Goal: Task Accomplishment & Management: Complete application form

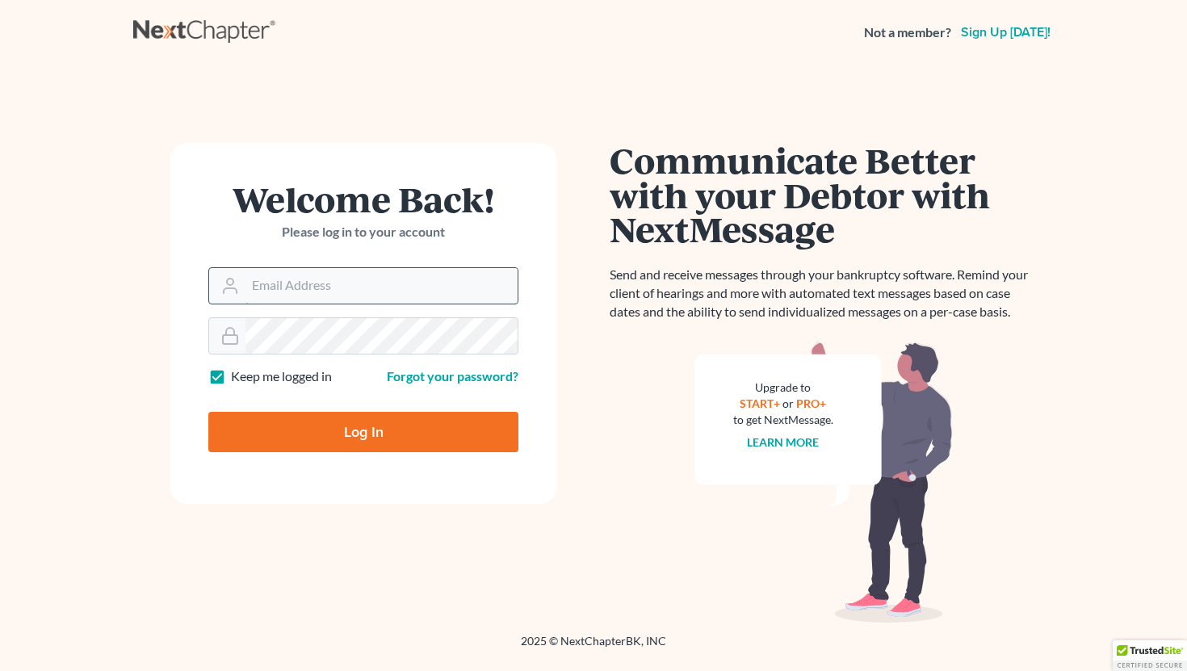
click at [337, 292] on input "Email Address" at bounding box center [382, 286] width 272 height 36
type input "[EMAIL_ADDRESS][DOMAIN_NAME]"
click at [338, 420] on input "Log In" at bounding box center [363, 432] width 310 height 40
type input "Thinking..."
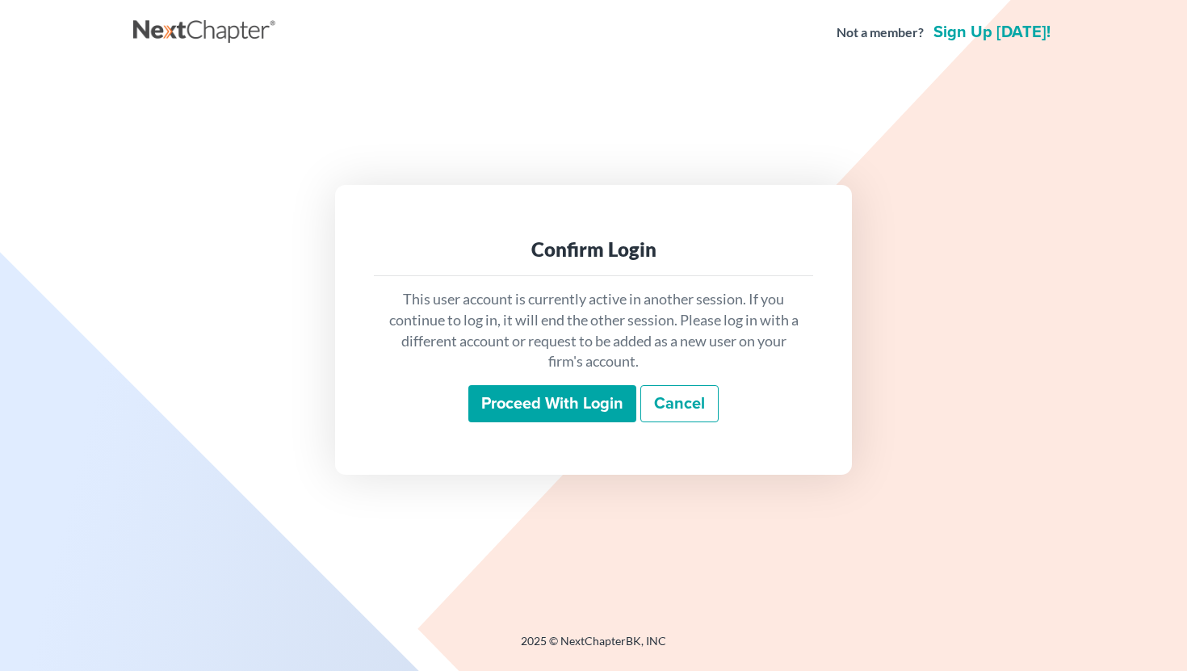
click at [520, 412] on input "Proceed with login" at bounding box center [553, 403] width 168 height 37
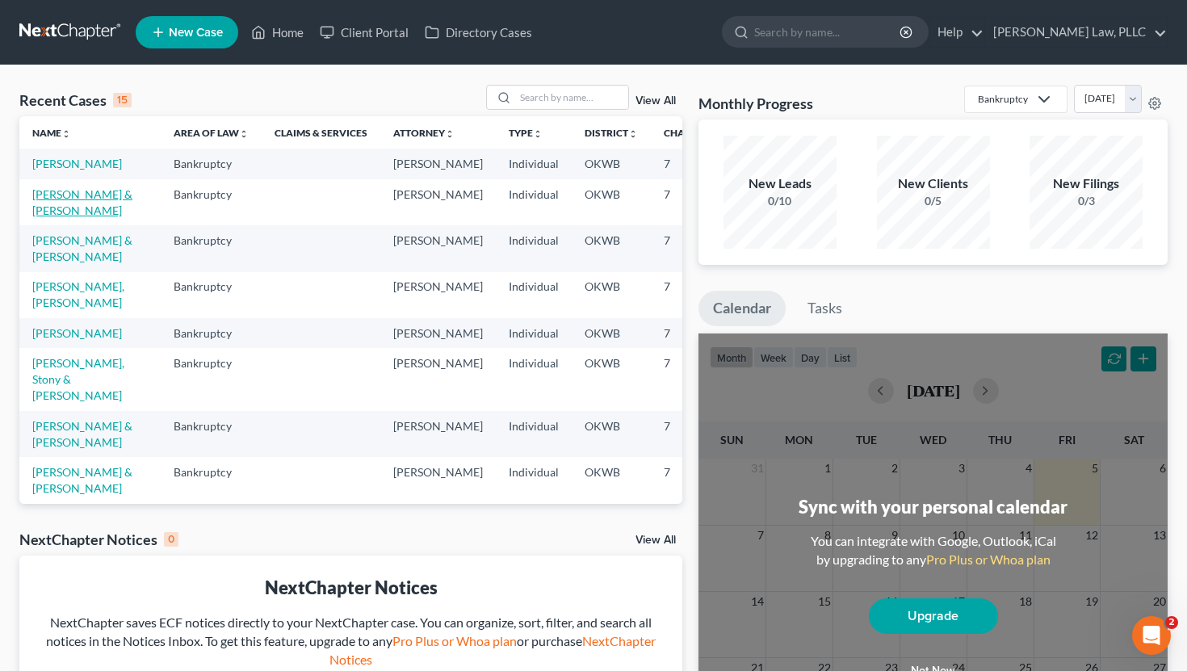
click at [82, 208] on link "Hidalgo, Kim & Paul" at bounding box center [82, 202] width 100 height 30
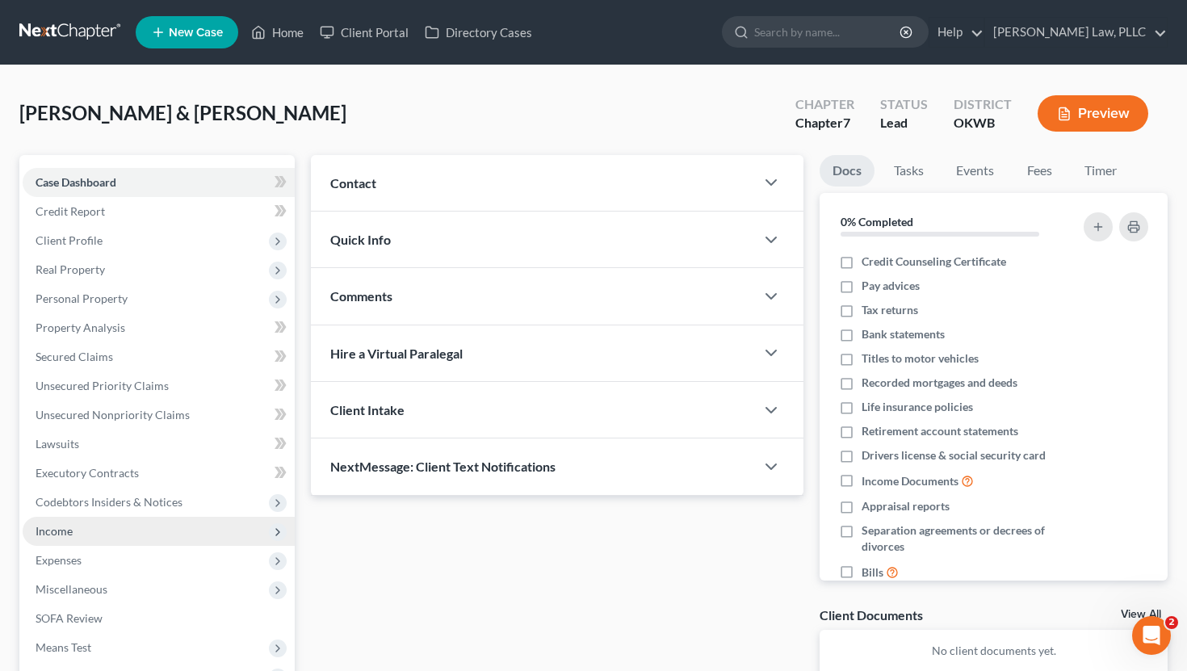
click at [200, 540] on span "Income" at bounding box center [159, 531] width 272 height 29
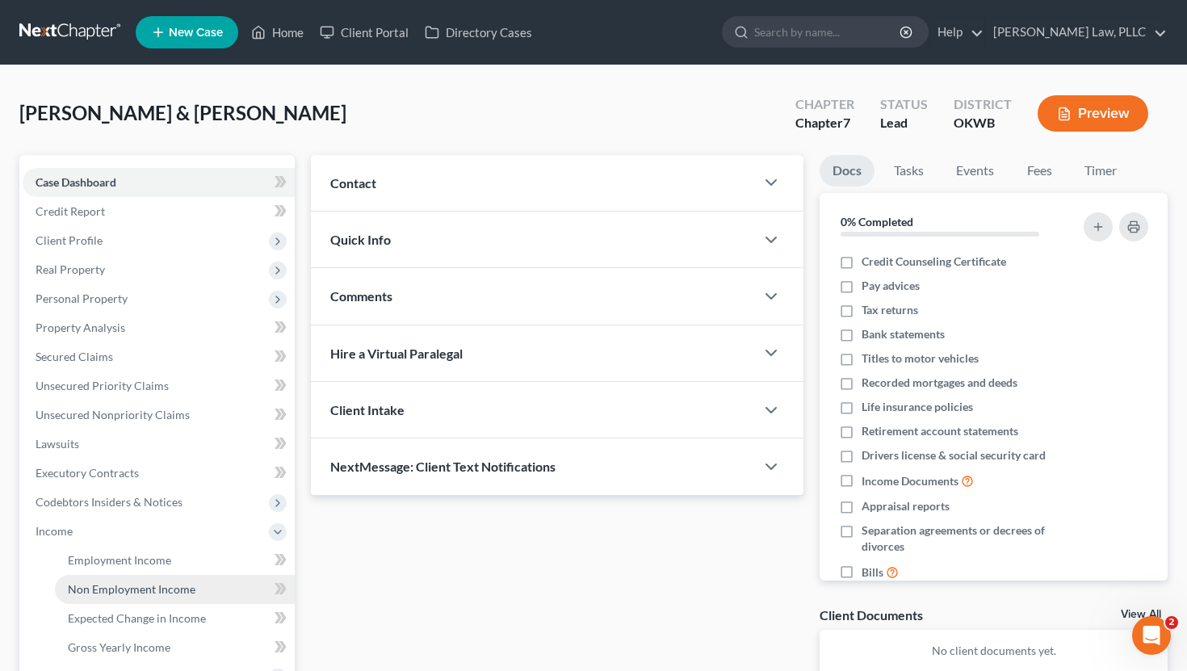
click at [187, 586] on span "Non Employment Income" at bounding box center [132, 589] width 128 height 14
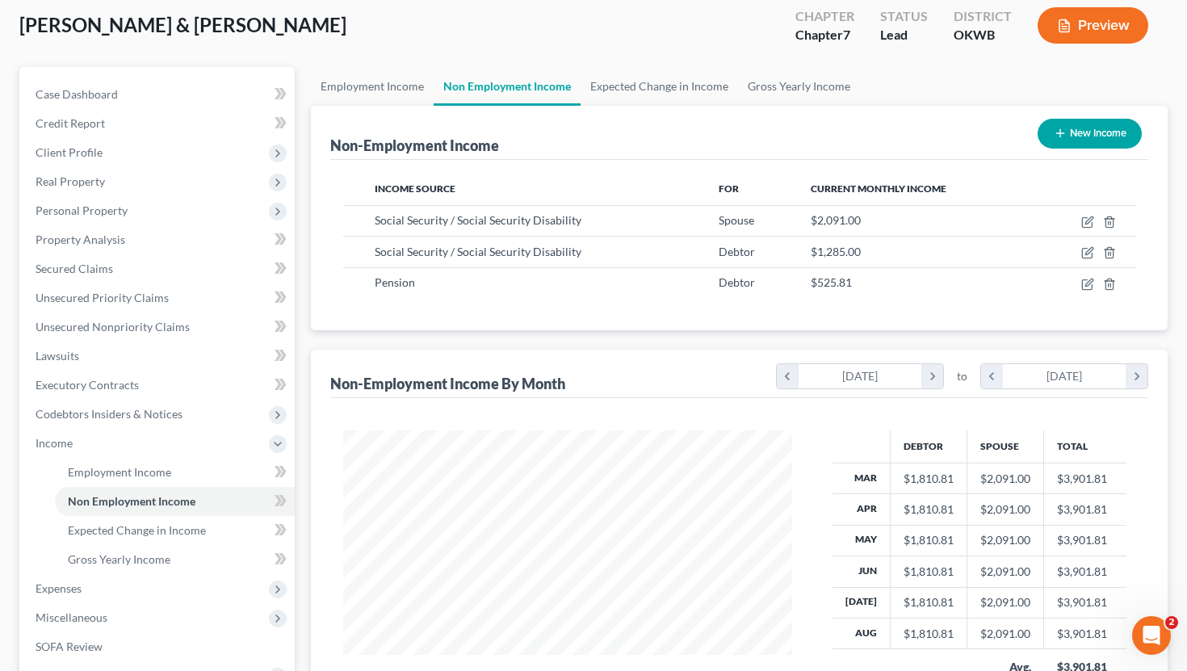
scroll to position [95, 0]
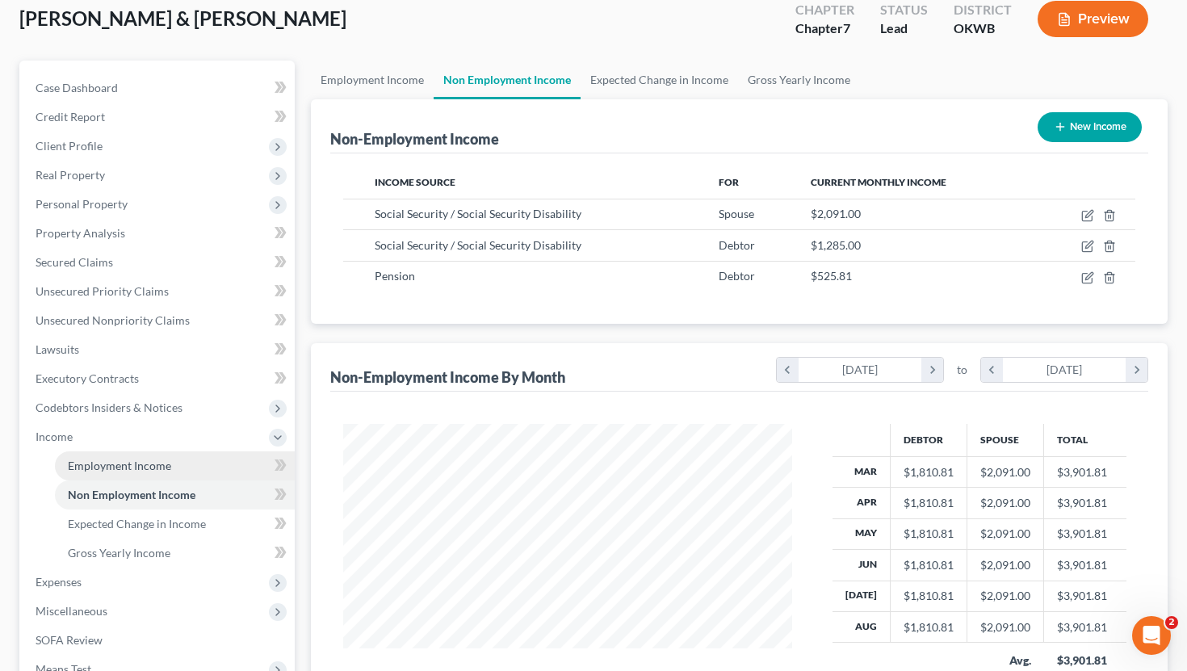
click at [153, 468] on span "Employment Income" at bounding box center [119, 466] width 103 height 14
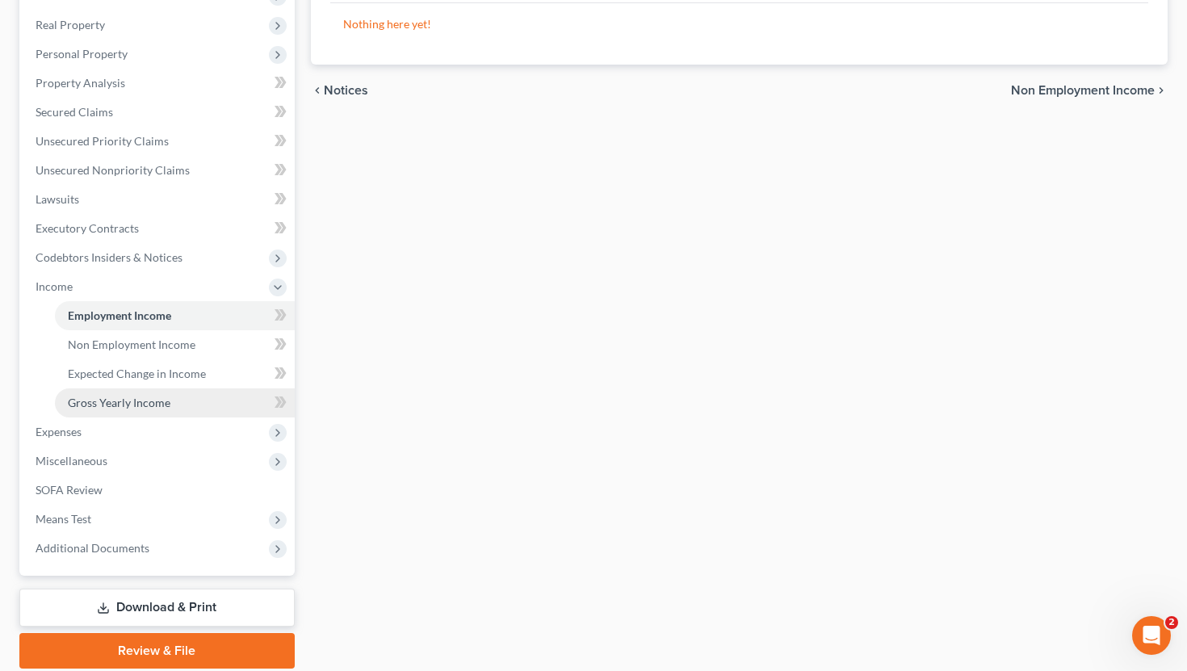
click at [180, 404] on link "Gross Yearly Income" at bounding box center [175, 403] width 240 height 29
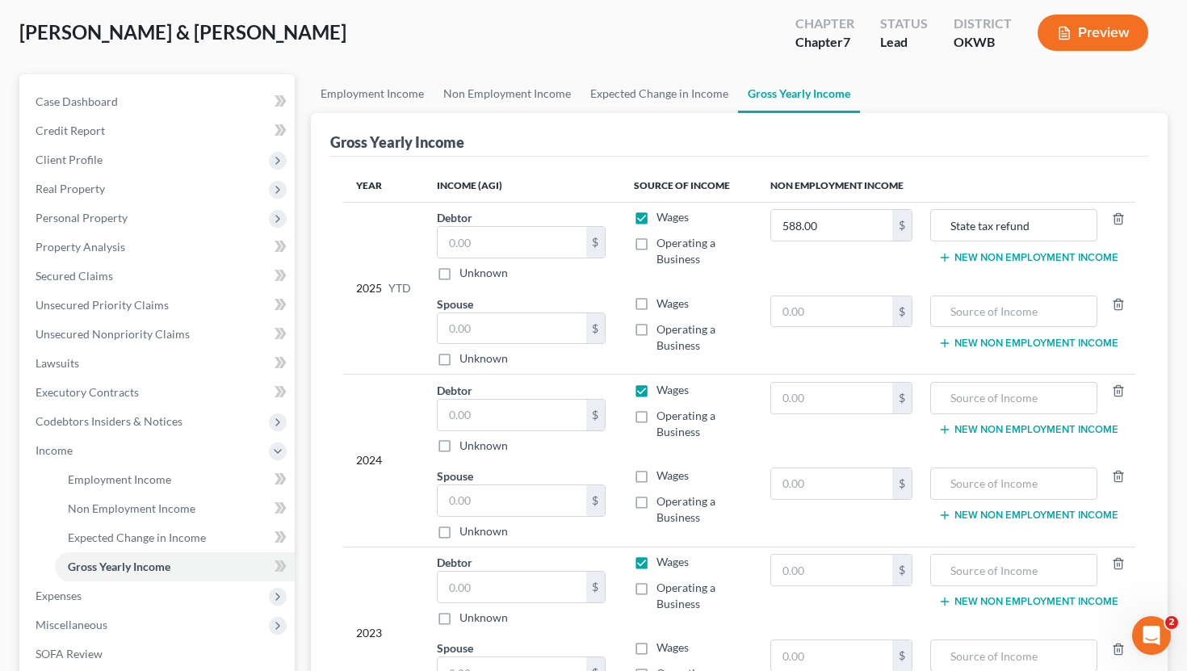
scroll to position [83, 0]
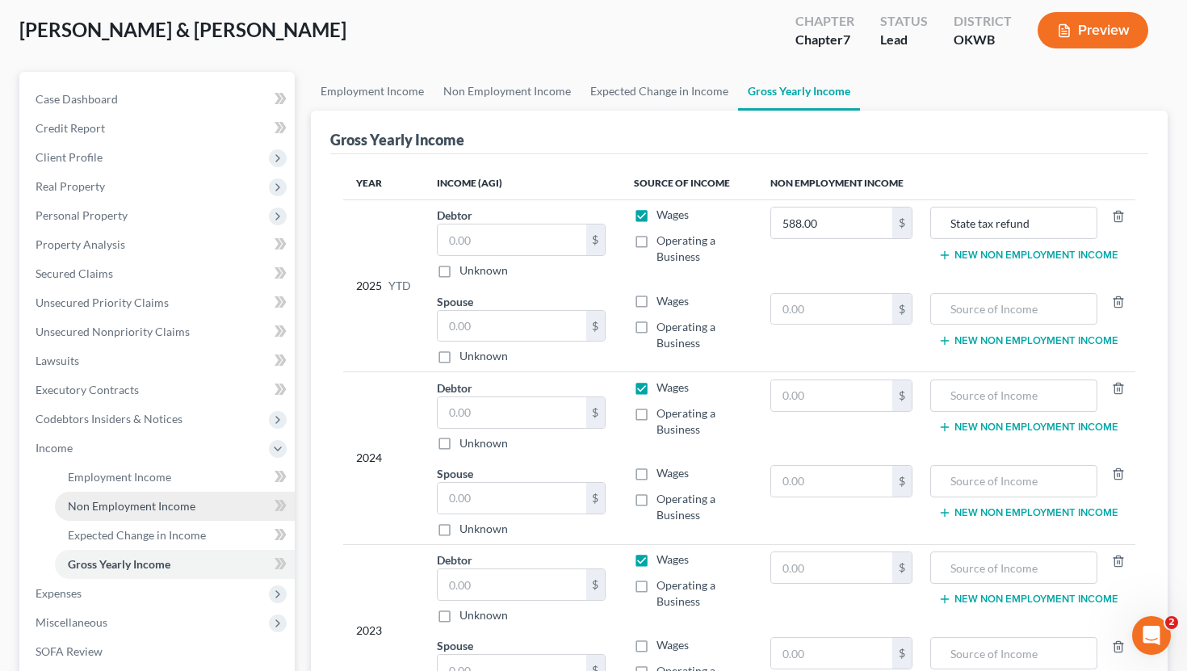
click at [116, 499] on span "Non Employment Income" at bounding box center [132, 506] width 128 height 14
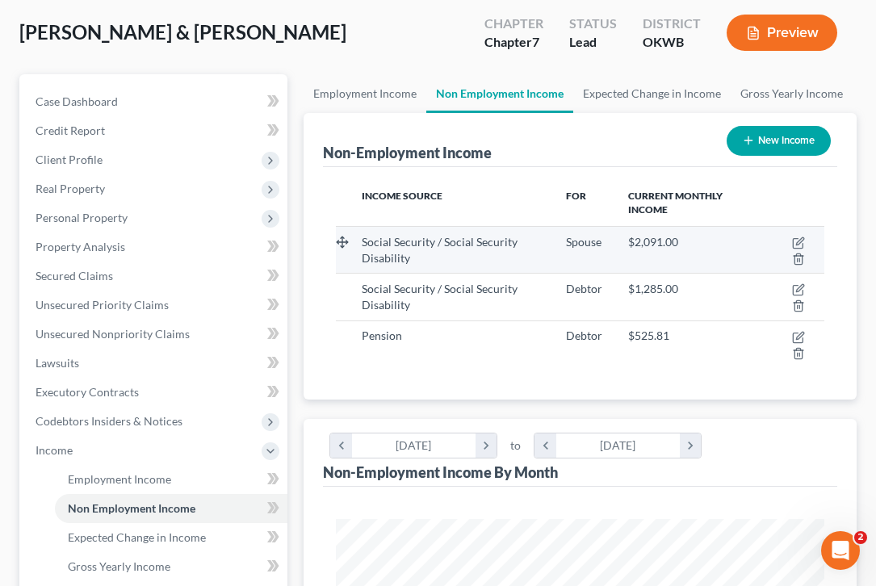
scroll to position [208, 0]
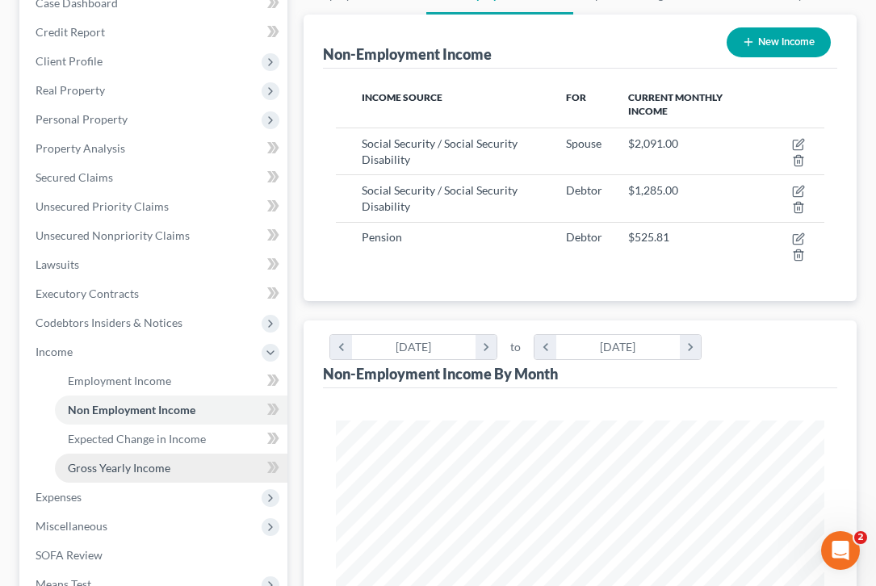
click at [121, 463] on span "Gross Yearly Income" at bounding box center [119, 468] width 103 height 14
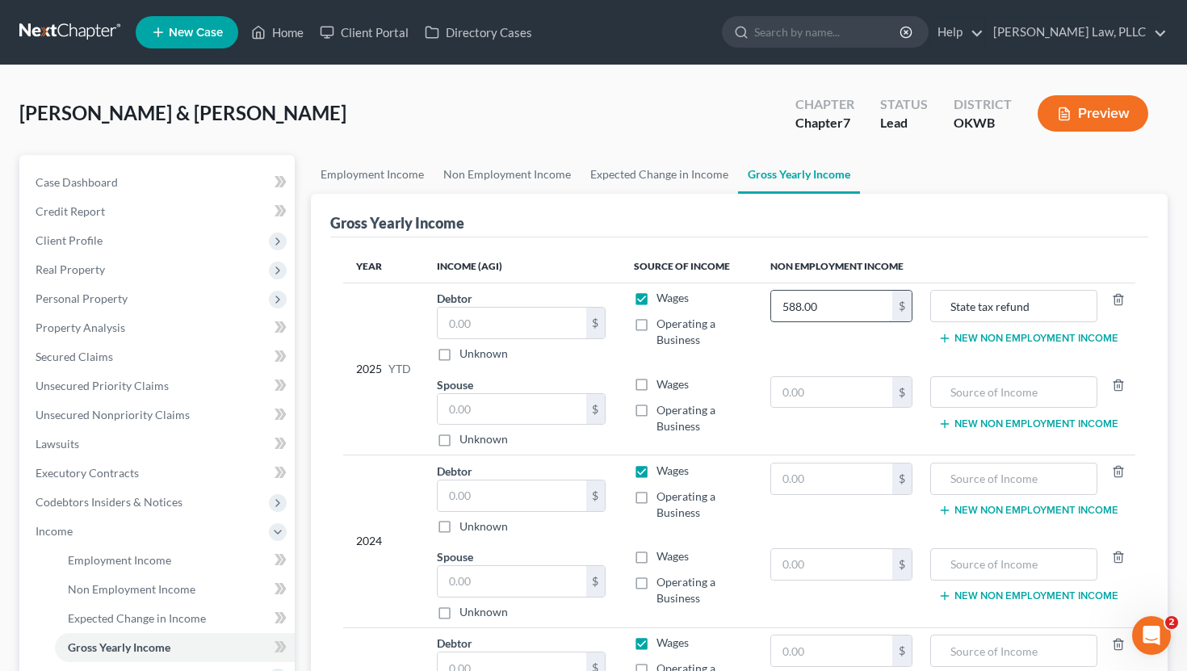
click at [840, 303] on input "588.00" at bounding box center [832, 306] width 122 height 31
click at [1002, 344] on td "State tax refund New Non Employment Income" at bounding box center [1031, 326] width 210 height 86
click at [1009, 340] on button "New Non Employment Income" at bounding box center [1029, 338] width 180 height 13
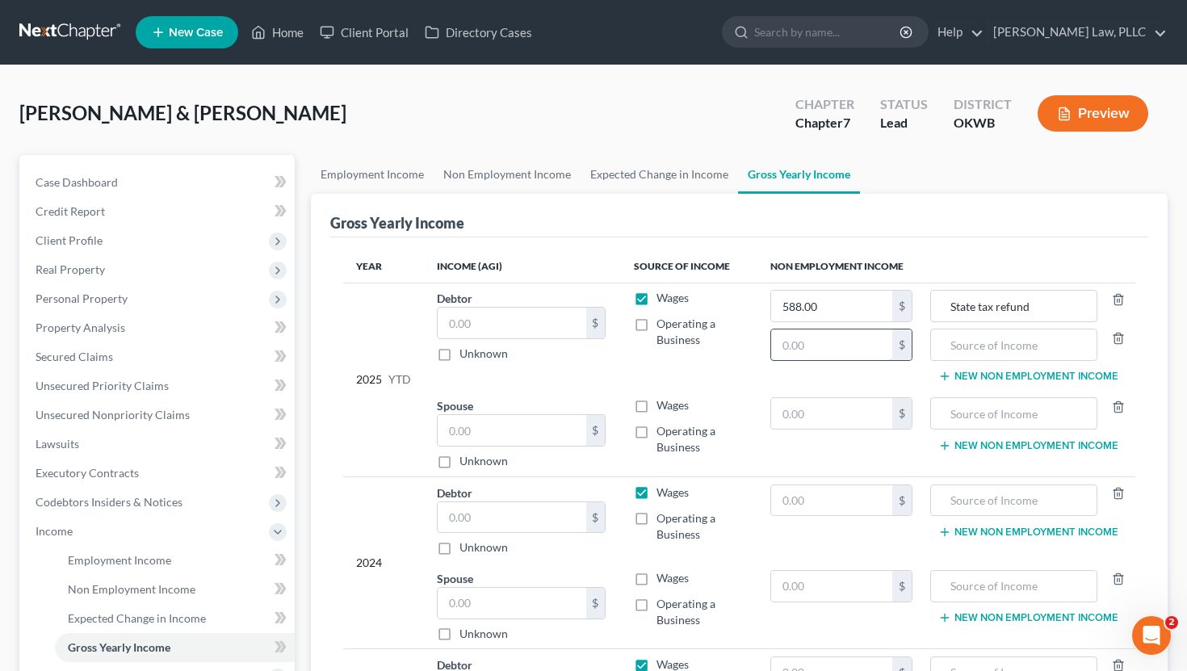
click at [856, 346] on input "text" at bounding box center [832, 345] width 122 height 31
type input "4,206.48"
type input "Pension"
click at [976, 379] on button "New Non Employment Income" at bounding box center [1029, 376] width 180 height 13
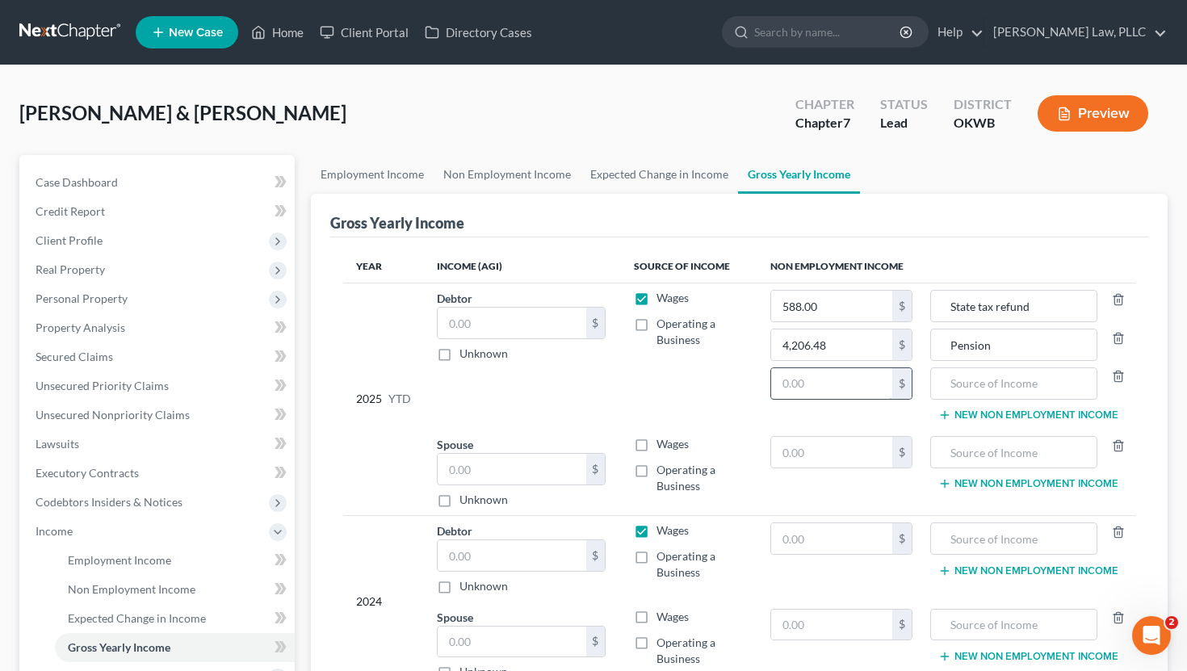
click at [815, 375] on input "text" at bounding box center [832, 383] width 122 height 31
type input "10,280"
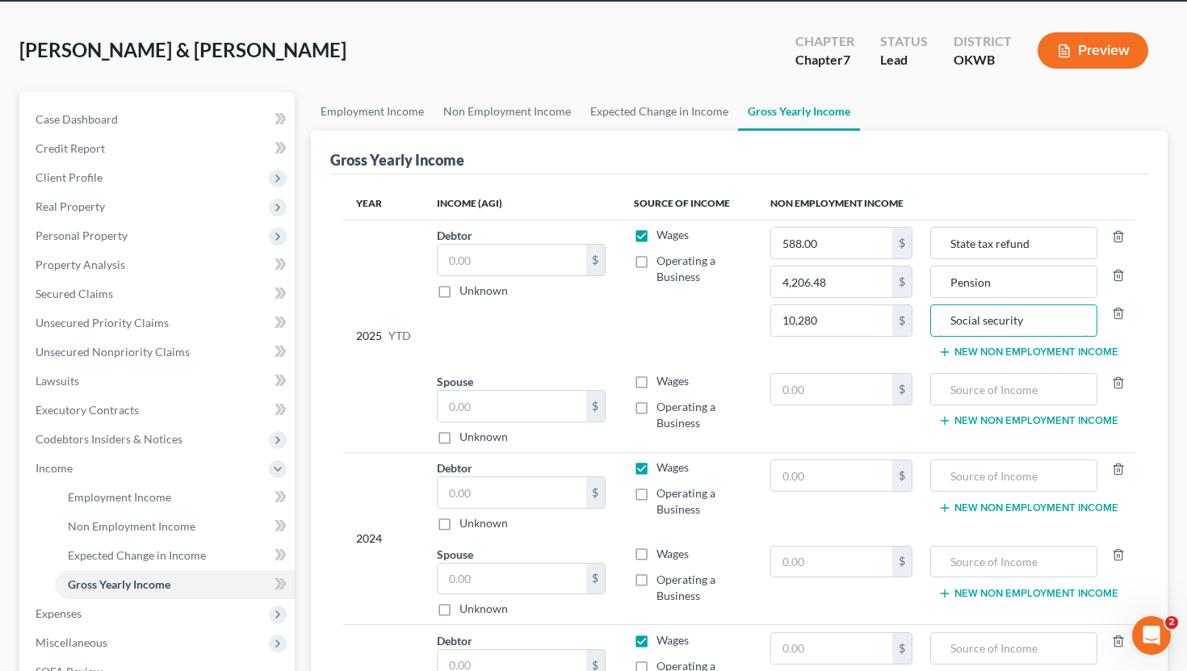
scroll to position [87, 0]
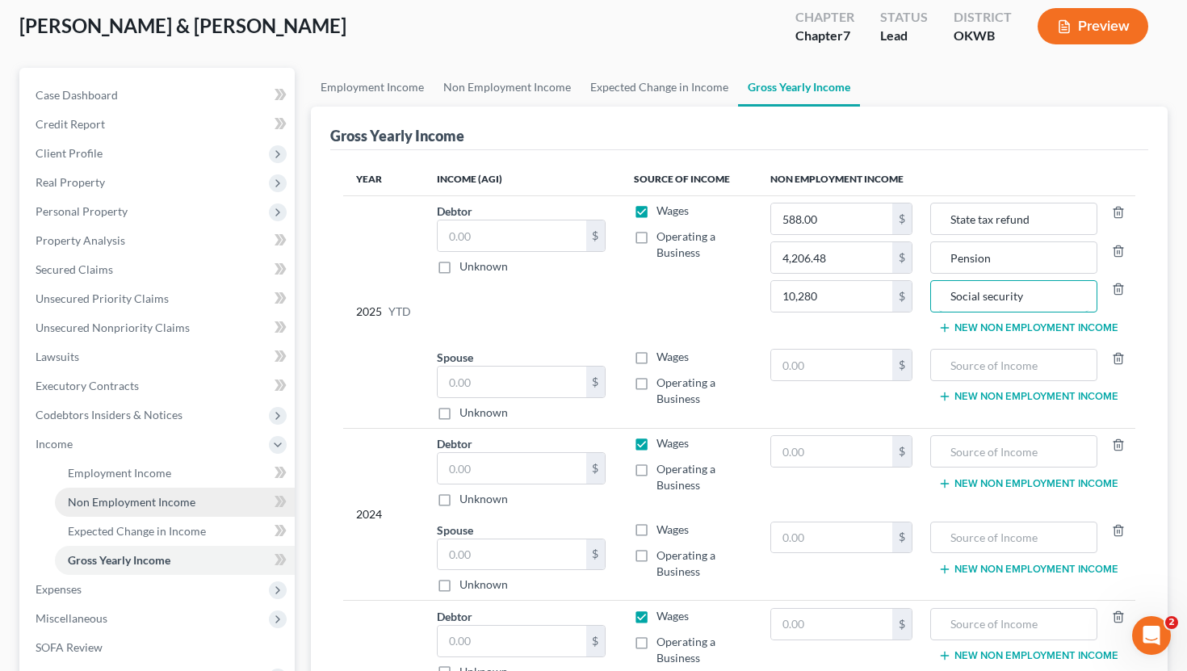
type input "Social security"
click at [115, 502] on span "Non Employment Income" at bounding box center [132, 502] width 128 height 14
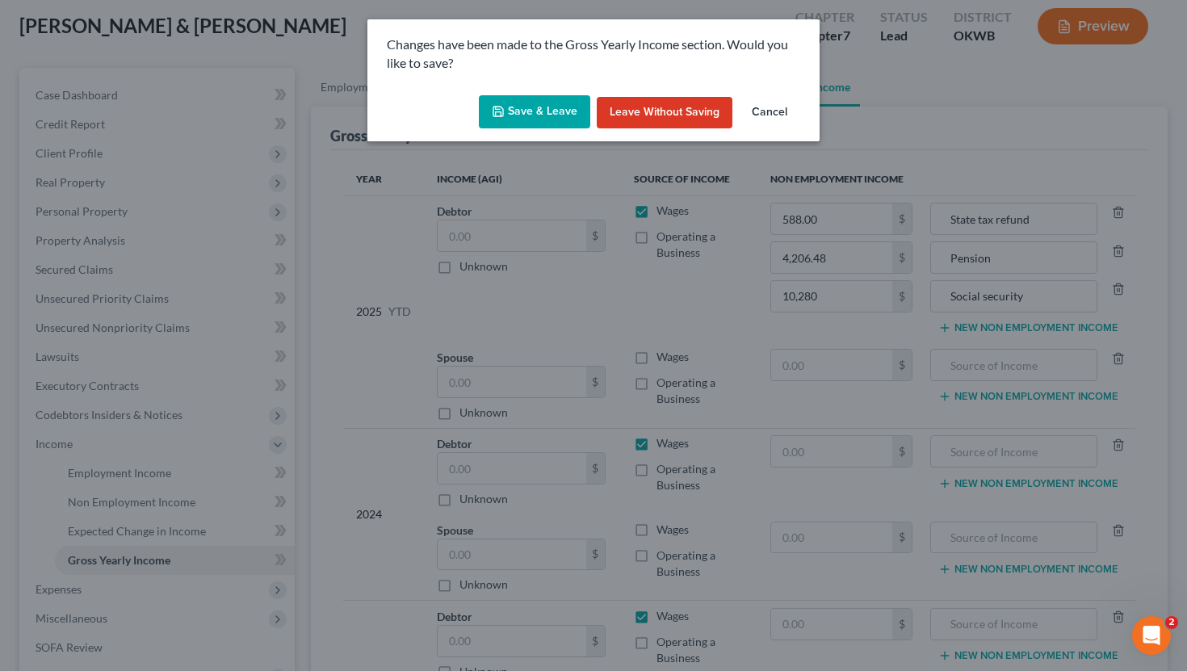
click at [566, 107] on button "Save & Leave" at bounding box center [534, 112] width 111 height 34
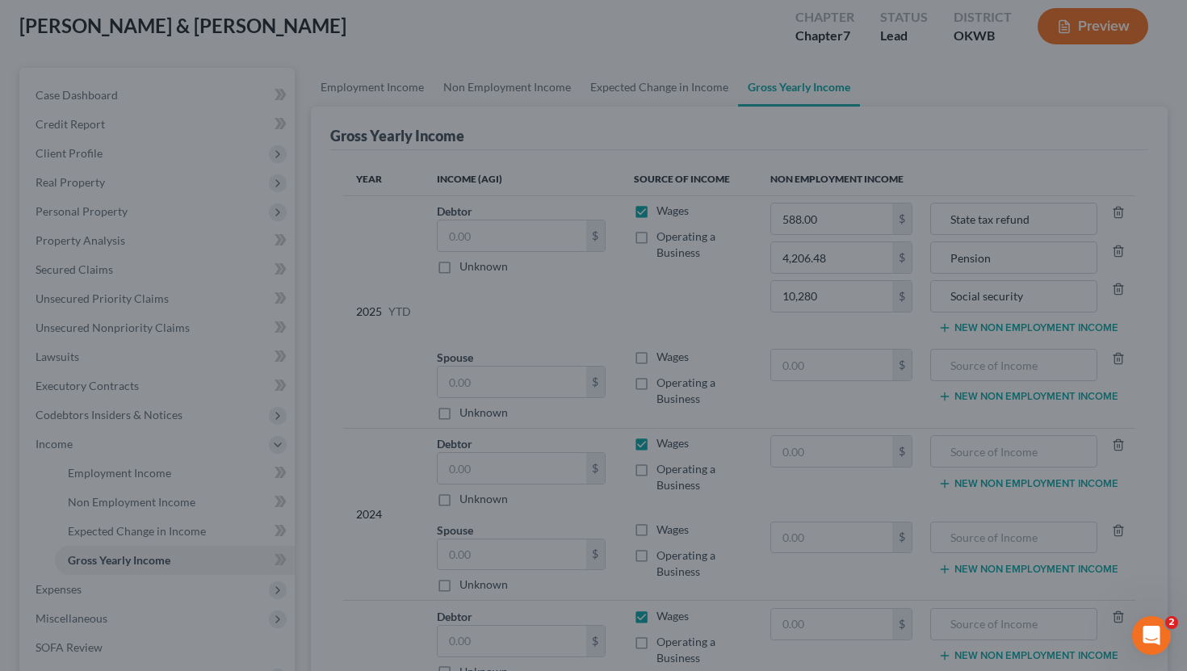
type input "4,206.48"
type input "Pension"
type input "588.00"
type input "State tax refund"
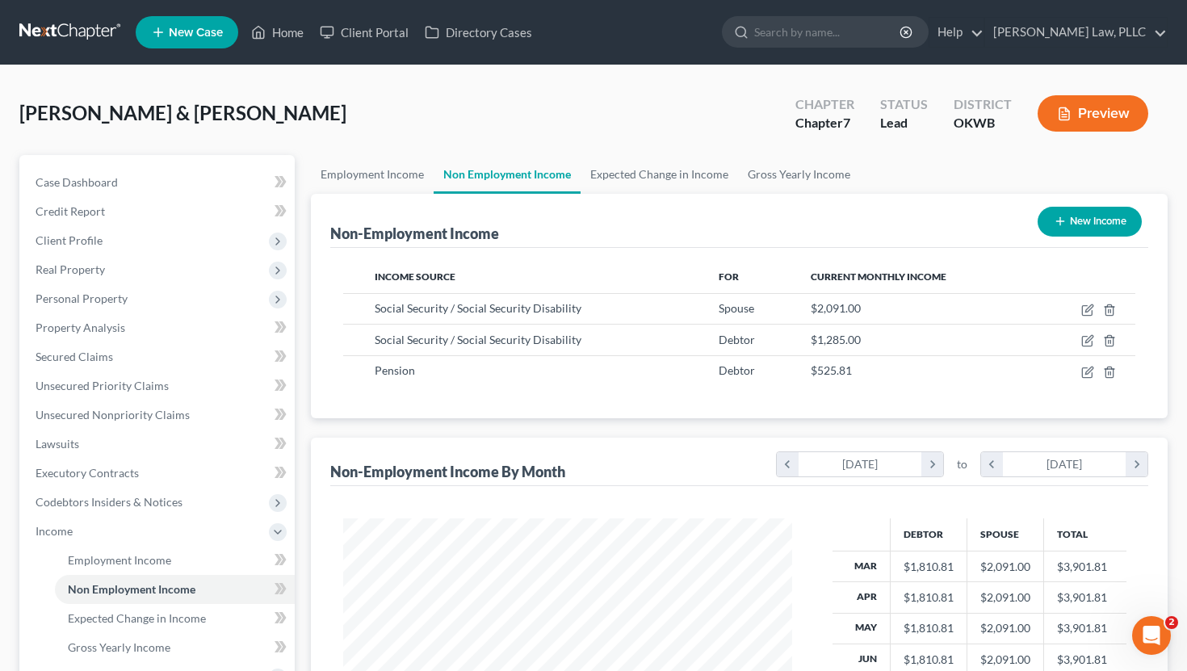
scroll to position [289, 481]
click at [114, 643] on span "Gross Yearly Income" at bounding box center [119, 648] width 103 height 14
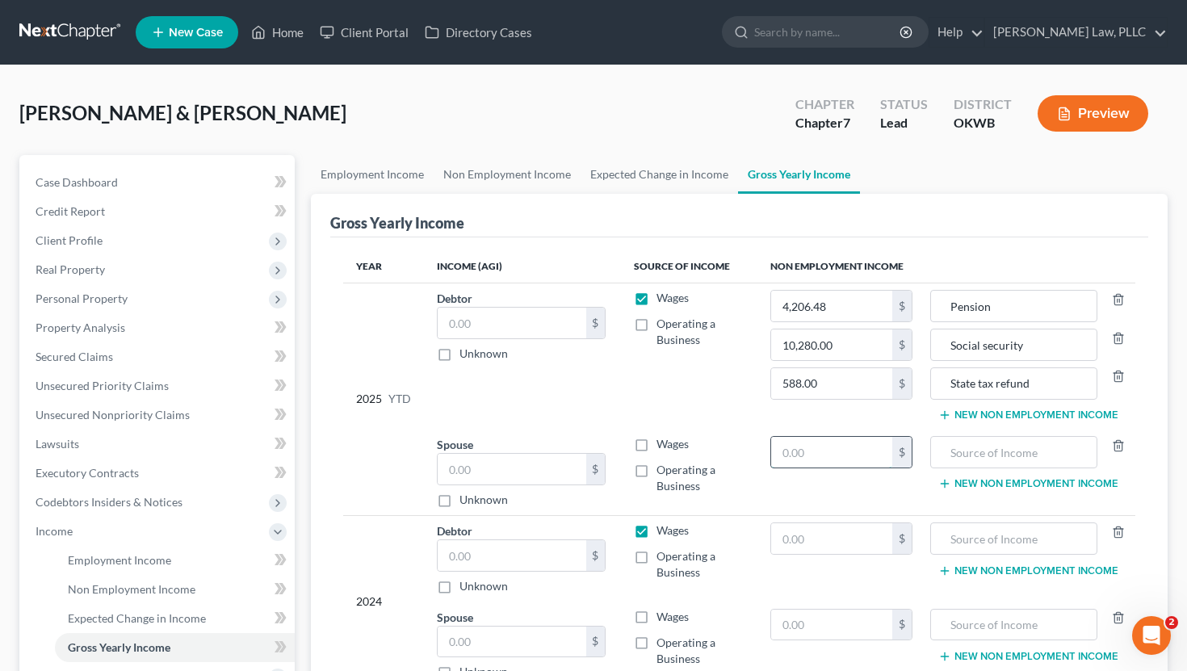
click at [871, 451] on input "text" at bounding box center [832, 452] width 122 height 31
type input "16,728"
type input "Social security"
click at [358, 452] on div "2025 YTD" at bounding box center [383, 399] width 55 height 218
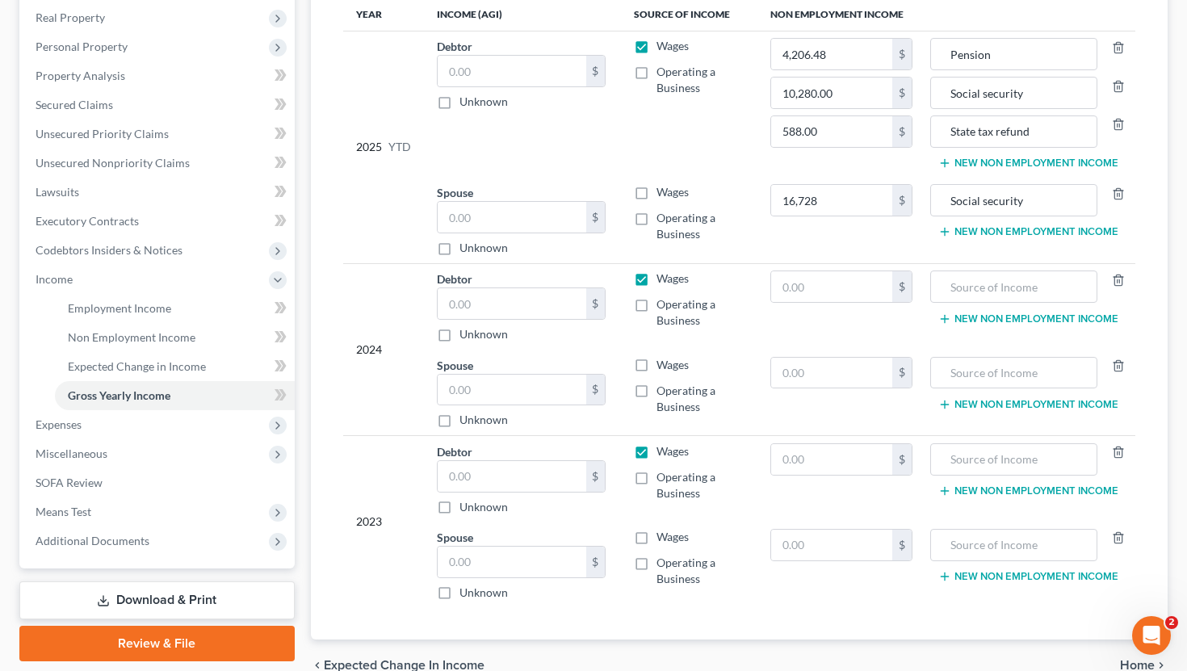
scroll to position [276, 0]
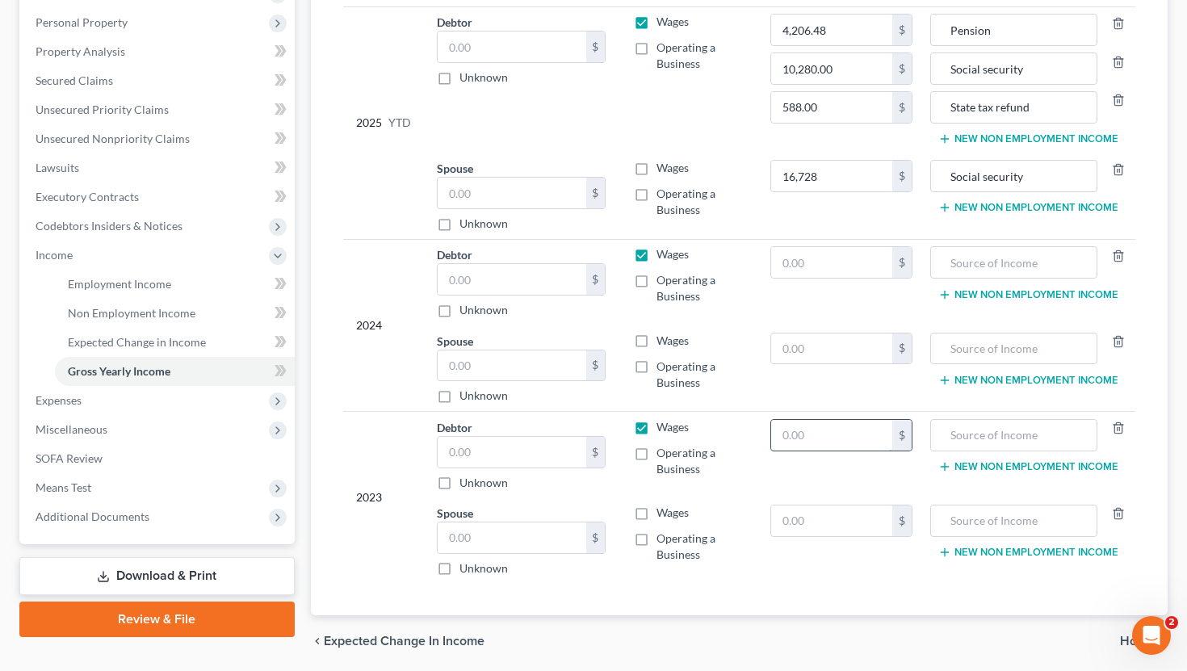
click at [802, 441] on input "text" at bounding box center [832, 435] width 122 height 31
click at [459, 448] on input "text" at bounding box center [512, 452] width 149 height 31
type input "34,041"
click at [855, 523] on input "text" at bounding box center [832, 521] width 122 height 31
type input "25,823"
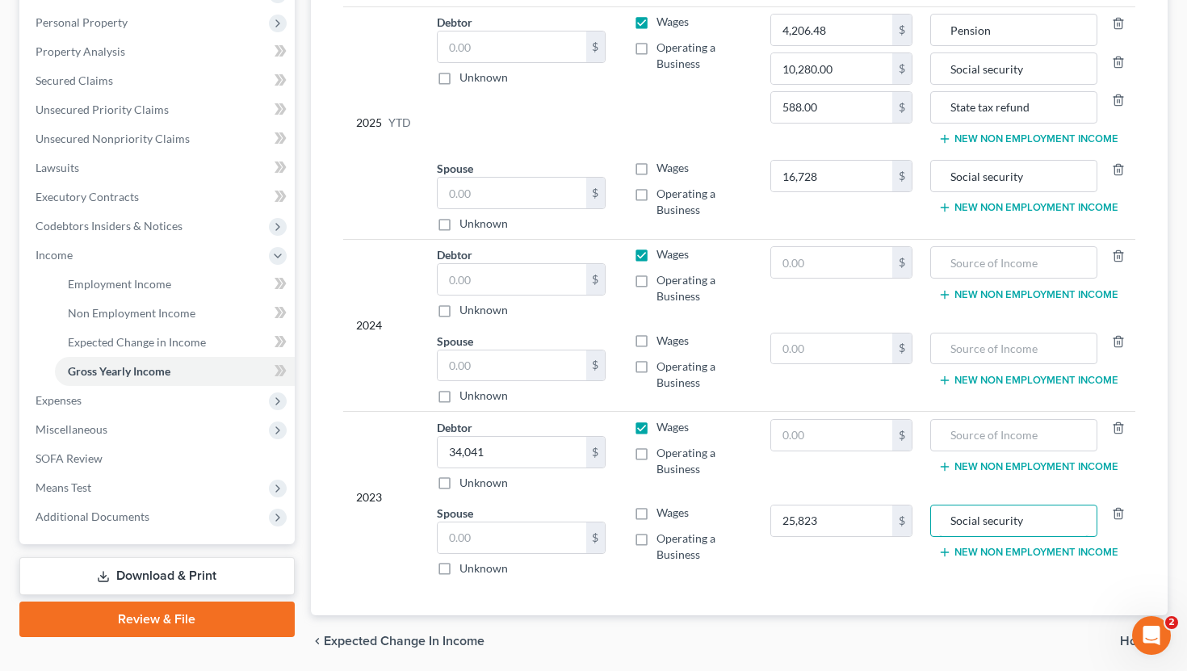
type input "Social security"
click at [765, 467] on td "$" at bounding box center [842, 455] width 169 height 86
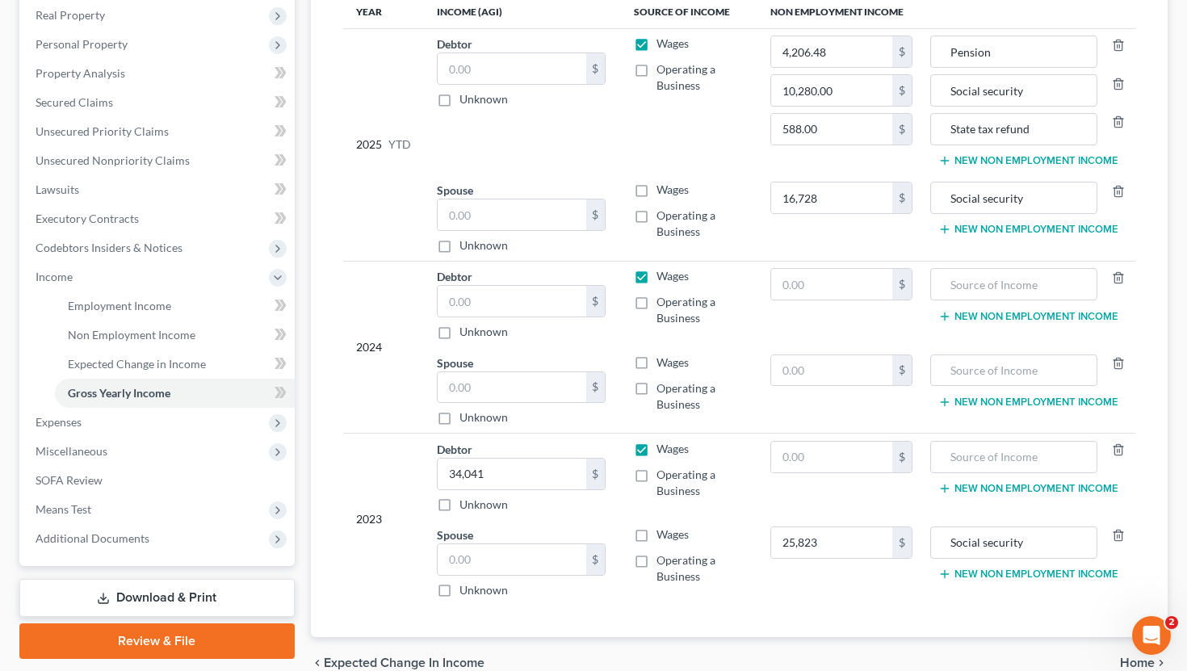
scroll to position [254, 0]
click at [1004, 577] on button "New Non Employment Income" at bounding box center [1029, 575] width 180 height 13
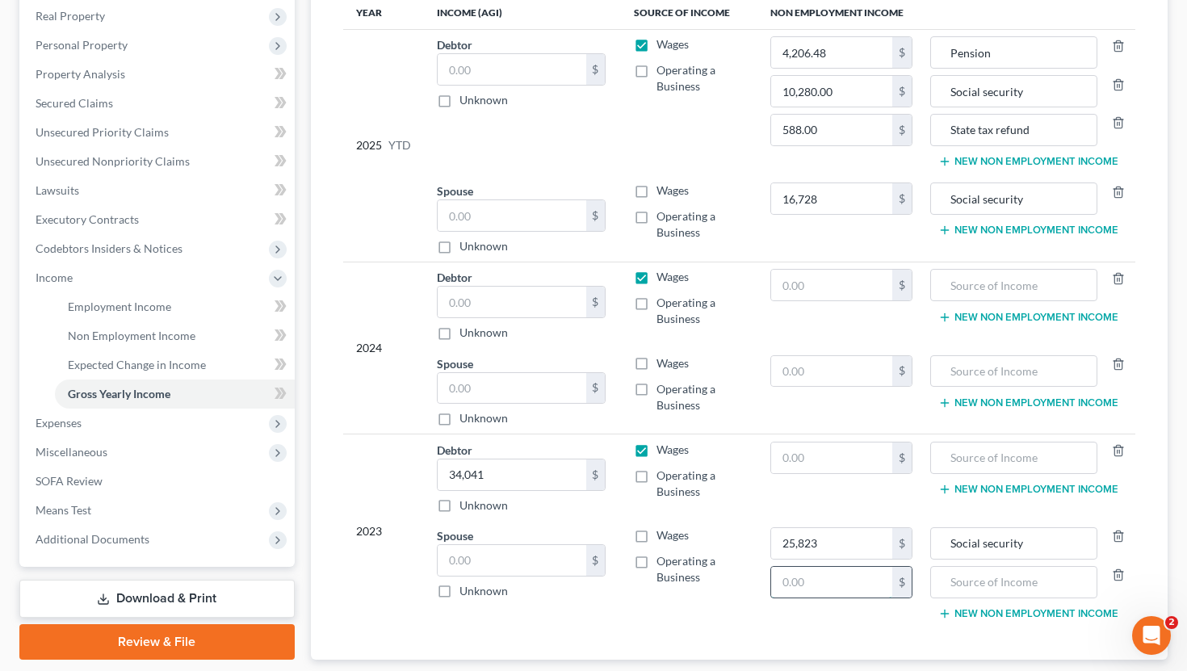
click at [859, 580] on input "text" at bounding box center [832, 582] width 122 height 31
type input "6,310"
type input "Pension"
click at [1018, 233] on button "New Non Employment Income" at bounding box center [1029, 230] width 180 height 13
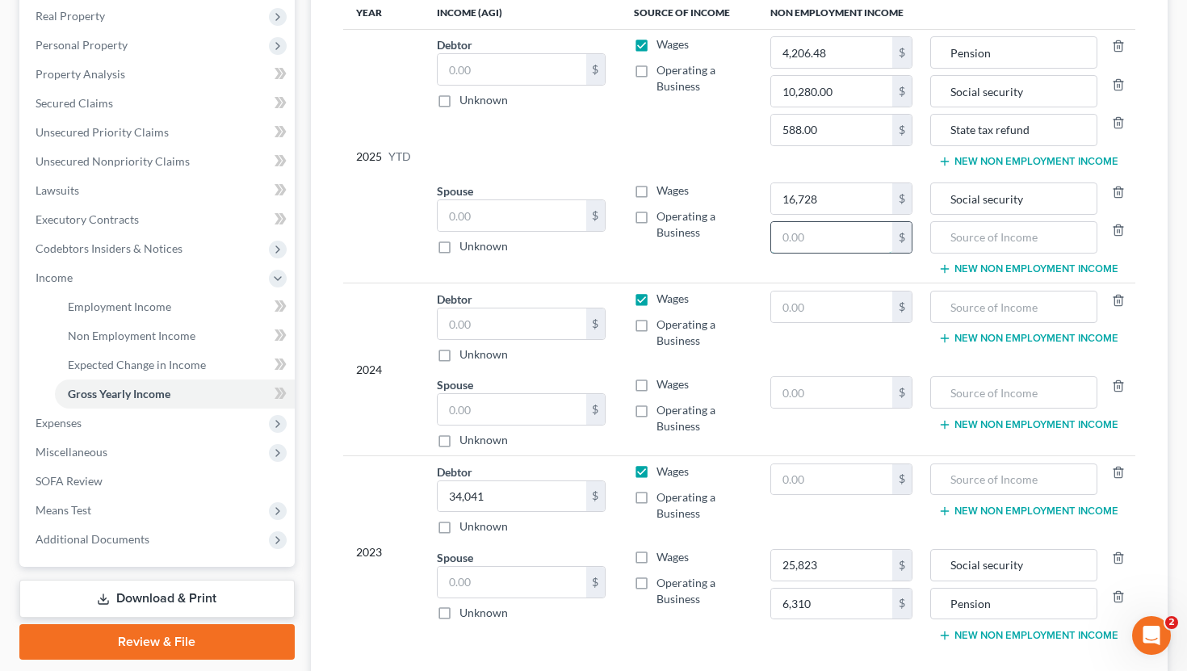
click at [837, 235] on input "text" at bounding box center [832, 237] width 122 height 31
type input "4,206.48"
type input "Pension"
click at [1114, 40] on icon "button" at bounding box center [1118, 46] width 13 height 13
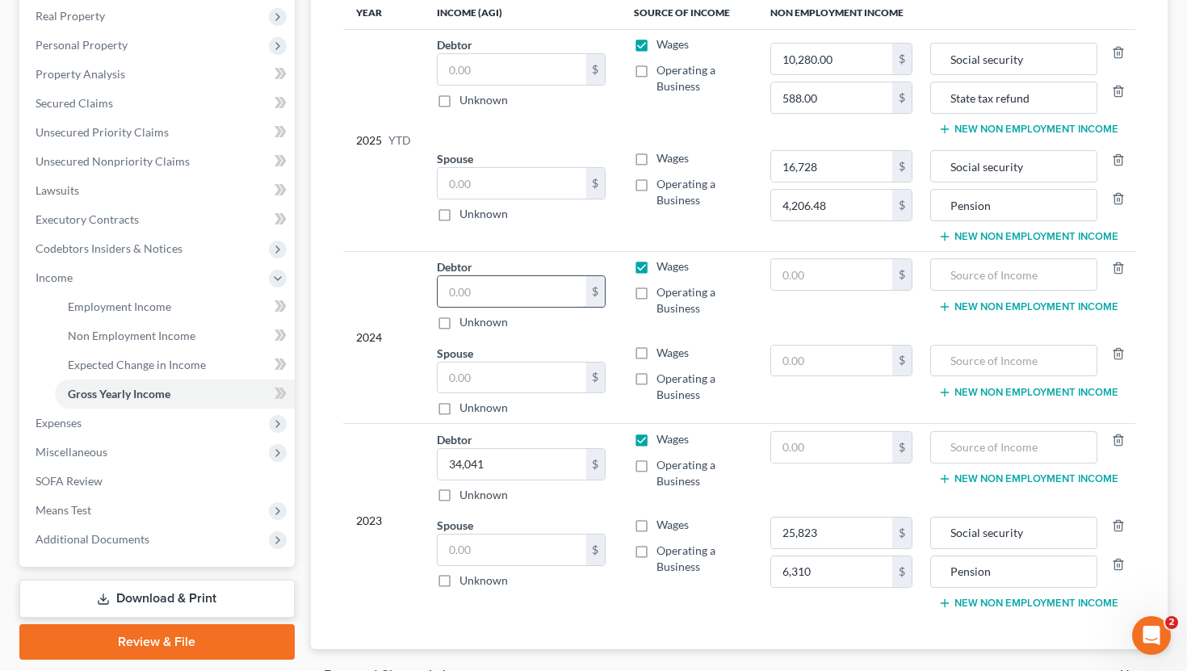
click at [450, 294] on input "text" at bounding box center [512, 291] width 149 height 31
type input "29,722"
click at [843, 355] on input "text" at bounding box center [832, 361] width 122 height 31
type input "6,310"
type input "Pension"
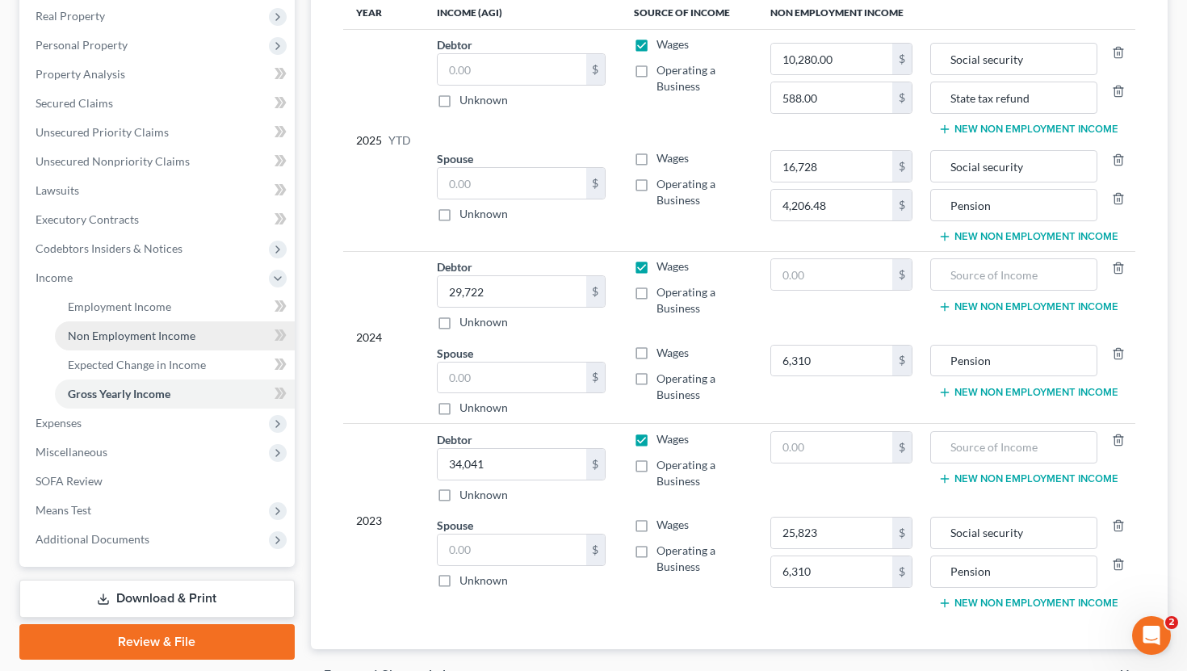
click at [156, 337] on span "Non Employment Income" at bounding box center [132, 336] width 128 height 14
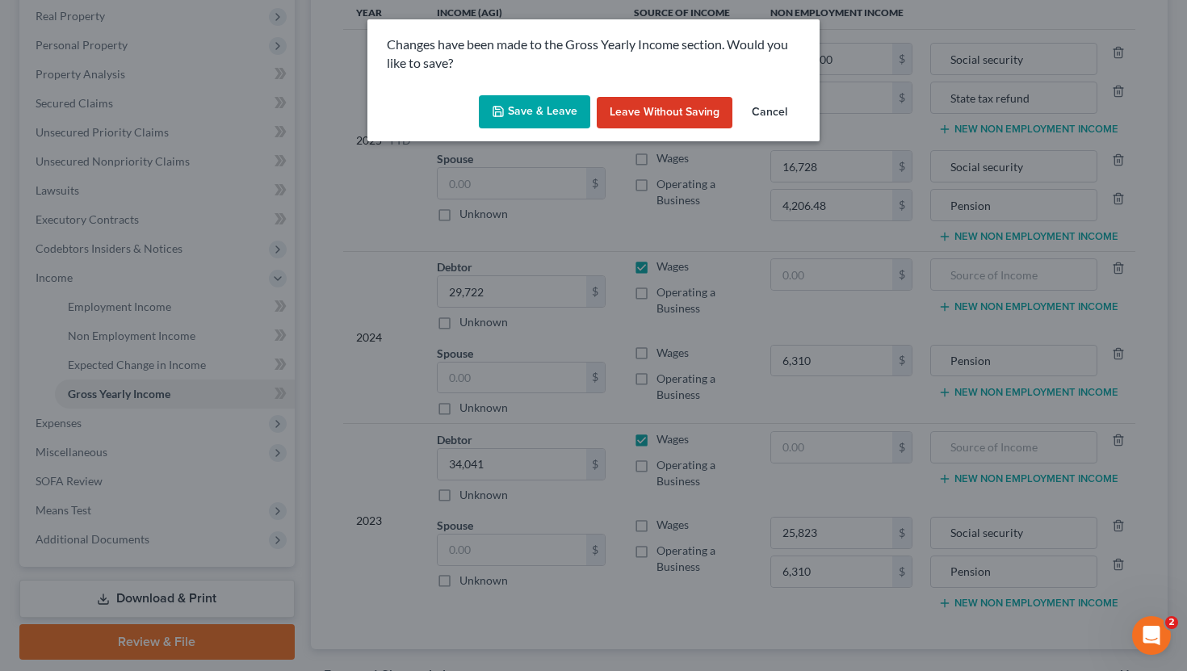
click at [556, 112] on button "Save & Leave" at bounding box center [534, 112] width 111 height 34
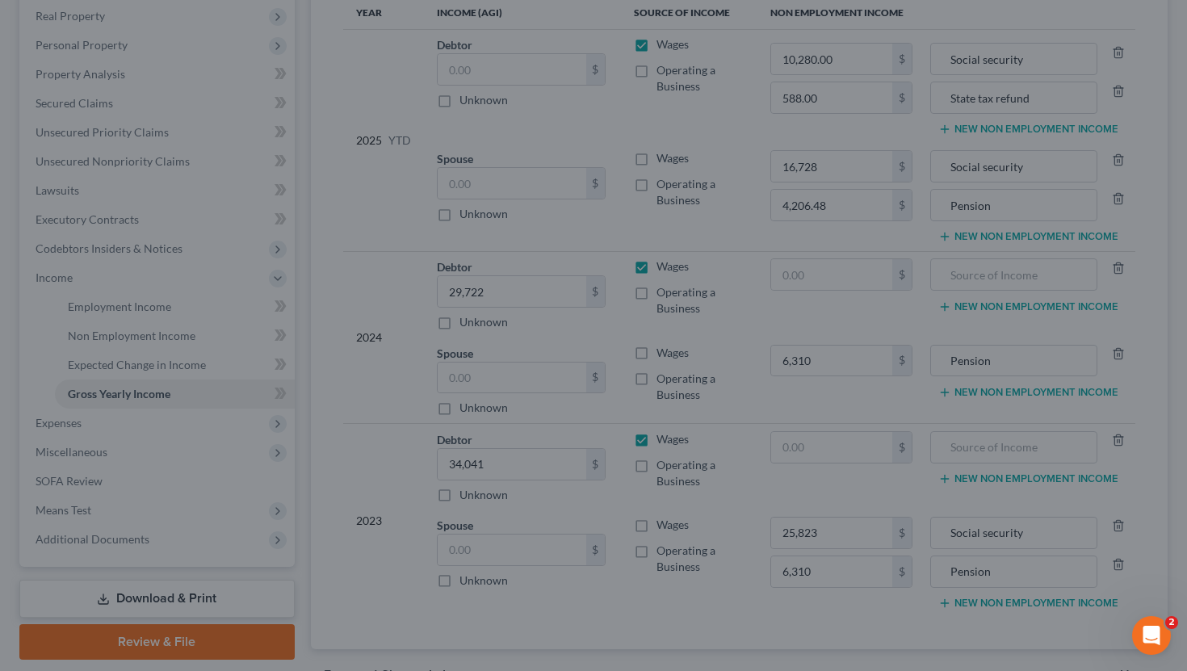
type input "25,823.00"
type input "10,280.00"
type input "Social security"
type input "6,310.00"
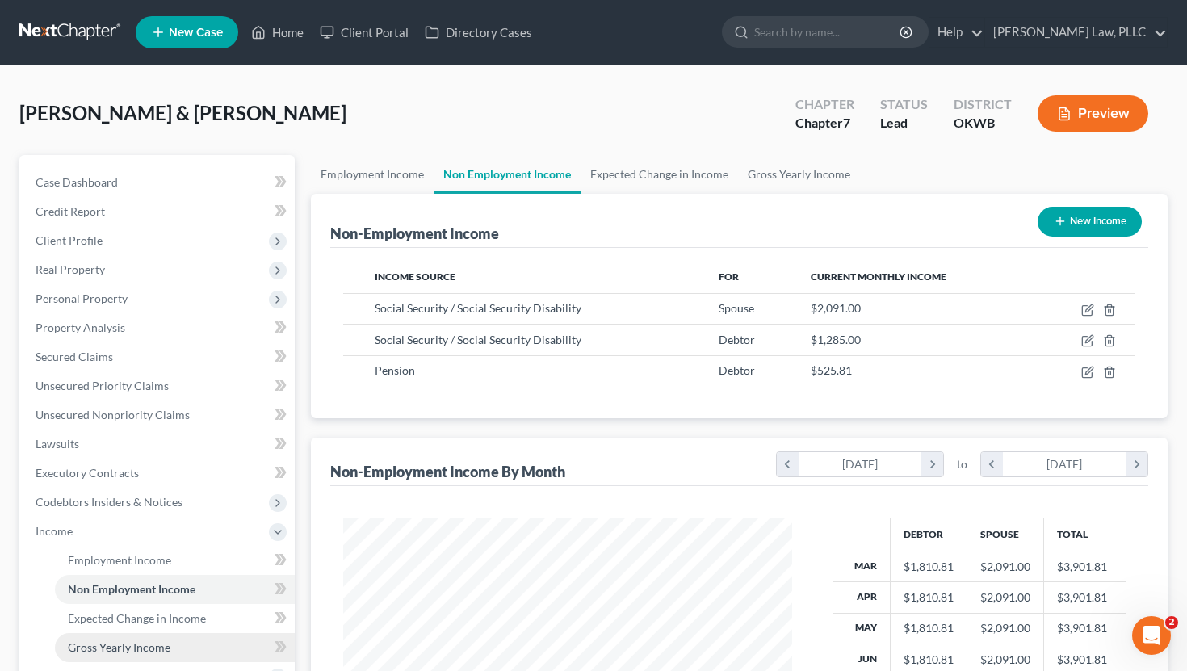
click at [123, 639] on link "Gross Yearly Income" at bounding box center [175, 647] width 240 height 29
click at [139, 645] on span "Gross Yearly Income" at bounding box center [119, 648] width 103 height 14
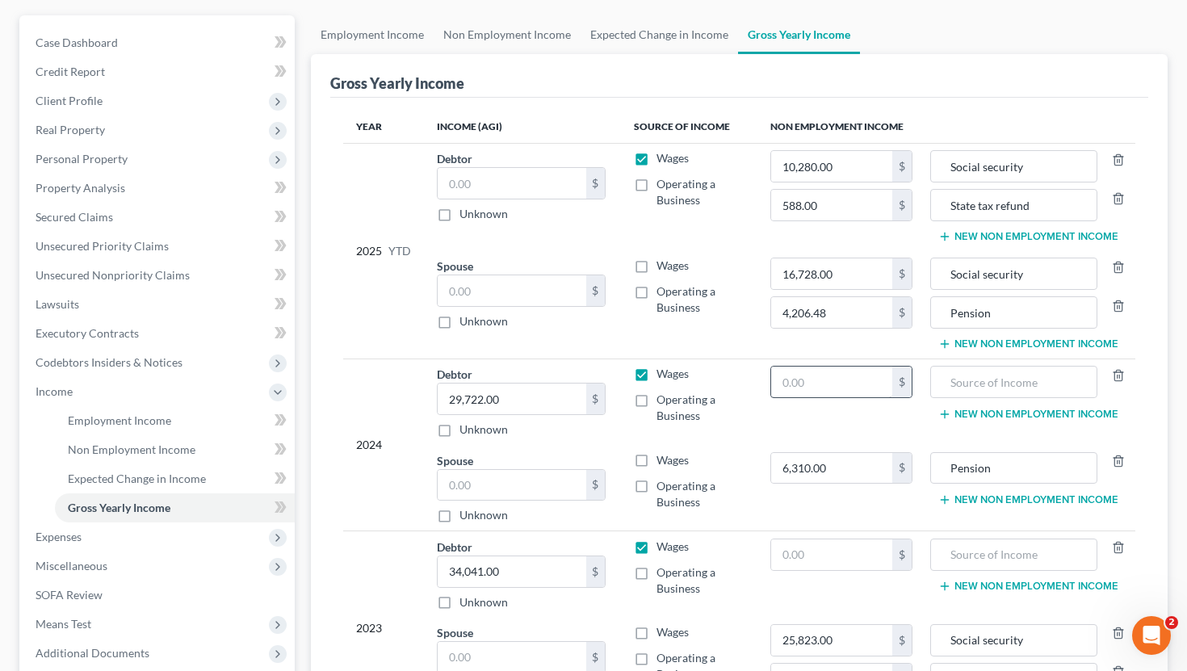
scroll to position [145, 0]
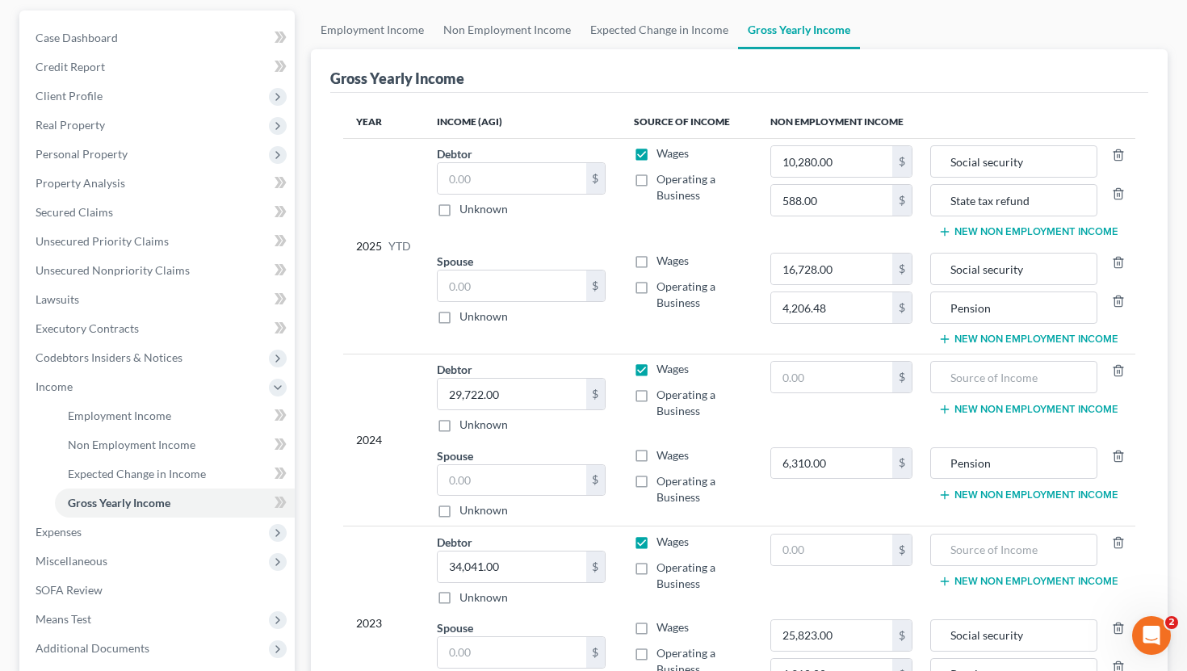
click at [978, 500] on button "New Non Employment Income" at bounding box center [1029, 495] width 180 height 13
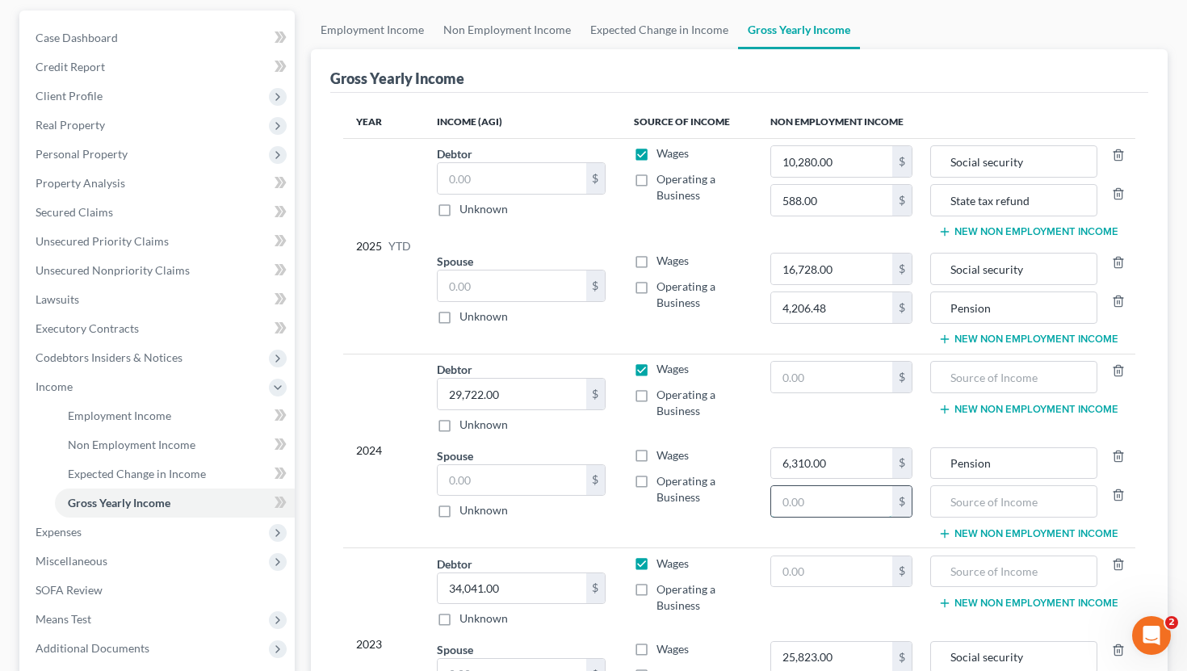
click at [846, 500] on input "text" at bounding box center [832, 501] width 122 height 31
type input "25,092"
type input "Social security"
click at [849, 370] on input "text" at bounding box center [832, 377] width 122 height 31
type input "17,327"
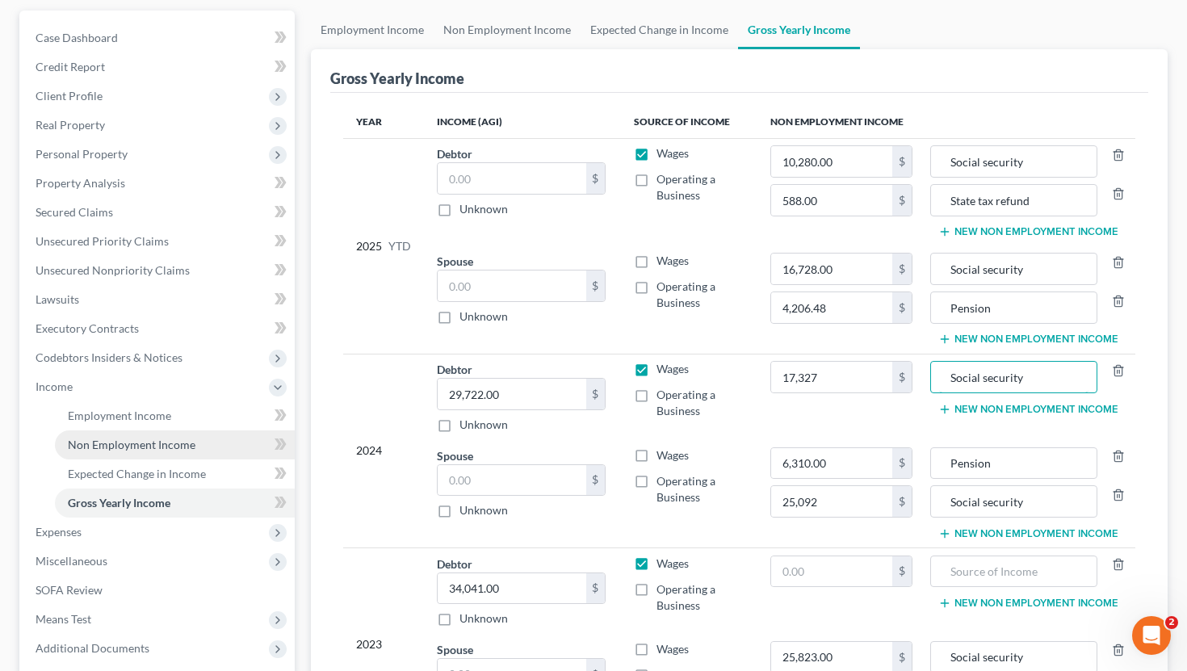
type input "Social security"
click at [120, 442] on span "Non Employment Income" at bounding box center [132, 445] width 128 height 14
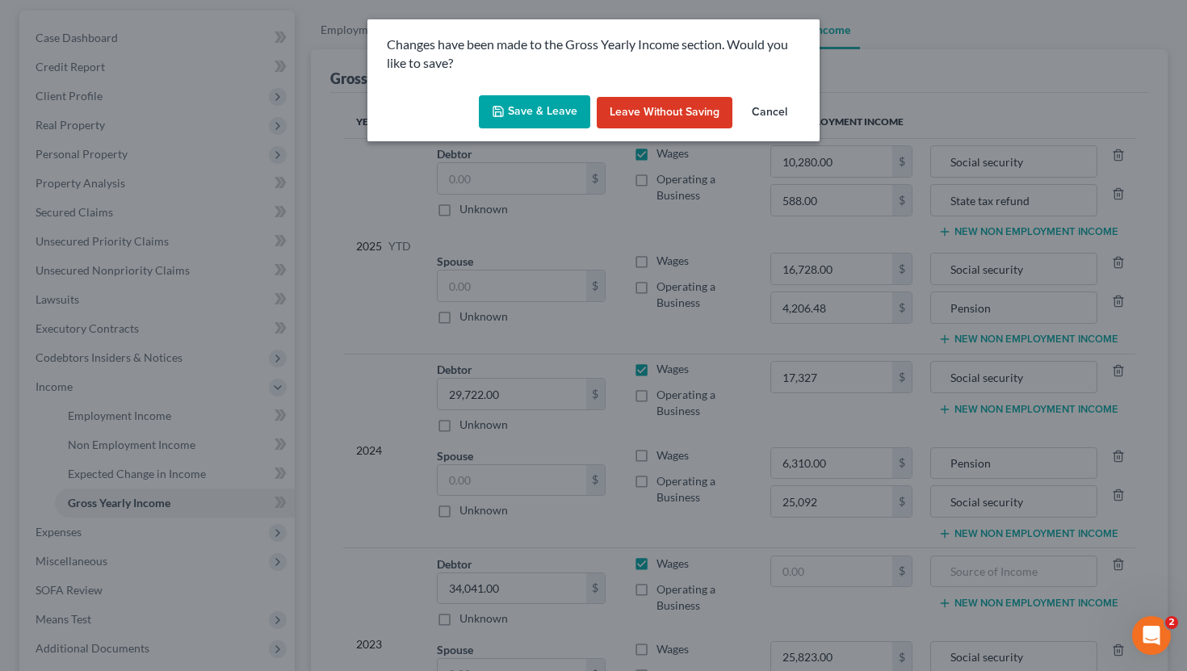
click at [525, 125] on button "Save & Leave" at bounding box center [534, 112] width 111 height 34
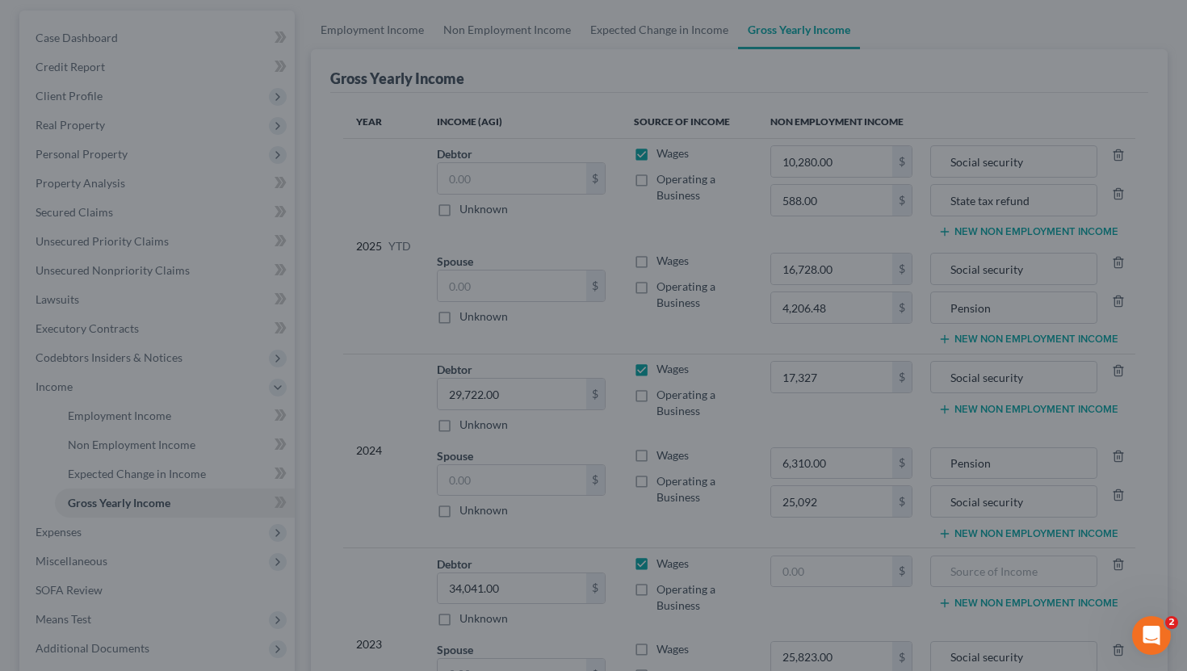
type input "17,327.00"
type input "25,092.00"
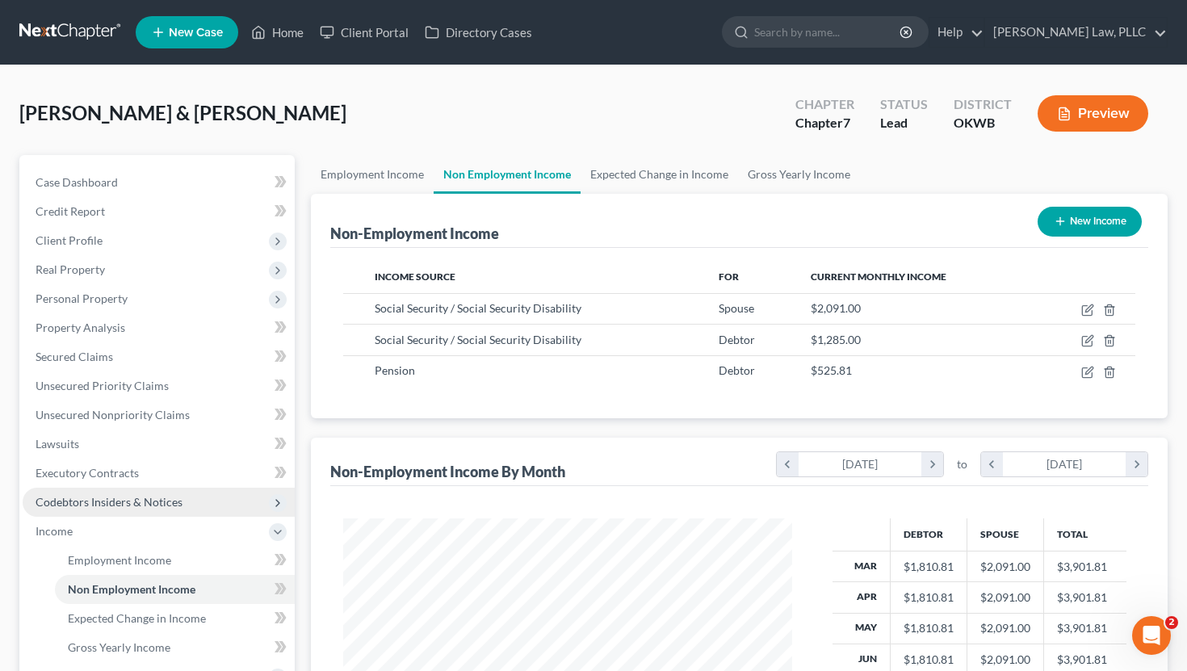
scroll to position [296, 0]
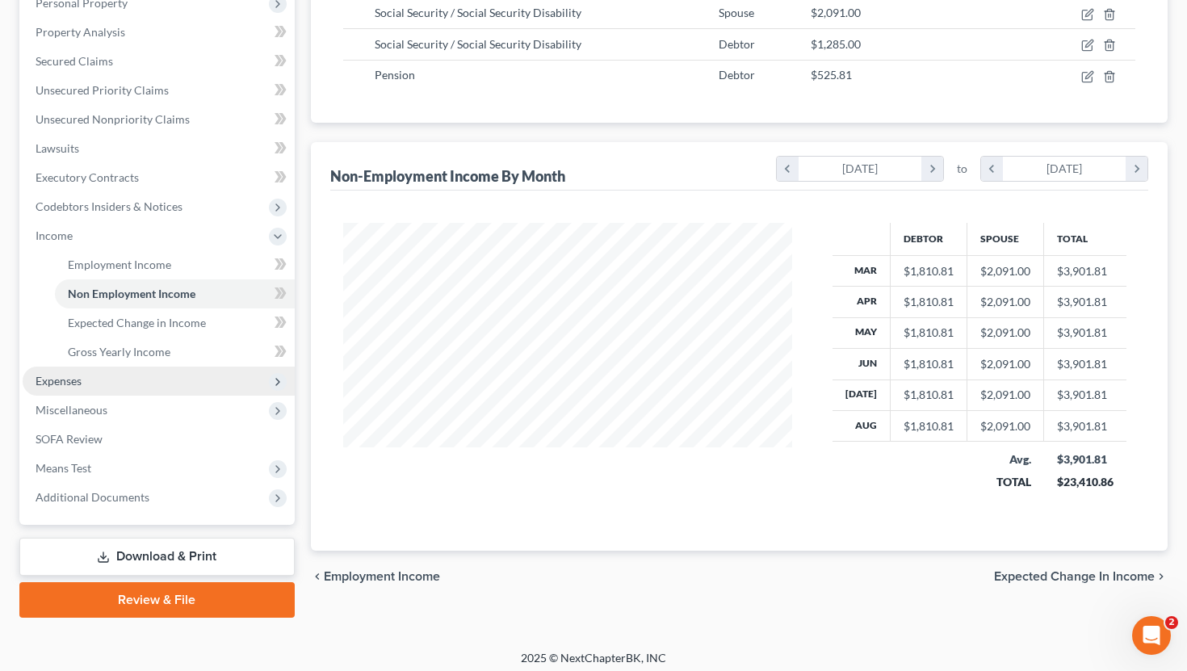
click at [128, 378] on span "Expenses" at bounding box center [159, 381] width 272 height 29
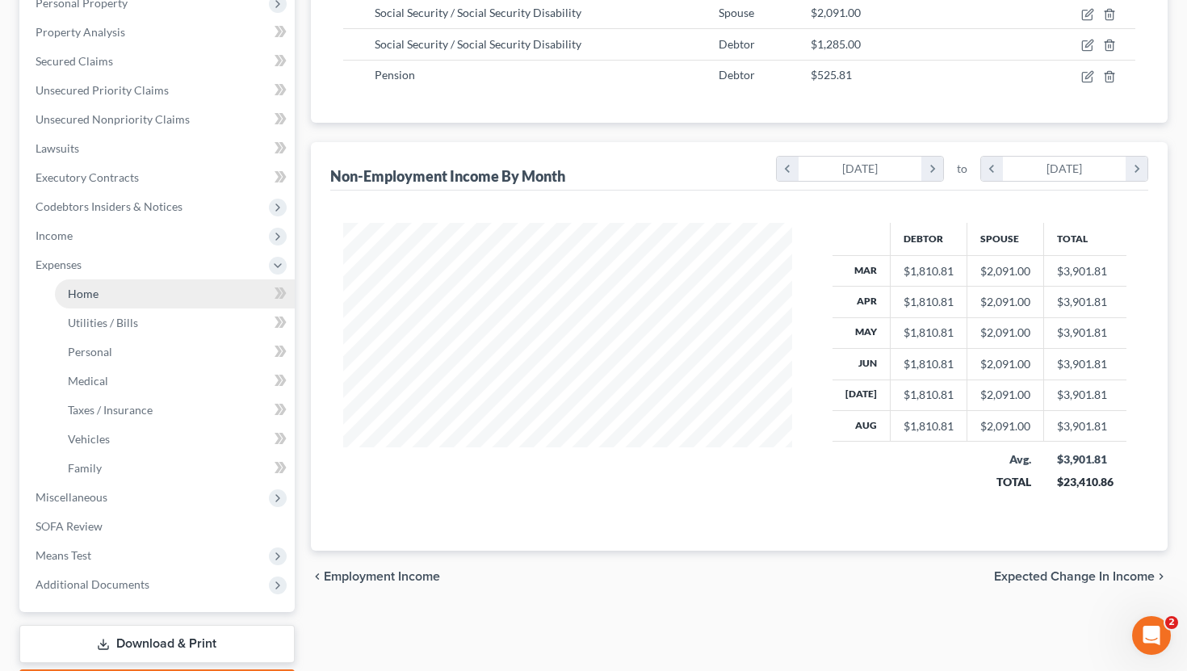
click at [164, 300] on link "Home" at bounding box center [175, 293] width 240 height 29
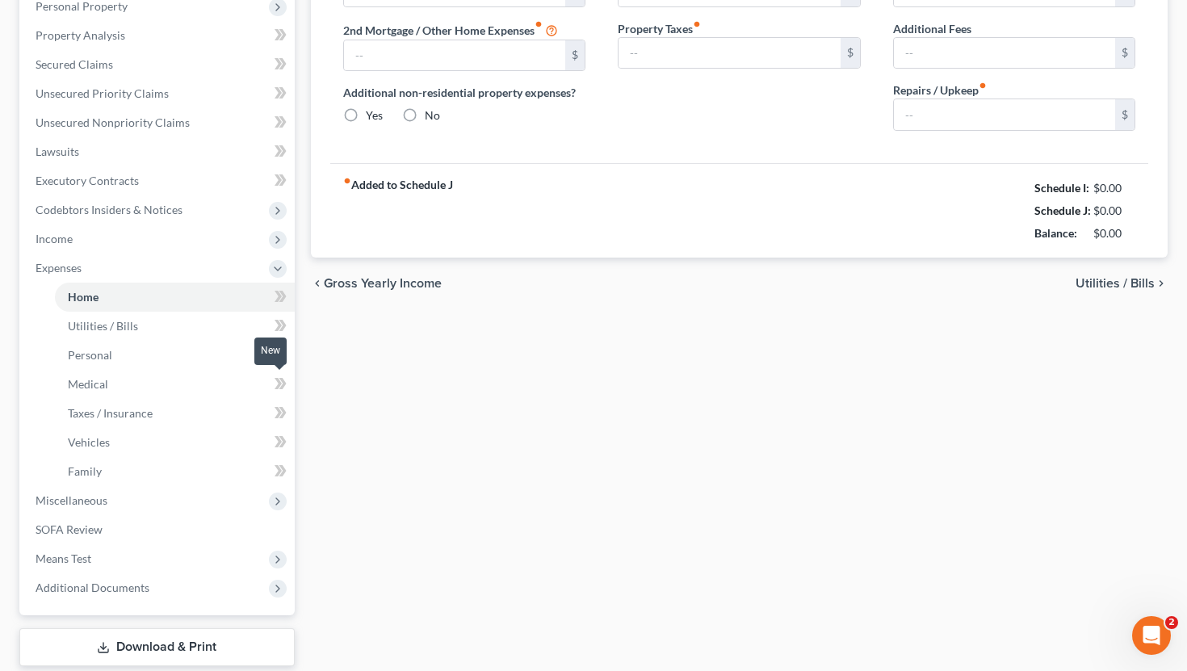
type input "0.00"
radio input "true"
type input "0.00"
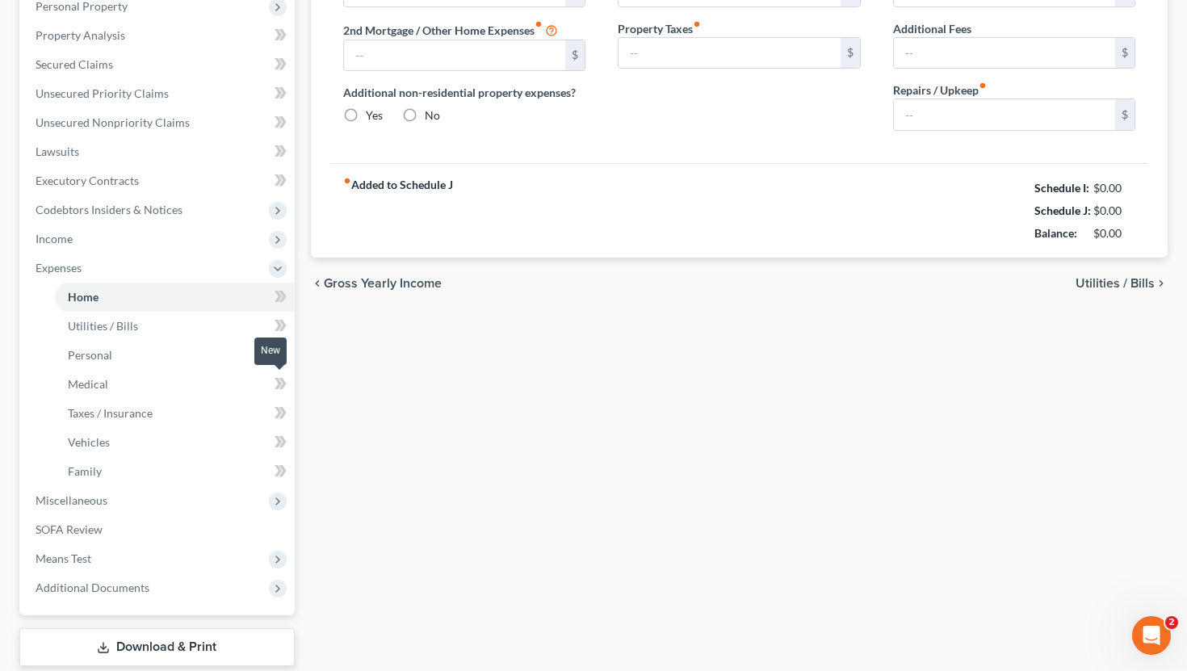
type input "0.00"
type input "50.00"
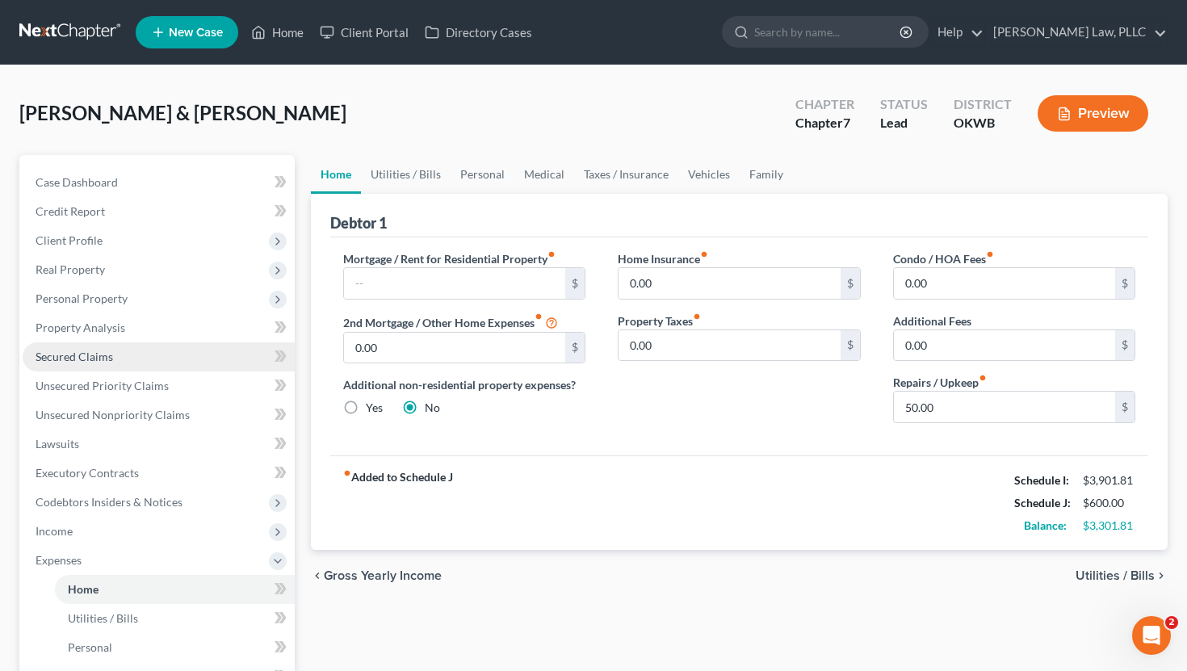
click at [113, 355] on link "Secured Claims" at bounding box center [159, 356] width 272 height 29
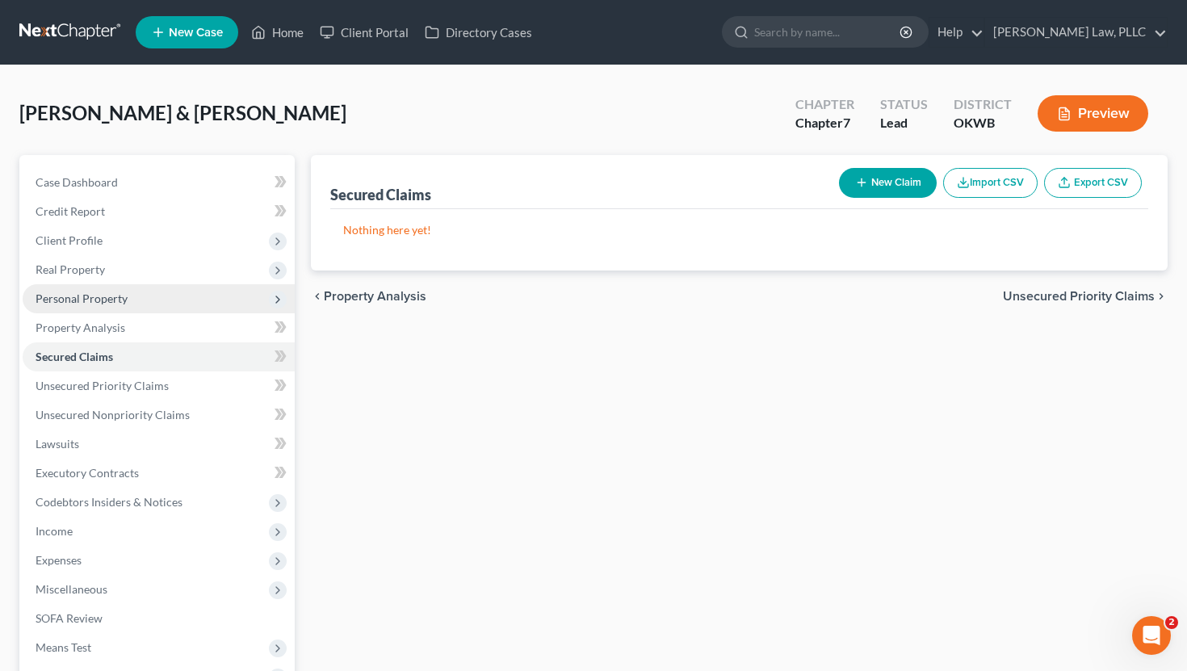
click at [158, 298] on span "Personal Property" at bounding box center [159, 298] width 272 height 29
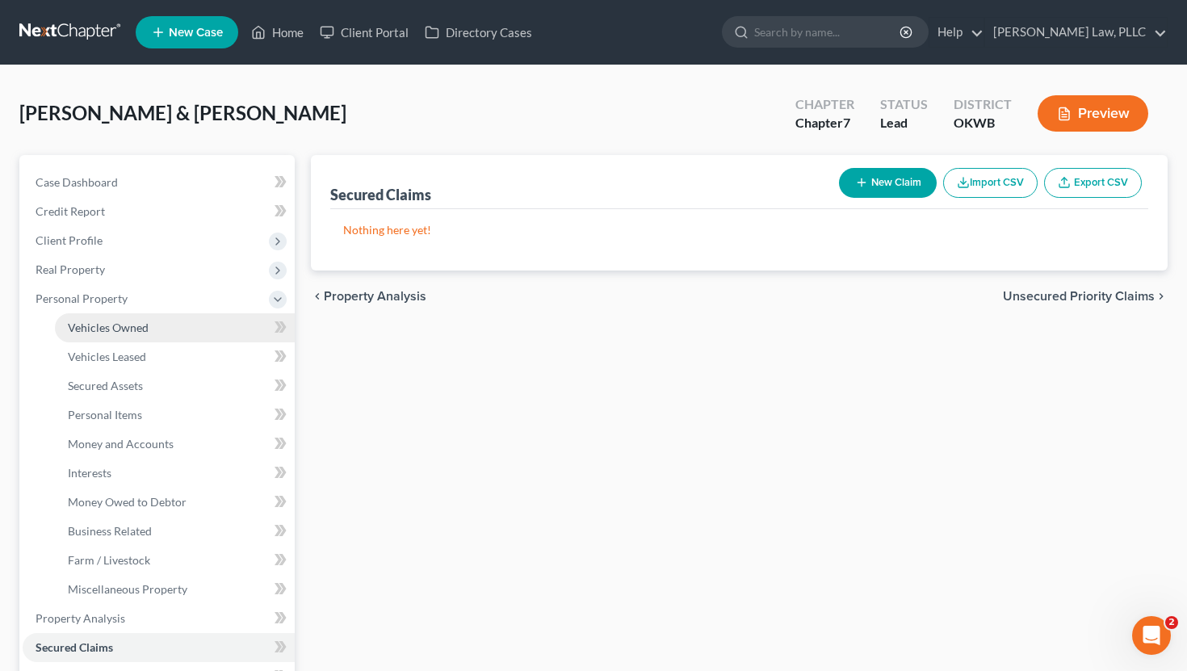
click at [194, 314] on link "Vehicles Owned" at bounding box center [175, 327] width 240 height 29
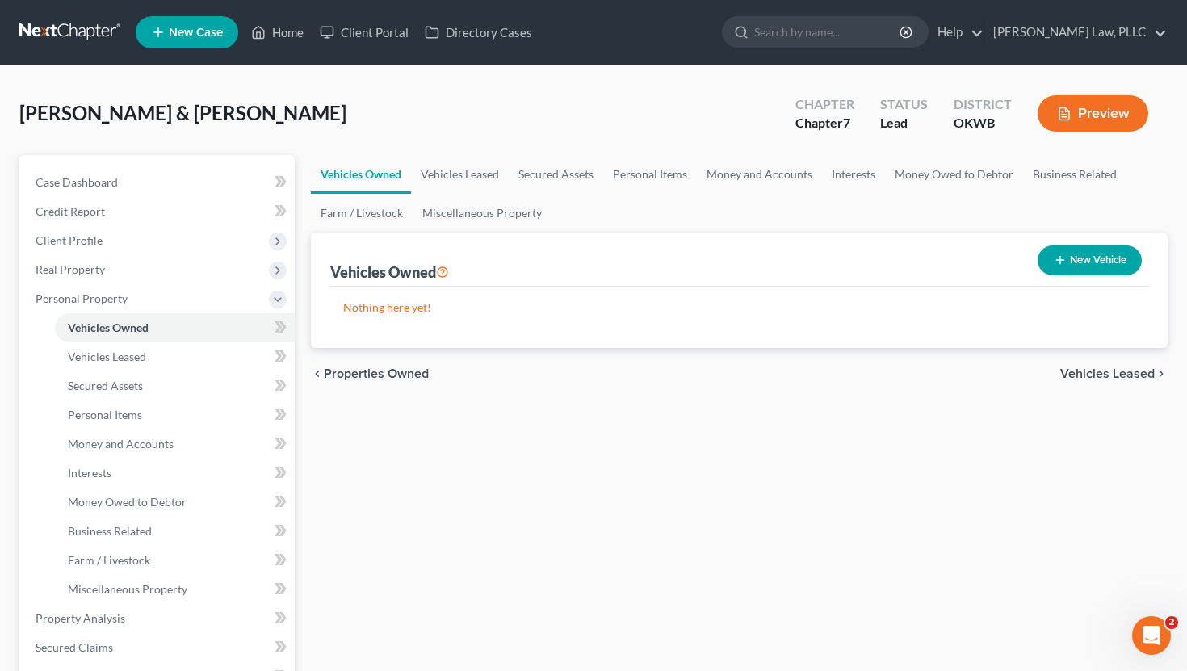
click at [1096, 267] on button "New Vehicle" at bounding box center [1090, 261] width 104 height 30
select select "0"
select select "2"
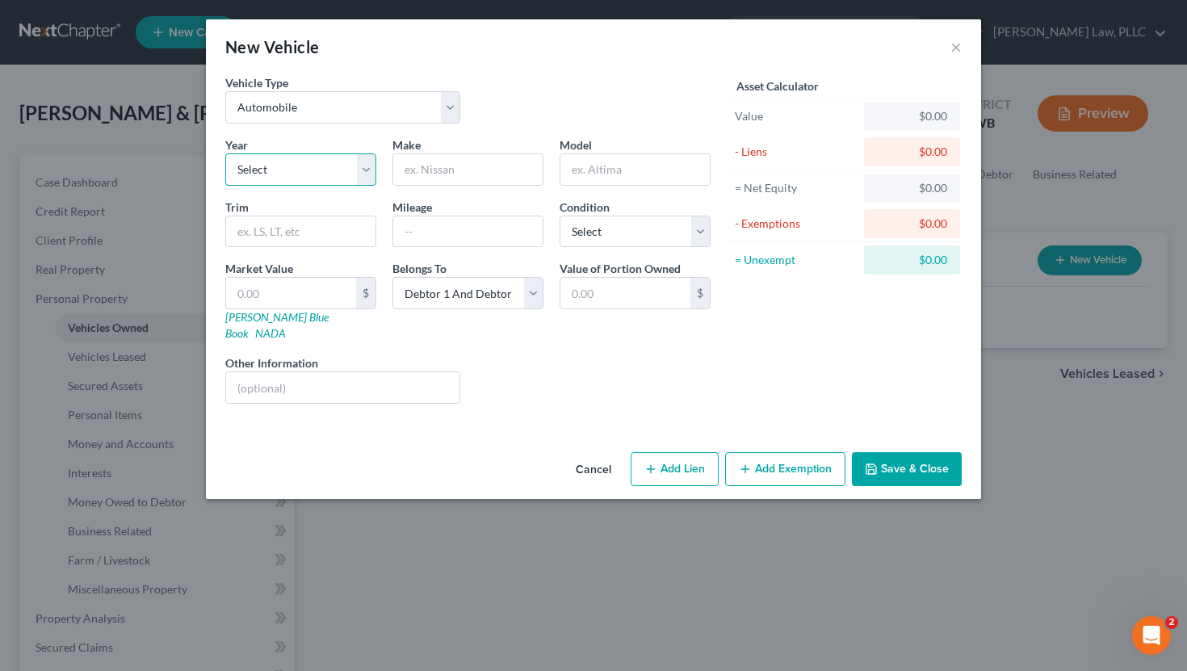
click at [369, 166] on select "Select 2026 2025 2024 2023 2022 2021 2020 2019 2018 2017 2016 2015 2014 2013 20…" at bounding box center [300, 169] width 151 height 32
select select "19"
click at [225, 153] on select "Select 2026 2025 2024 2023 2022 2021 2020 2019 2018 2017 2016 2015 2014 2013 20…" at bounding box center [300, 169] width 151 height 32
click at [488, 181] on input "text" at bounding box center [467, 169] width 149 height 31
type input "Pontiac"
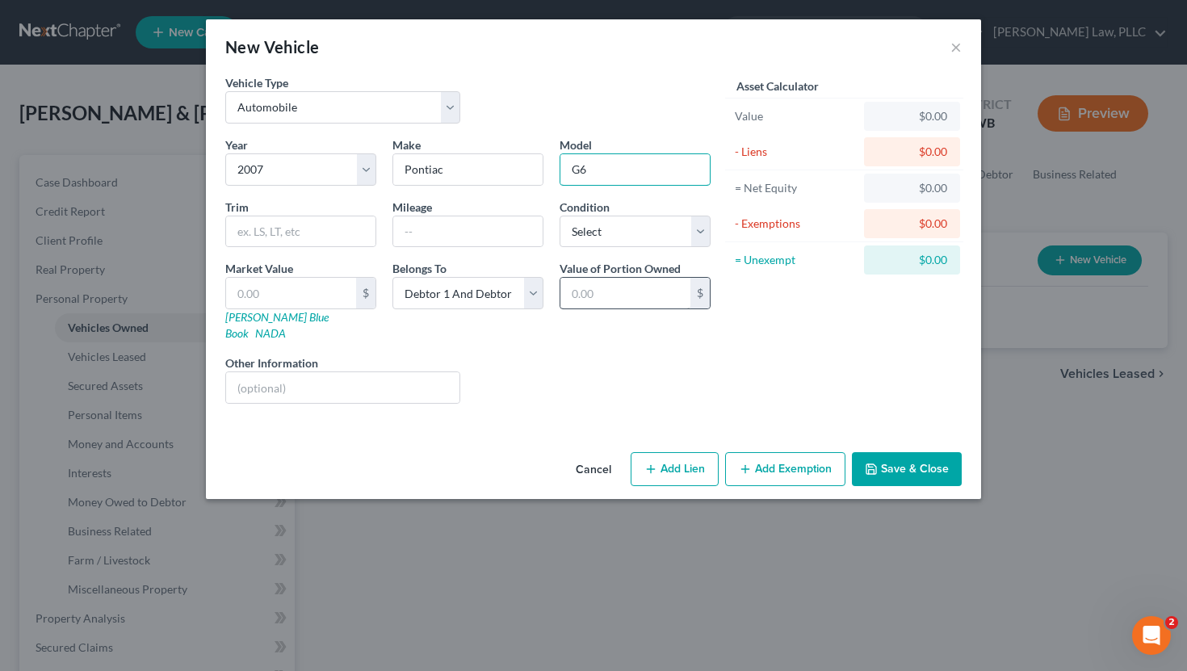
type input "G6"
click at [595, 292] on input "text" at bounding box center [626, 293] width 130 height 31
click at [886, 458] on button "Save & Close" at bounding box center [907, 469] width 110 height 34
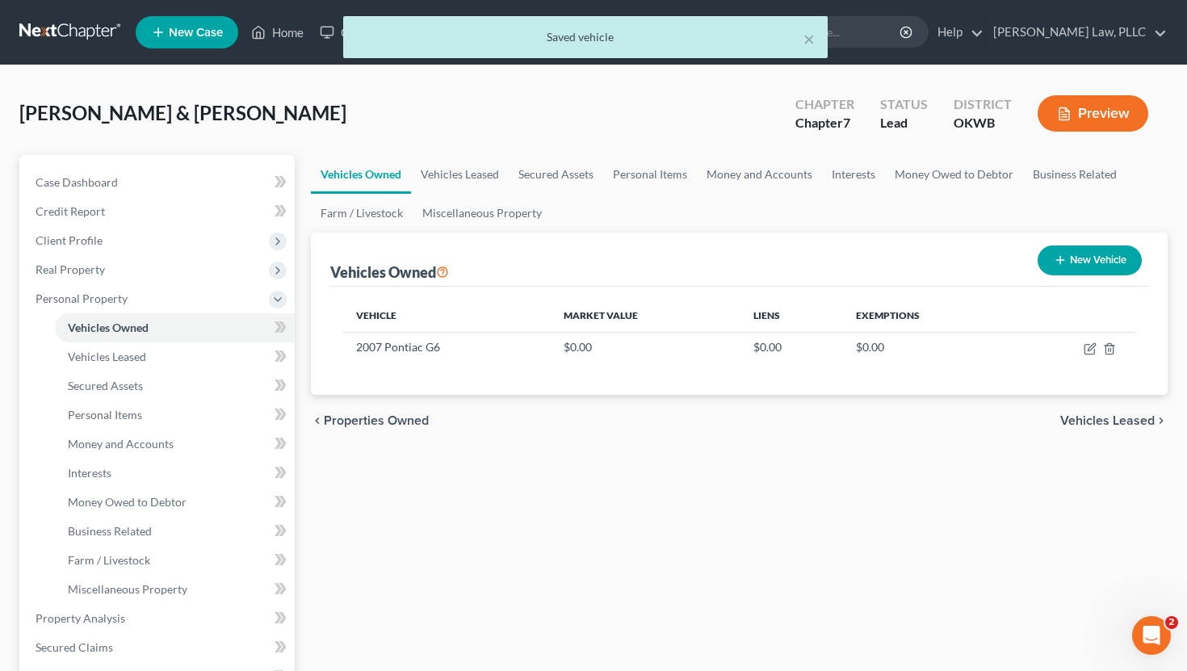
click at [1087, 268] on button "New Vehicle" at bounding box center [1090, 261] width 104 height 30
select select "0"
select select "2"
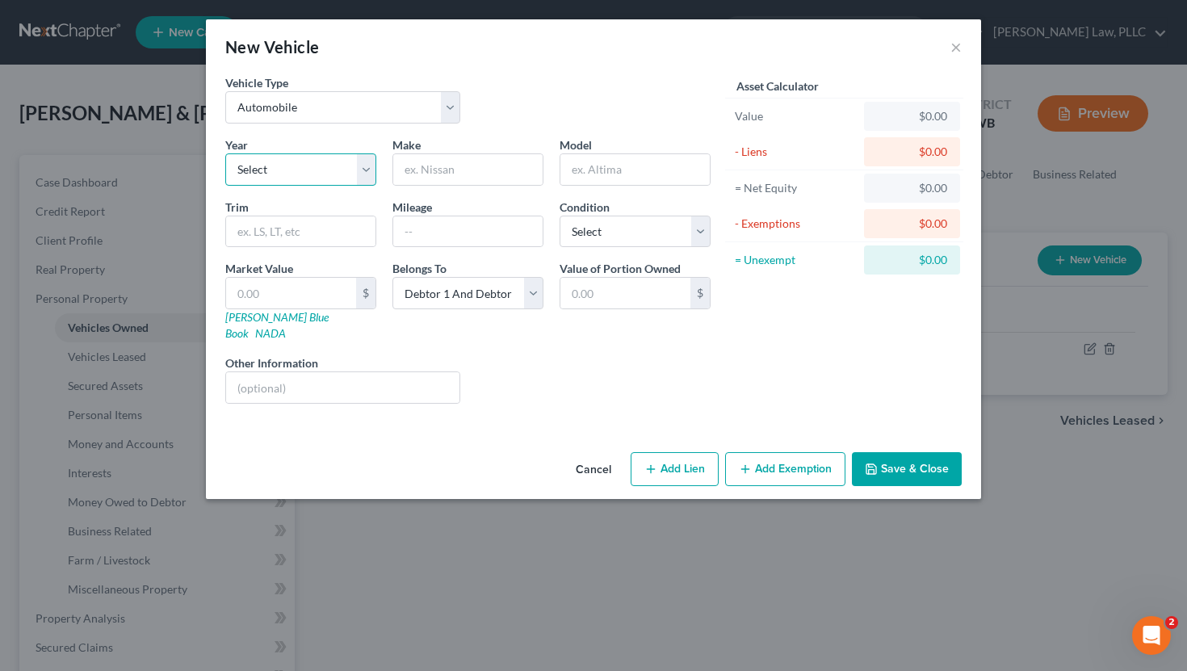
click at [272, 161] on select "Select 2026 2025 2024 2023 2022 2021 2020 2019 2018 2017 2016 2015 2014 2013 20…" at bounding box center [300, 169] width 151 height 32
select select "23"
click at [225, 153] on select "Select 2026 2025 2024 2023 2022 2021 2020 2019 2018 2017 2016 2015 2014 2013 20…" at bounding box center [300, 169] width 151 height 32
click at [452, 171] on input "text" at bounding box center [467, 169] width 149 height 31
type input "Chevrolet"
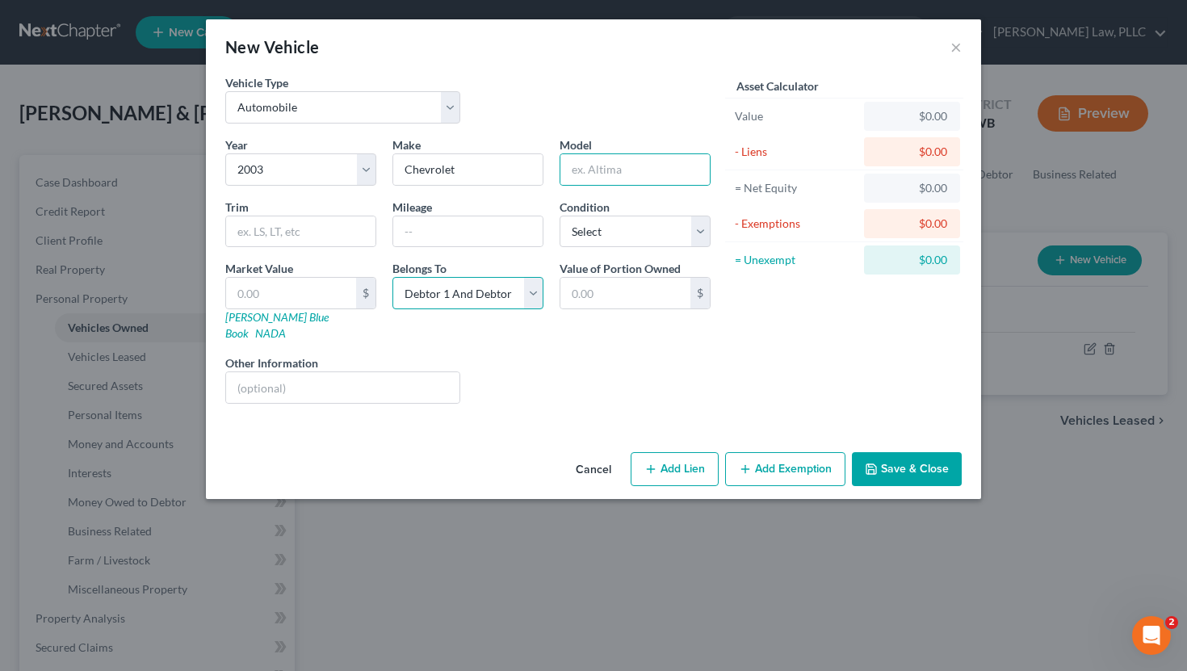
click at [439, 282] on select "Select Debtor 1 Only Debtor 2 Only Debtor 1 And Debtor 2 Only At Least One Of T…" at bounding box center [468, 293] width 151 height 32
select select "1"
click at [393, 277] on select "Select Debtor 1 Only Debtor 2 Only Debtor 1 And Debtor 2 Only At Least One Of T…" at bounding box center [468, 293] width 151 height 32
click at [890, 458] on button "Save & Close" at bounding box center [907, 469] width 110 height 34
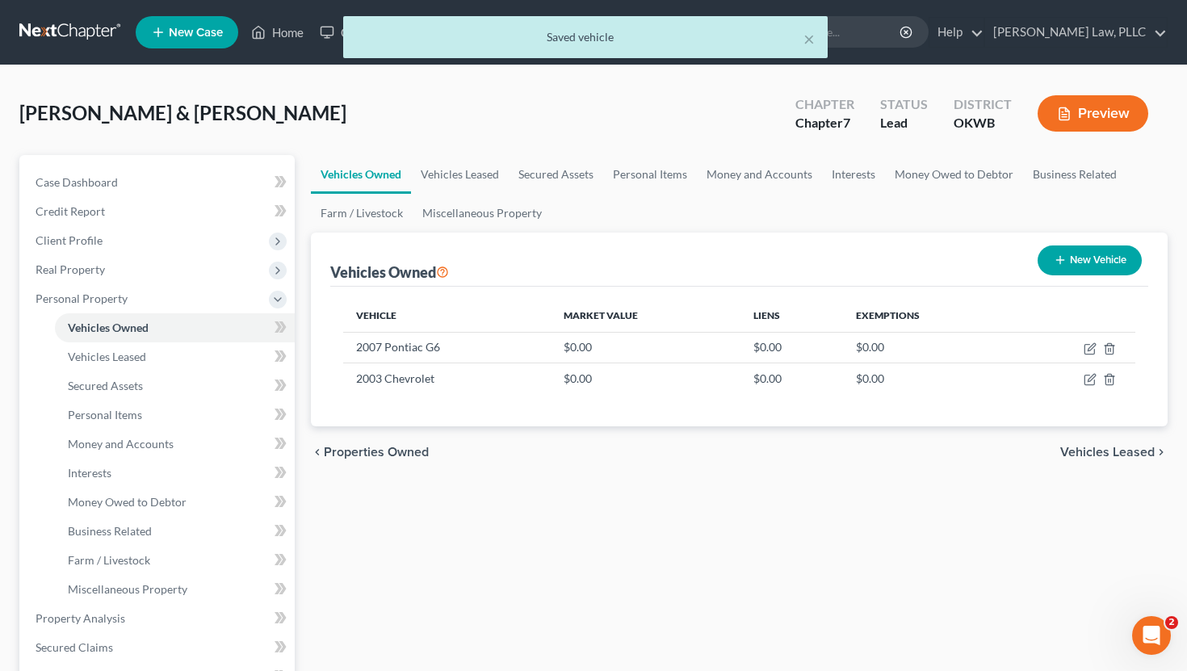
click at [1071, 263] on button "New Vehicle" at bounding box center [1090, 261] width 104 height 30
select select "0"
select select "2"
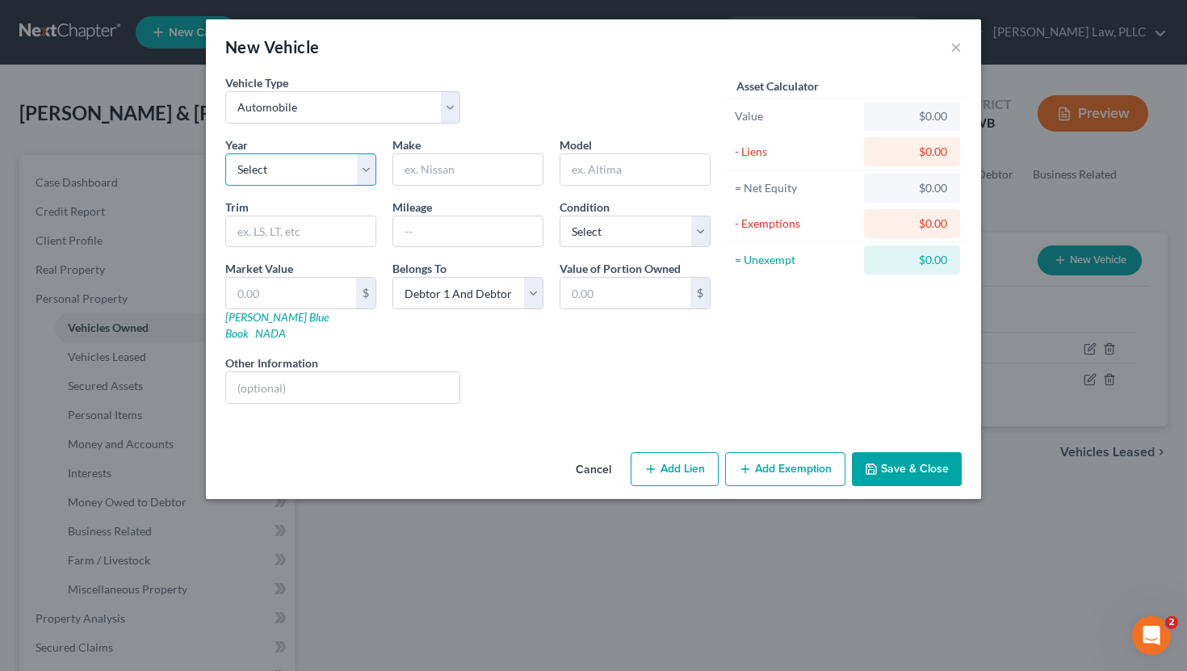
click at [342, 180] on select "Select 2026 2025 2024 2023 2022 2021 2020 2019 2018 2017 2016 2015 2014 2013 20…" at bounding box center [300, 169] width 151 height 32
select select "14"
click at [225, 153] on select "Select 2026 2025 2024 2023 2022 2021 2020 2019 2018 2017 2016 2015 2014 2013 20…" at bounding box center [300, 169] width 151 height 32
click at [493, 183] on input "text" at bounding box center [467, 169] width 149 height 31
type input "Chevrolet"
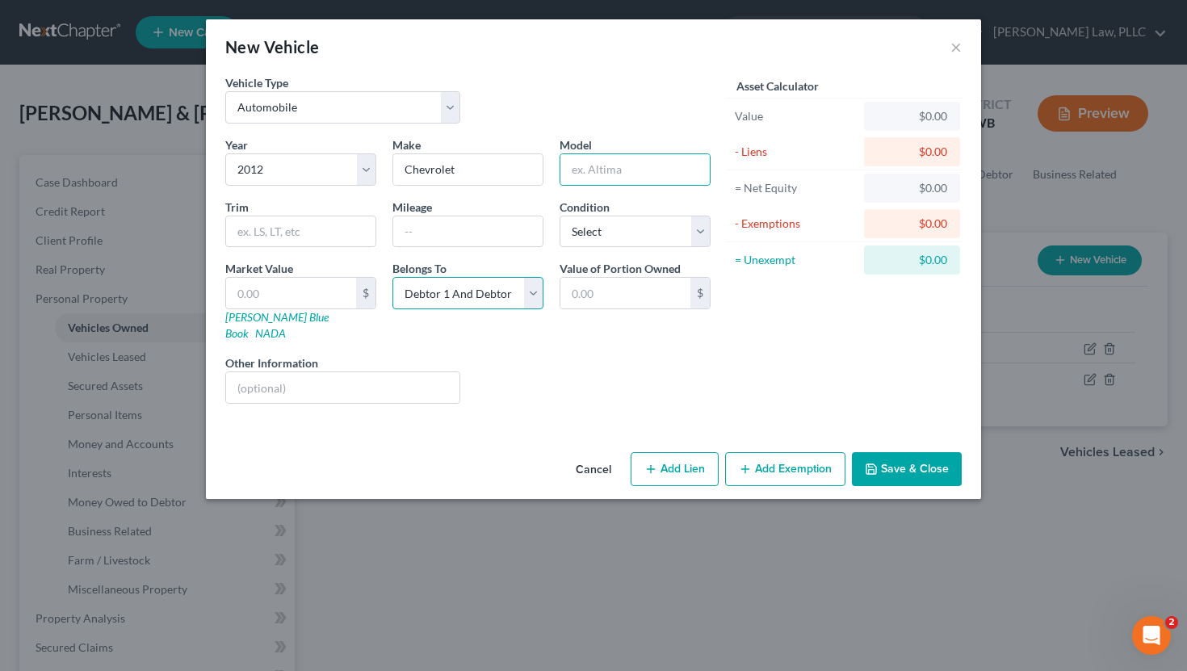
click at [463, 287] on select "Select Debtor 1 Only Debtor 2 Only Debtor 1 And Debtor 2 Only At Least One Of T…" at bounding box center [468, 293] width 151 height 32
click at [393, 277] on select "Select Debtor 1 Only Debtor 2 Only Debtor 1 And Debtor 2 Only At Least One Of T…" at bounding box center [468, 293] width 151 height 32
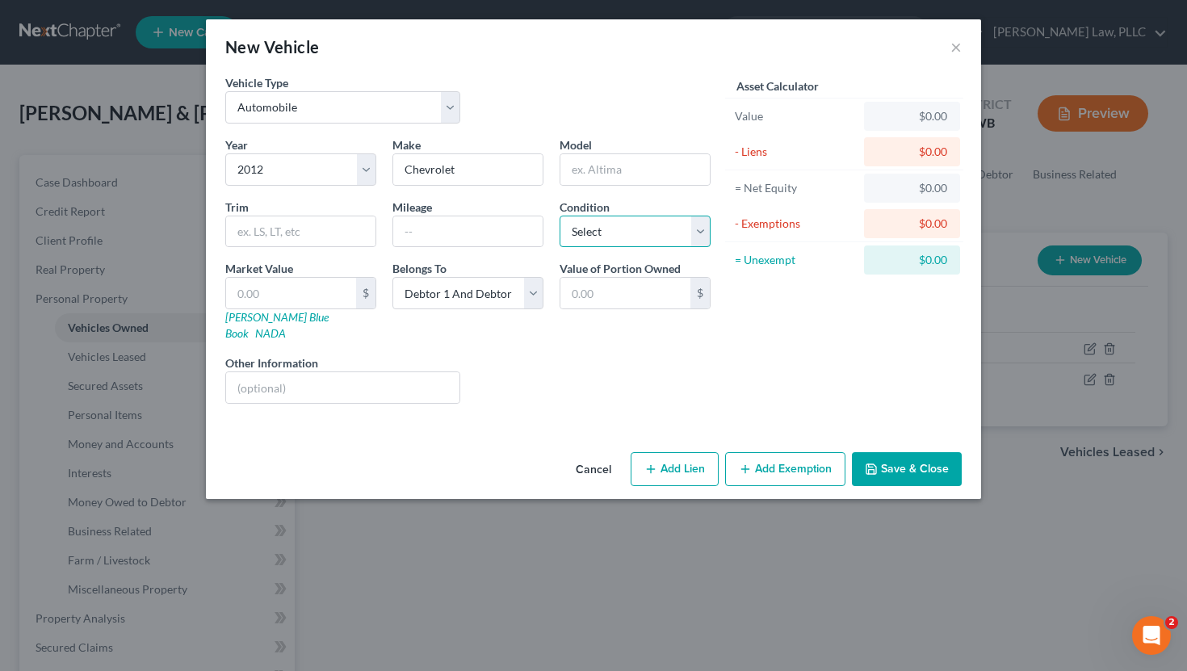
click at [664, 233] on select "Select Excellent Very Good Good Fair Poor" at bounding box center [635, 232] width 151 height 32
select select "4"
click at [560, 216] on select "Select Excellent Very Good Good Fair Poor" at bounding box center [635, 232] width 151 height 32
click at [868, 464] on icon "button" at bounding box center [872, 469] width 10 height 10
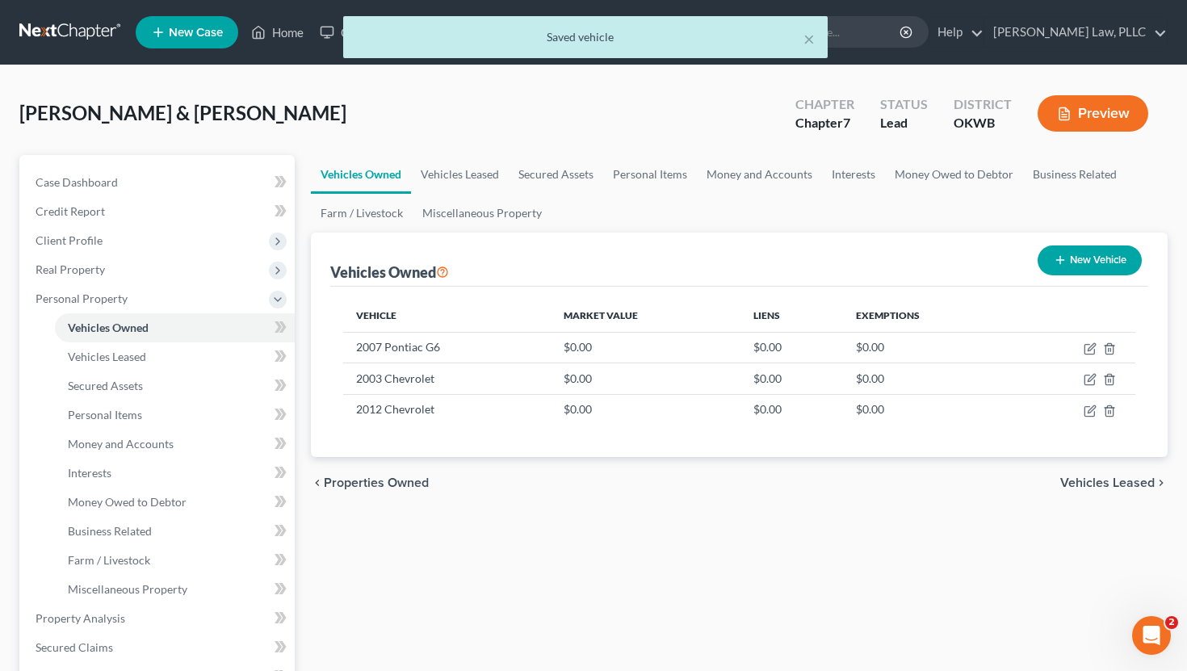
click at [1064, 267] on button "New Vehicle" at bounding box center [1090, 261] width 104 height 30
select select "0"
select select "2"
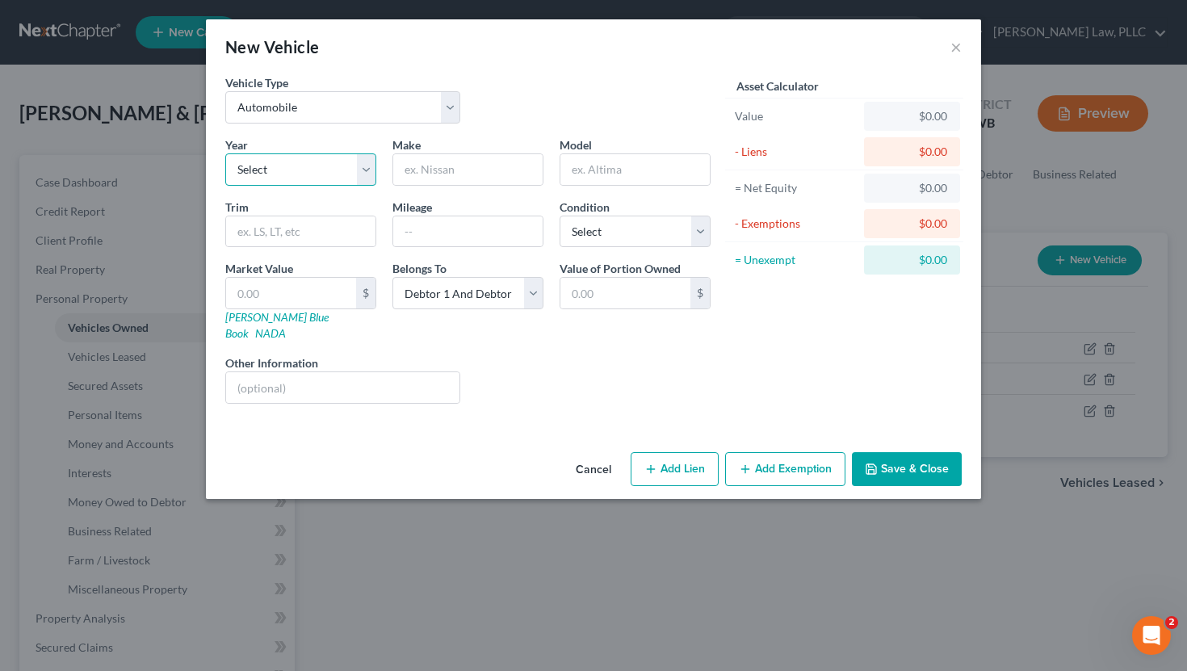
click at [334, 175] on select "Select 2026 2025 2024 2023 2022 2021 2020 2019 2018 2017 2016 2015 2014 2013 20…" at bounding box center [300, 169] width 151 height 32
click at [225, 153] on select "Select 2026 2025 2024 2023 2022 2021 2020 2019 2018 2017 2016 2015 2014 2013 20…" at bounding box center [300, 169] width 151 height 32
click at [292, 159] on select "Select 2026 2025 2024 2023 2022 2021 2020 2019 2018 2017 2016 2015 2014 2013 20…" at bounding box center [300, 169] width 151 height 32
select select "2"
click at [225, 153] on select "Select 2026 2025 2024 2023 2022 2021 2020 2019 2018 2017 2016 2015 2014 2013 20…" at bounding box center [300, 169] width 151 height 32
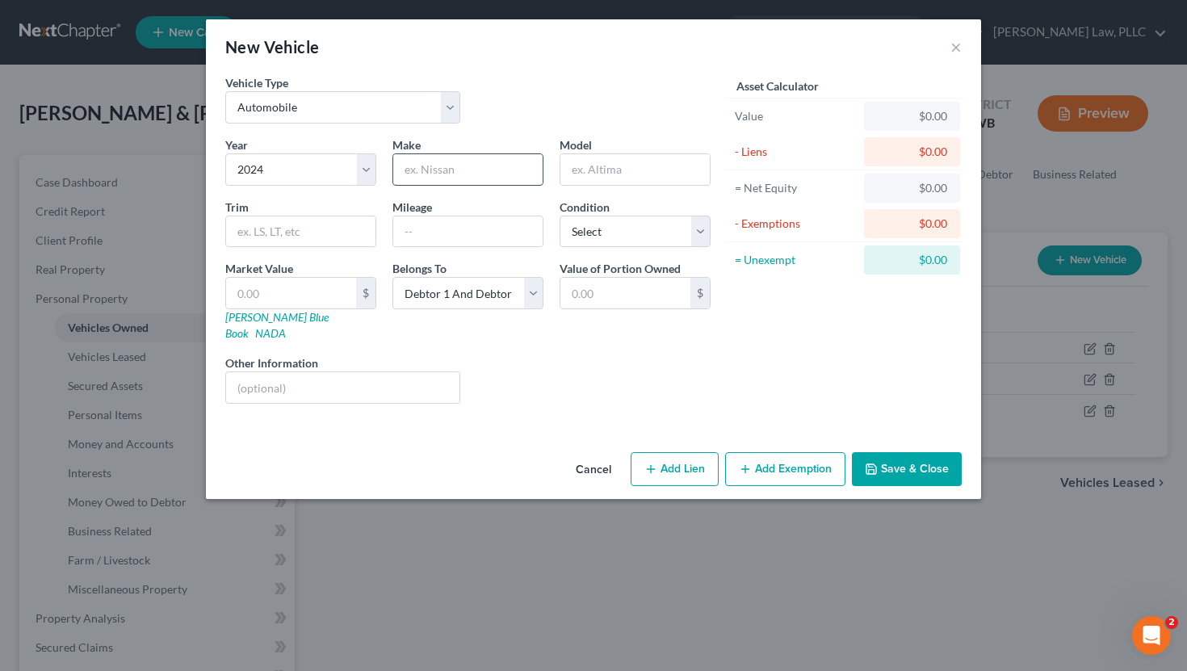
click at [505, 159] on input "text" at bounding box center [467, 169] width 149 height 31
type input "Chevrolet"
click at [628, 170] on input "text" at bounding box center [635, 169] width 149 height 31
type input "Trax"
click at [625, 232] on select "Select Excellent Very Good Good Fair Poor" at bounding box center [635, 232] width 151 height 32
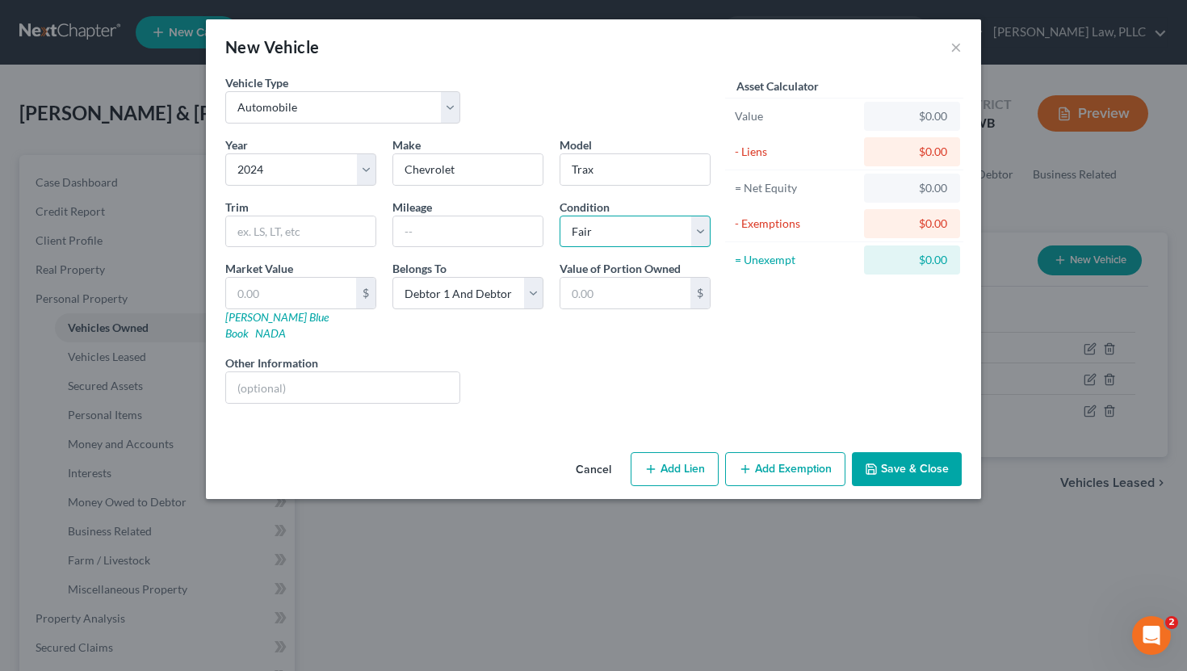
click at [560, 216] on select "Select Excellent Very Good Good Fair Poor" at bounding box center [635, 232] width 151 height 32
click at [600, 242] on select "Select Excellent Very Good Good Fair Poor" at bounding box center [635, 232] width 151 height 32
select select "2"
click at [560, 216] on select "Select Excellent Very Good Good Fair Poor" at bounding box center [635, 232] width 151 height 32
click at [887, 452] on button "Save & Close" at bounding box center [907, 469] width 110 height 34
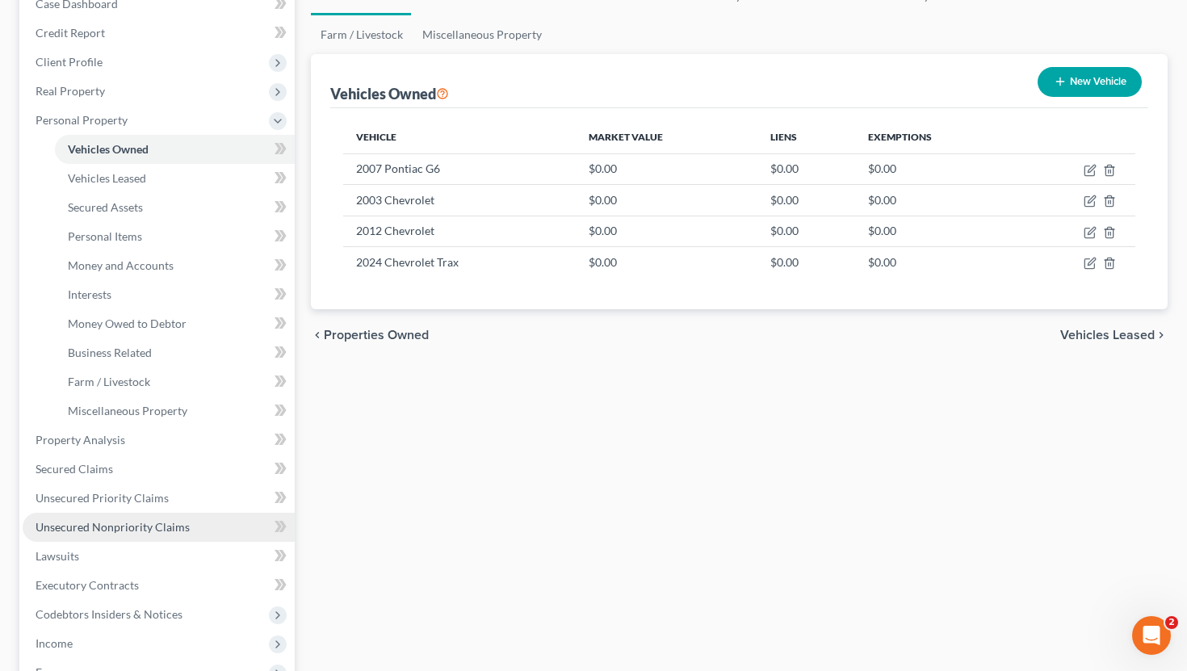
click at [133, 524] on span "Unsecured Nonpriority Claims" at bounding box center [113, 527] width 154 height 14
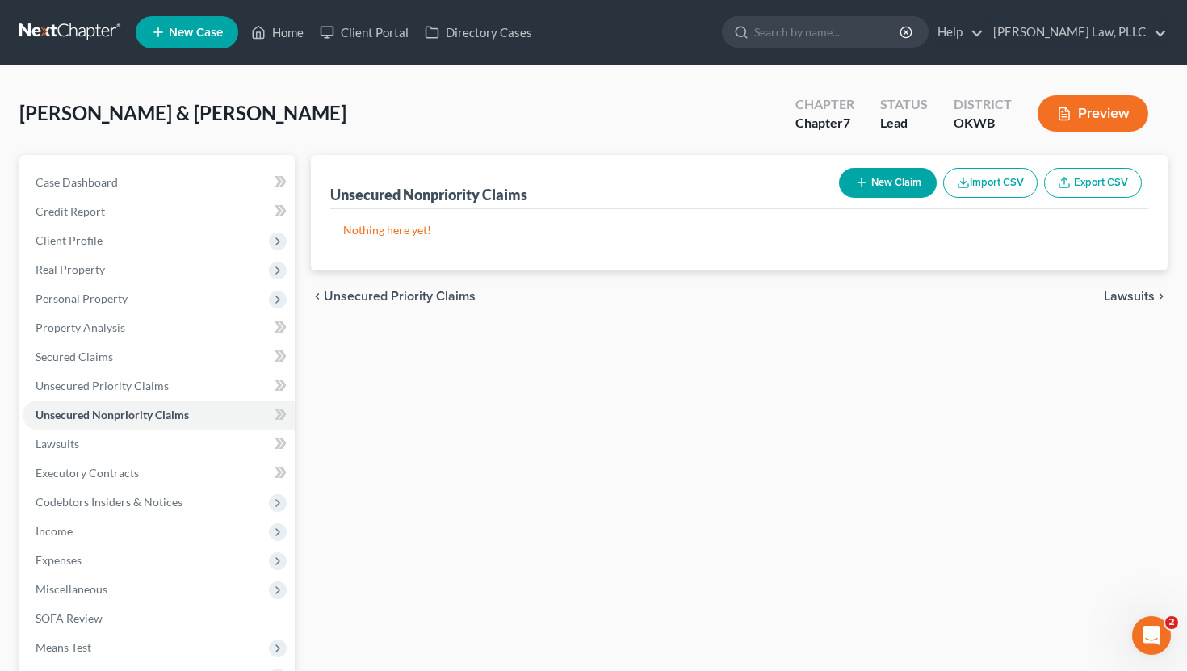
click at [871, 183] on button "New Claim" at bounding box center [888, 183] width 98 height 30
select select "2"
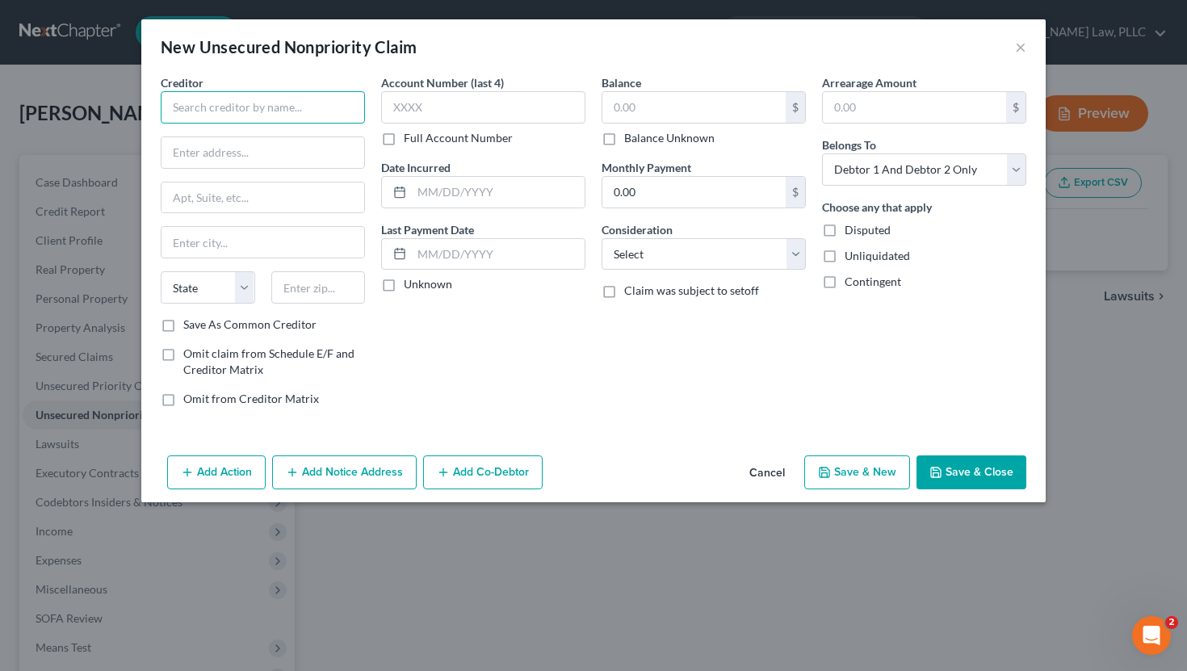
click at [305, 107] on input "text" at bounding box center [263, 107] width 204 height 32
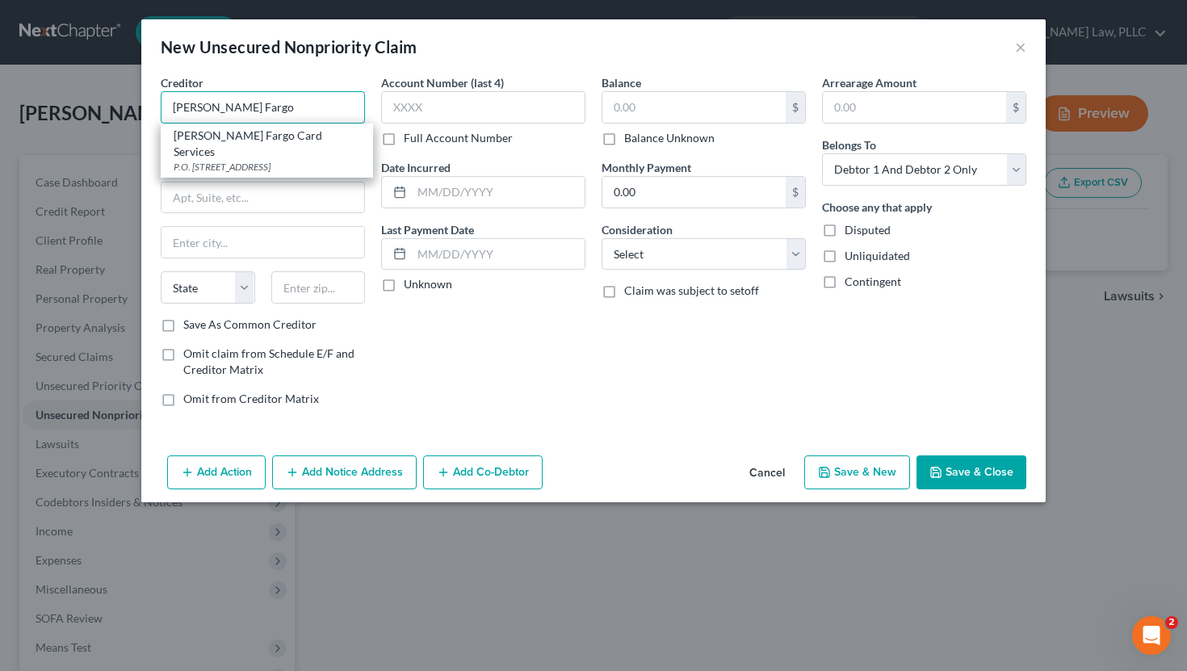
click at [279, 107] on input "Wells Fargo" at bounding box center [263, 107] width 204 height 32
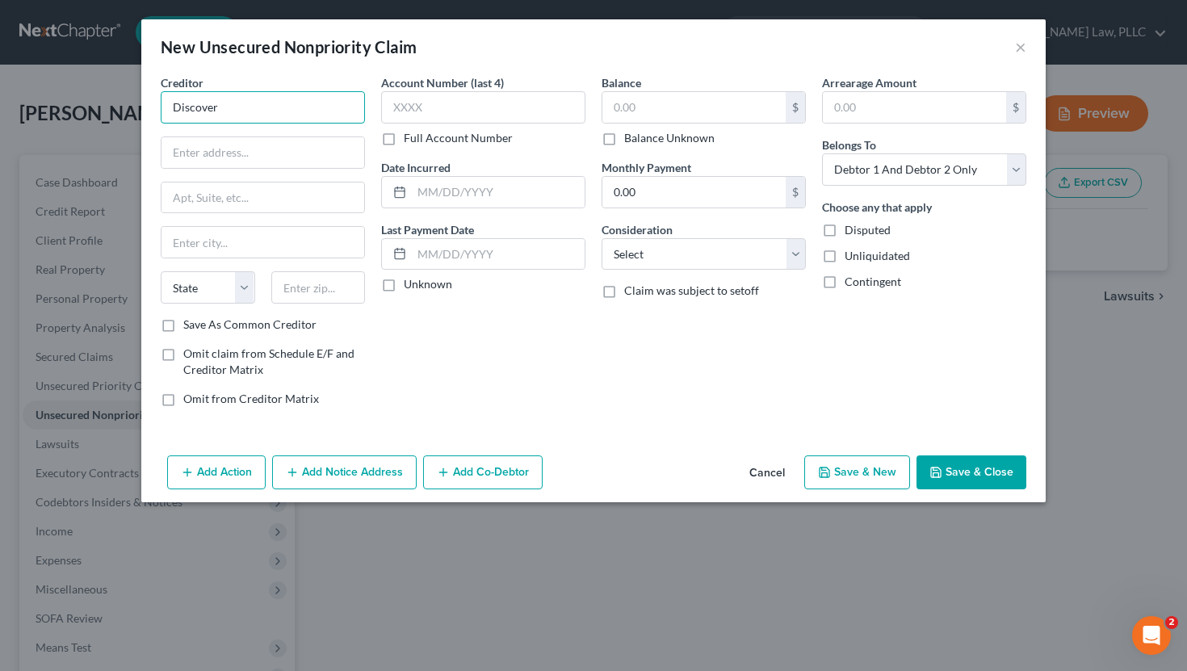
click at [267, 115] on input "Discover" at bounding box center [263, 107] width 204 height 32
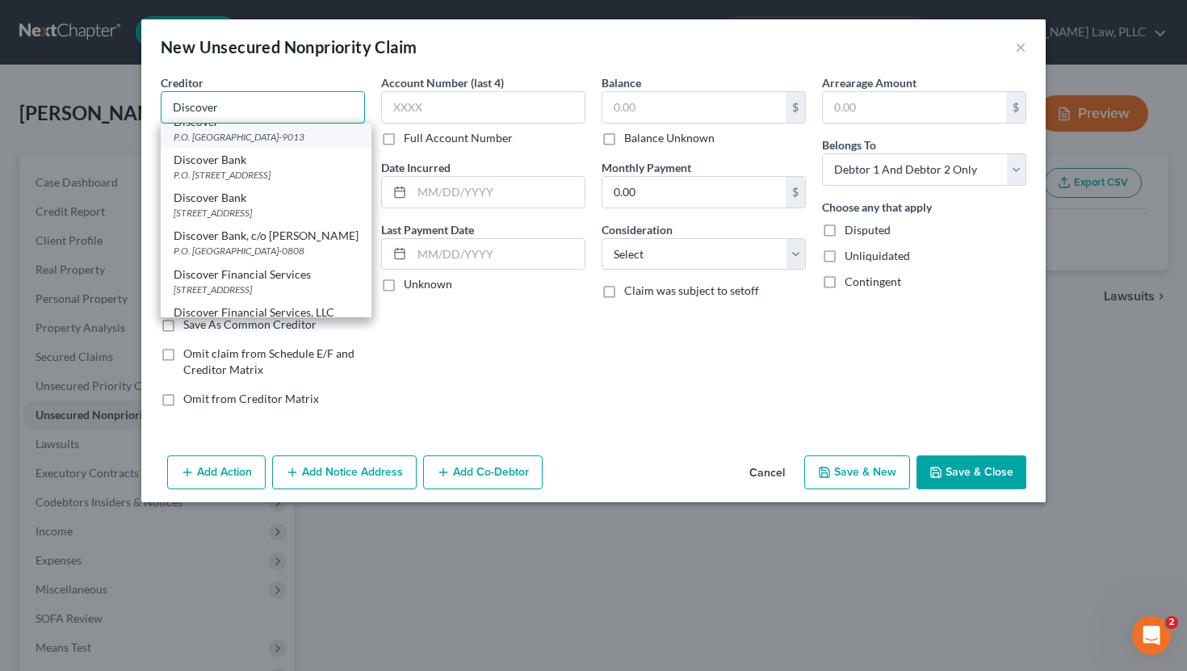
scroll to position [95, 0]
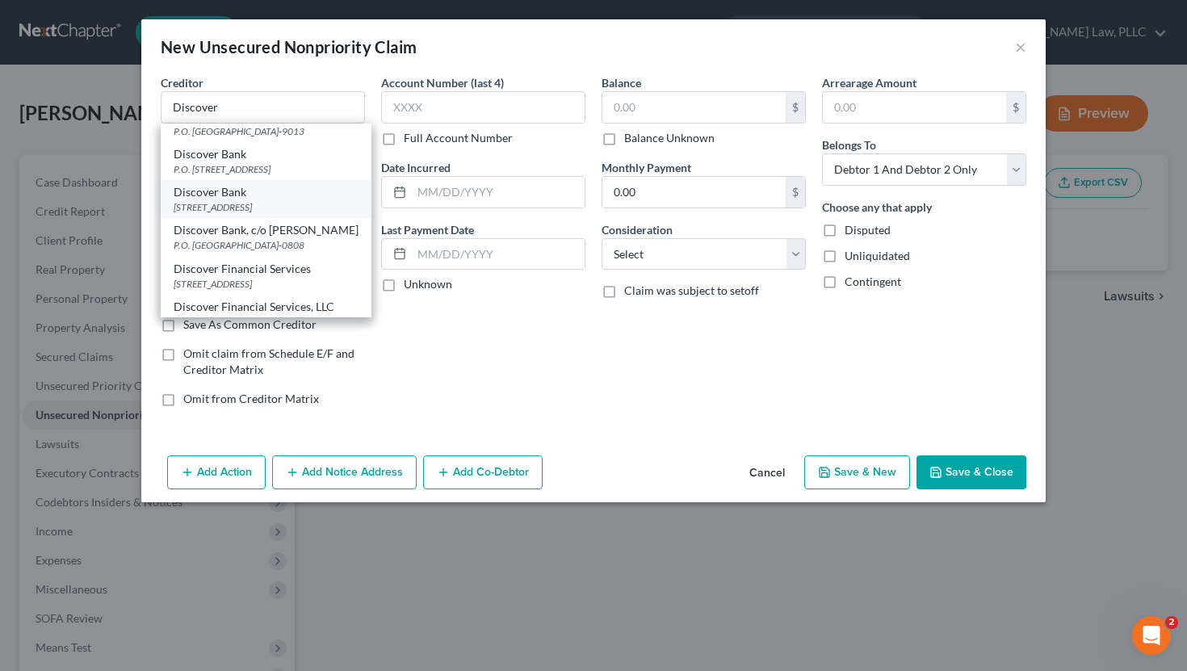
click at [268, 214] on div "PO Box 6103, Carol Stream, IL 60197" at bounding box center [266, 207] width 185 height 14
type input "Discover Bank"
type input "PO Box 6103"
type input "Carol Stream"
select select "14"
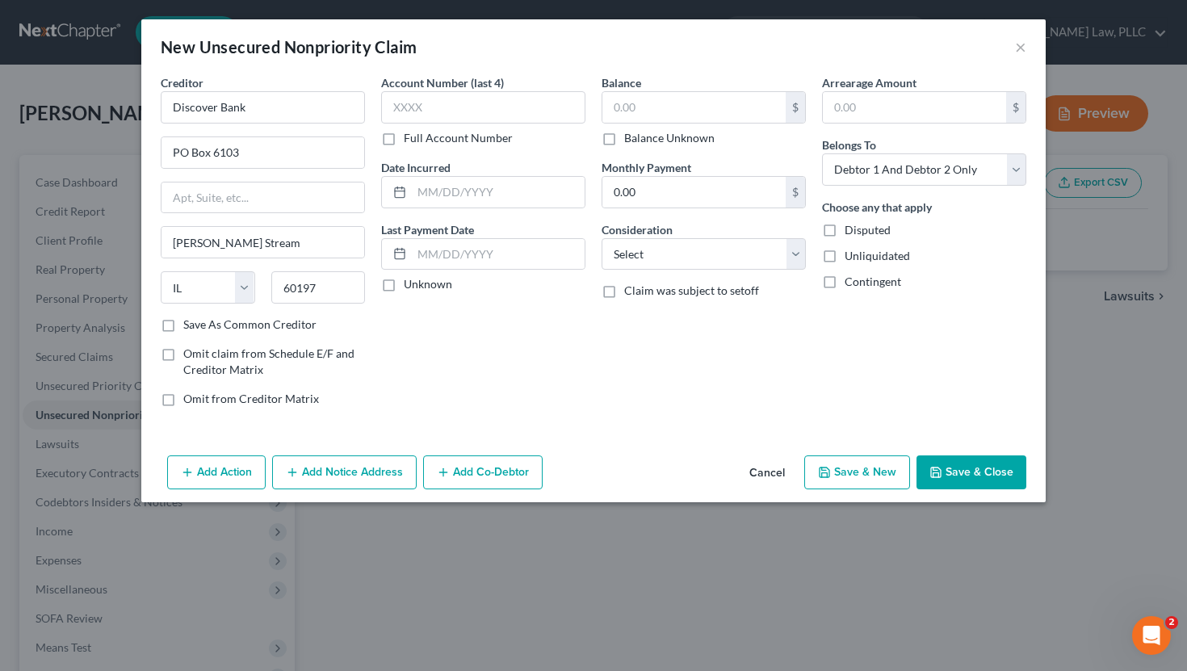
scroll to position [0, 0]
click at [329, 289] on input "60197" at bounding box center [318, 287] width 95 height 32
type input "60197-6103"
click at [516, 109] on input "text" at bounding box center [483, 107] width 204 height 32
type input "6097"
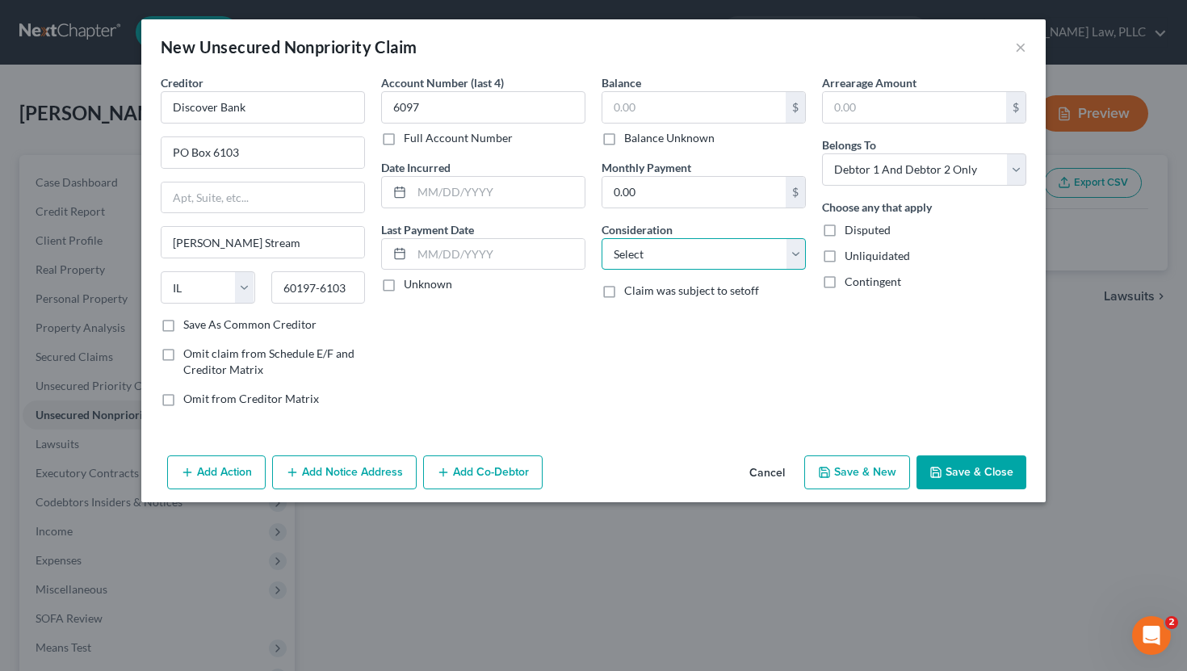
click at [652, 252] on select "Select Cable / Satellite Services Collection Agency Credit Card Debt Debt Couns…" at bounding box center [704, 254] width 204 height 32
select select "2"
click at [602, 238] on select "Select Cable / Satellite Services Collection Agency Credit Card Debt Debt Couns…" at bounding box center [704, 254] width 204 height 32
click at [419, 279] on label "Unknown" at bounding box center [428, 284] width 48 height 16
click at [419, 279] on input "Unknown" at bounding box center [415, 281] width 11 height 11
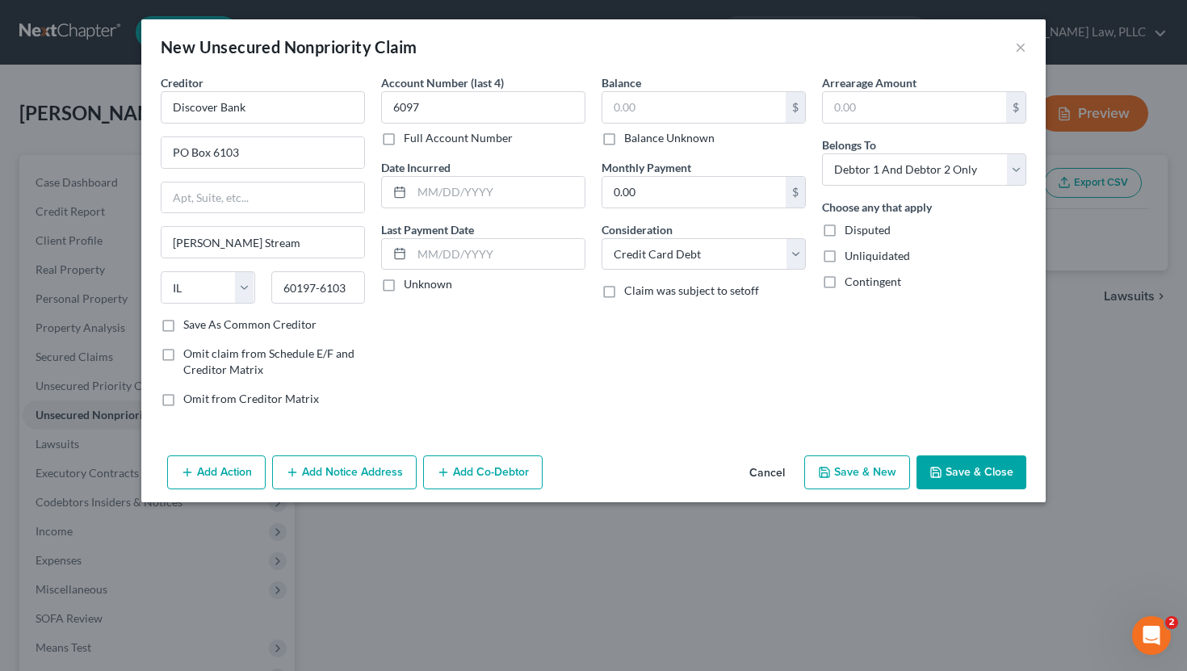
checkbox input "true"
click at [655, 102] on input "text" at bounding box center [694, 107] width 183 height 31
type input "15,480.75"
click at [886, 469] on button "Save & New" at bounding box center [858, 473] width 106 height 34
select select "2"
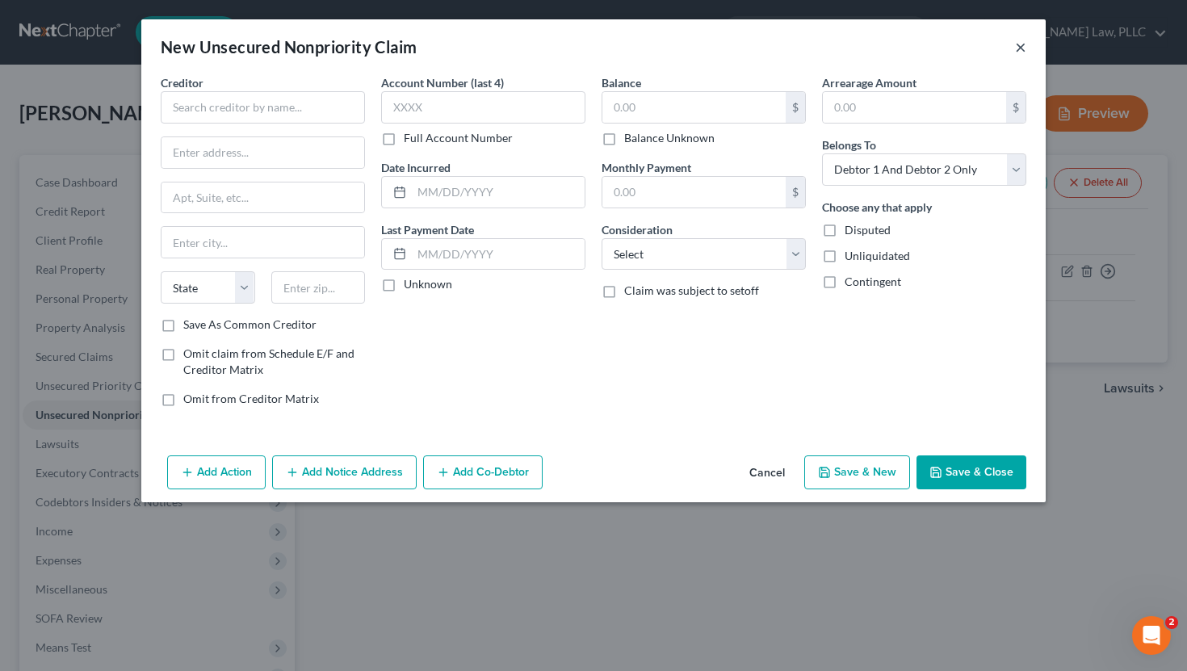
click at [1023, 44] on button "×" at bounding box center [1020, 46] width 11 height 19
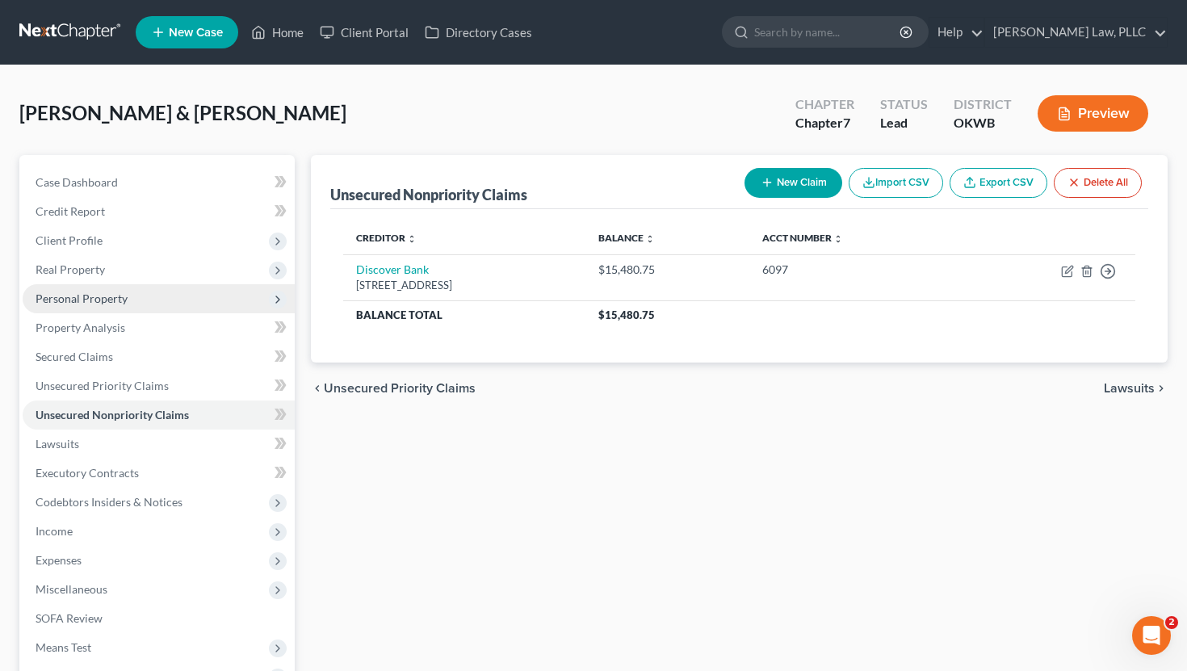
click at [103, 300] on span "Personal Property" at bounding box center [82, 299] width 92 height 14
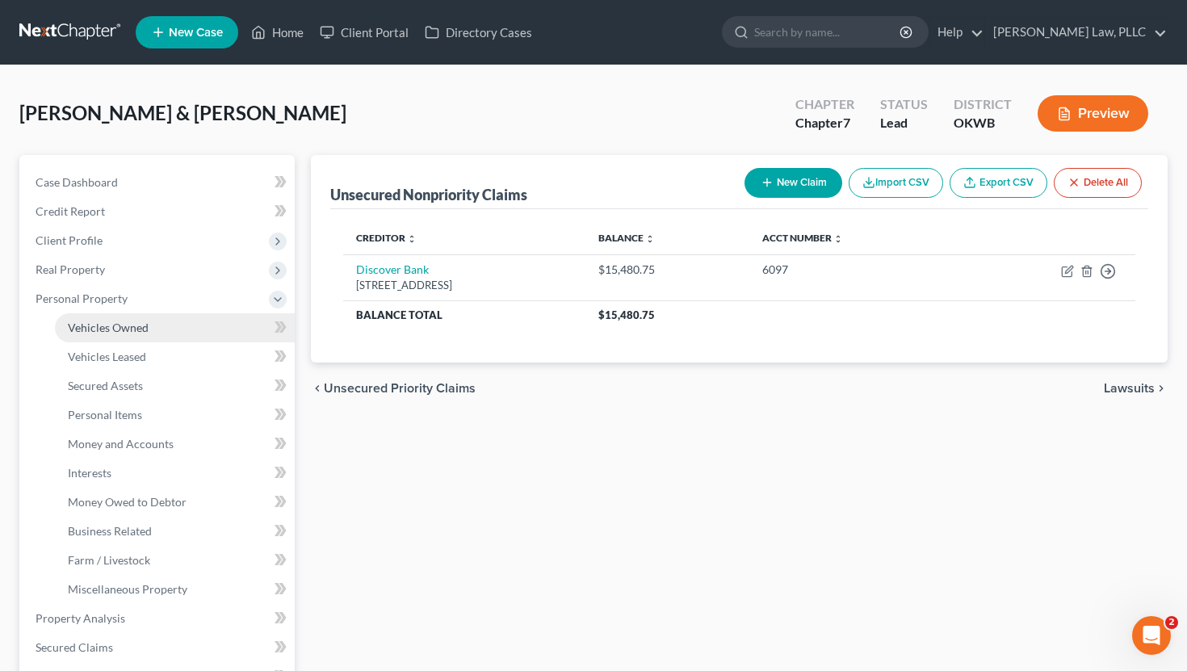
click at [187, 330] on link "Vehicles Owned" at bounding box center [175, 327] width 240 height 29
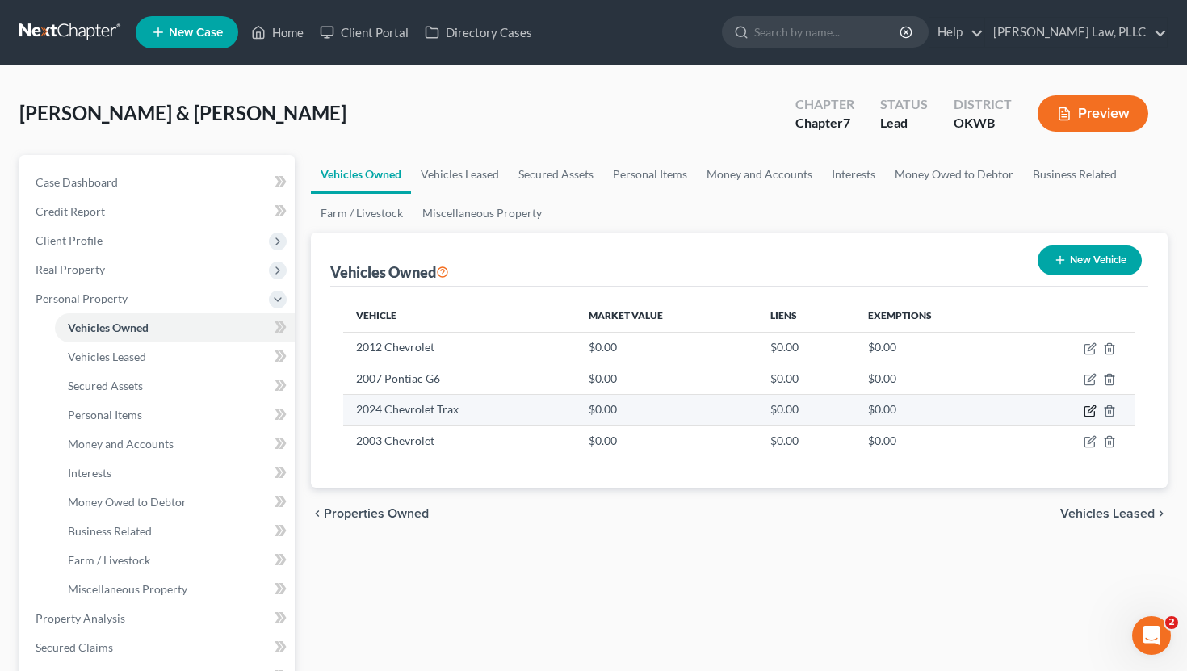
click at [1092, 411] on icon "button" at bounding box center [1090, 411] width 13 height 13
select select "0"
select select "2"
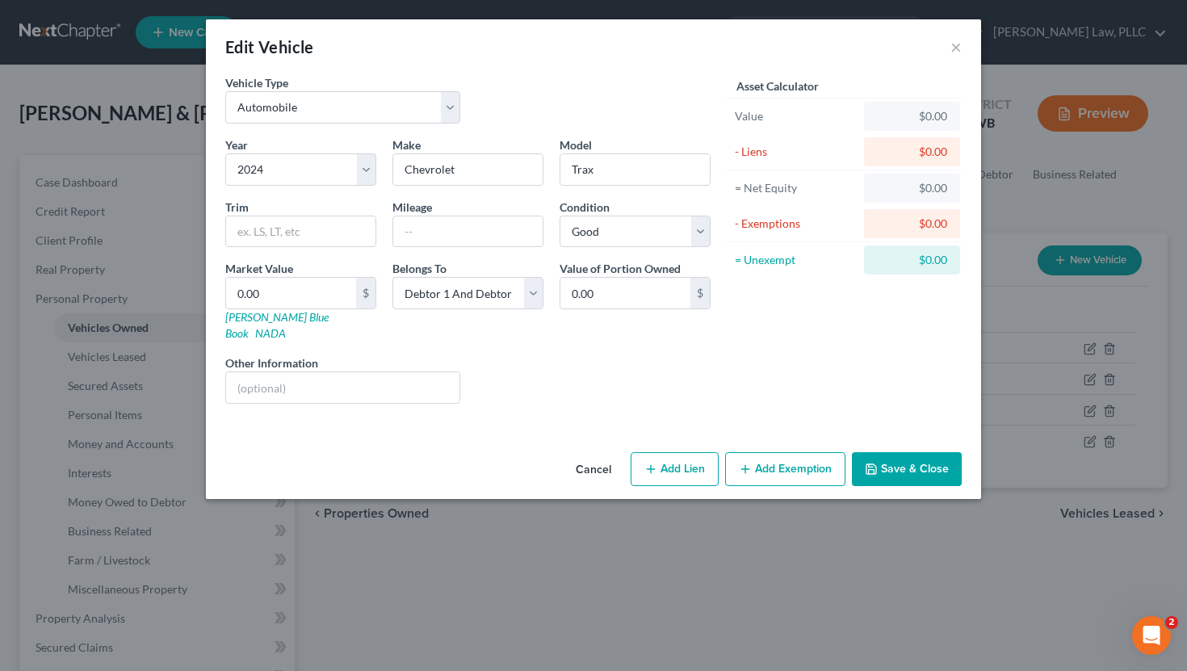
click at [711, 452] on button "Add Lien" at bounding box center [675, 469] width 88 height 34
select select "2"
select select "0"
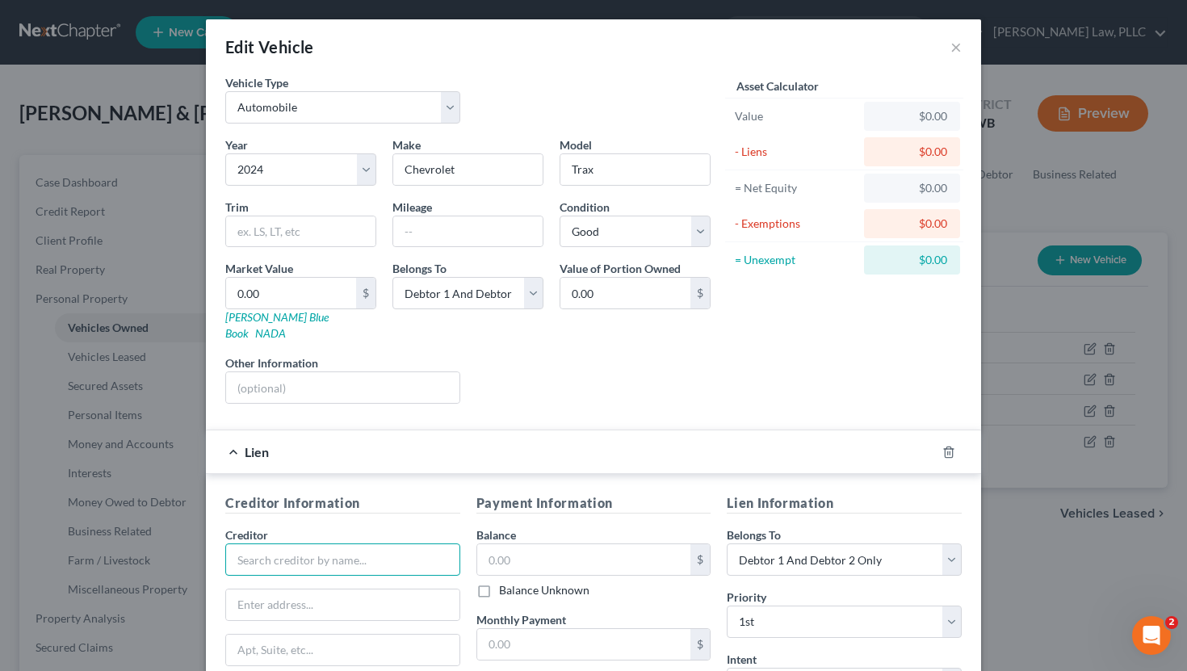
click at [277, 544] on input "text" at bounding box center [342, 560] width 235 height 32
type input "The First National Bank"
click at [514, 544] on input "text" at bounding box center [584, 559] width 214 height 31
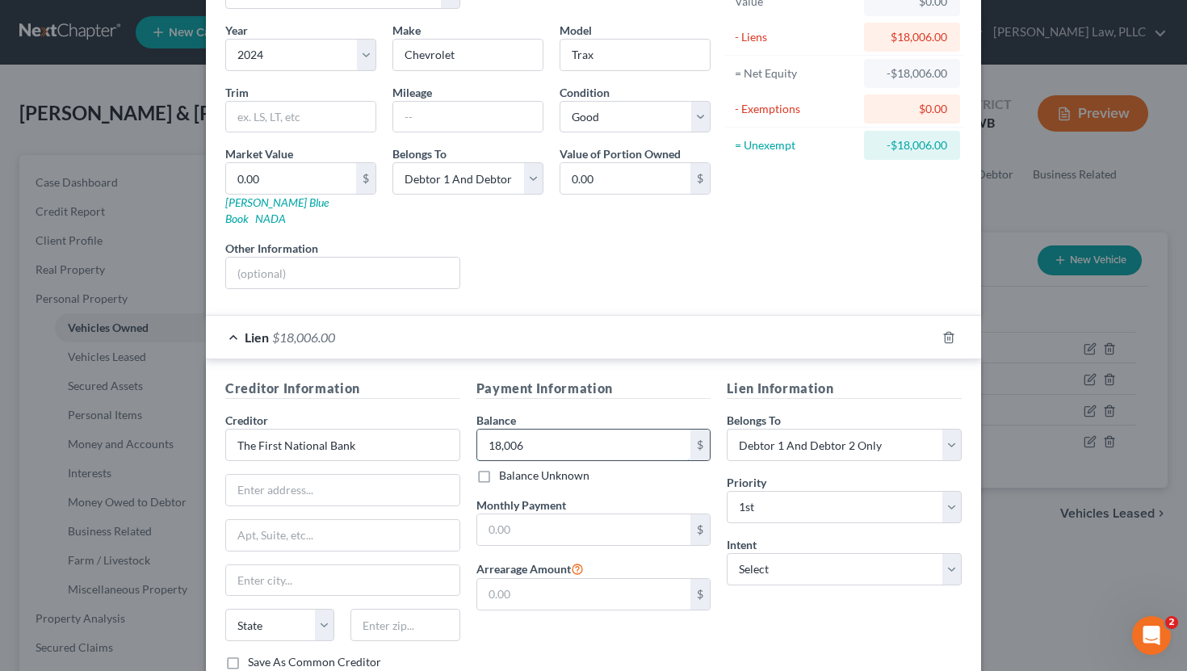
scroll to position [153, 0]
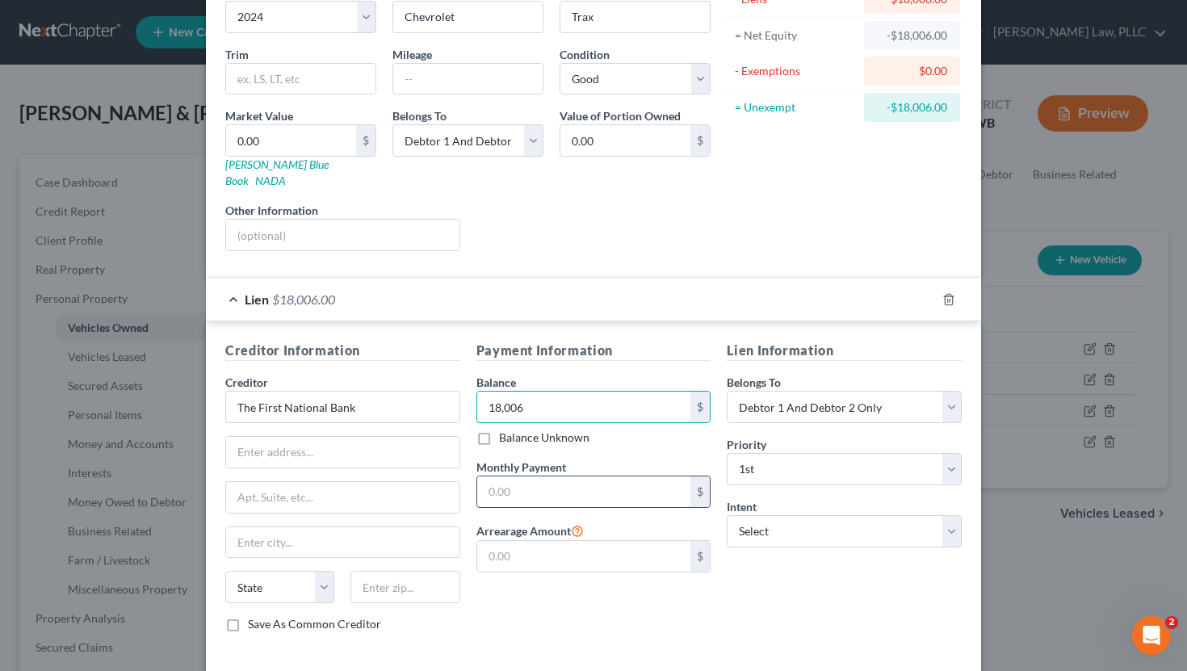
type input "18,006"
click at [600, 477] on input "text" at bounding box center [584, 492] width 214 height 31
type input "450"
click at [270, 451] on input "text" at bounding box center [342, 452] width 233 height 31
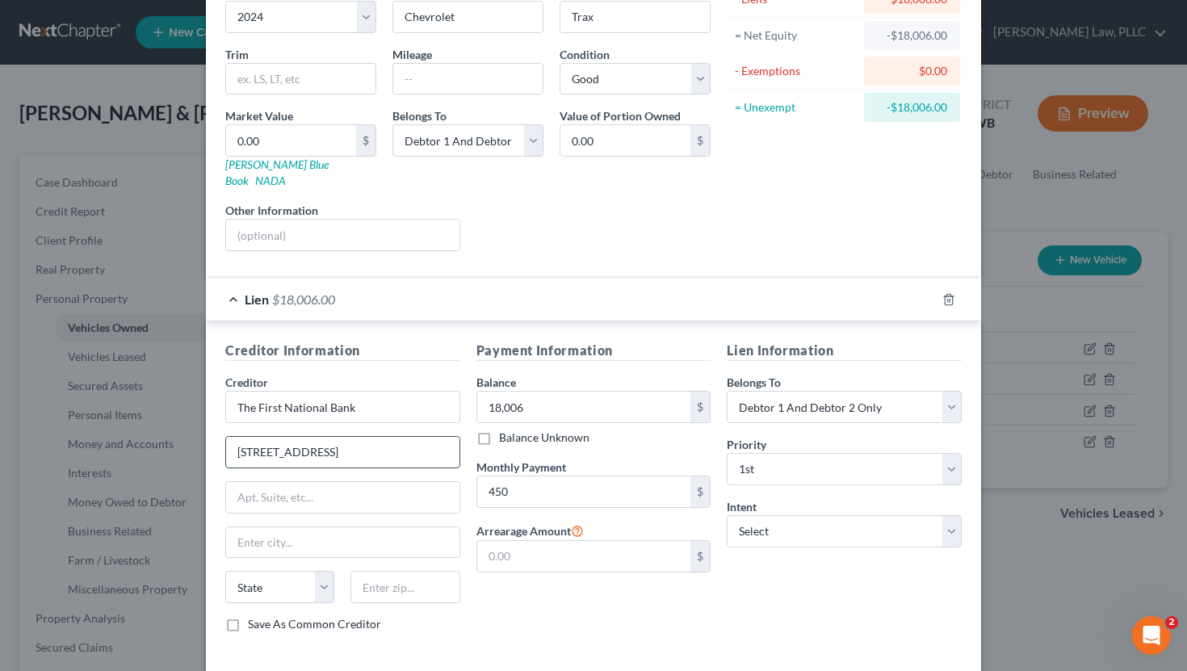
type input "119 North Broadway St."
type input "Hooker"
select select "37"
type input "73945"
click at [248, 616] on label "Save As Common Creditor" at bounding box center [314, 624] width 133 height 16
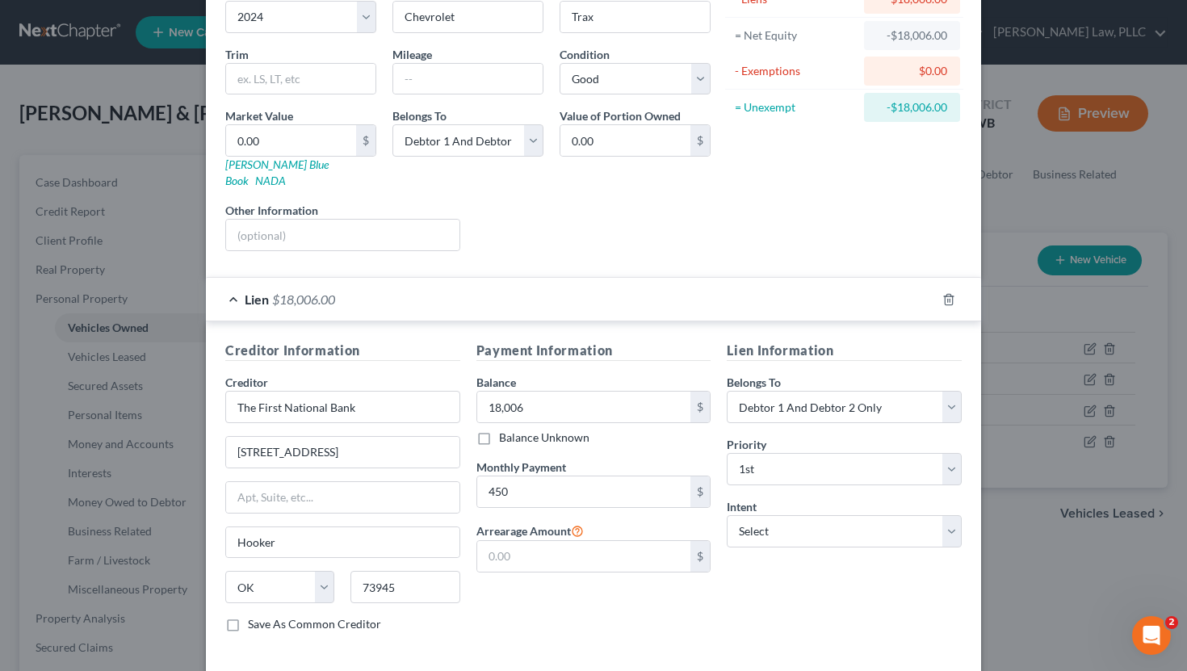
click at [254, 616] on input "Save As Common Creditor" at bounding box center [259, 621] width 11 height 11
checkbox input "true"
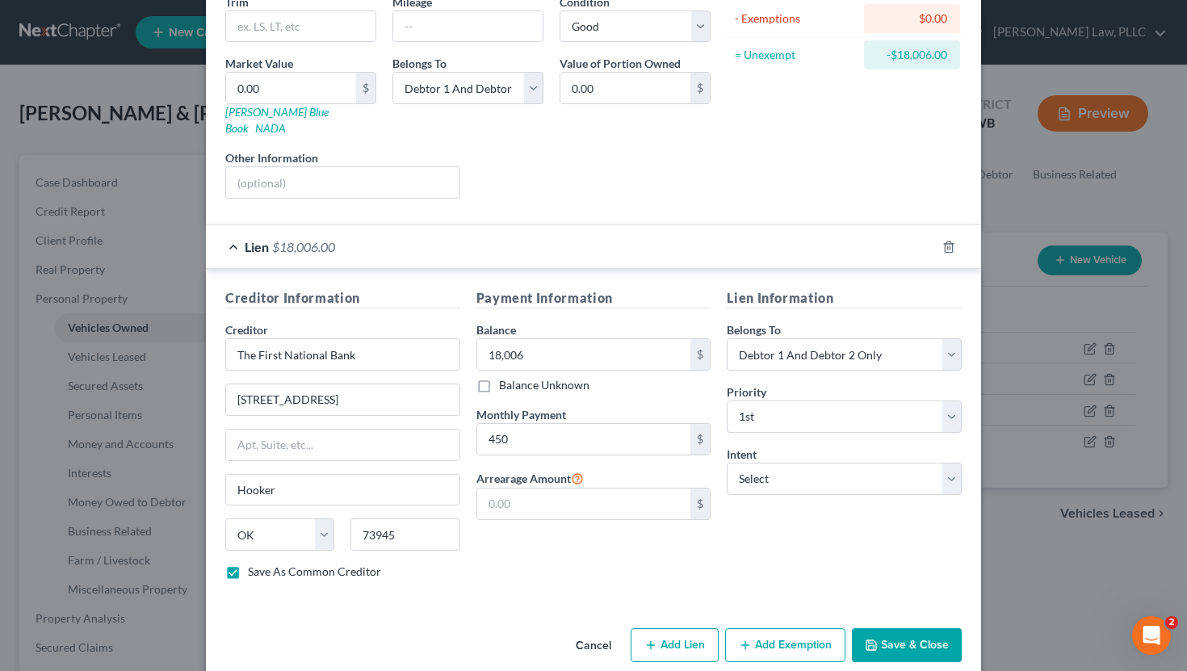
scroll to position [207, 0]
click at [817, 464] on select "Select Surrender Redeem Reaffirm Avoid Other" at bounding box center [844, 477] width 235 height 32
select select "2"
click at [727, 461] on select "Select Surrender Redeem Reaffirm Avoid Other" at bounding box center [844, 477] width 235 height 32
click at [892, 627] on button "Save & Close" at bounding box center [907, 644] width 110 height 34
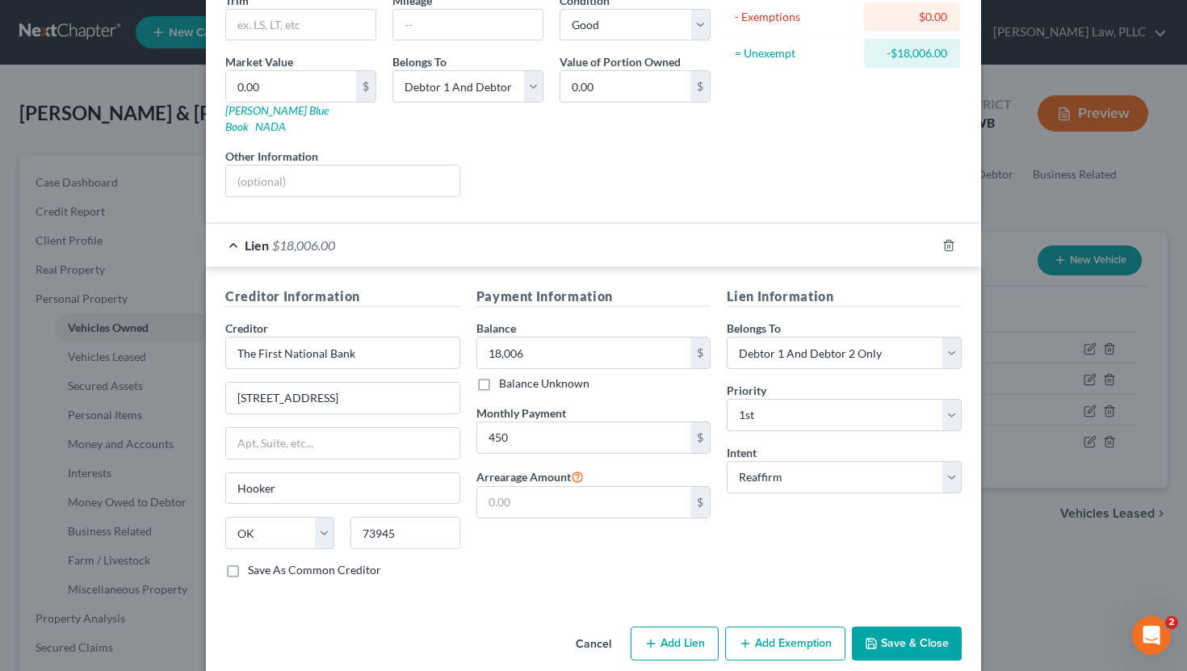
checkbox input "false"
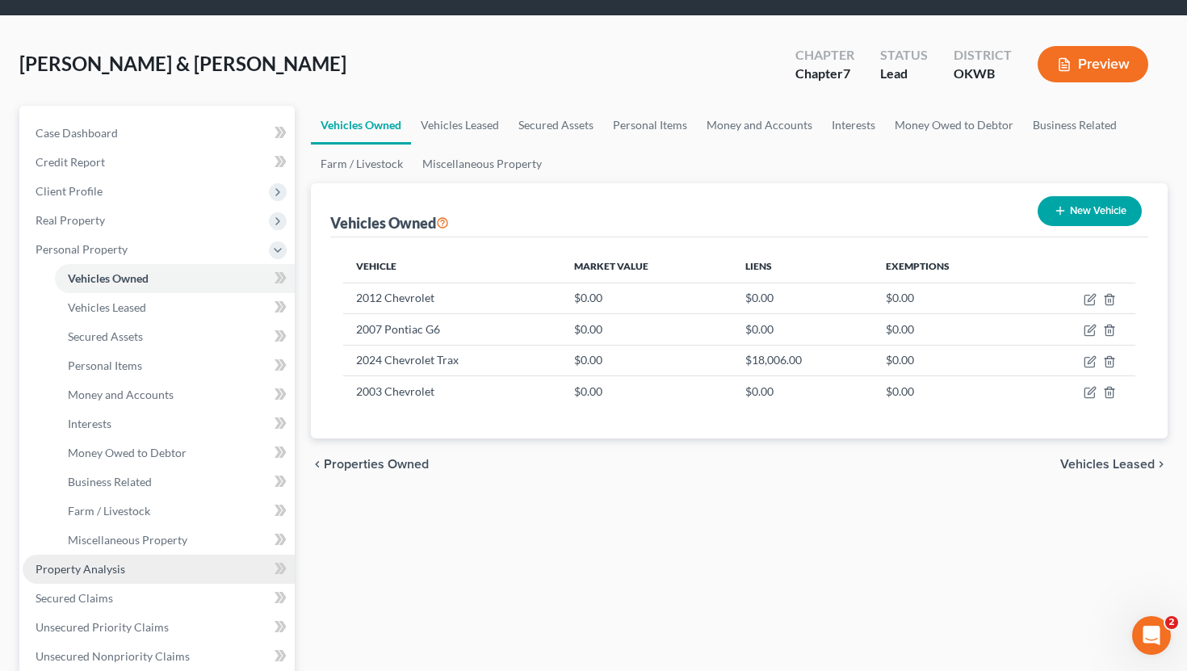
scroll to position [126, 0]
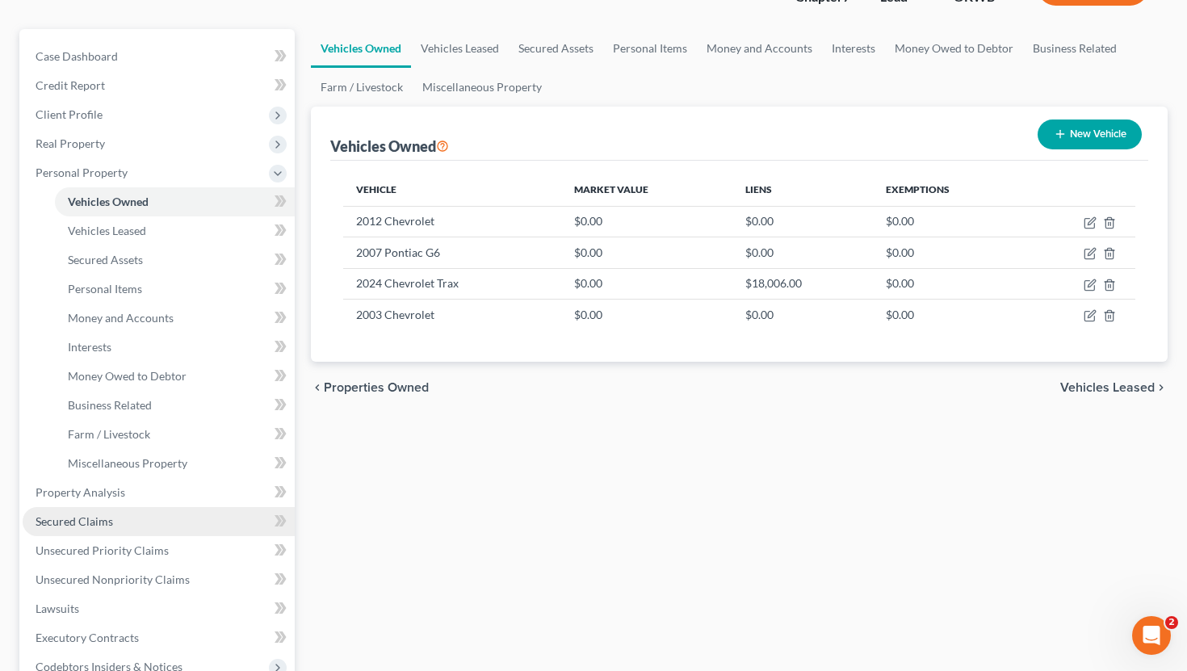
click at [169, 524] on link "Secured Claims" at bounding box center [159, 521] width 272 height 29
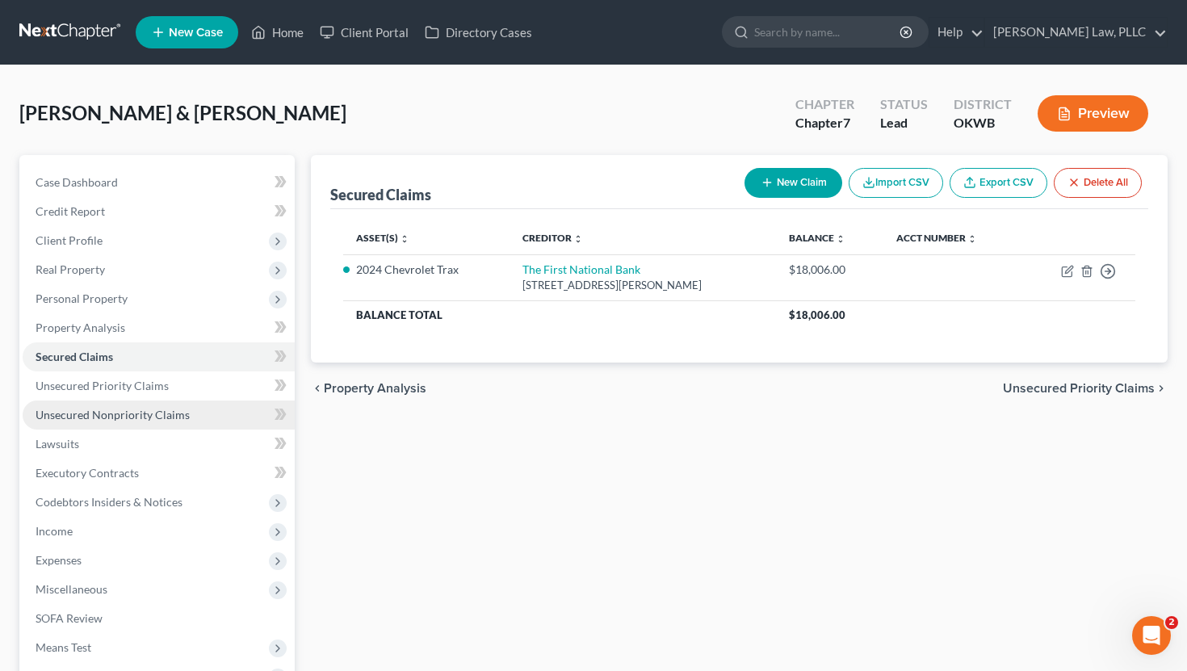
click at [150, 406] on link "Unsecured Nonpriority Claims" at bounding box center [159, 415] width 272 height 29
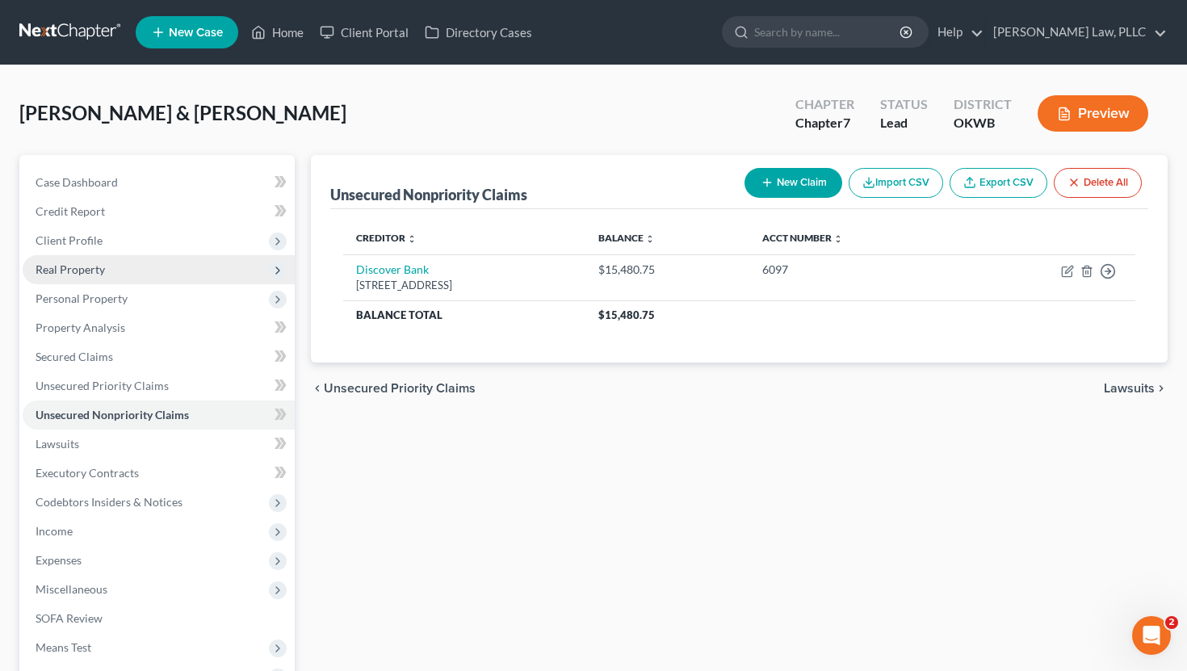
click at [132, 269] on span "Real Property" at bounding box center [159, 269] width 272 height 29
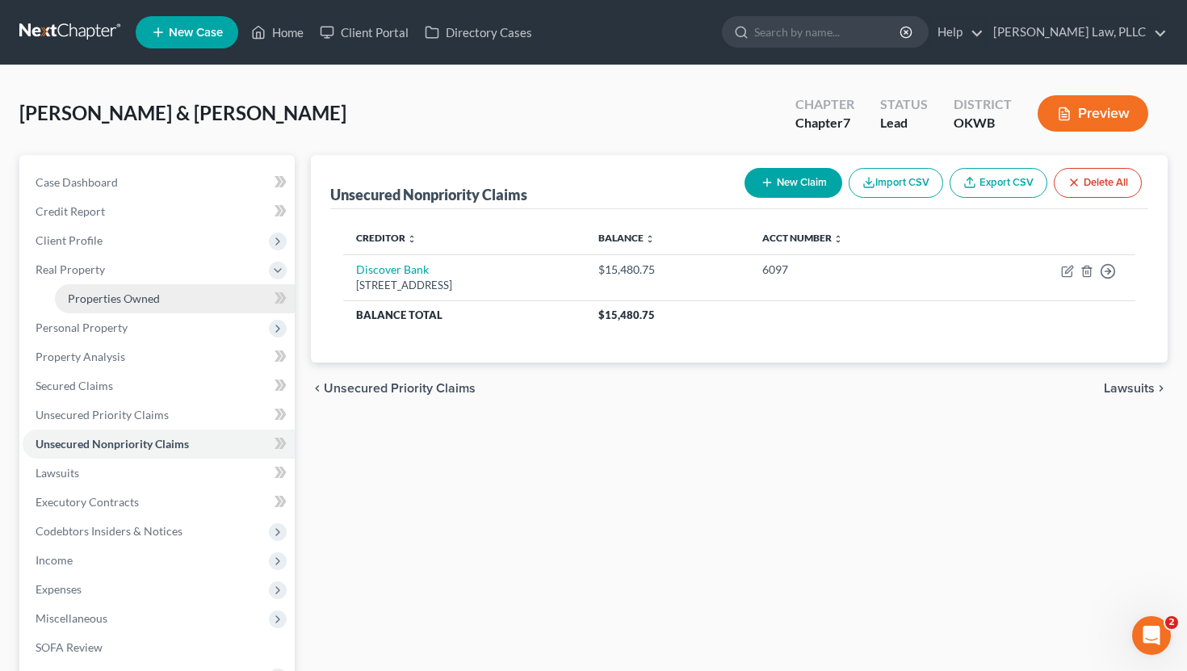
click at [130, 289] on link "Properties Owned" at bounding box center [175, 298] width 240 height 29
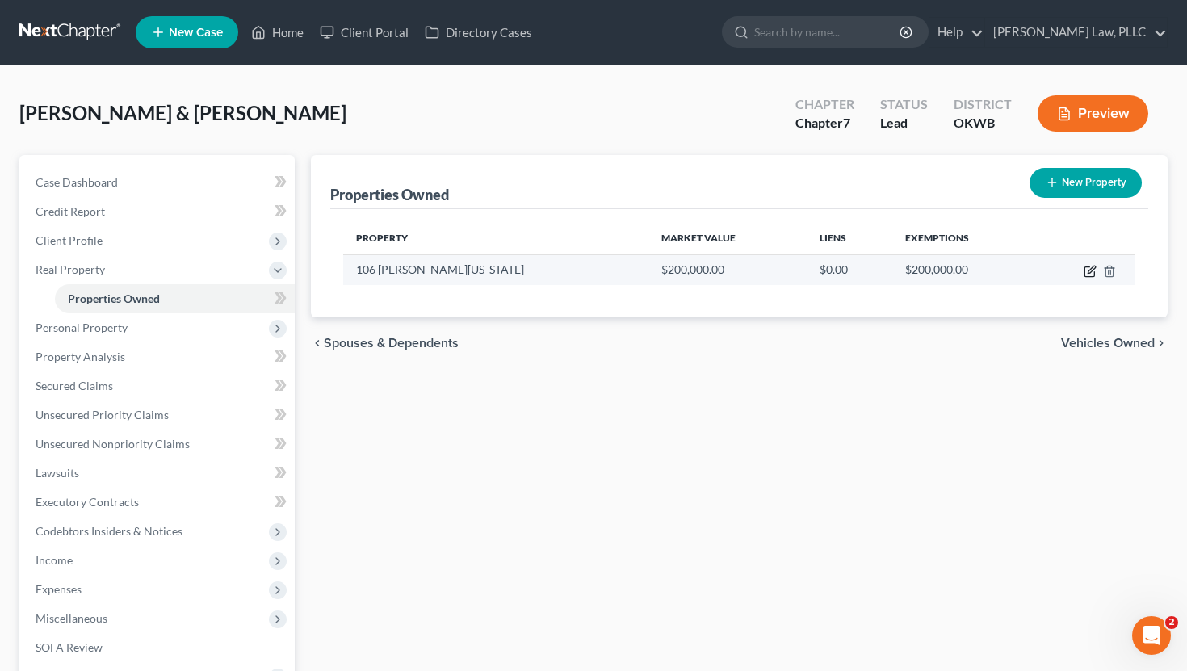
click at [1091, 273] on icon "button" at bounding box center [1090, 271] width 13 height 13
select select "37"
select select "2"
select select "0"
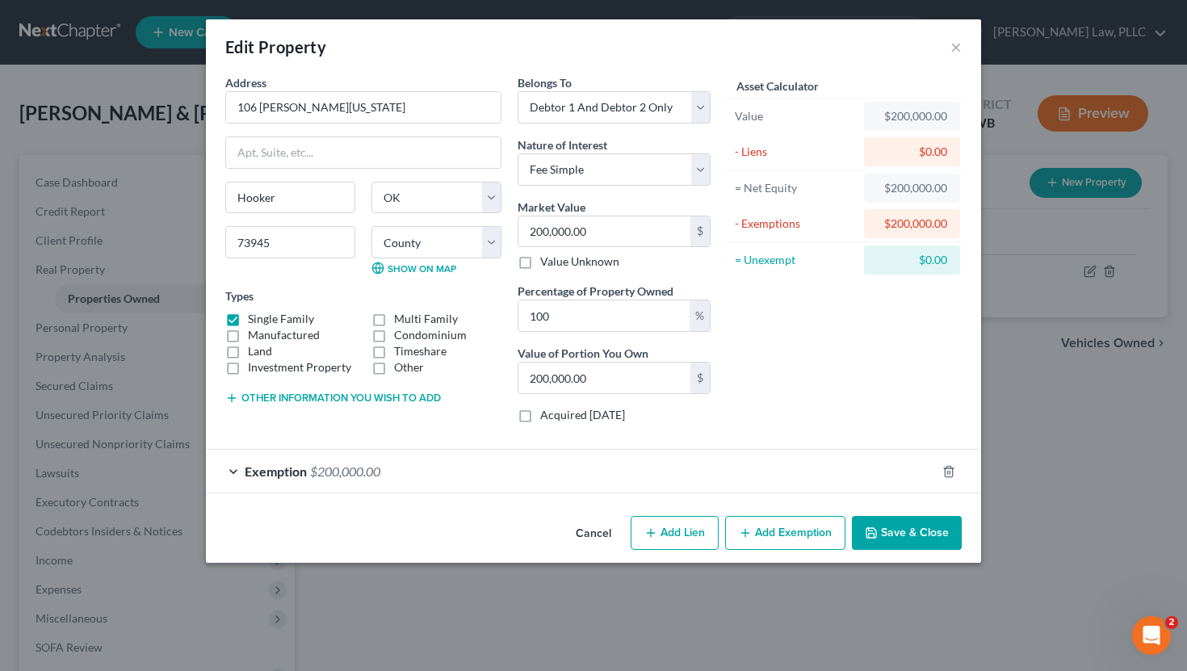
click at [670, 535] on button "Add Lien" at bounding box center [675, 533] width 88 height 34
select select "2"
select select "0"
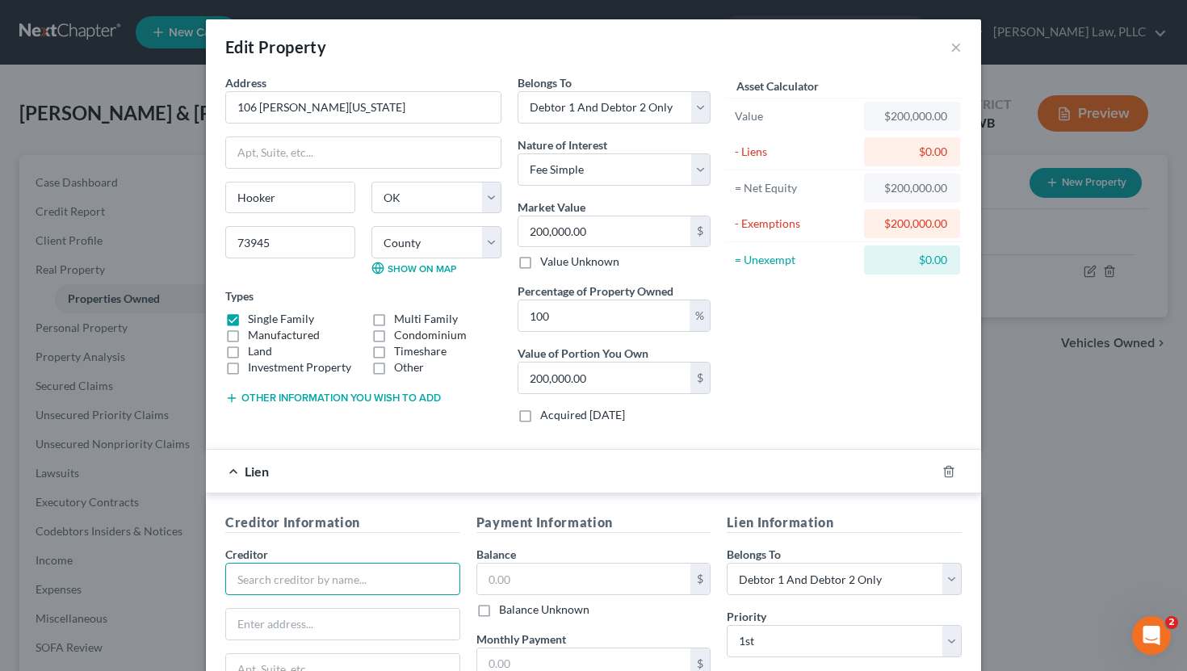
click at [294, 571] on input "text" at bounding box center [342, 579] width 235 height 32
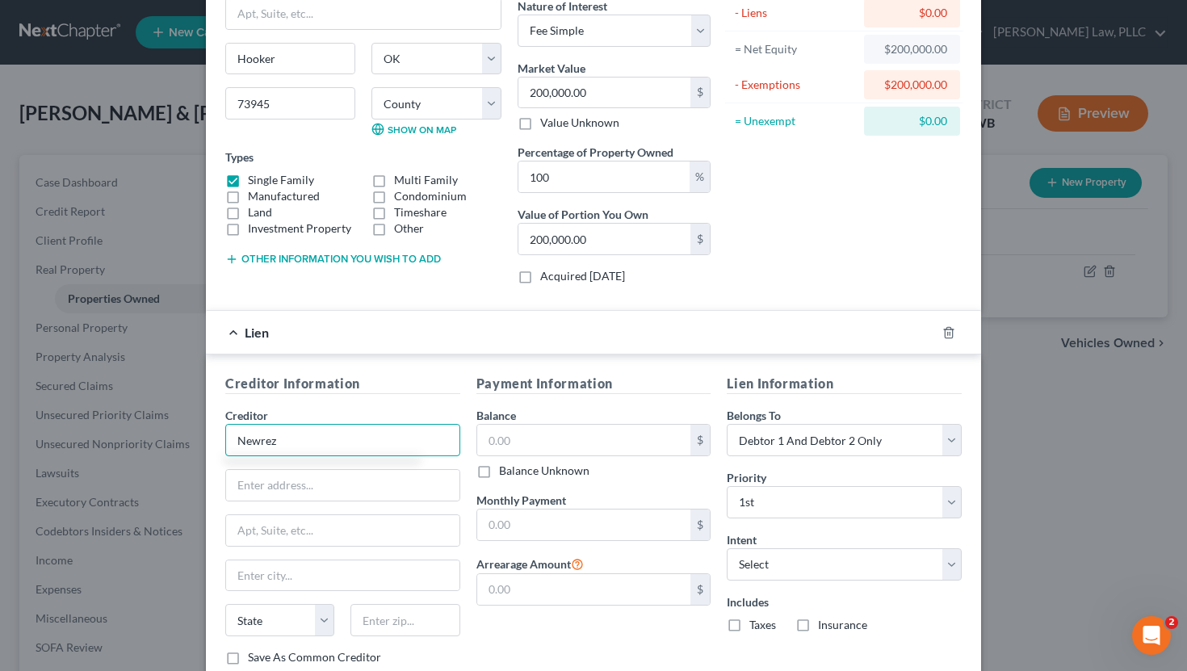
scroll to position [154, 0]
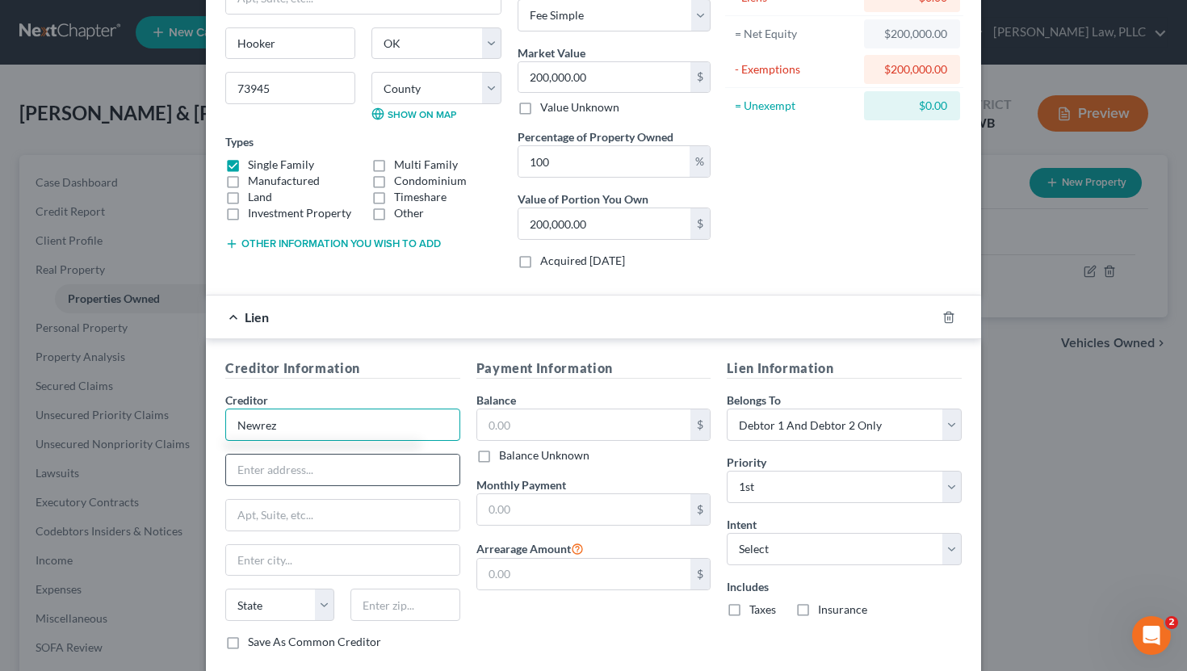
type input "Newrez"
click at [275, 469] on input "text" at bounding box center [342, 470] width 233 height 31
type input "601 Office Center Dr."
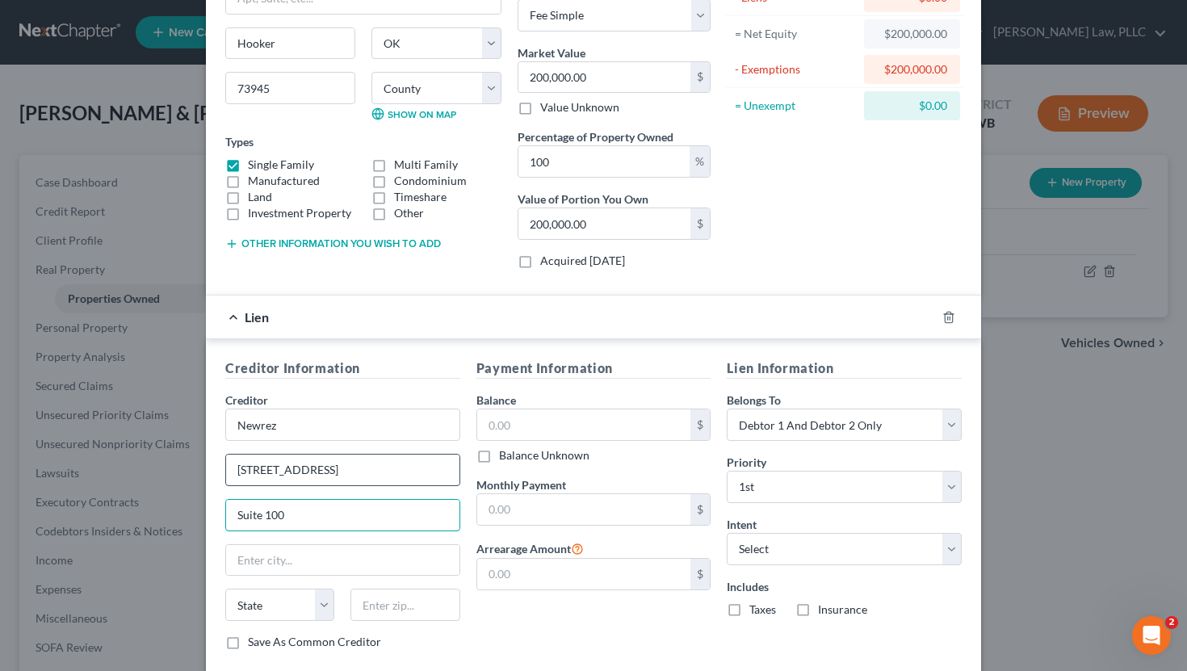
type input "Suite 100"
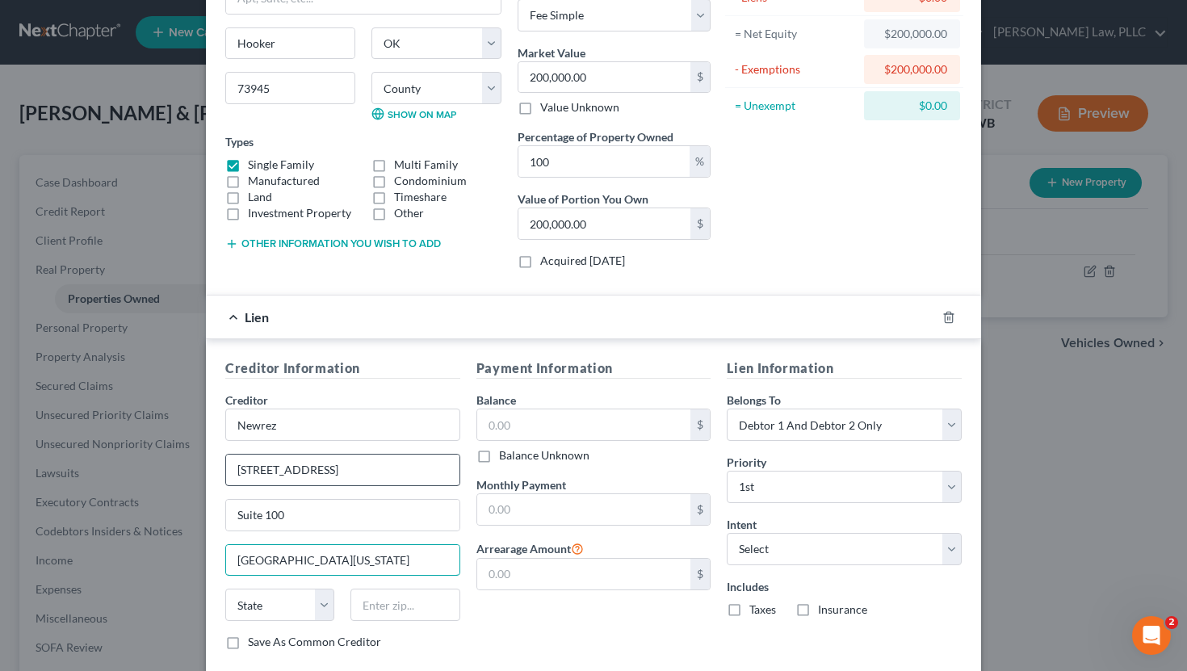
type input "Fort Washington"
select select "39"
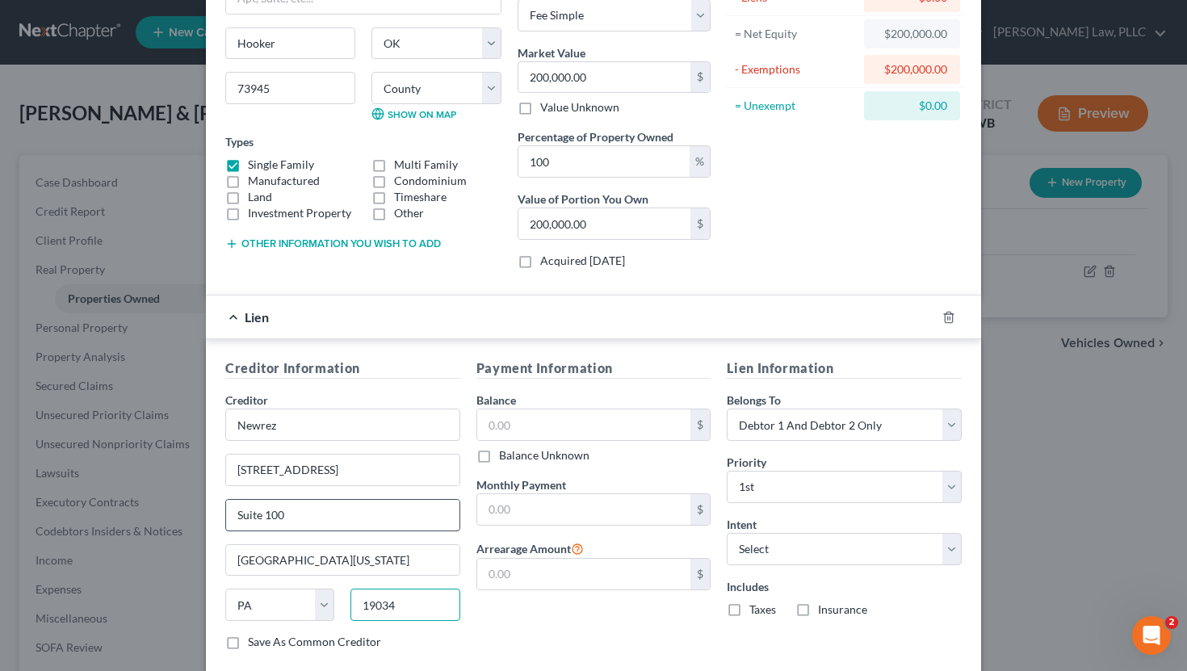
scroll to position [278, 0]
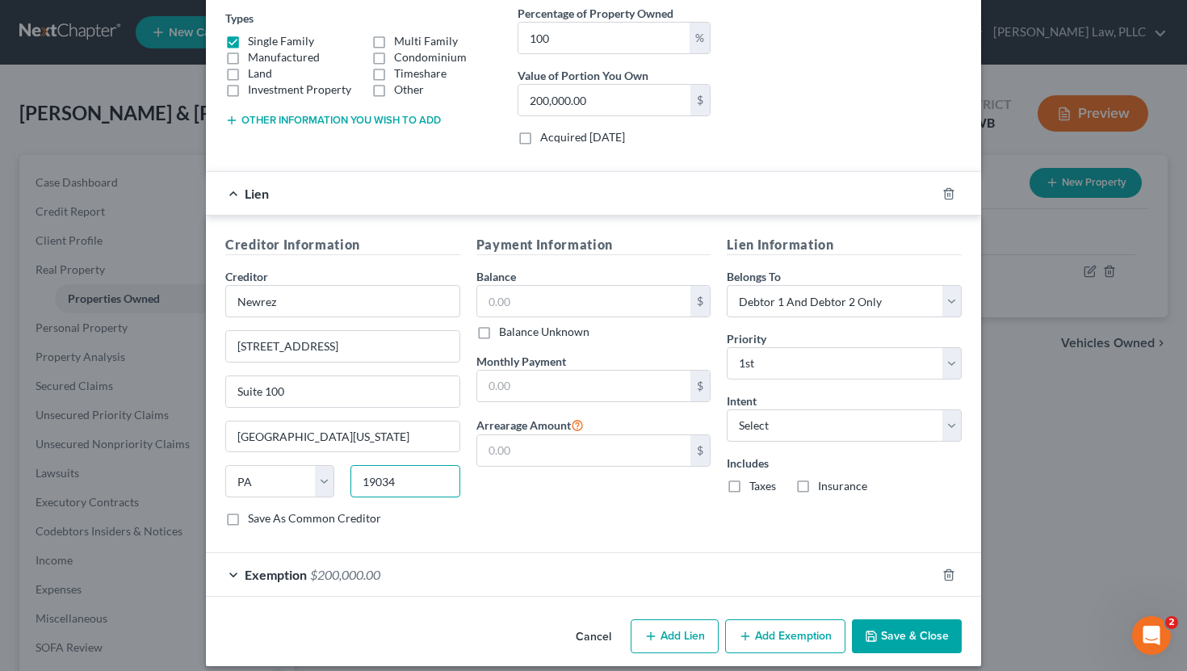
type input "19034"
click at [248, 523] on label "Save As Common Creditor" at bounding box center [314, 519] width 133 height 16
click at [254, 521] on input "Save As Common Creditor" at bounding box center [259, 516] width 11 height 11
checkbox input "true"
click at [572, 301] on input "text" at bounding box center [584, 301] width 214 height 31
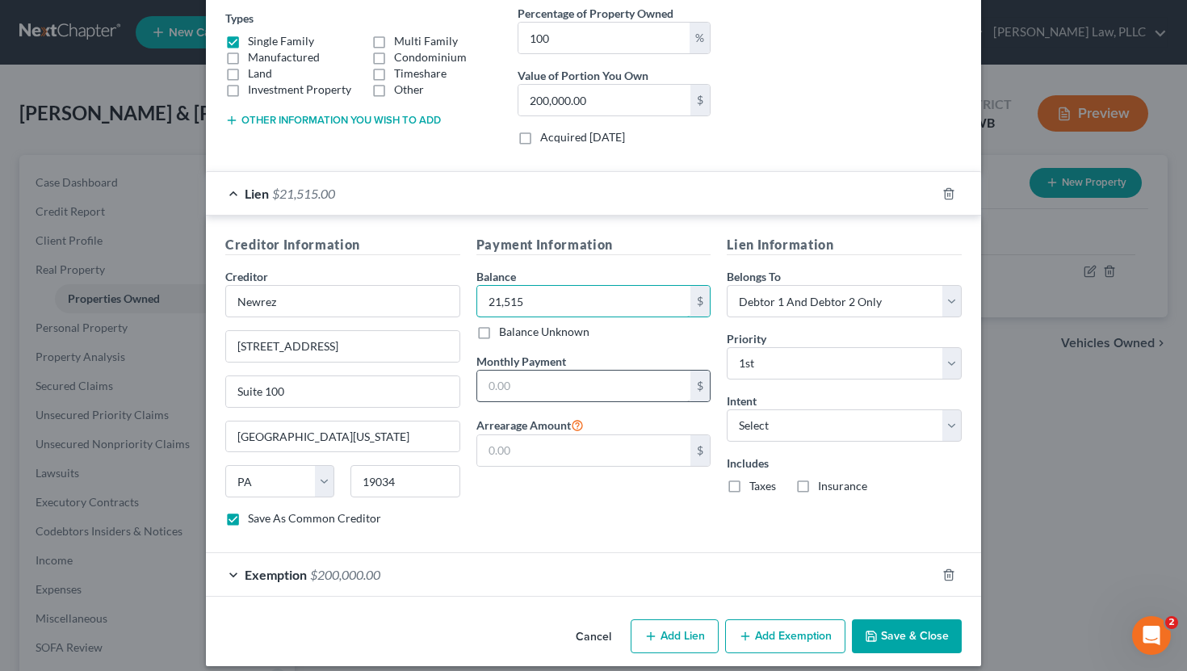
type input "21,515"
click at [599, 385] on input "text" at bounding box center [584, 386] width 214 height 31
type input "769"
click at [805, 436] on select "Select Surrender Redeem Reaffirm Avoid Other" at bounding box center [844, 426] width 235 height 32
select select "2"
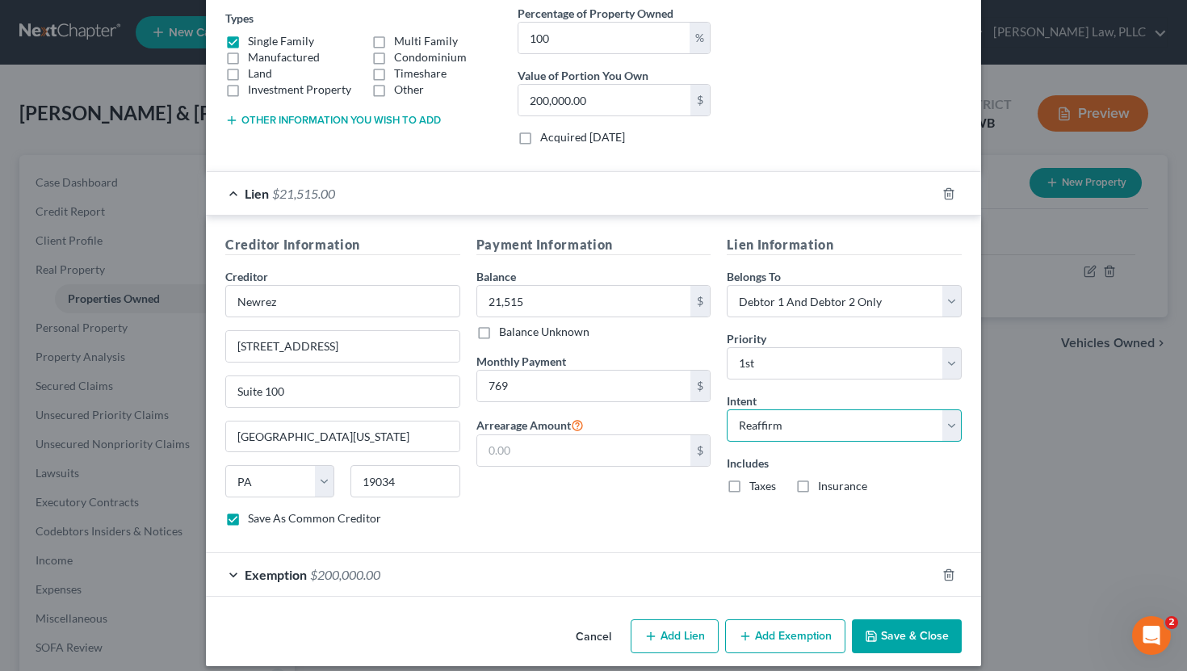
click at [727, 410] on select "Select Surrender Redeem Reaffirm Avoid Other" at bounding box center [844, 426] width 235 height 32
click at [750, 491] on label "Taxes" at bounding box center [763, 486] width 27 height 16
click at [756, 489] on input "Taxes" at bounding box center [761, 483] width 11 height 11
checkbox input "true"
click at [818, 488] on label "Insurance" at bounding box center [842, 486] width 49 height 16
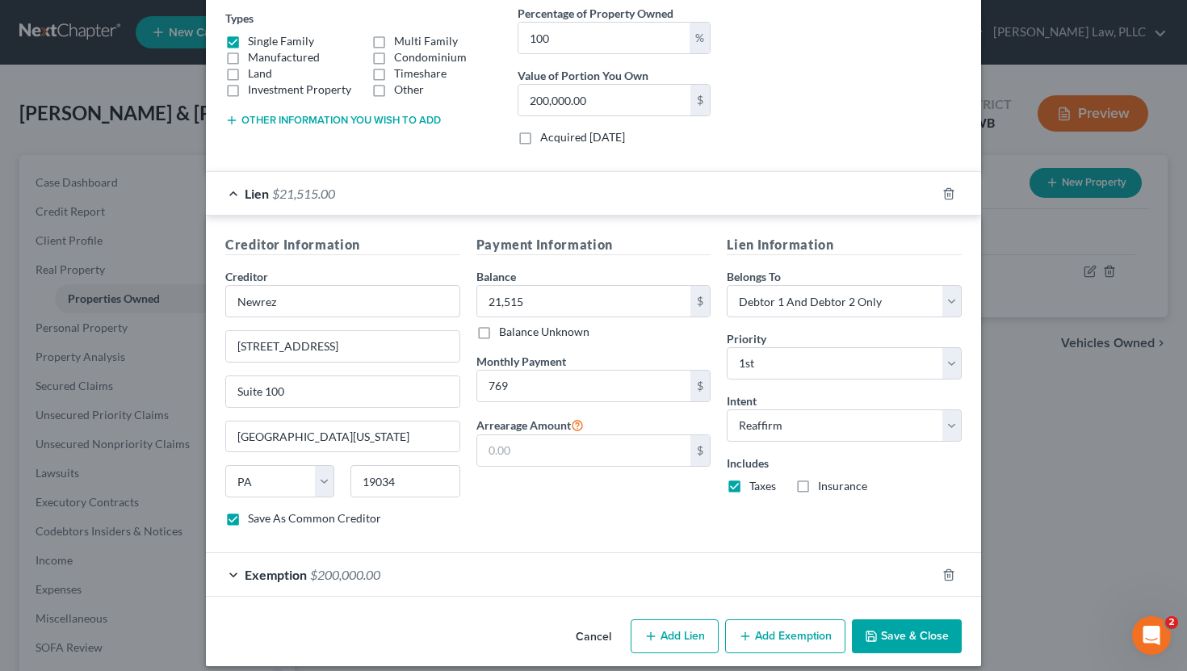
click at [825, 488] on input "Insurance" at bounding box center [830, 483] width 11 height 11
checkbox input "true"
click at [893, 639] on button "Save & Close" at bounding box center [907, 637] width 110 height 34
checkbox input "false"
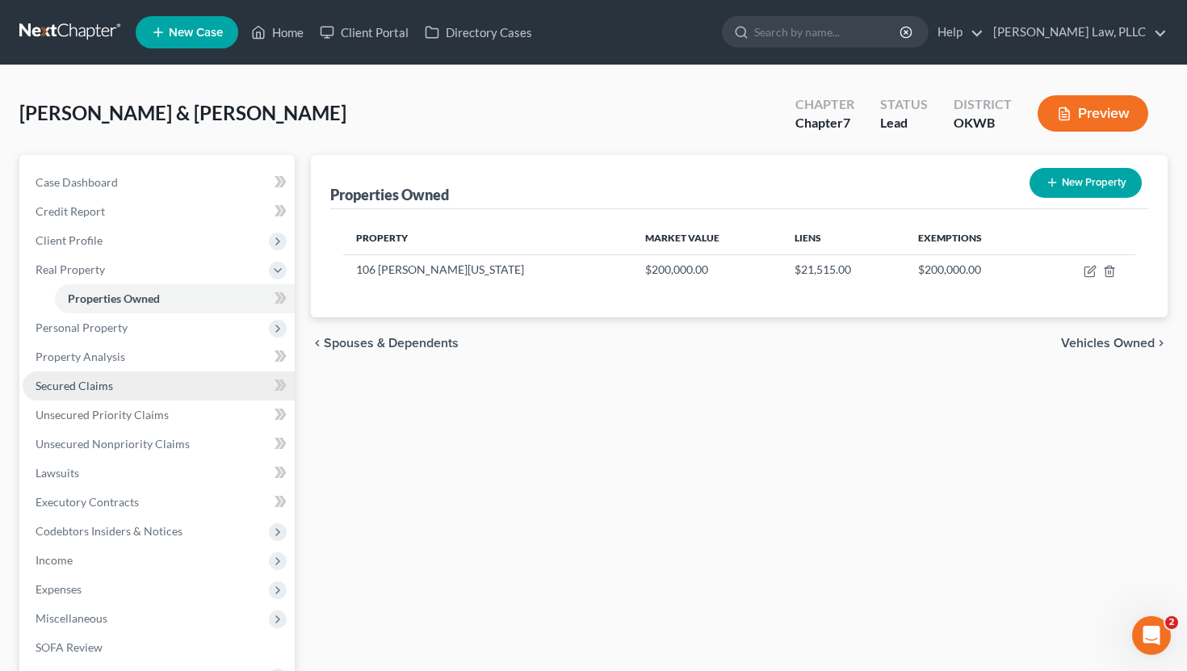
click at [116, 395] on link "Secured Claims" at bounding box center [159, 386] width 272 height 29
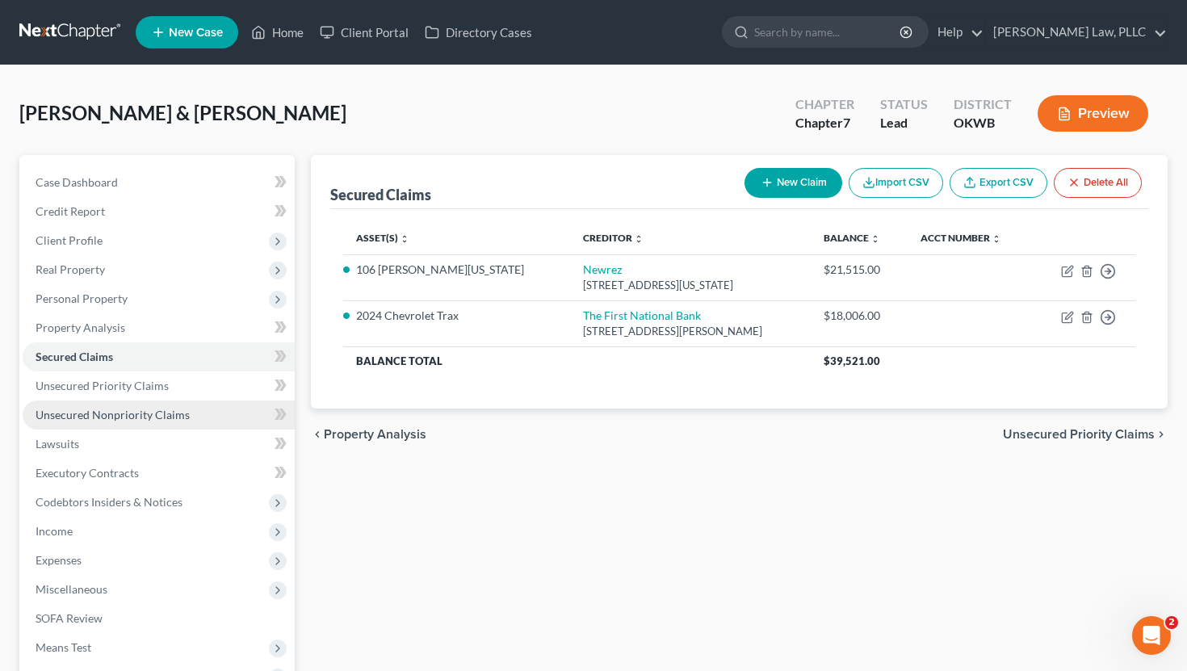
click at [166, 423] on link "Unsecured Nonpriority Claims" at bounding box center [159, 415] width 272 height 29
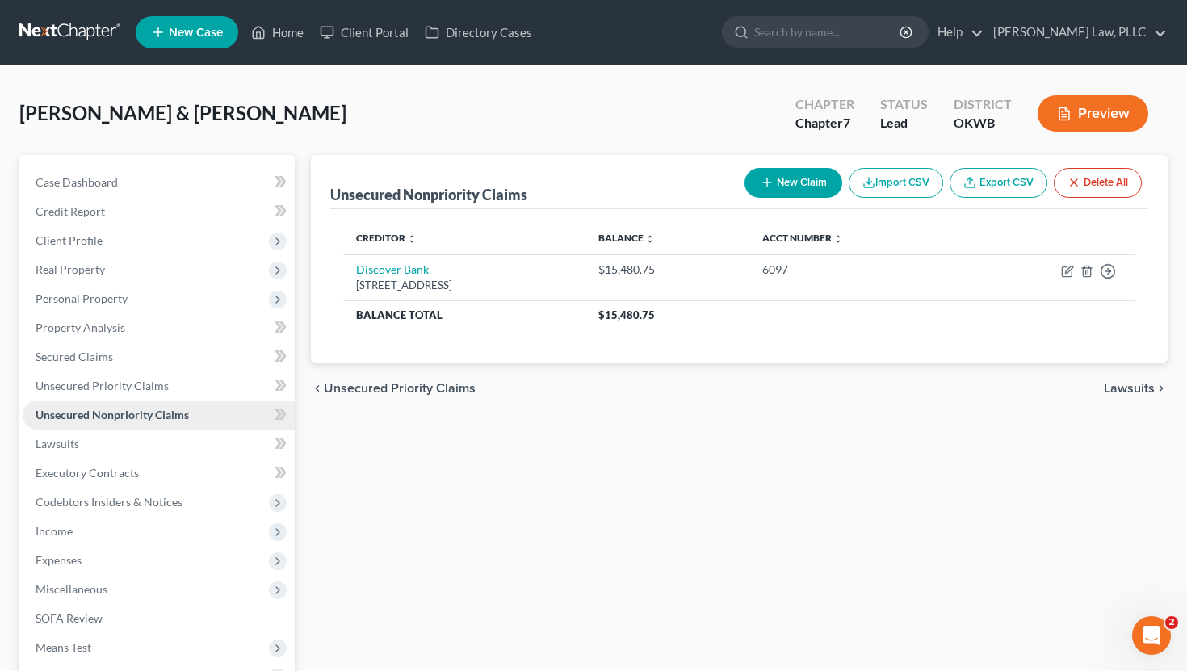
click at [152, 421] on span "Unsecured Nonpriority Claims" at bounding box center [112, 415] width 153 height 14
click at [765, 186] on icon "button" at bounding box center [767, 182] width 13 height 13
select select "2"
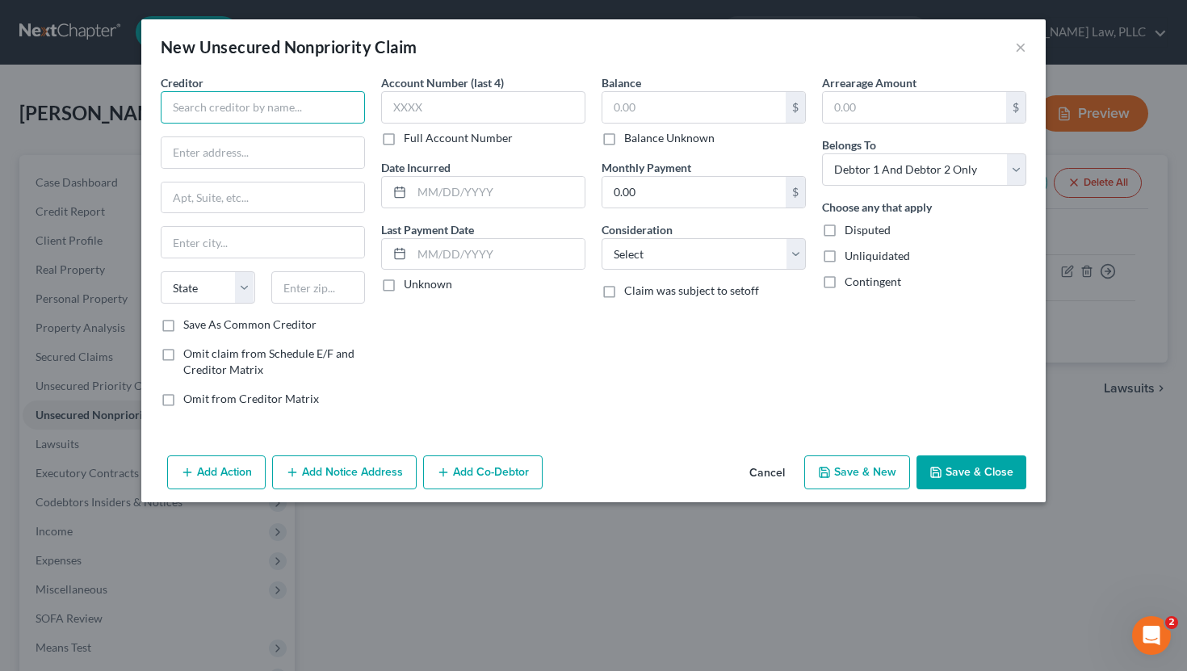
click at [234, 103] on input "text" at bounding box center [263, 107] width 204 height 32
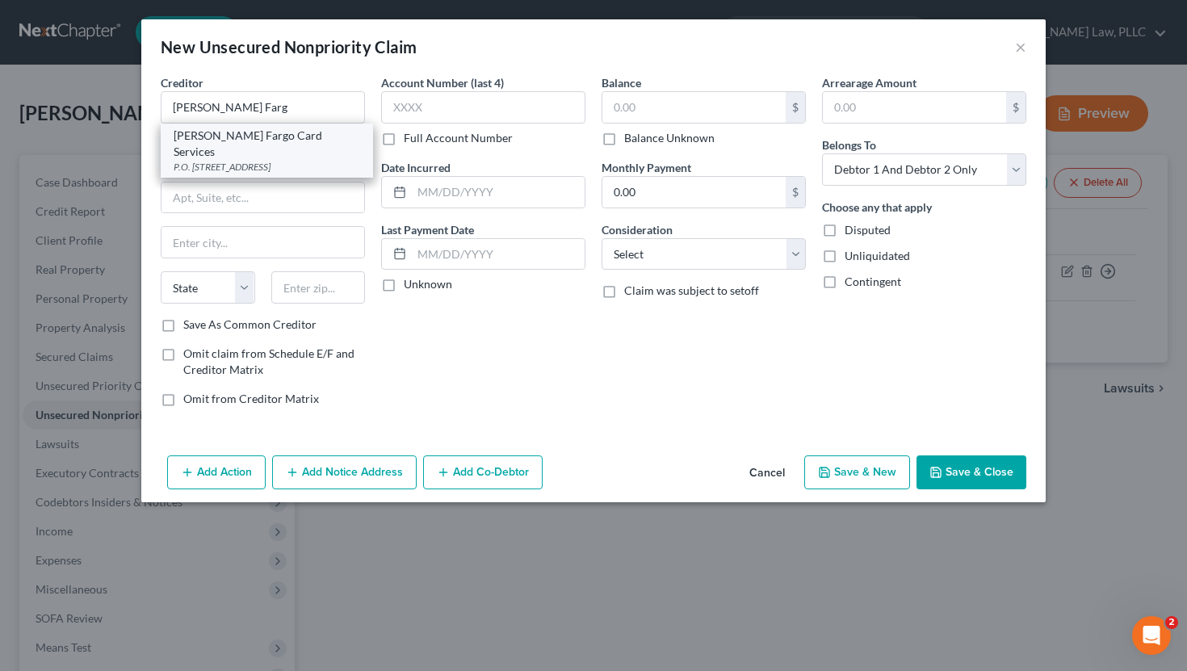
click at [228, 131] on div "Wells Fargo Card Services" at bounding box center [267, 144] width 187 height 32
type input "Wells Fargo Card Services"
type input "P.O. Box 14517"
type input "Des Moines"
select select "16"
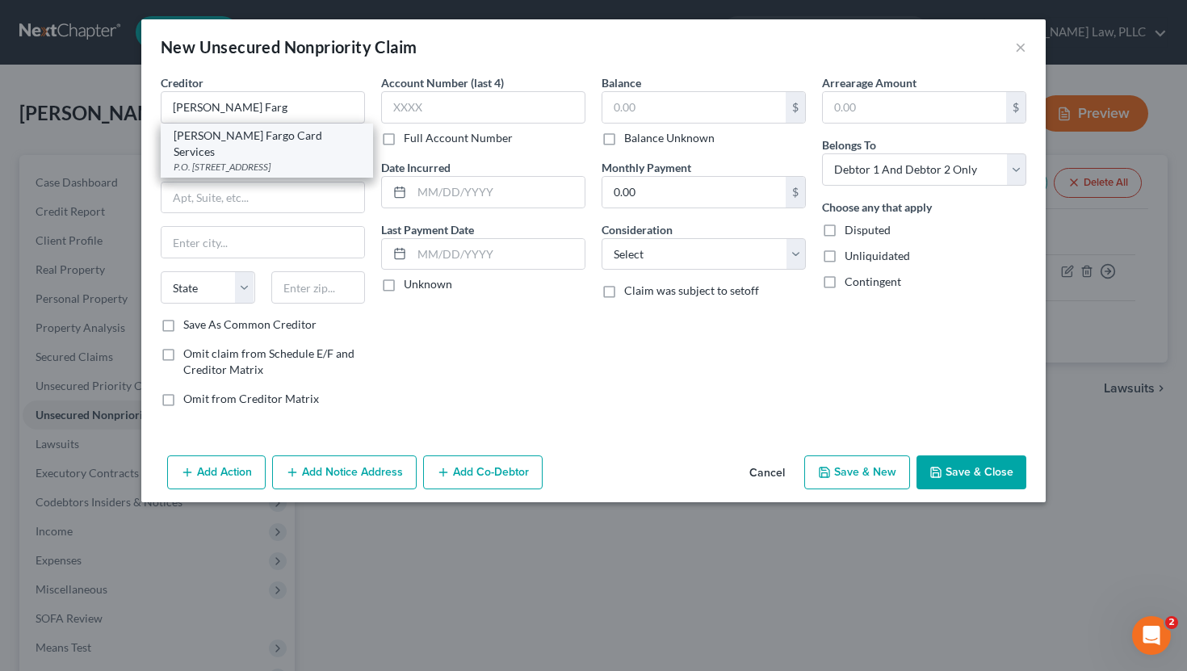
type input "50306"
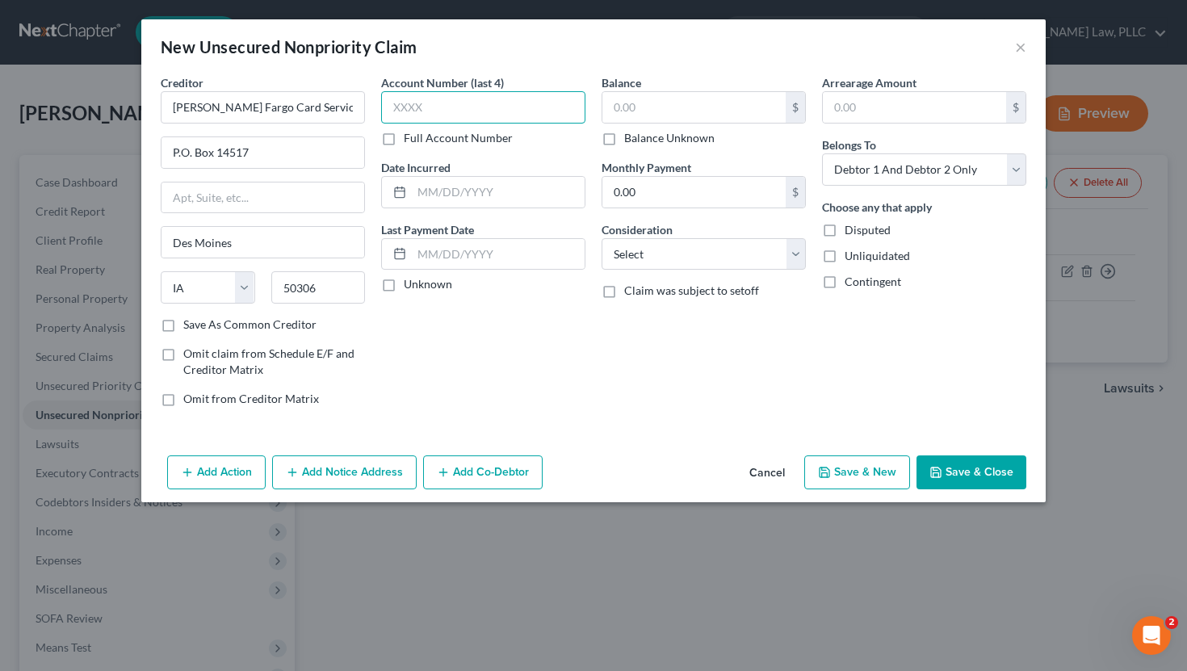
click at [497, 119] on input "text" at bounding box center [483, 107] width 204 height 32
type input "8768"
click at [729, 96] on input "text" at bounding box center [694, 107] width 183 height 31
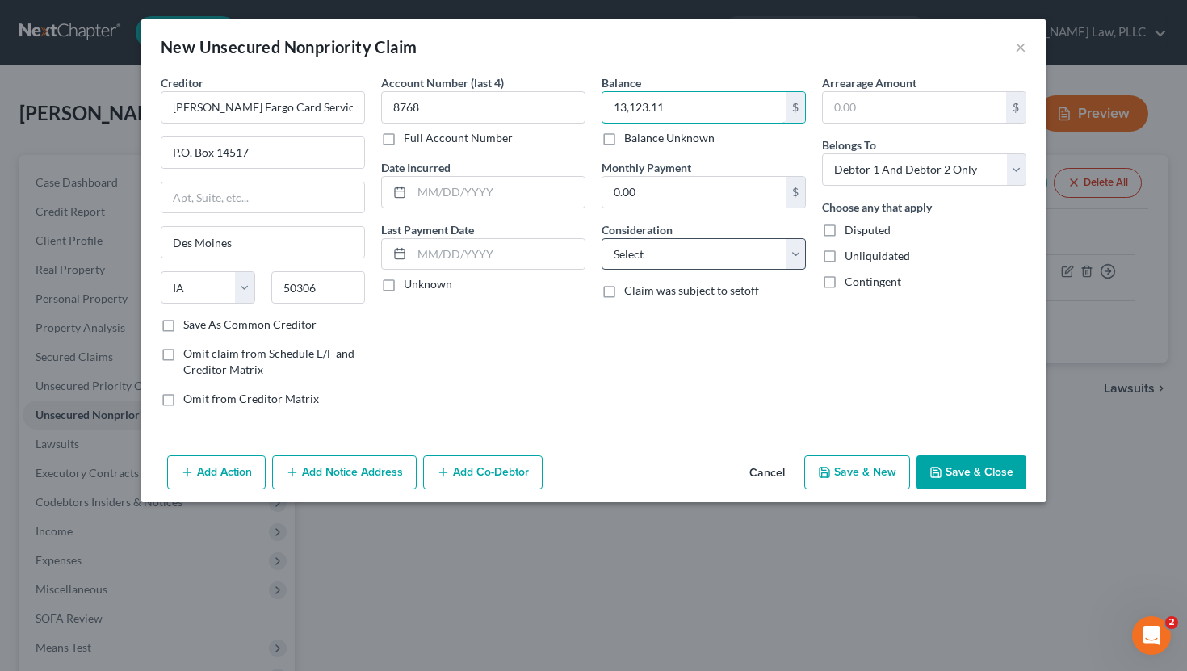
type input "13,123.11"
click at [666, 258] on select "Select Cable / Satellite Services Collection Agency Credit Card Debt Debt Couns…" at bounding box center [704, 254] width 204 height 32
select select "2"
click at [602, 238] on select "Select Cable / Satellite Services Collection Agency Credit Card Debt Debt Couns…" at bounding box center [704, 254] width 204 height 32
click at [423, 283] on label "Unknown" at bounding box center [428, 284] width 48 height 16
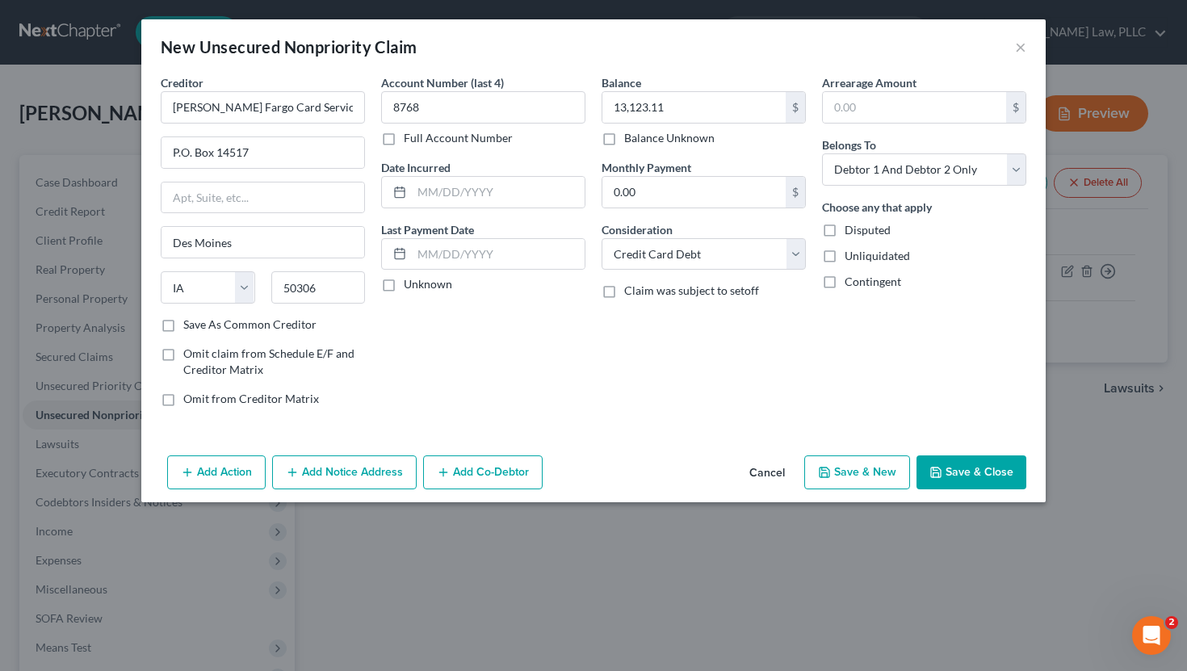
click at [421, 283] on input "Unknown" at bounding box center [415, 281] width 11 height 11
checkbox input "true"
click at [950, 466] on button "Save & Close" at bounding box center [972, 473] width 110 height 34
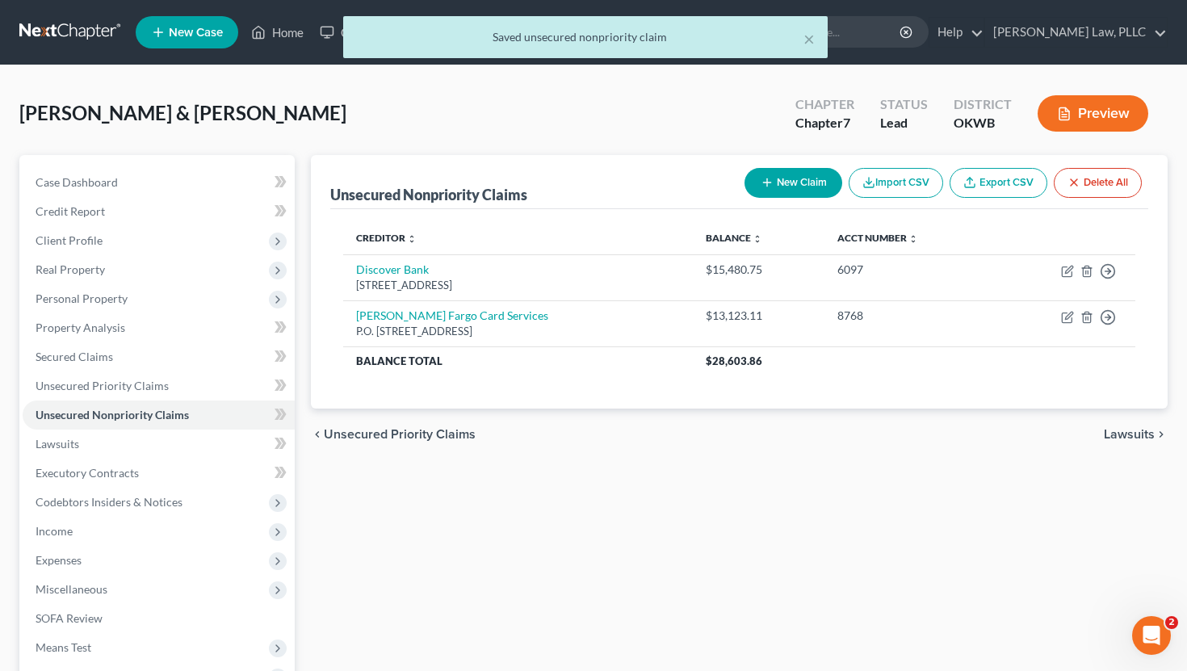
click at [800, 183] on button "New Claim" at bounding box center [794, 183] width 98 height 30
select select "2"
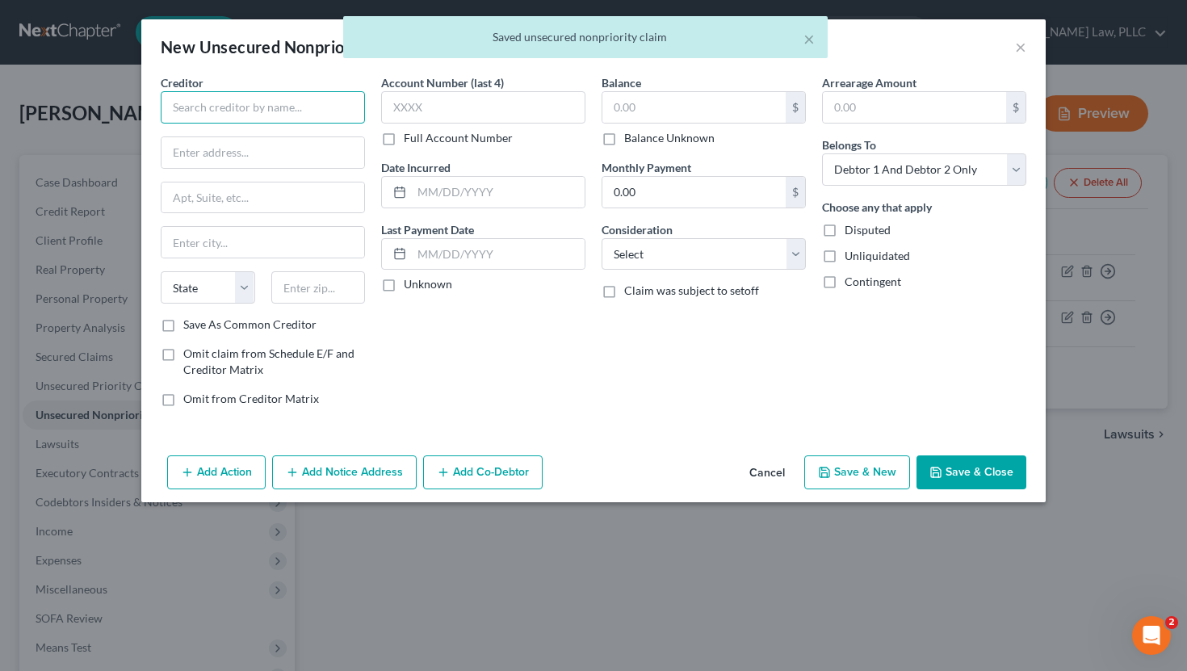
click at [319, 99] on input "text" at bounding box center [263, 107] width 204 height 32
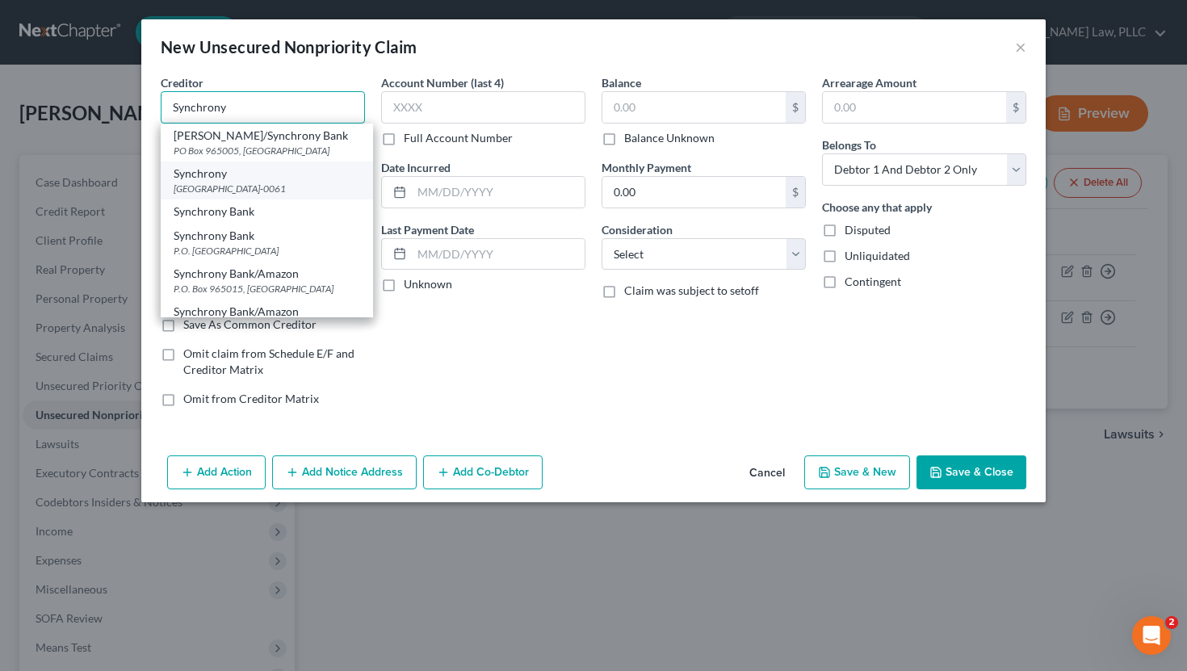
type input "Synchrony"
click at [267, 176] on div "Synchrony" at bounding box center [267, 174] width 187 height 16
type input "PO Box 960061"
type input "Orlando"
select select "9"
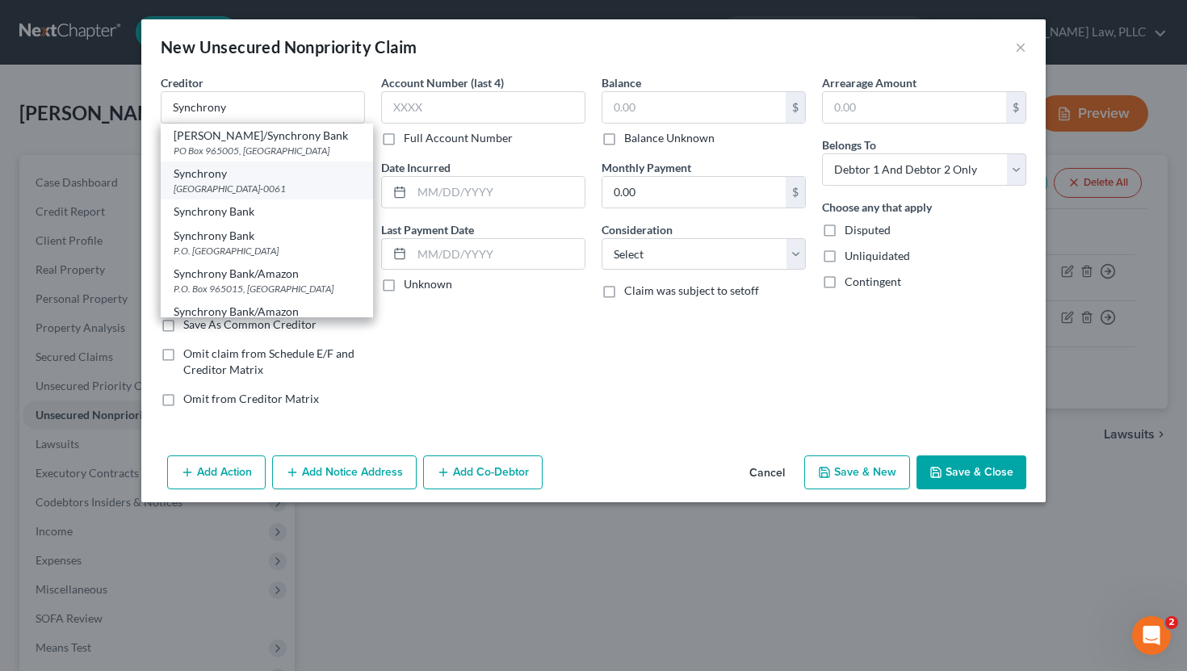
type input "32896-0061"
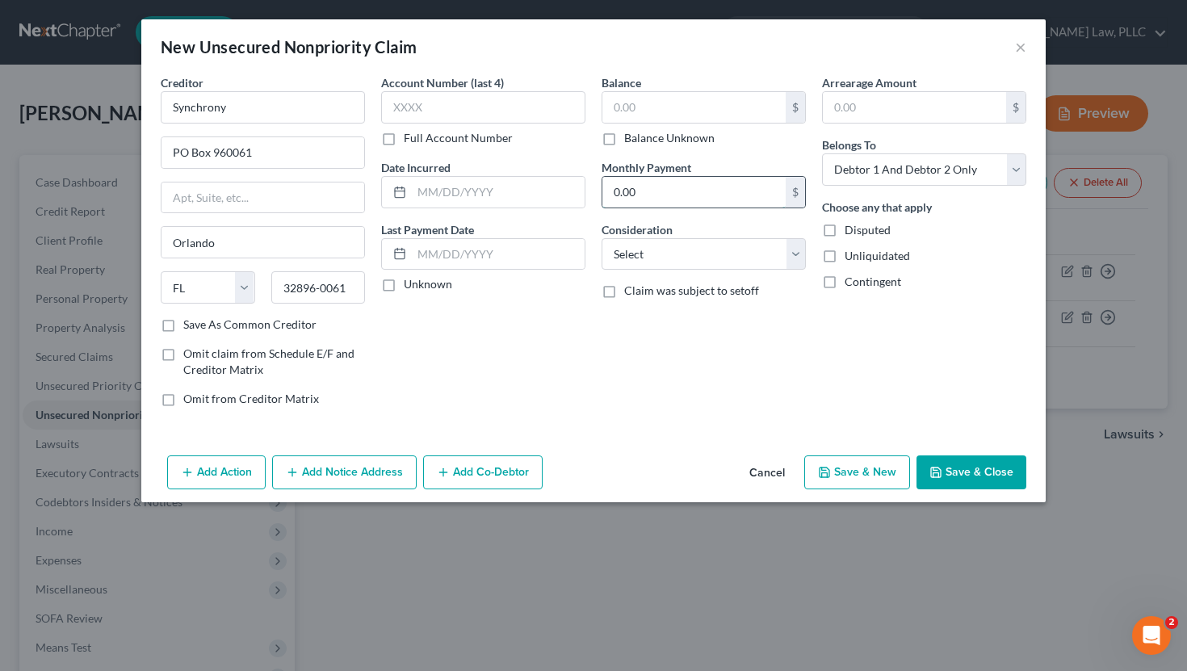
click at [613, 205] on input "0.00" at bounding box center [694, 192] width 183 height 31
type input "40"
click at [672, 242] on select "Select Cable / Satellite Services Collection Agency Credit Card Debt Debt Couns…" at bounding box center [704, 254] width 204 height 32
select select "2"
click at [602, 238] on select "Select Cable / Satellite Services Collection Agency Credit Card Debt Debt Couns…" at bounding box center [704, 254] width 204 height 32
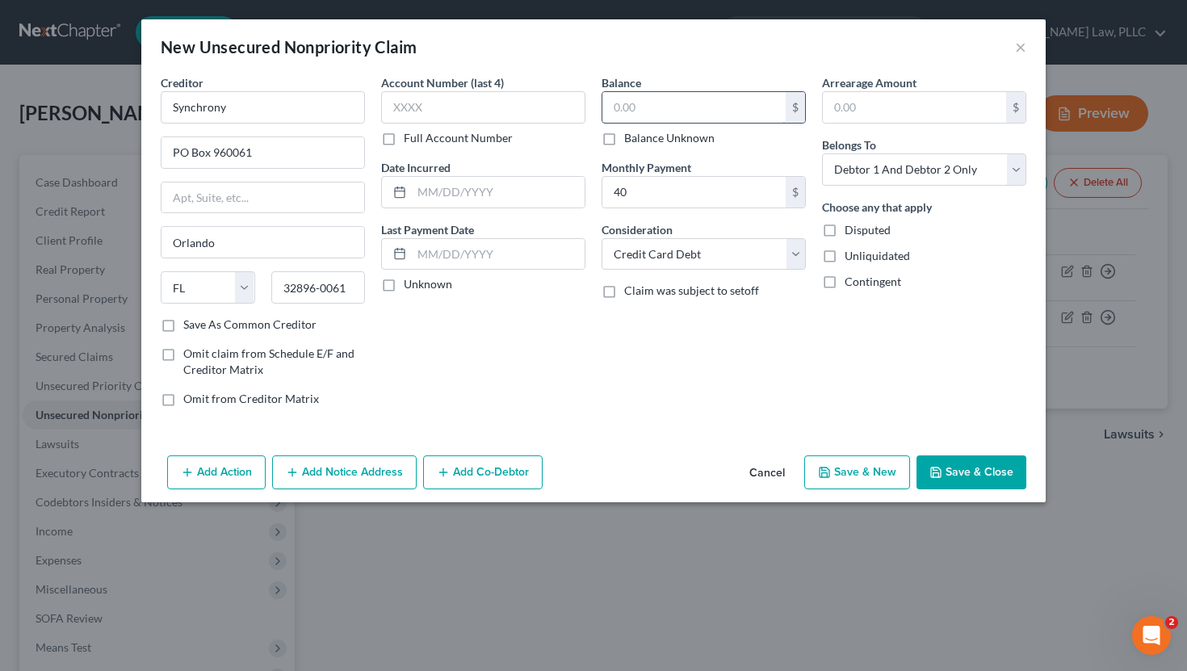
click at [695, 111] on input "text" at bounding box center [694, 107] width 183 height 31
click at [954, 472] on button "Save & Close" at bounding box center [972, 473] width 110 height 34
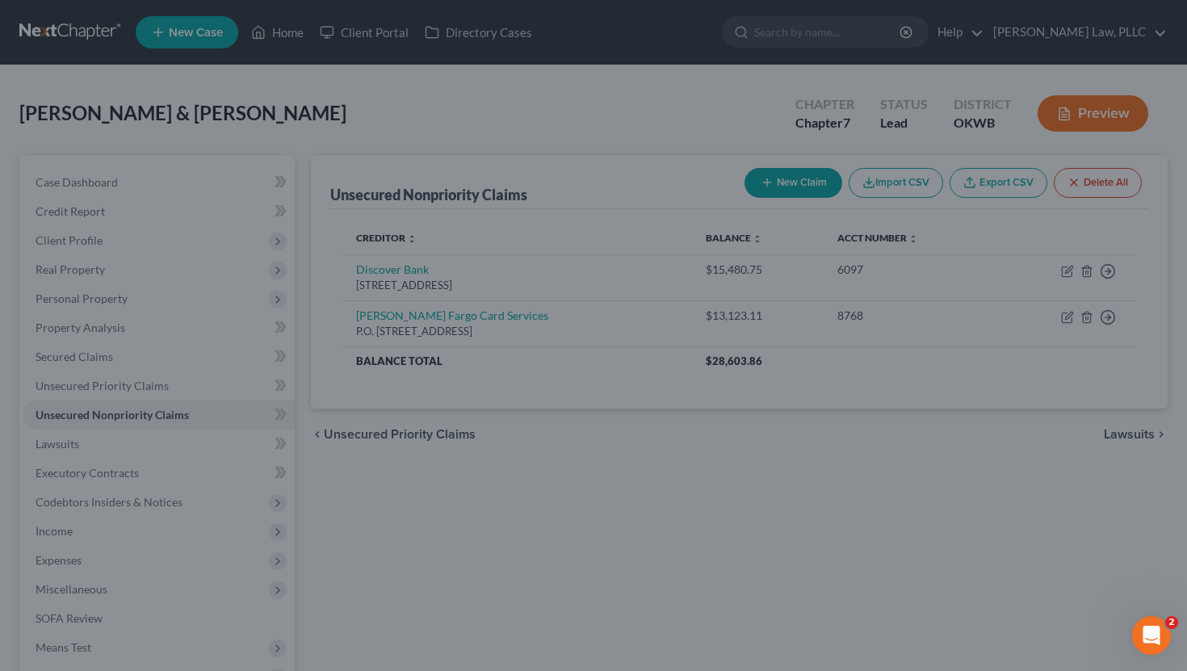
type input "0.00"
type input "40.00"
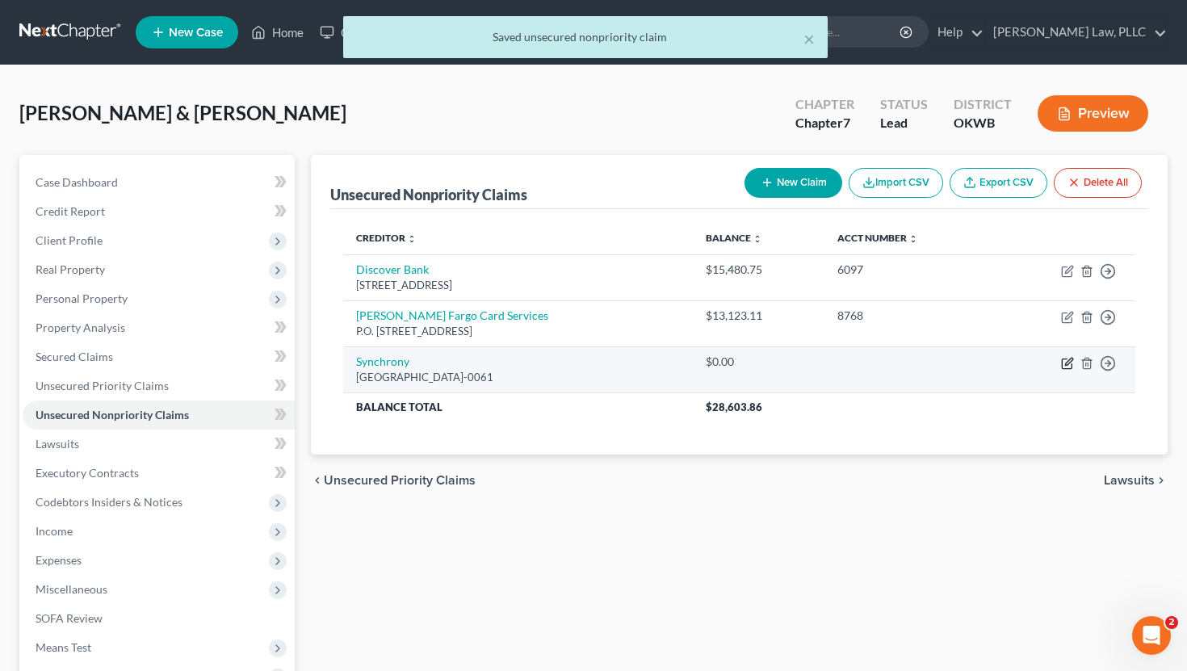
click at [1066, 366] on icon "button" at bounding box center [1067, 363] width 13 height 13
select select "9"
select select "2"
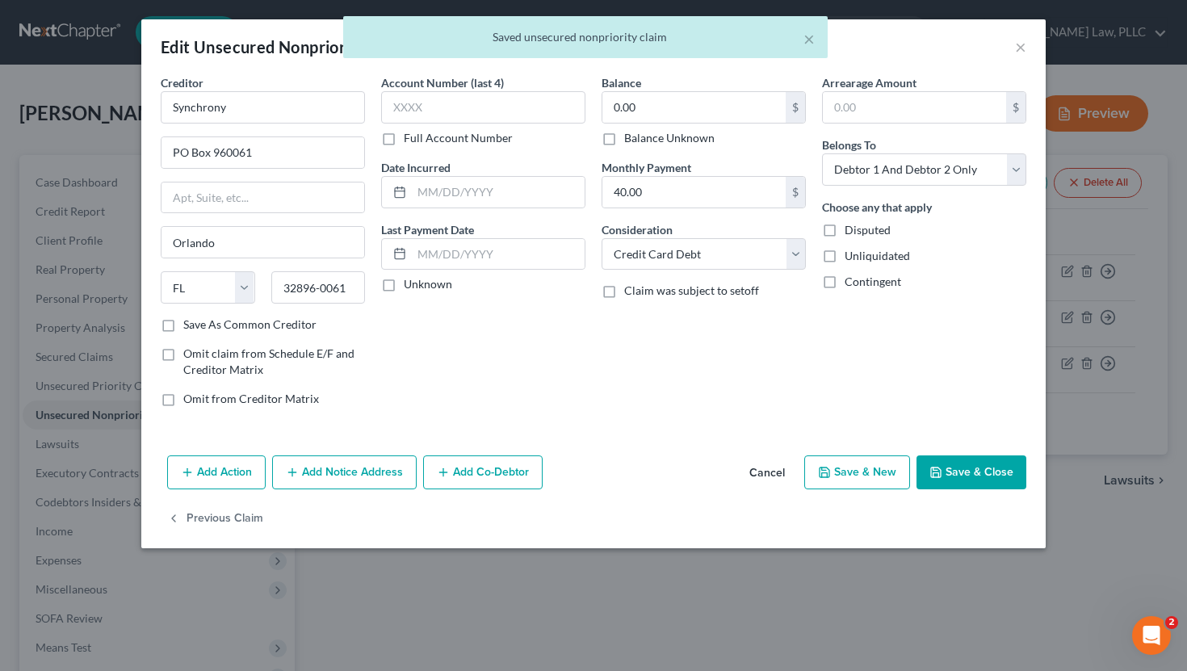
click at [633, 142] on label "Balance Unknown" at bounding box center [669, 138] width 90 height 16
click at [633, 141] on input "Balance Unknown" at bounding box center [636, 135] width 11 height 11
checkbox input "true"
click at [981, 473] on button "Save & Close" at bounding box center [972, 473] width 110 height 34
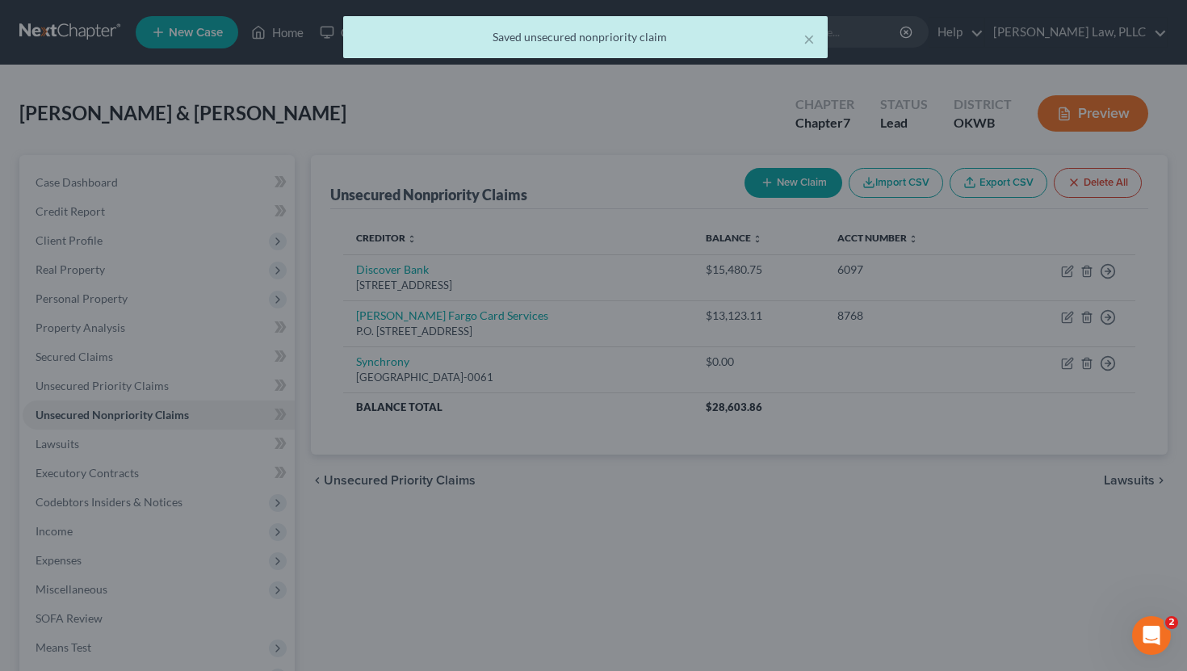
type input "0"
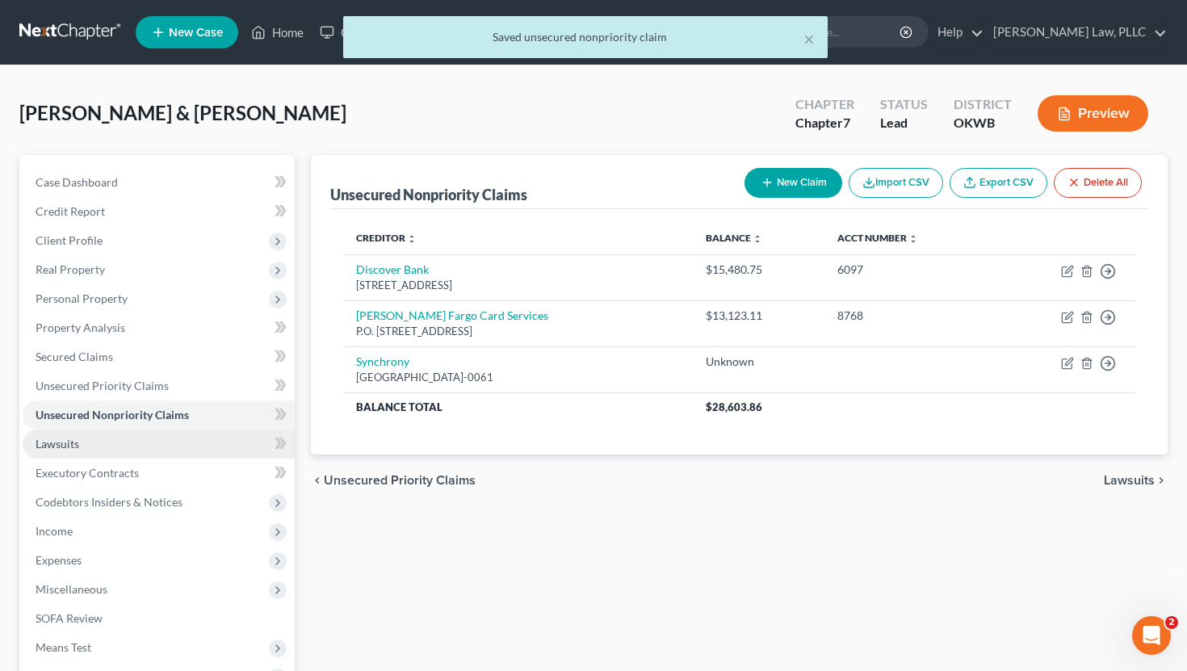
click at [166, 448] on link "Lawsuits" at bounding box center [159, 444] width 272 height 29
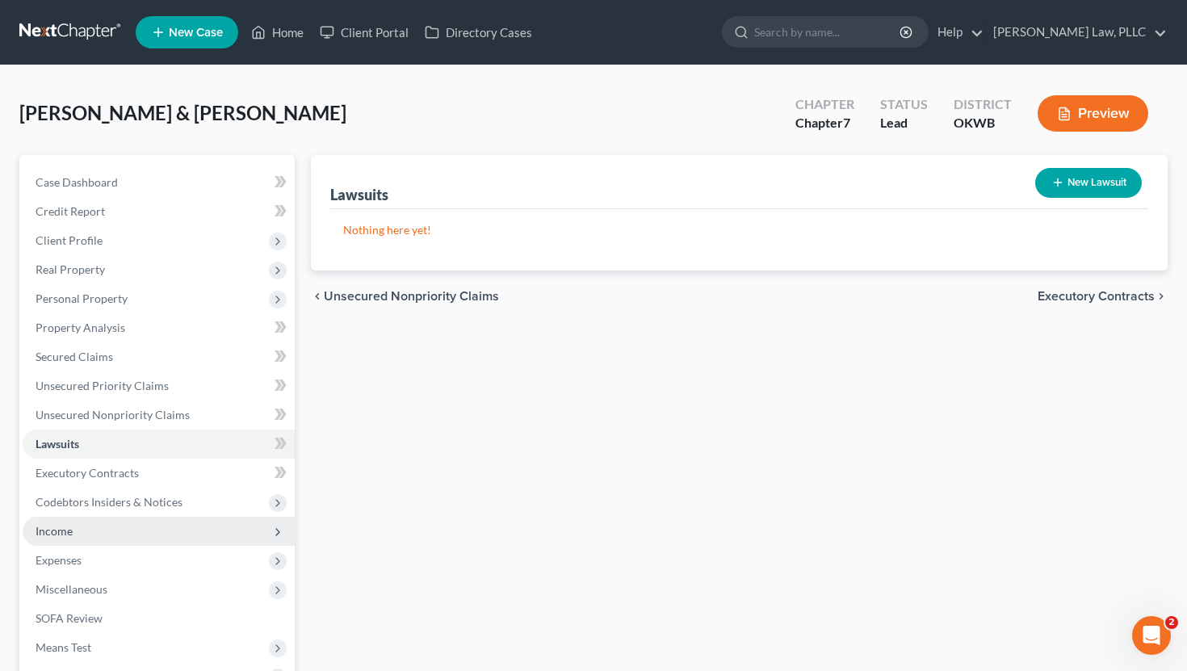
click at [99, 531] on span "Income" at bounding box center [159, 531] width 272 height 29
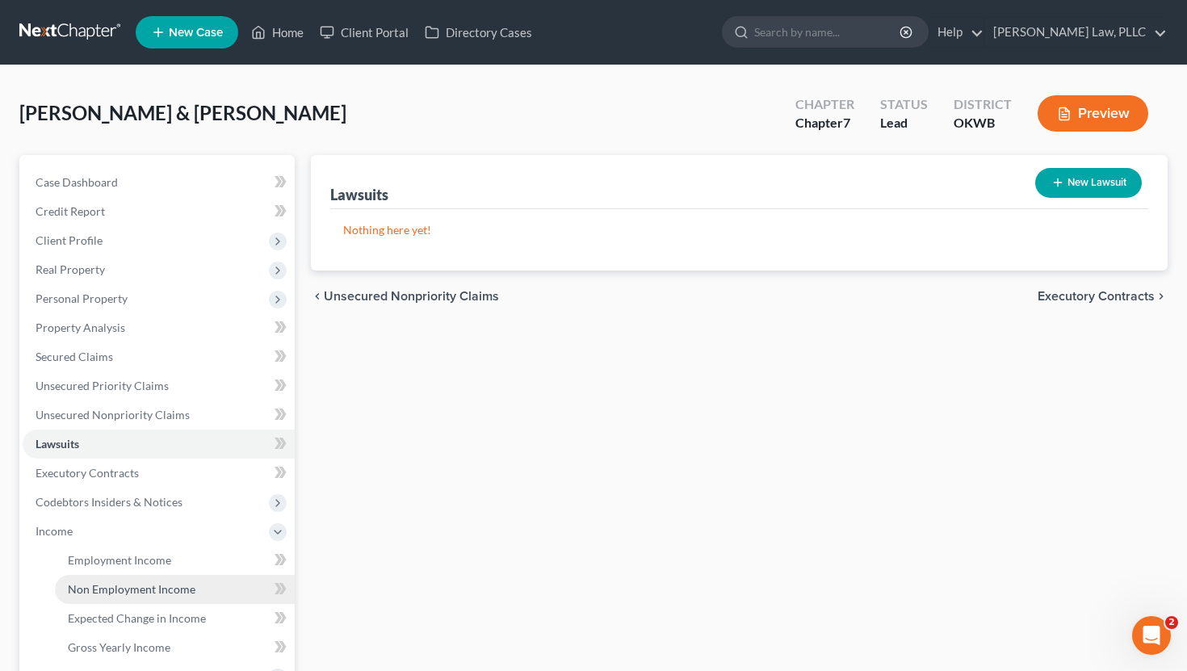
click at [145, 599] on link "Non Employment Income" at bounding box center [175, 589] width 240 height 29
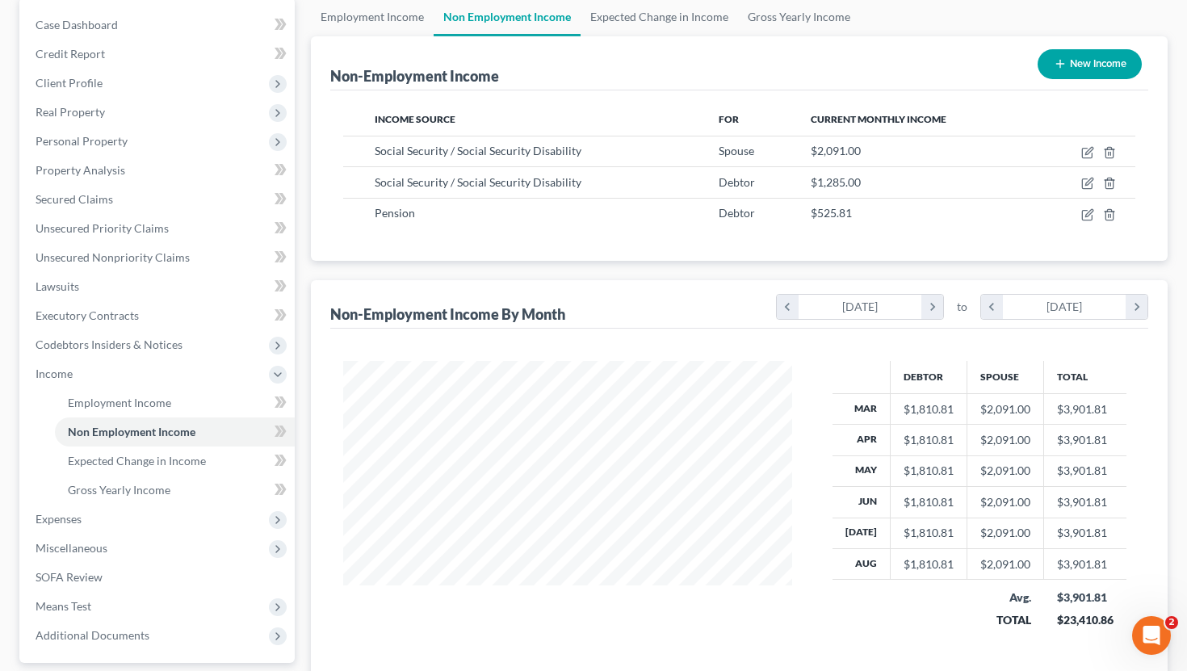
scroll to position [159, 0]
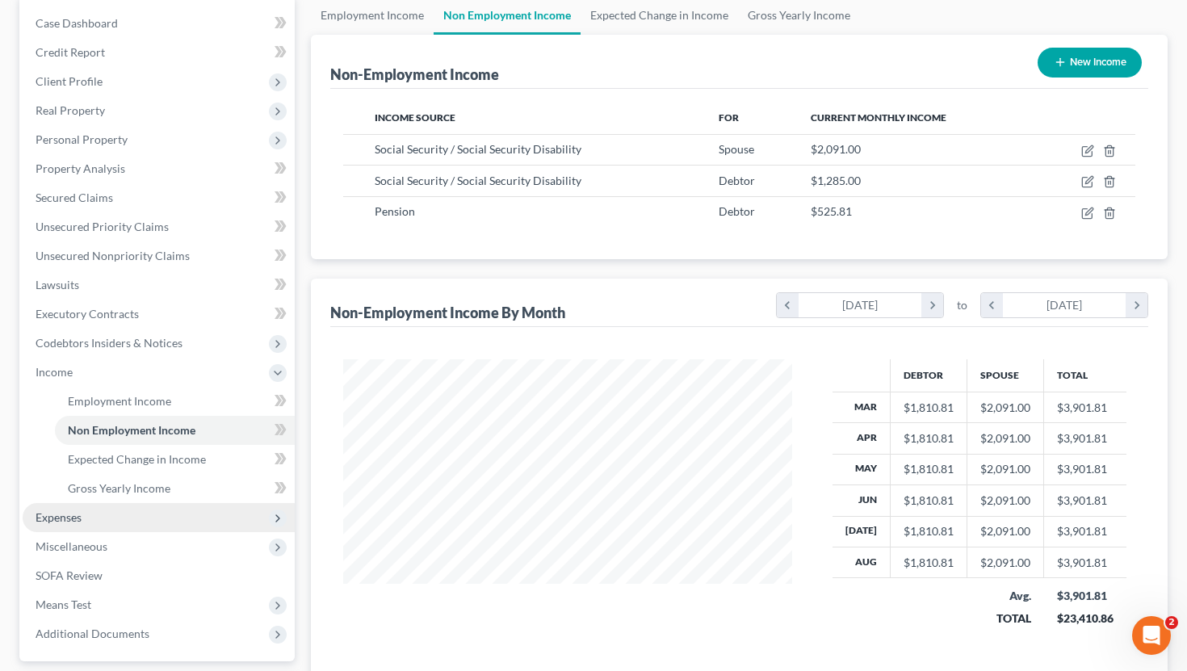
click at [90, 525] on span "Expenses" at bounding box center [159, 517] width 272 height 29
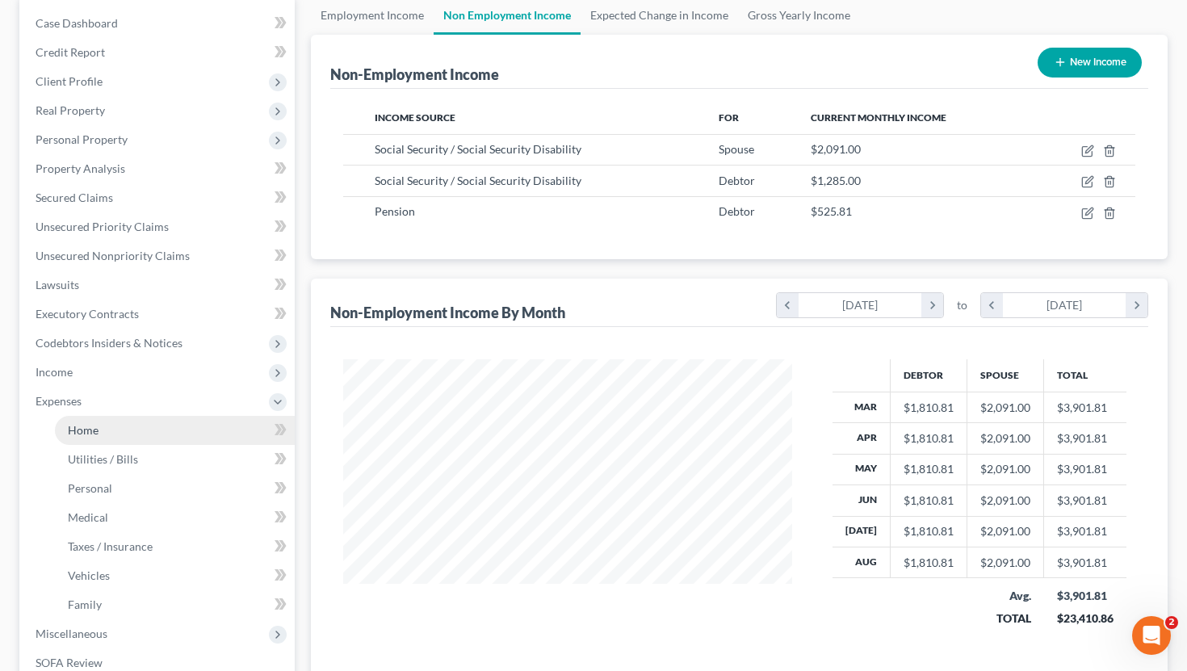
click at [184, 435] on link "Home" at bounding box center [175, 430] width 240 height 29
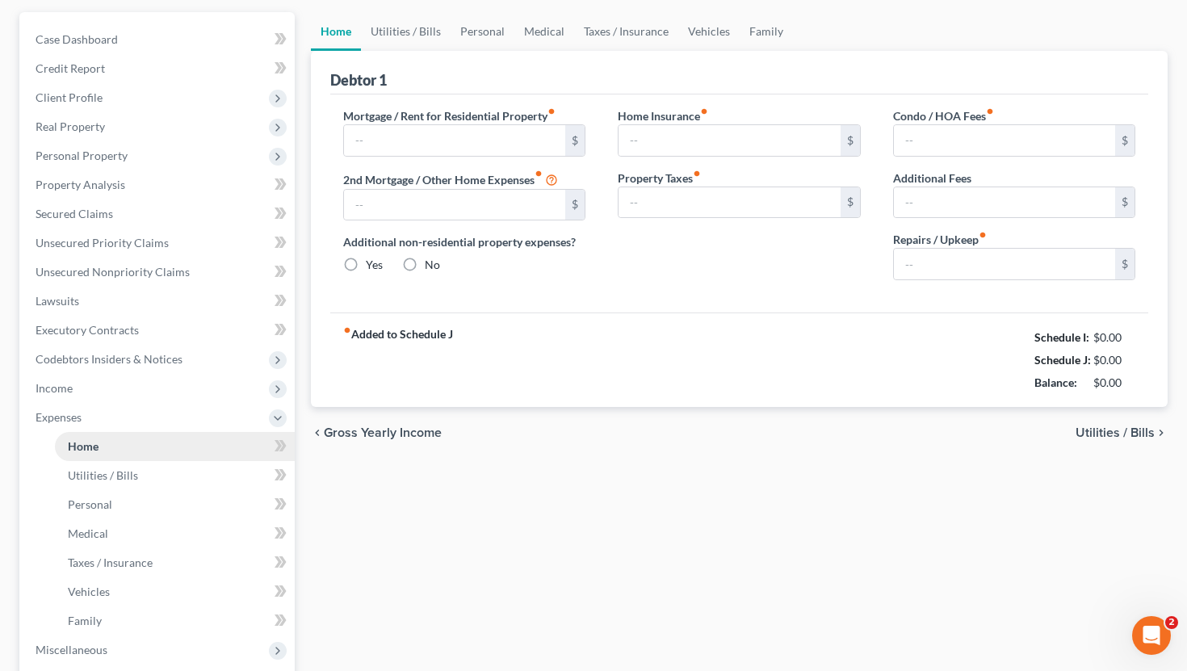
type input "0.00"
radio input "true"
type input "0.00"
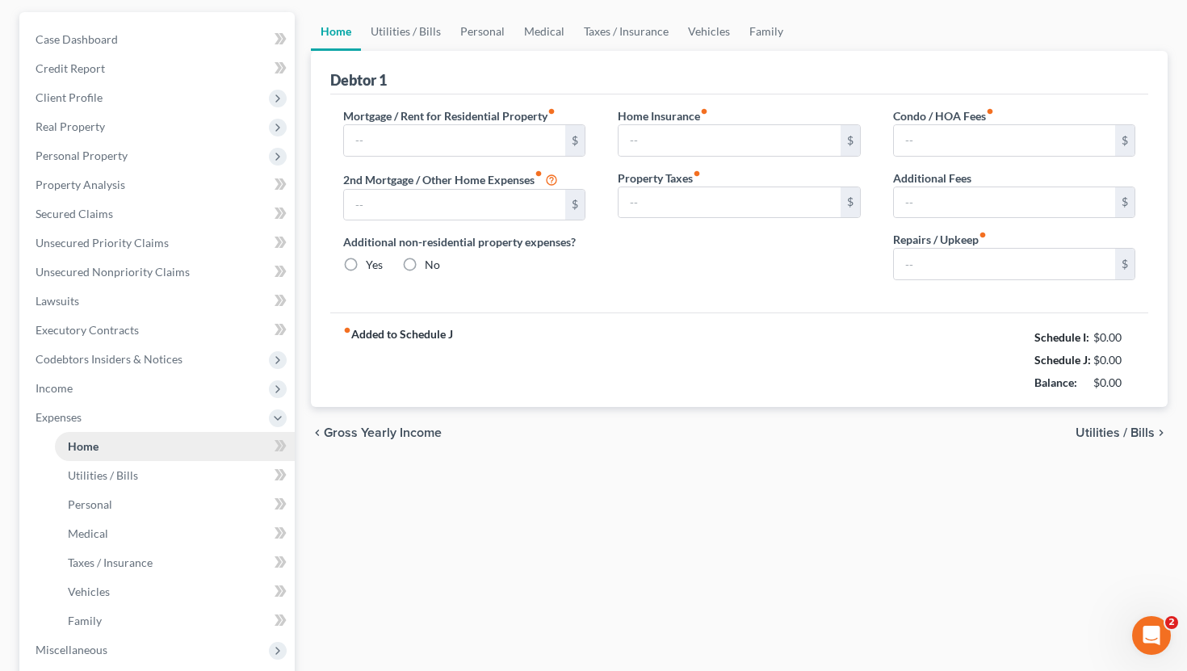
type input "0.00"
type input "50.00"
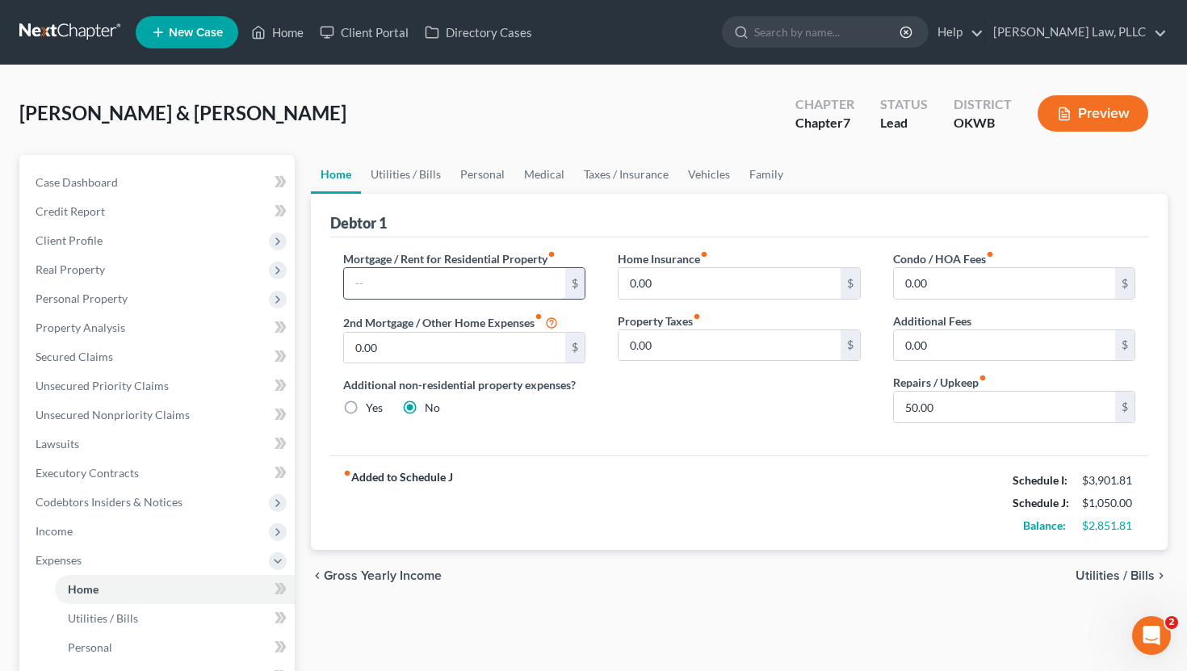
click at [431, 275] on input "text" at bounding box center [455, 283] width 222 height 31
click at [64, 352] on span "Secured Claims" at bounding box center [75, 357] width 78 height 14
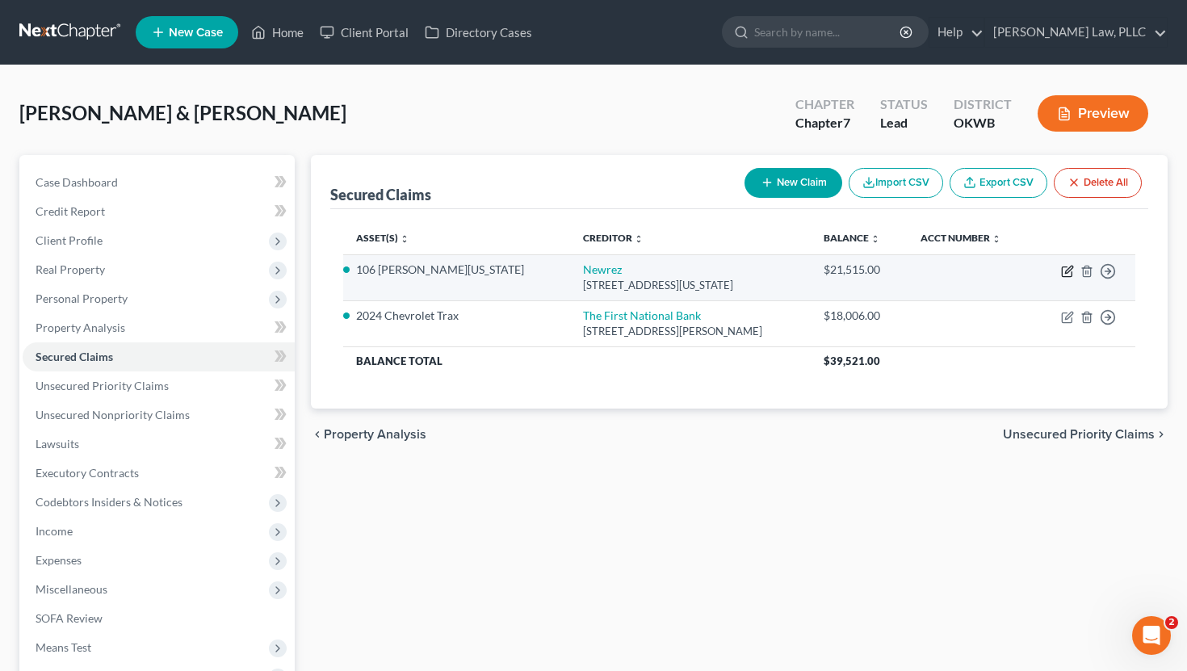
click at [1070, 271] on icon "button" at bounding box center [1067, 271] width 13 height 13
select select "39"
select select "2"
select select "0"
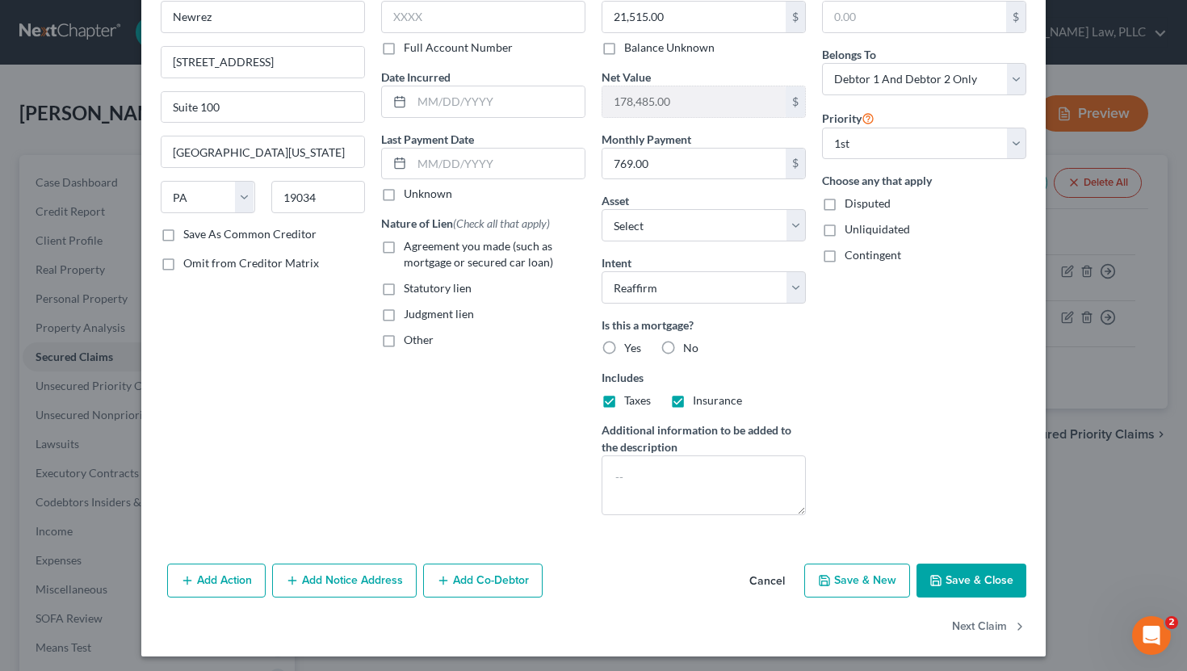
scroll to position [95, 0]
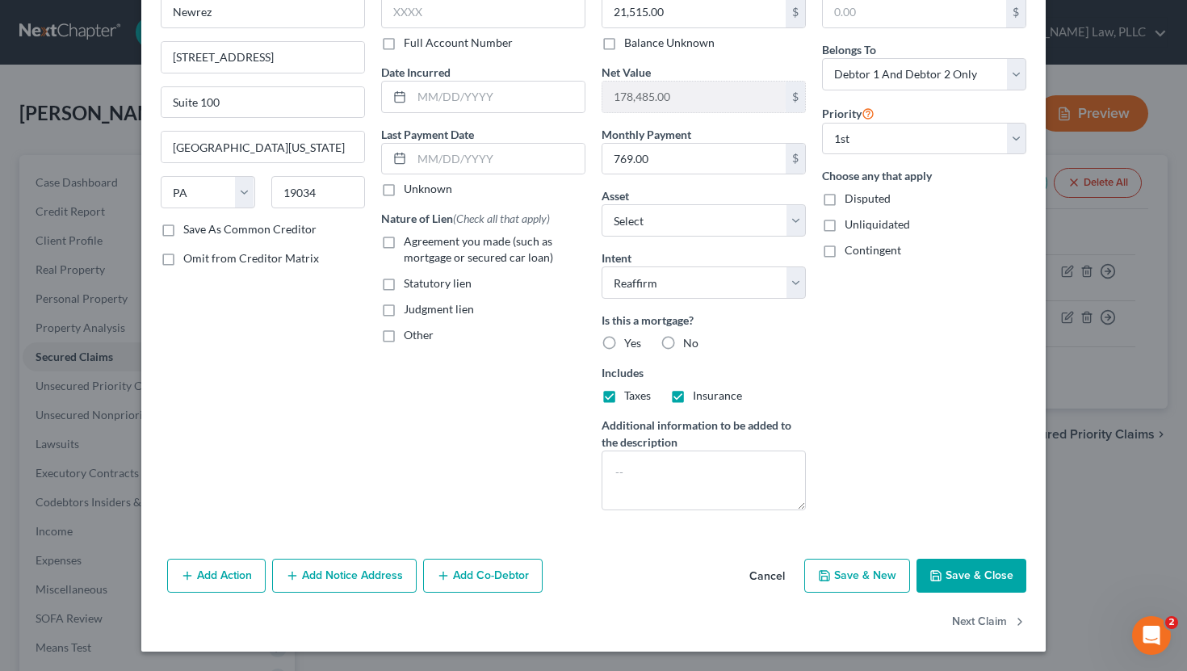
click at [773, 569] on button "Cancel" at bounding box center [767, 577] width 61 height 32
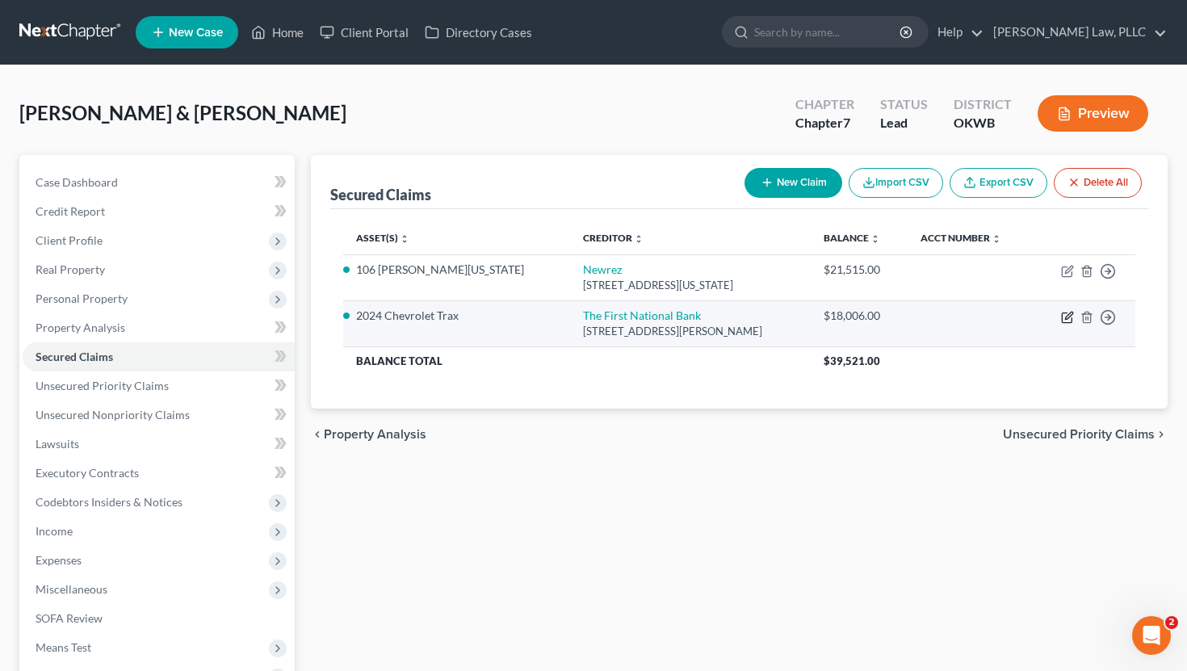
drag, startPoint x: 1074, startPoint y: 318, endPoint x: 1061, endPoint y: 323, distance: 13.8
click at [1061, 323] on td "Move to E Move to F Move to G Move to Notice Only" at bounding box center [1084, 323] width 103 height 46
click at [1065, 323] on icon "button" at bounding box center [1067, 317] width 13 height 13
select select "37"
select select "5"
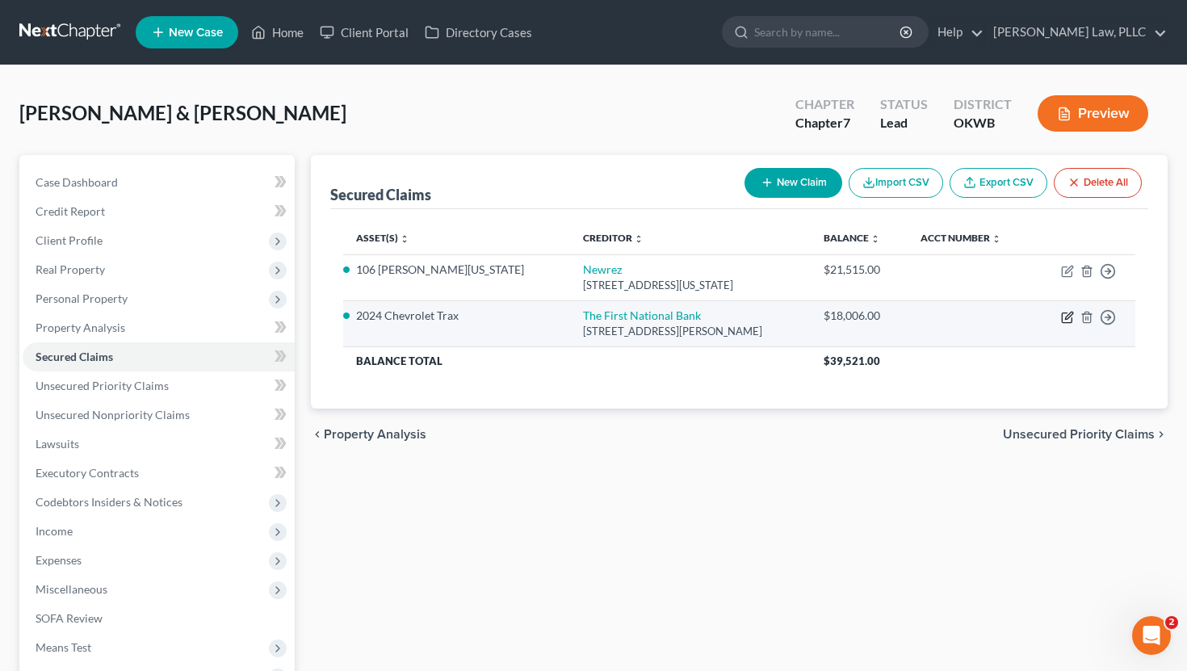
select select "2"
select select "0"
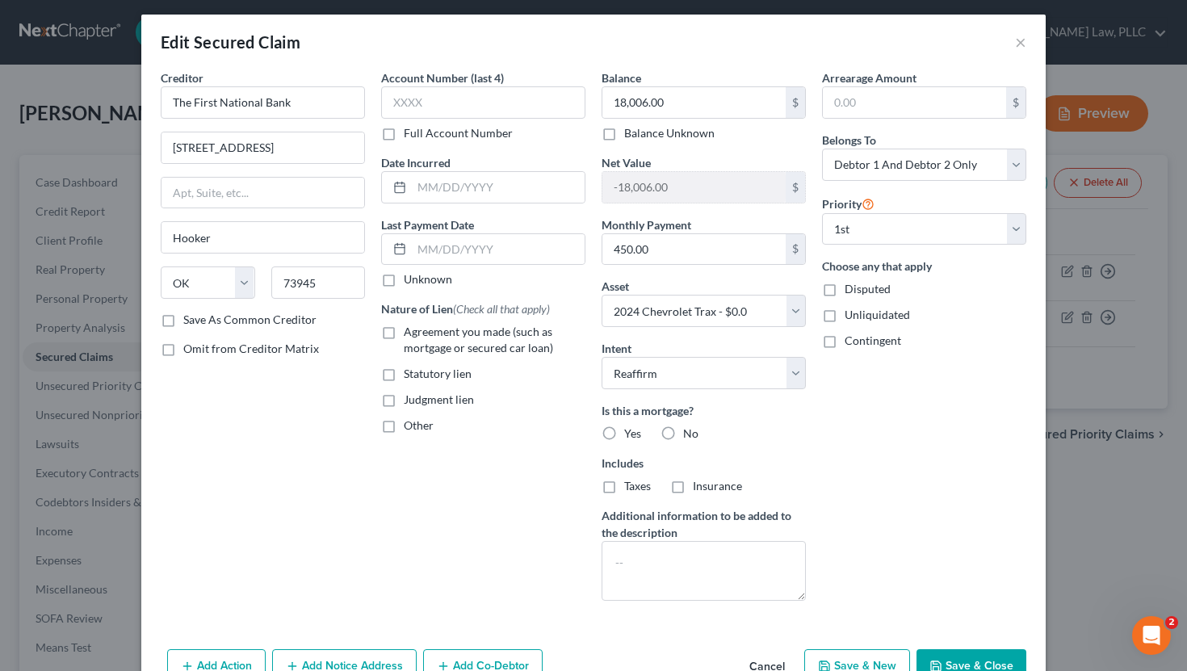
scroll to position [0, 0]
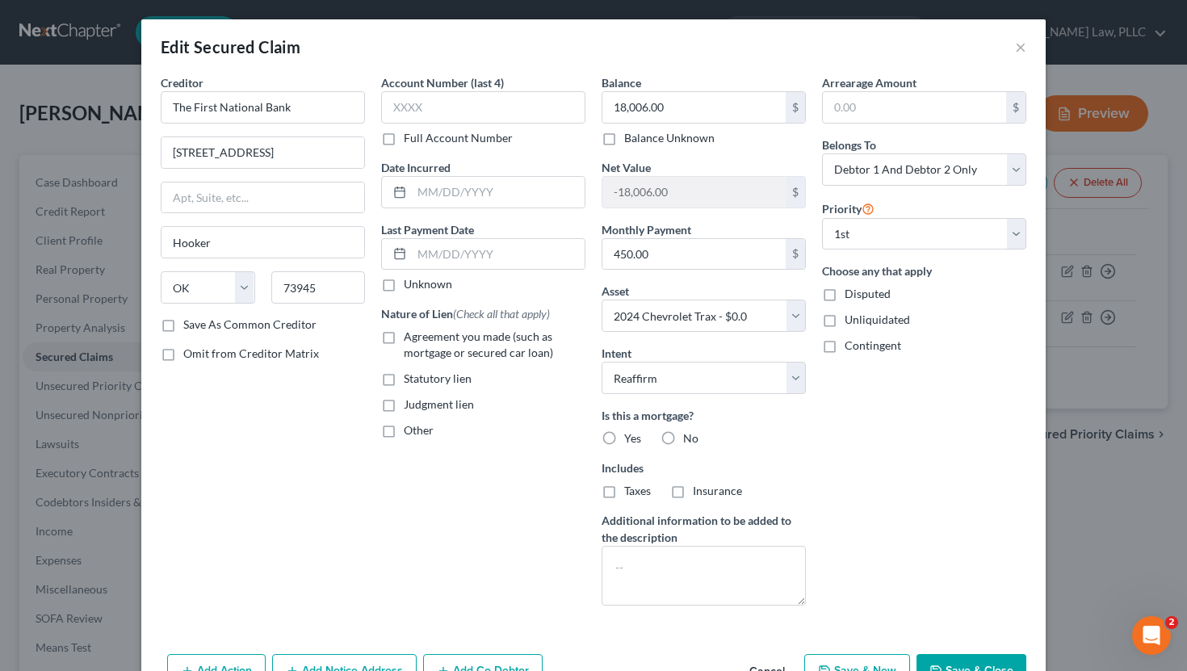
click at [683, 441] on label "No" at bounding box center [690, 439] width 15 height 16
click at [690, 441] on input "No" at bounding box center [695, 436] width 11 height 11
radio input "true"
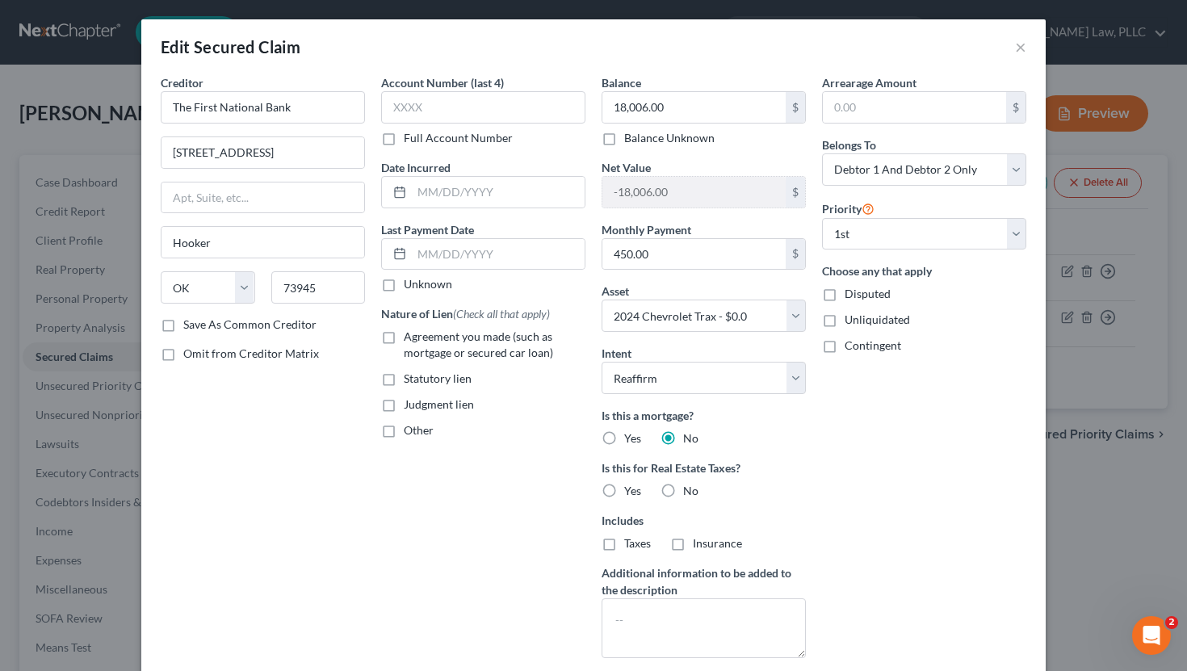
scroll to position [49, 0]
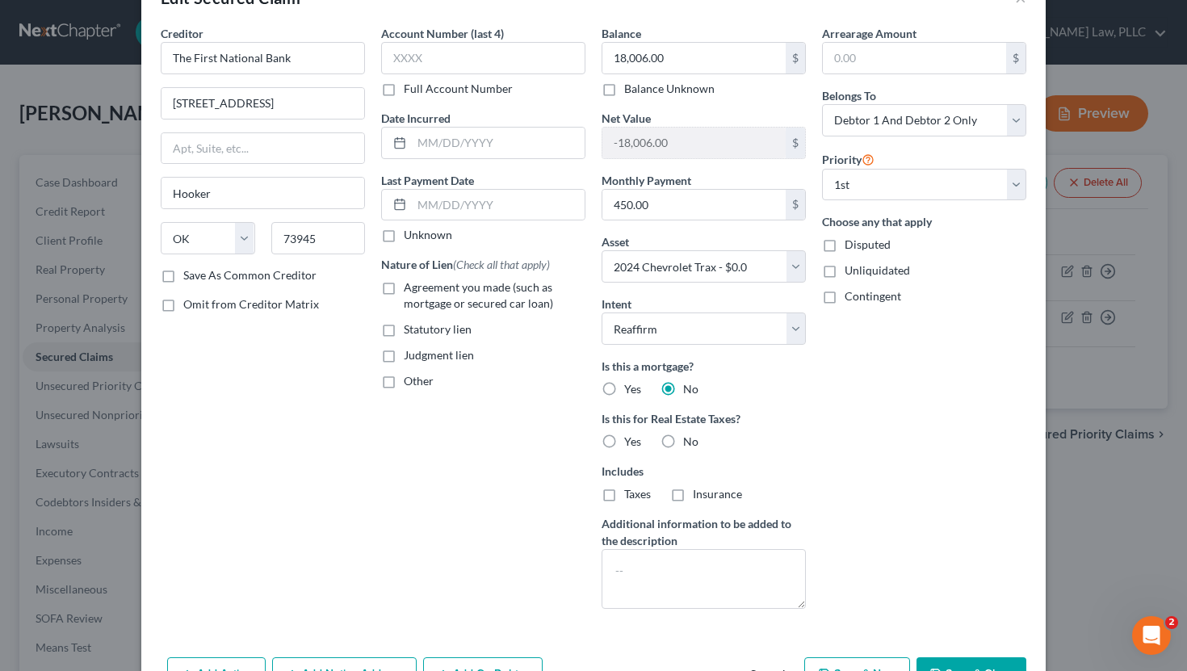
click at [683, 442] on label "No" at bounding box center [690, 442] width 15 height 16
click at [690, 442] on input "No" at bounding box center [695, 439] width 11 height 11
radio input "true"
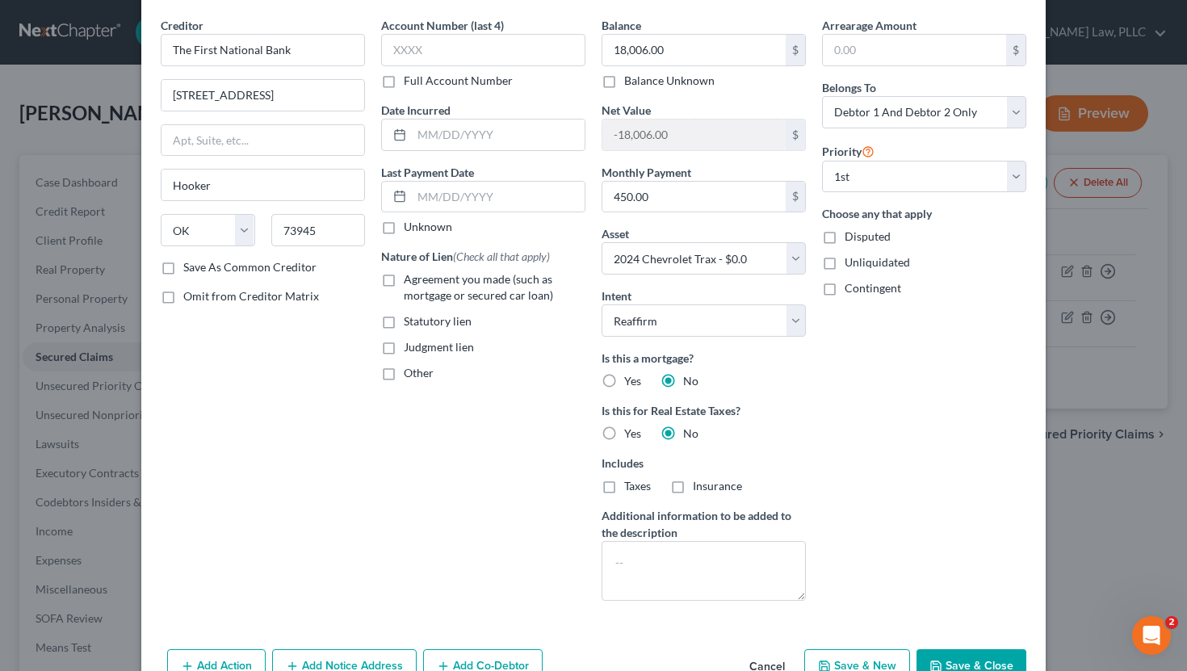
scroll to position [36, 0]
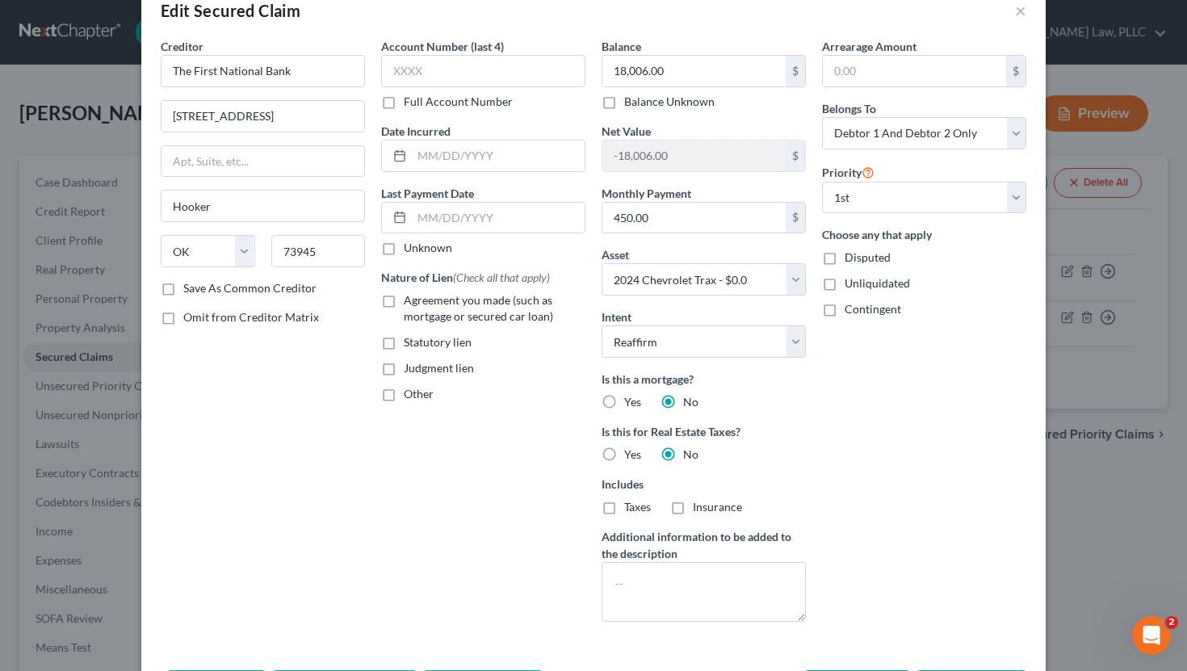
click at [404, 302] on label "Agreement you made (such as mortgage or secured car loan)" at bounding box center [495, 308] width 182 height 32
click at [410, 302] on input "Agreement you made (such as mortgage or secured car loan)" at bounding box center [415, 297] width 11 height 11
checkbox input "true"
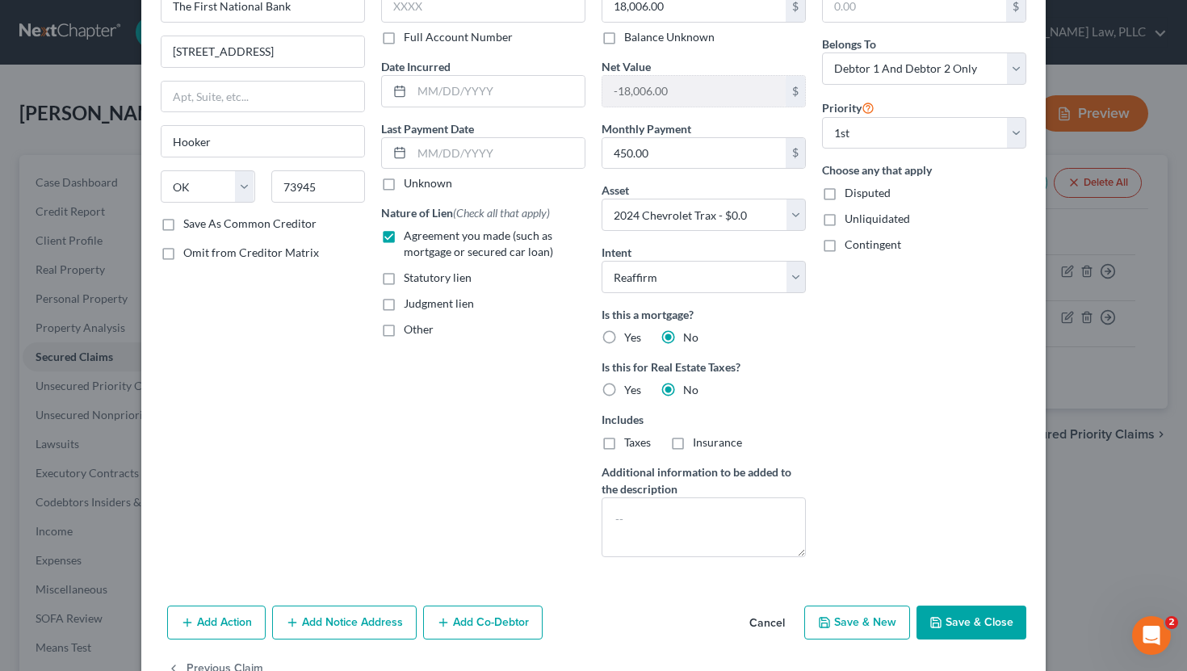
scroll to position [103, 0]
click at [944, 609] on button "Save & Close" at bounding box center [972, 621] width 110 height 34
select select
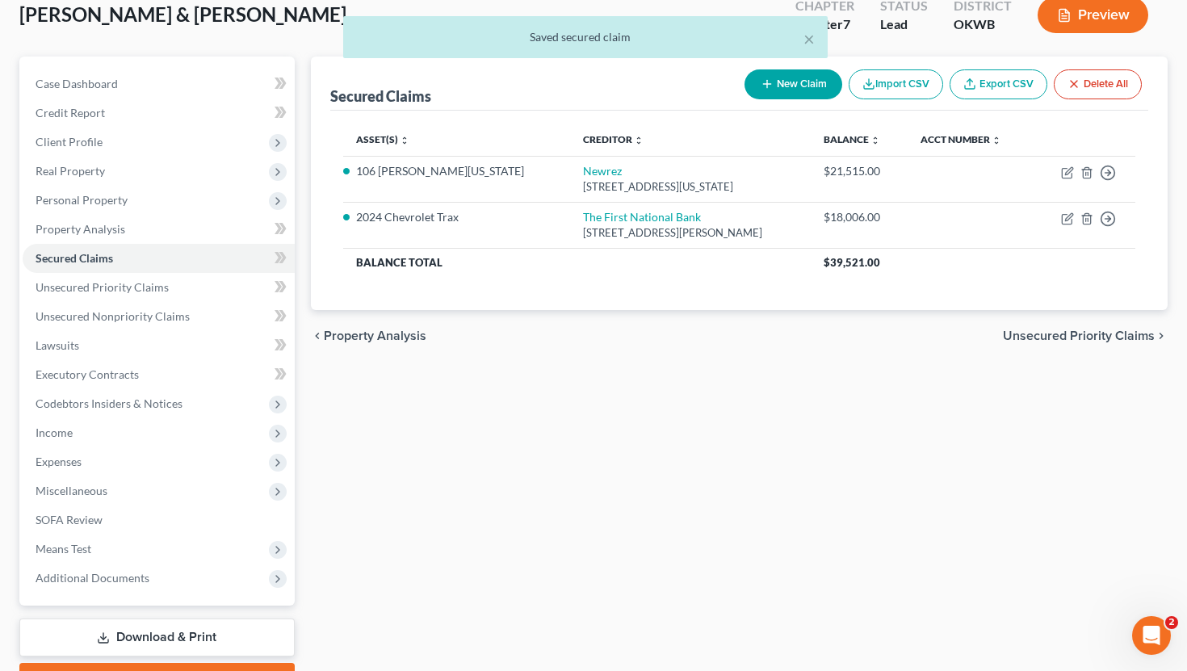
scroll to position [186, 0]
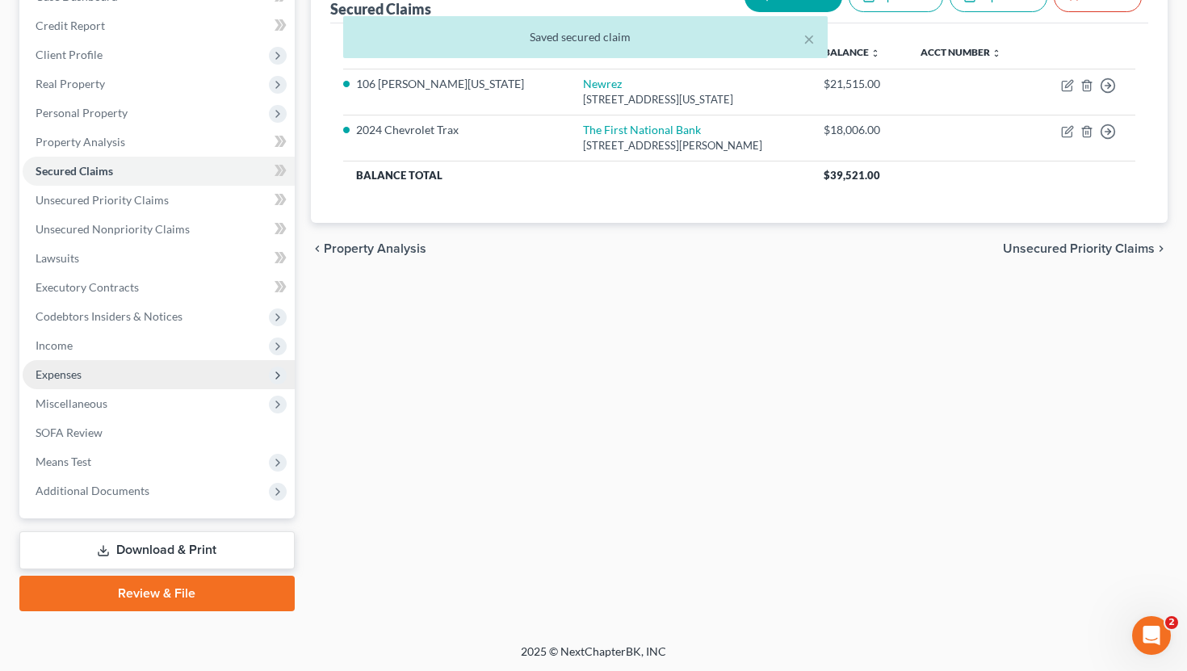
click at [126, 371] on span "Expenses" at bounding box center [159, 374] width 272 height 29
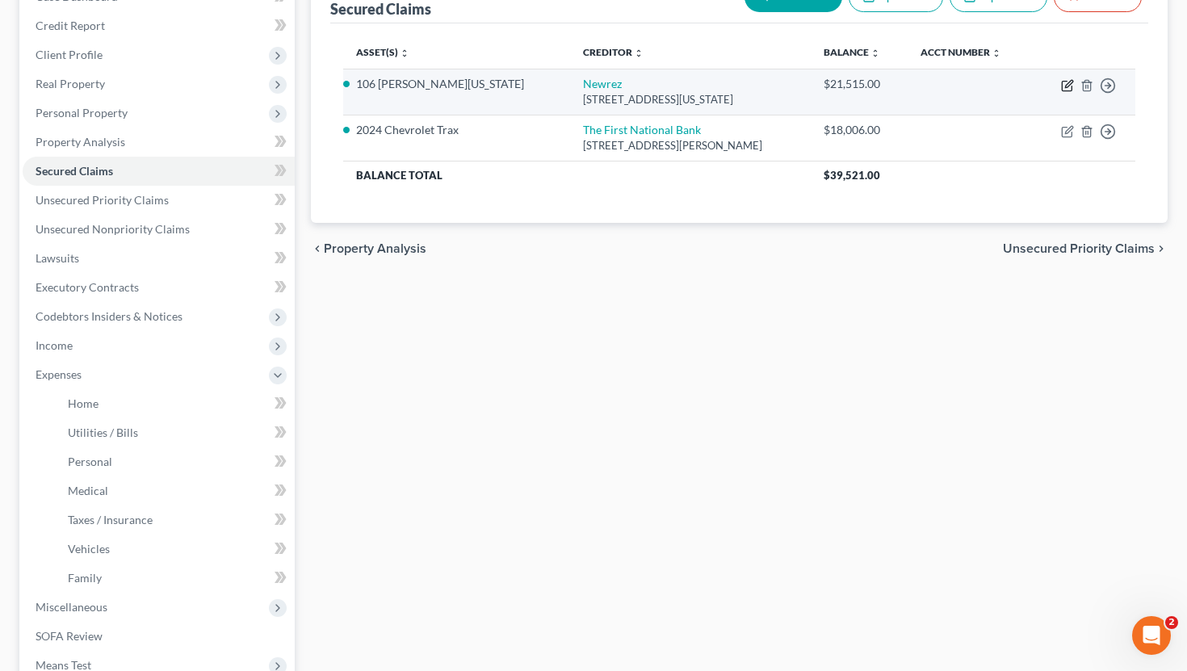
click at [1065, 85] on icon "button" at bounding box center [1068, 83] width 7 height 7
select select "39"
select select "2"
select select "0"
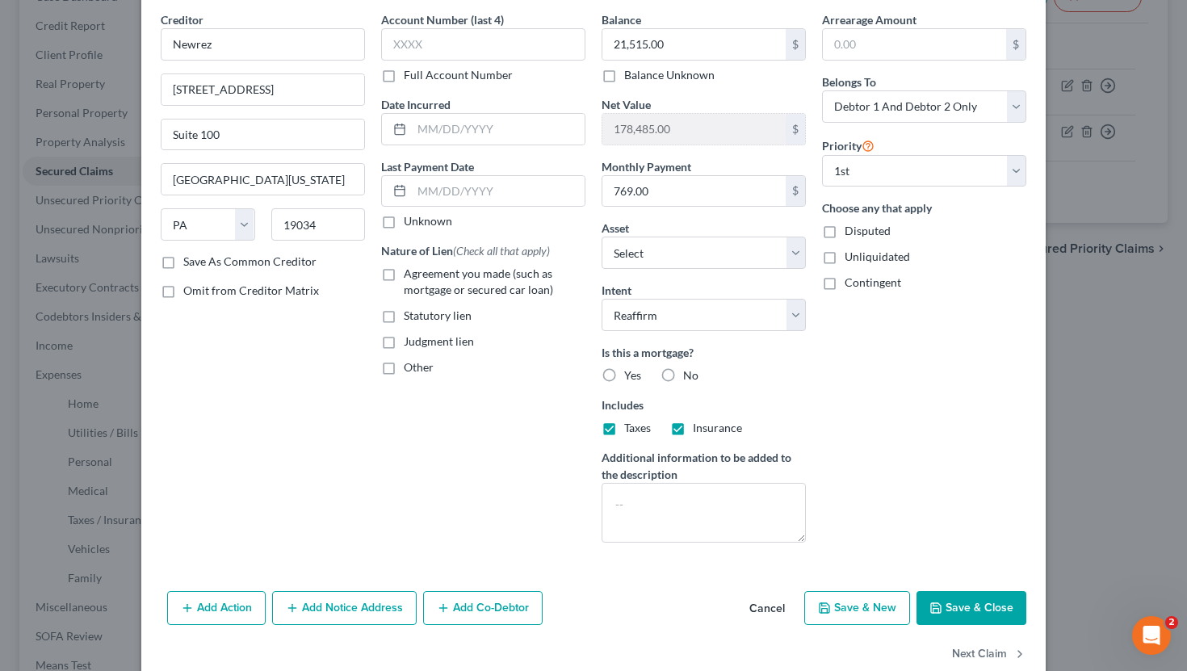
scroll to position [80, 0]
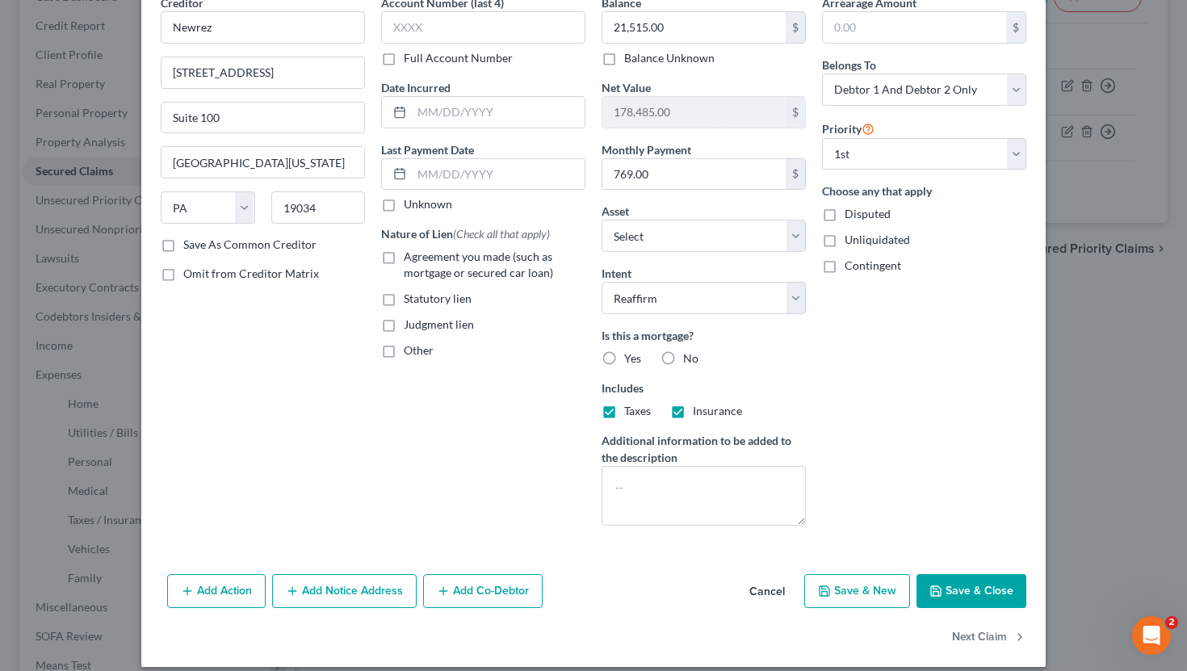
click at [771, 592] on button "Cancel" at bounding box center [767, 592] width 61 height 32
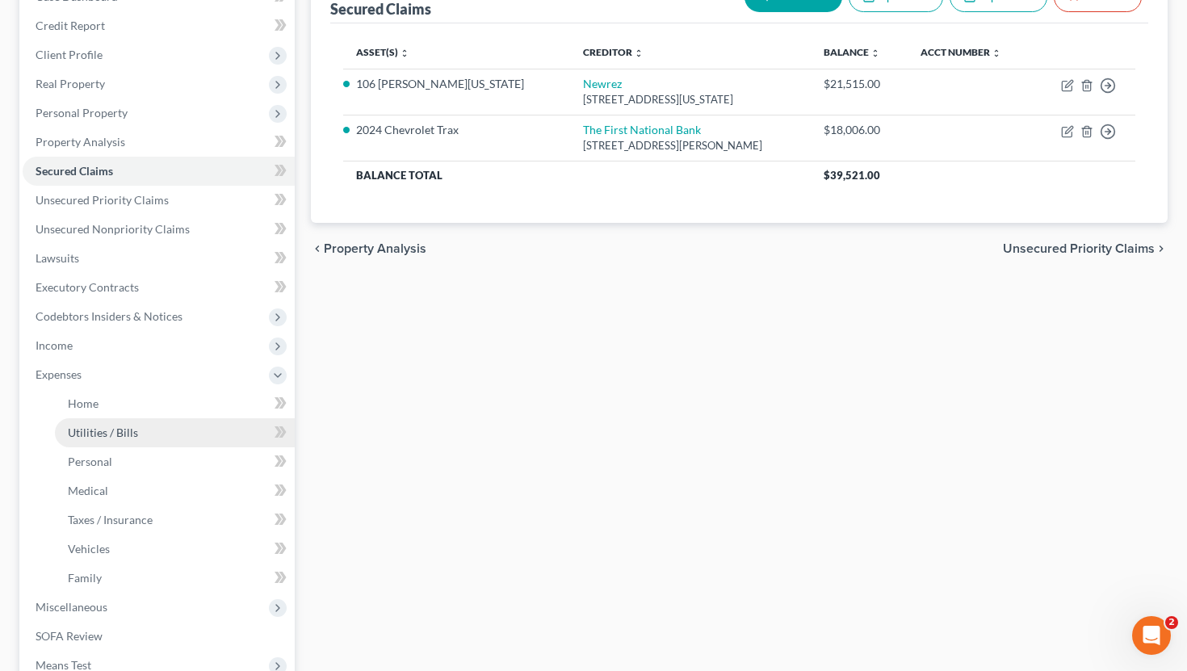
click at [93, 418] on link "Utilities / Bills" at bounding box center [175, 432] width 240 height 29
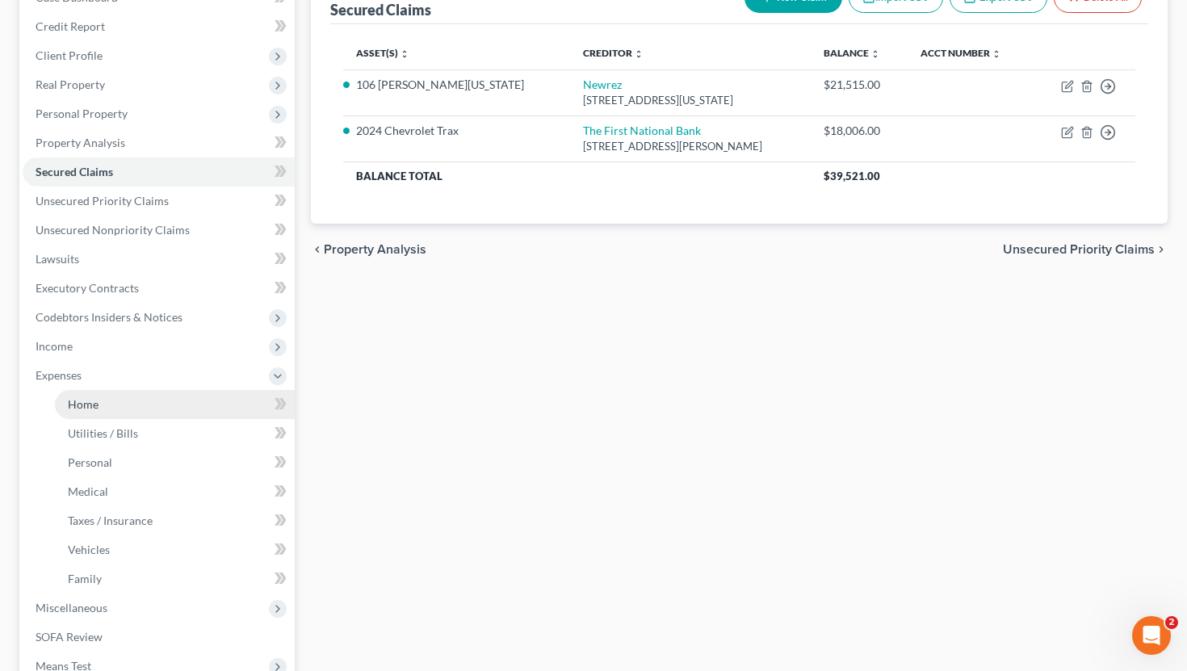
scroll to position [145, 0]
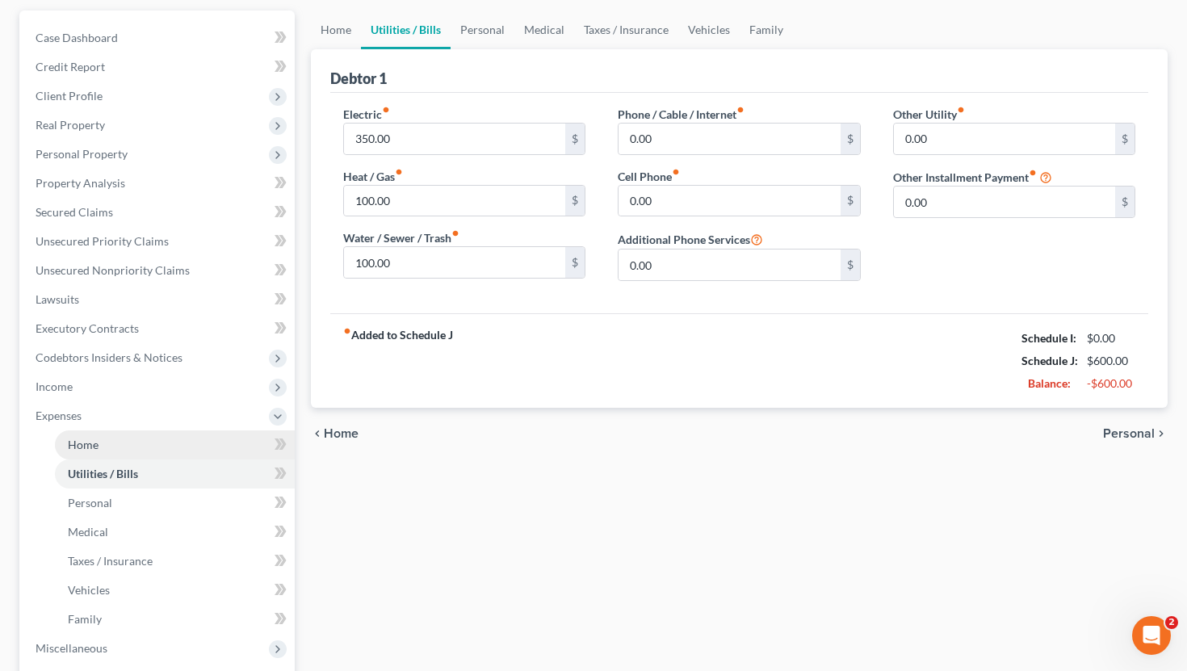
click at [106, 400] on ul "Case Dashboard Payments Invoices Payments Payments Credit Report Client Profile" at bounding box center [159, 386] width 272 height 727
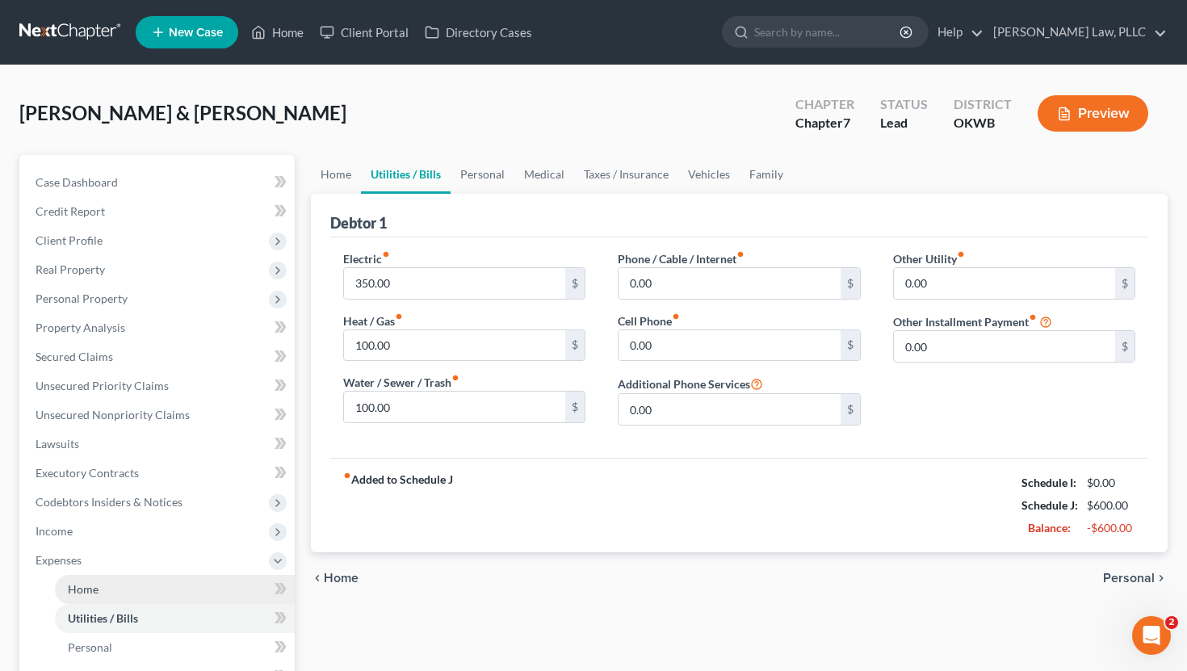
click at [97, 591] on span "Home" at bounding box center [83, 589] width 31 height 14
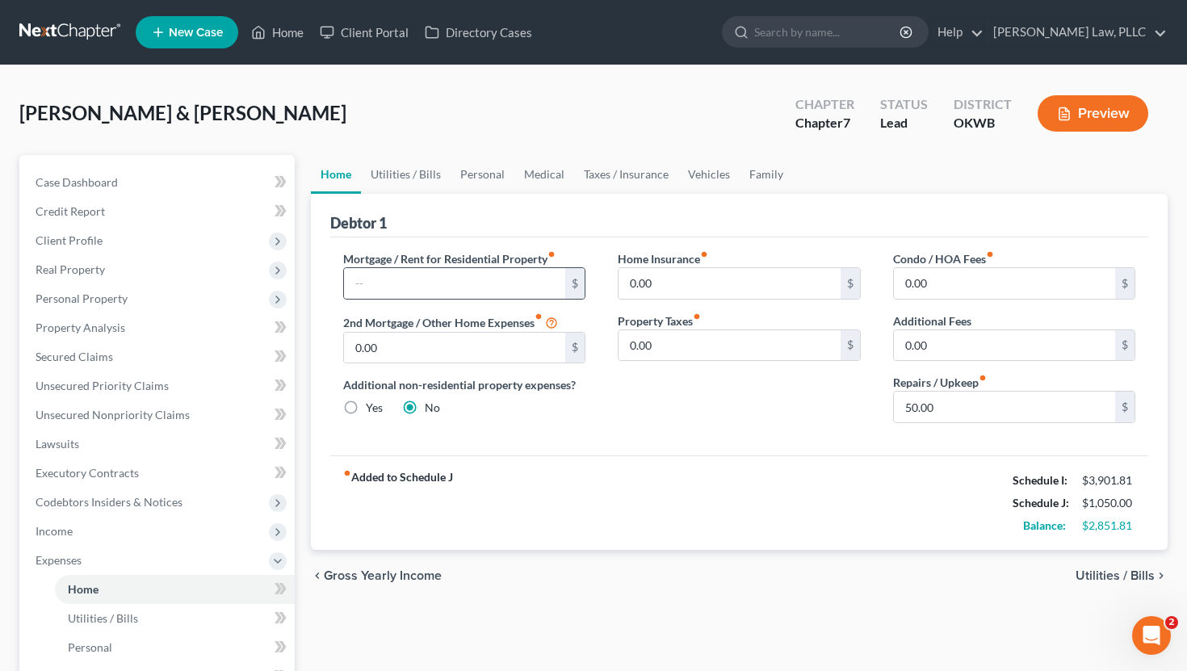
click at [436, 297] on div "$" at bounding box center [464, 283] width 243 height 32
click at [444, 283] on input "text" at bounding box center [455, 283] width 222 height 31
type input "769"
click at [700, 178] on link "Vehicles" at bounding box center [709, 174] width 61 height 39
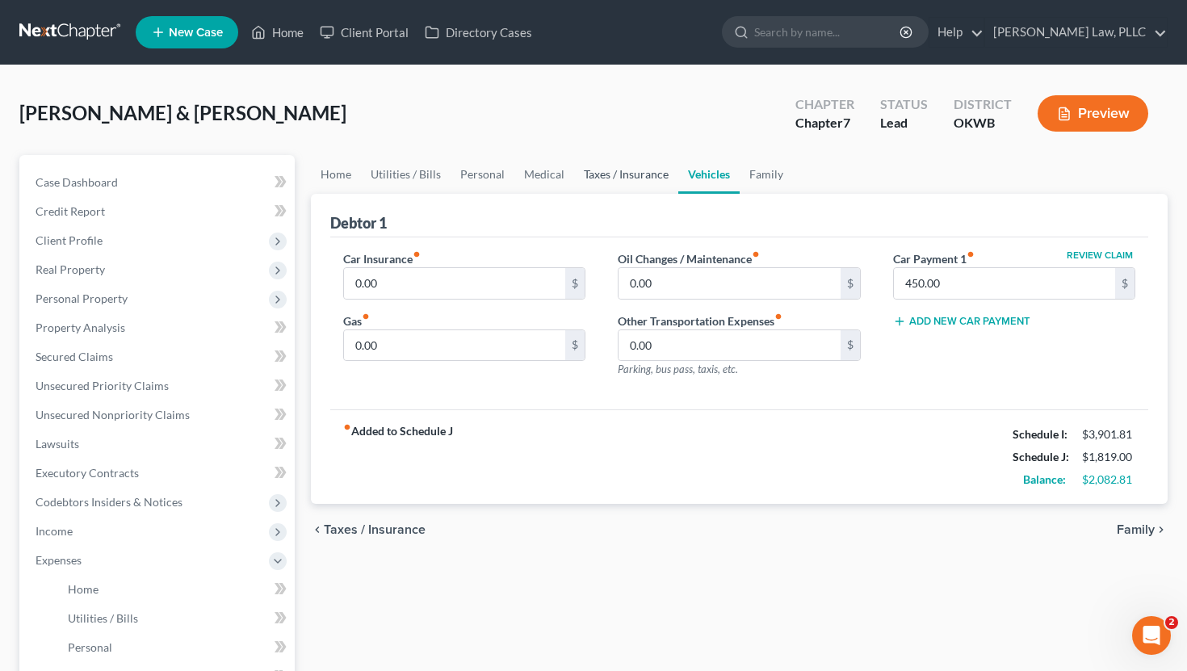
click at [645, 179] on link "Taxes / Insurance" at bounding box center [626, 174] width 104 height 39
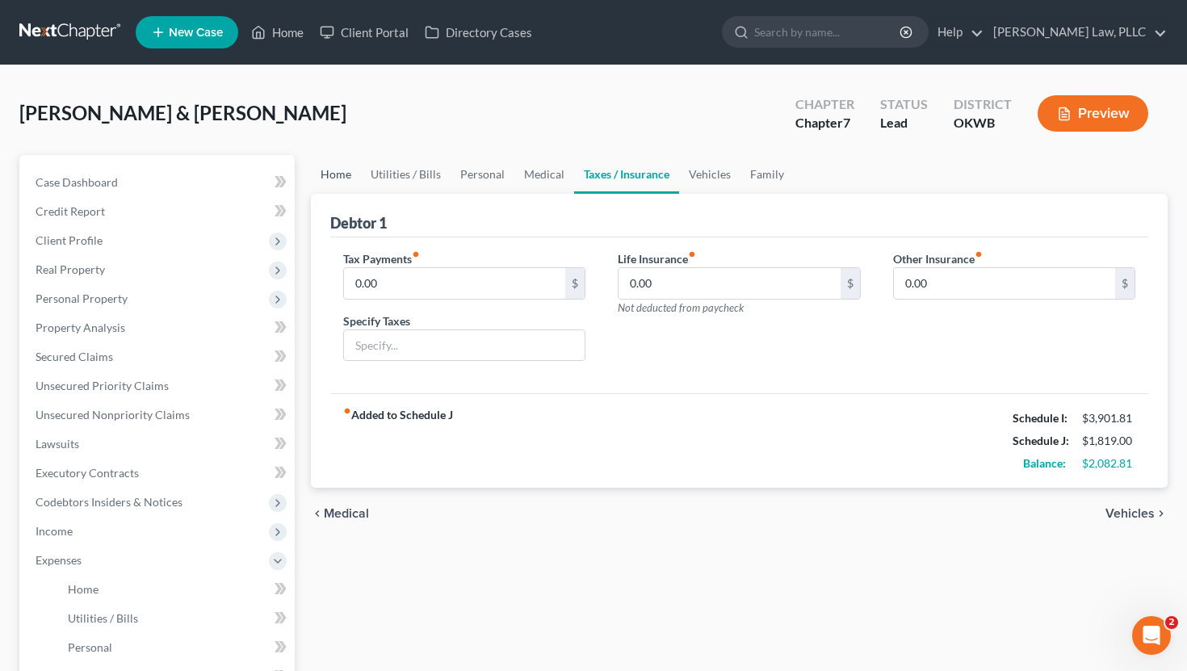
click at [326, 166] on link "Home" at bounding box center [336, 174] width 50 height 39
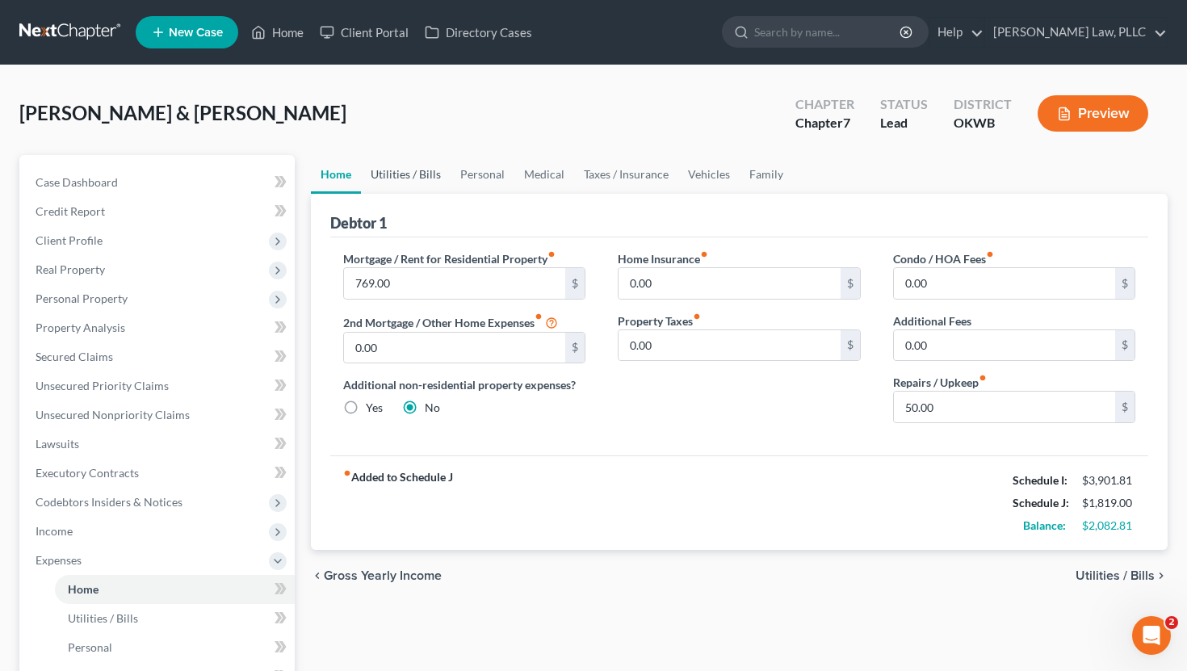
click at [375, 162] on link "Utilities / Bills" at bounding box center [406, 174] width 90 height 39
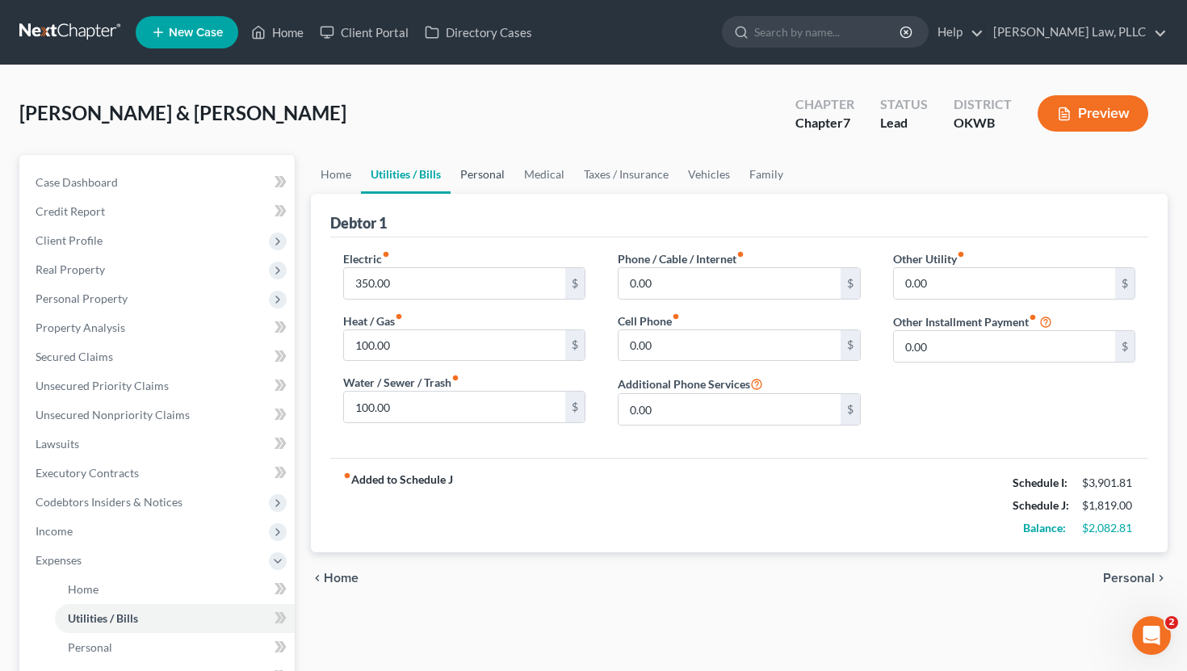
click at [487, 170] on link "Personal" at bounding box center [483, 174] width 64 height 39
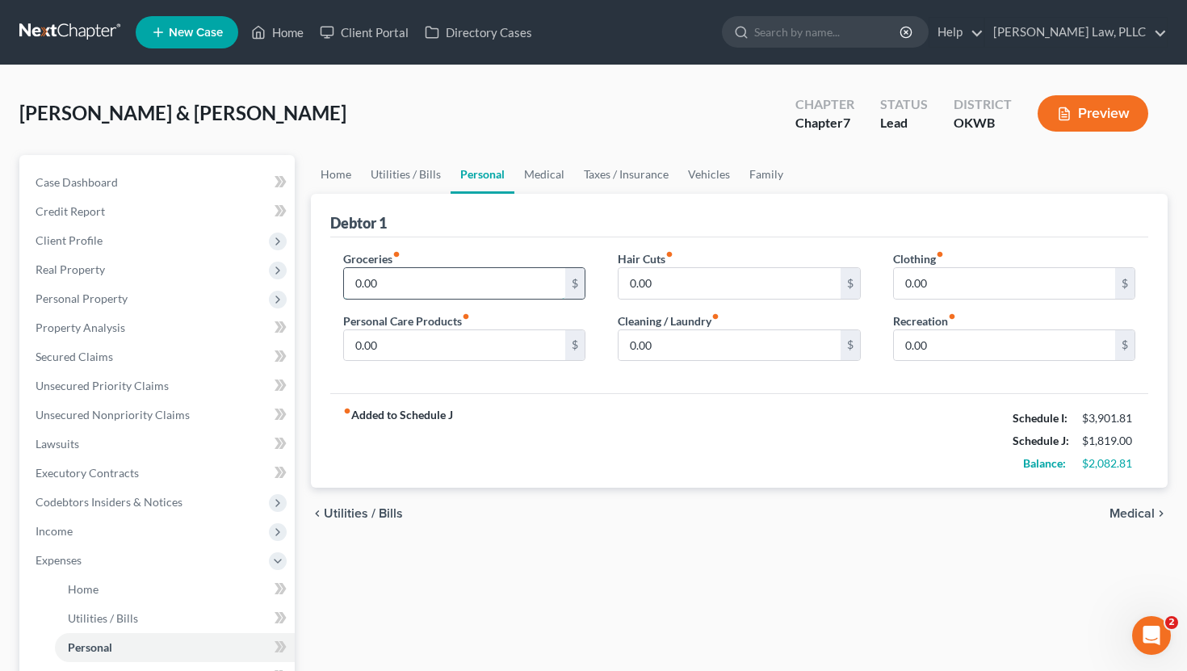
click at [446, 290] on input "0.00" at bounding box center [455, 283] width 222 height 31
type input "863"
click at [596, 494] on div "chevron_left Utilities / Bills Medical chevron_right" at bounding box center [740, 514] width 858 height 52
click at [393, 347] on input "0.00" at bounding box center [455, 345] width 222 height 31
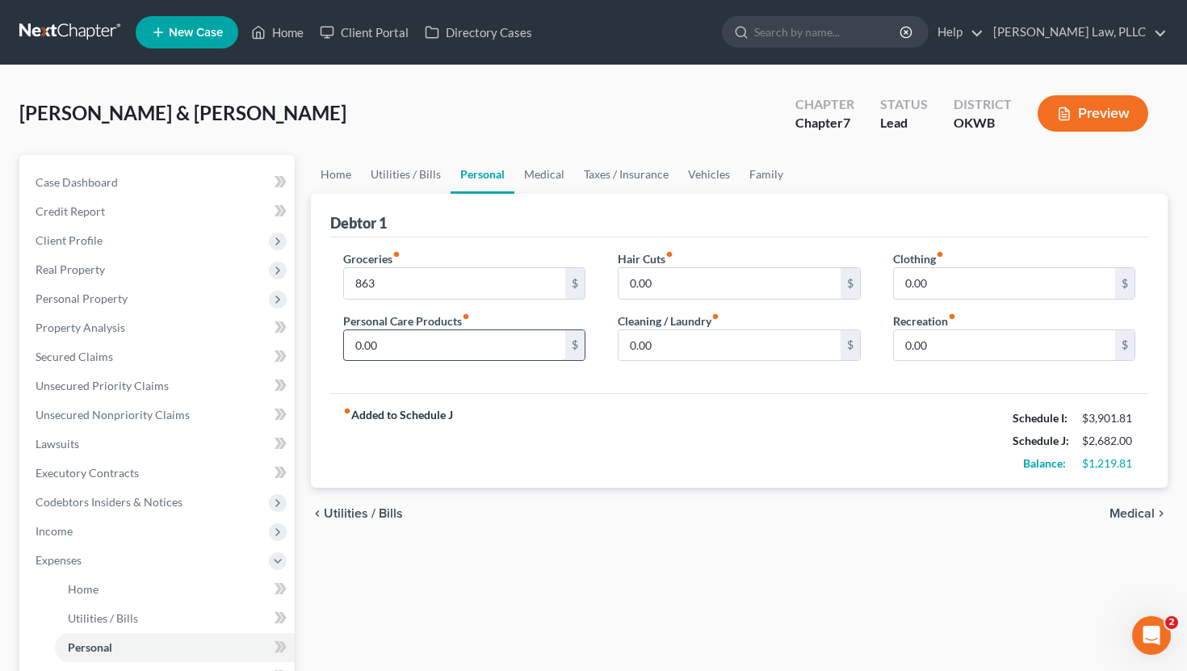
click at [393, 347] on input "0.00" at bounding box center [455, 345] width 222 height 31
type input "91"
click at [661, 278] on input "0.00" at bounding box center [730, 283] width 222 height 31
type input "40"
click at [674, 334] on input "0.00" at bounding box center [730, 345] width 222 height 31
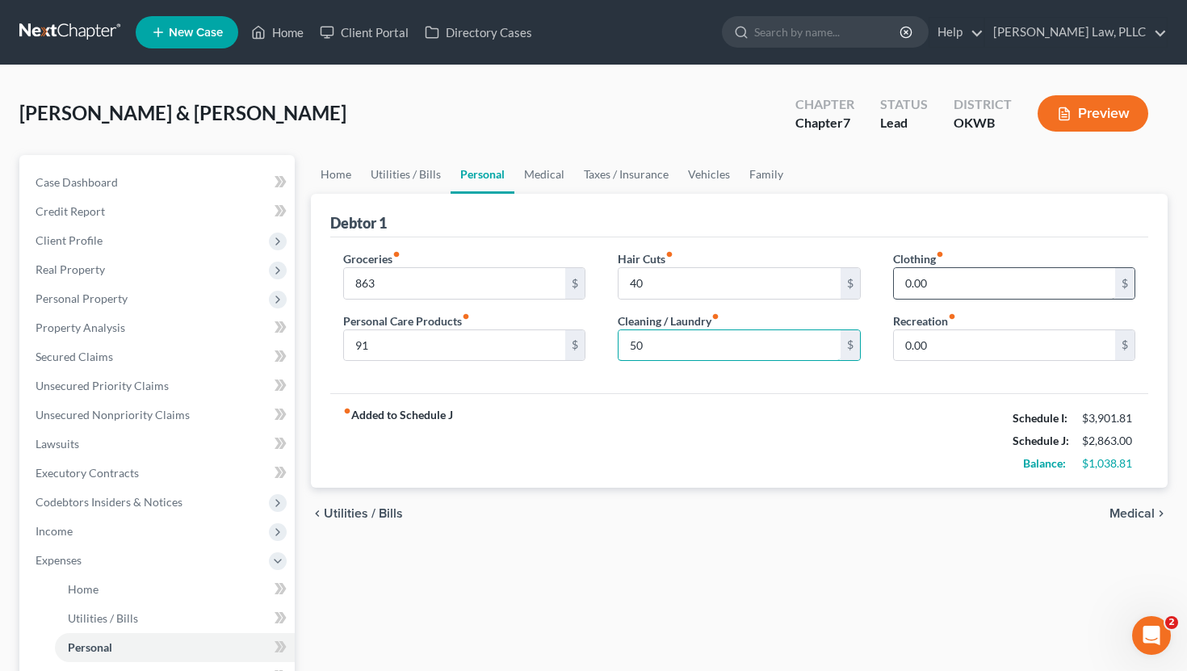
type input "50"
click at [960, 286] on input "0.00" at bounding box center [1005, 283] width 222 height 31
type input "40"
click at [976, 340] on input "0.00" at bounding box center [1005, 345] width 222 height 31
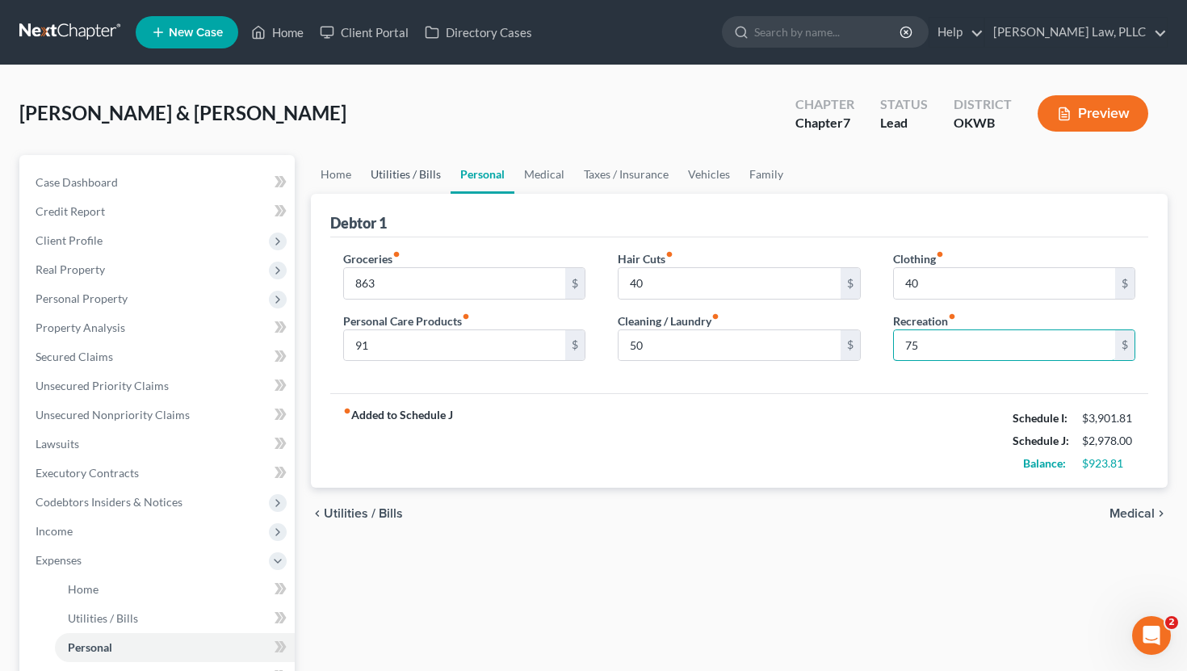
type input "75"
click at [398, 179] on link "Utilities / Bills" at bounding box center [406, 174] width 90 height 39
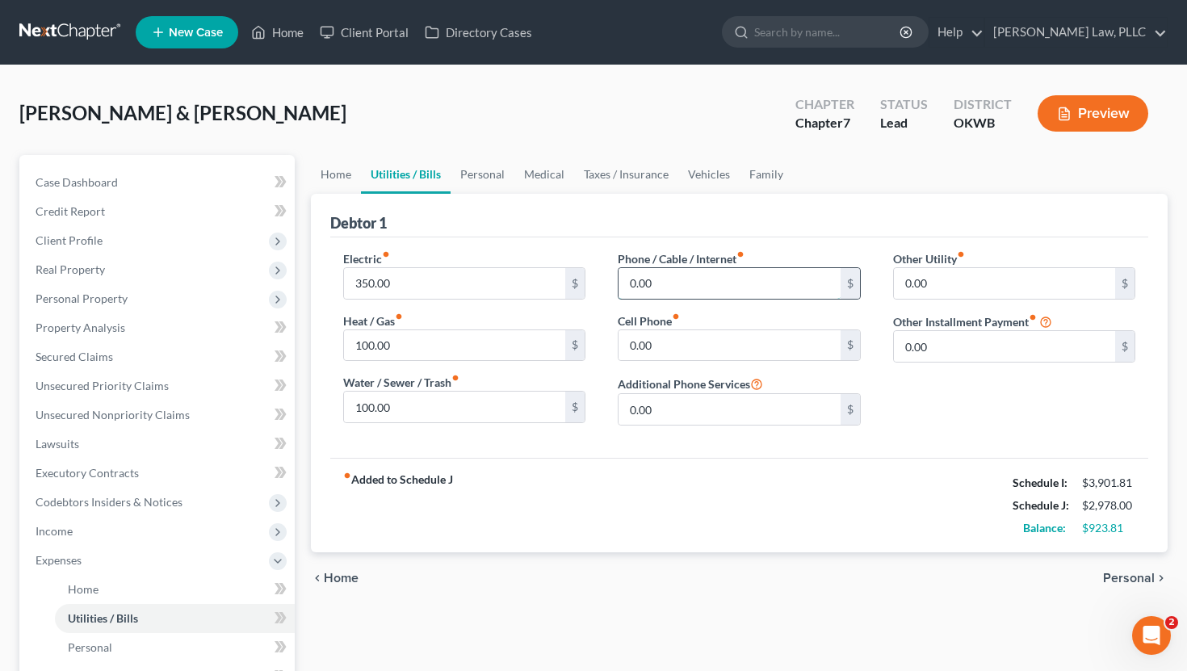
click at [695, 291] on input "0.00" at bounding box center [730, 283] width 222 height 31
click at [692, 339] on input "0.00" at bounding box center [730, 345] width 222 height 31
type input "213.10"
click at [722, 275] on input "0.00" at bounding box center [730, 283] width 222 height 31
type input "8"
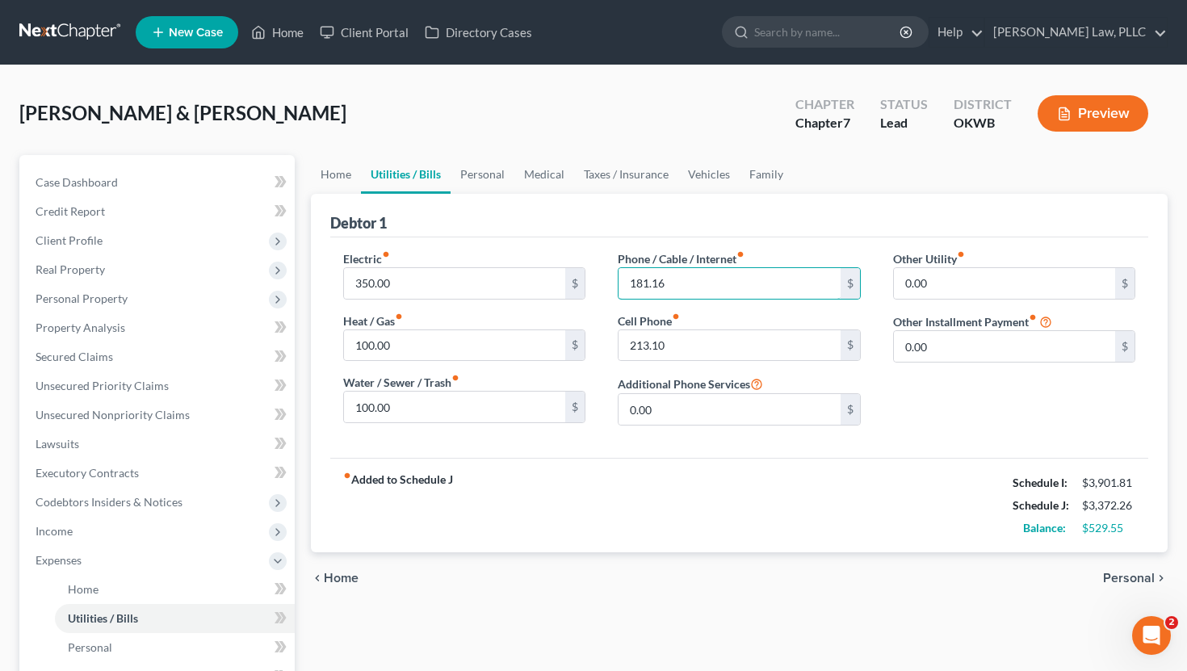
type input "181.16"
click at [746, 528] on div "fiber_manual_record Added to Schedule J Schedule I: $3,901.81 Schedule J: $3,37…" at bounding box center [739, 505] width 819 height 95
click at [473, 169] on link "Personal" at bounding box center [483, 174] width 64 height 39
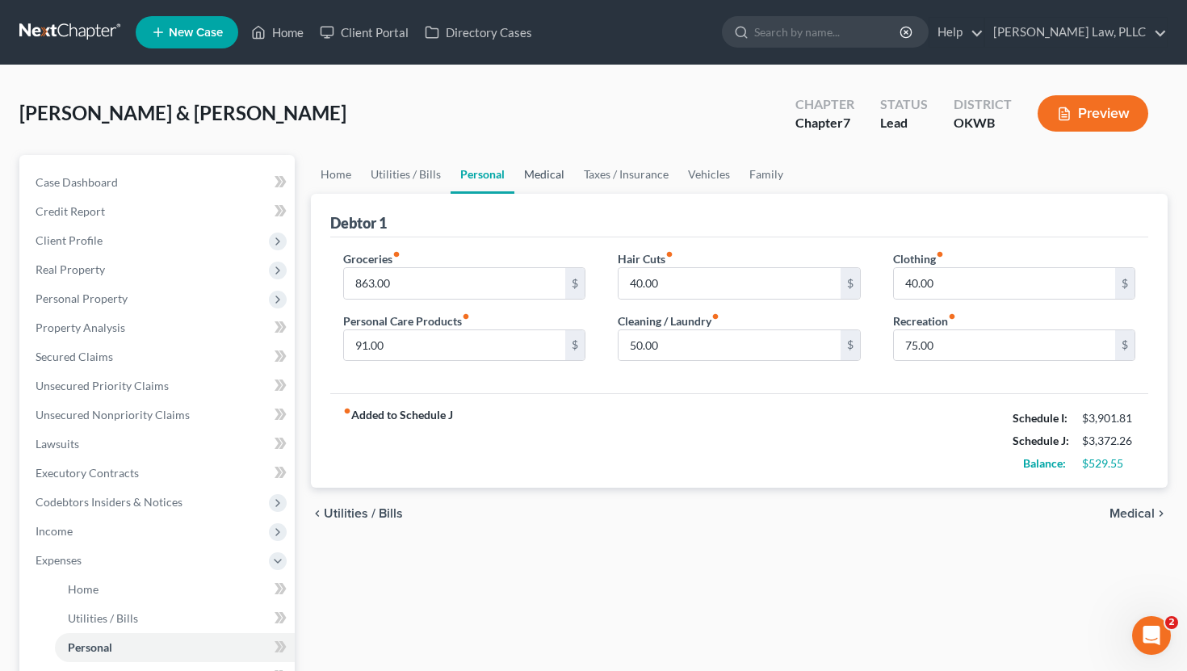
click at [520, 174] on link "Medical" at bounding box center [545, 174] width 60 height 39
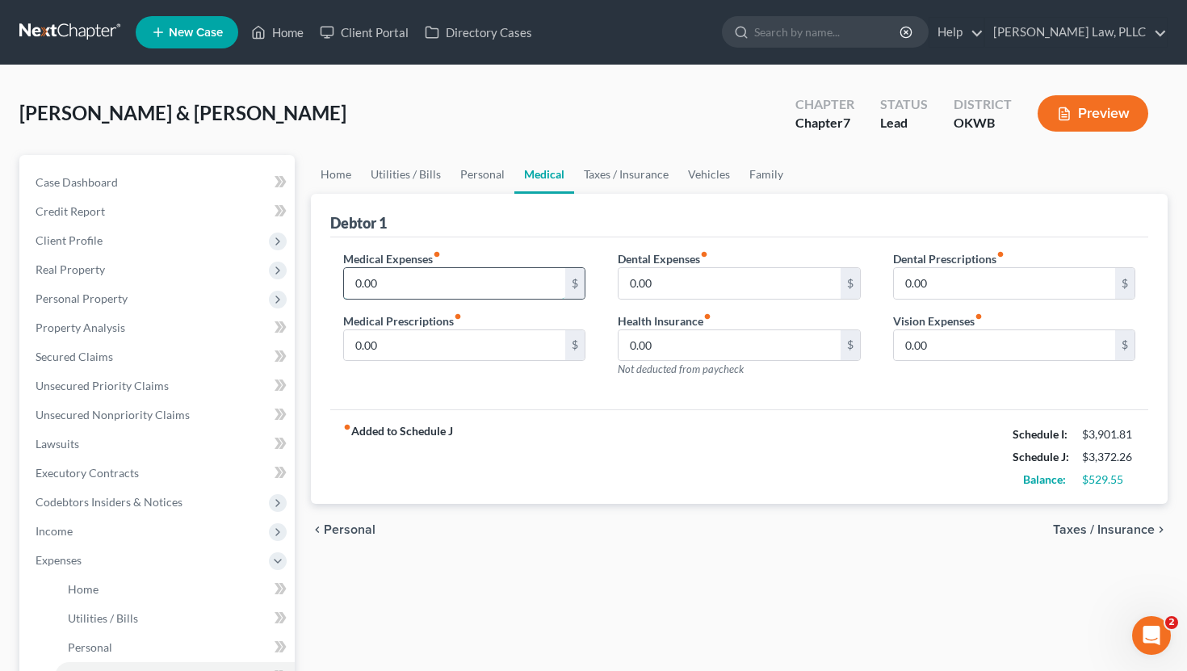
click at [456, 281] on input "0.00" at bounding box center [455, 283] width 222 height 31
type input "100"
click at [431, 350] on input "0.00" at bounding box center [455, 345] width 222 height 31
type input "40"
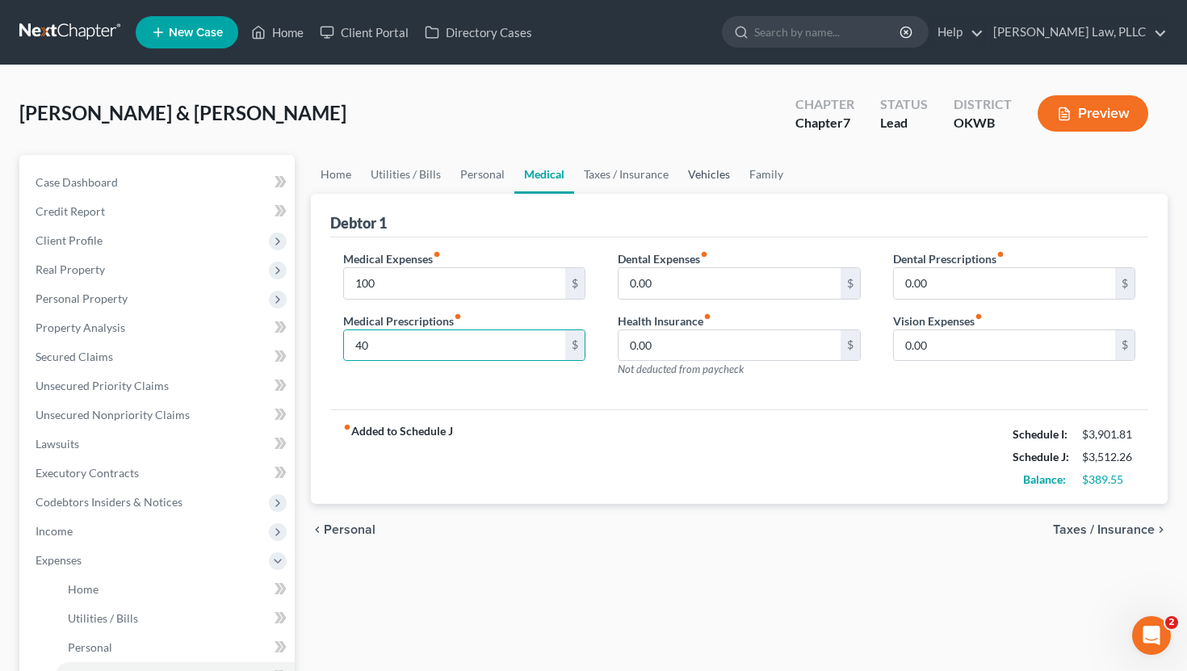
click at [710, 176] on link "Vehicles" at bounding box center [709, 174] width 61 height 39
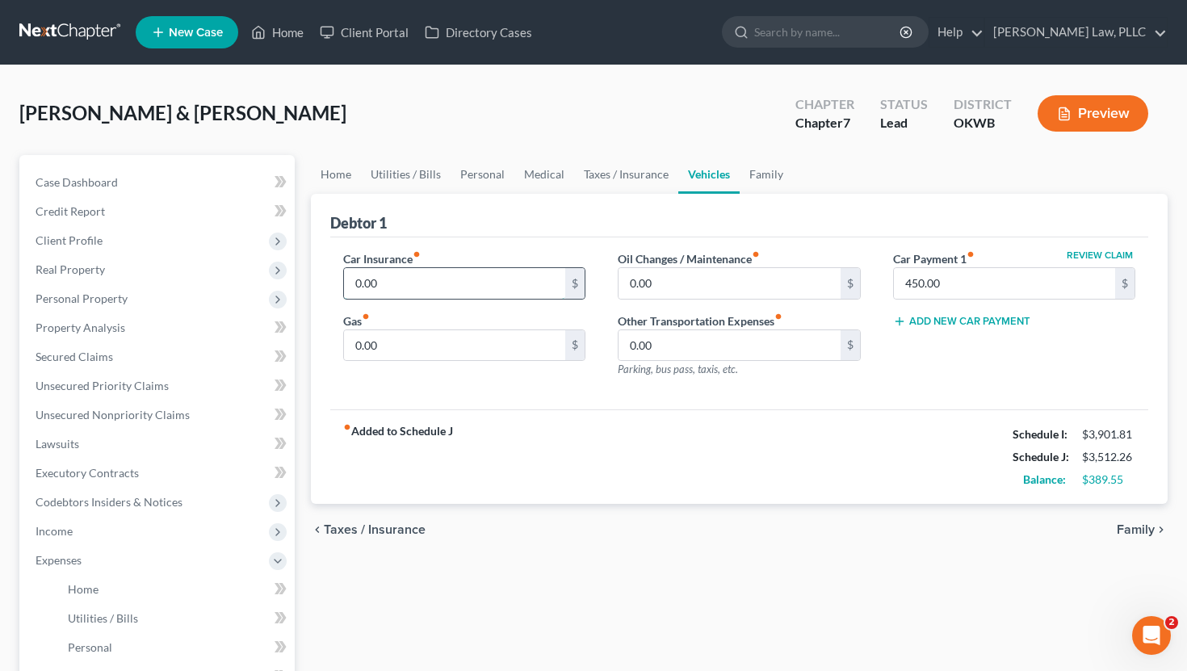
click at [488, 295] on input "0.00" at bounding box center [455, 283] width 222 height 31
click at [631, 183] on link "Taxes / Insurance" at bounding box center [626, 174] width 104 height 39
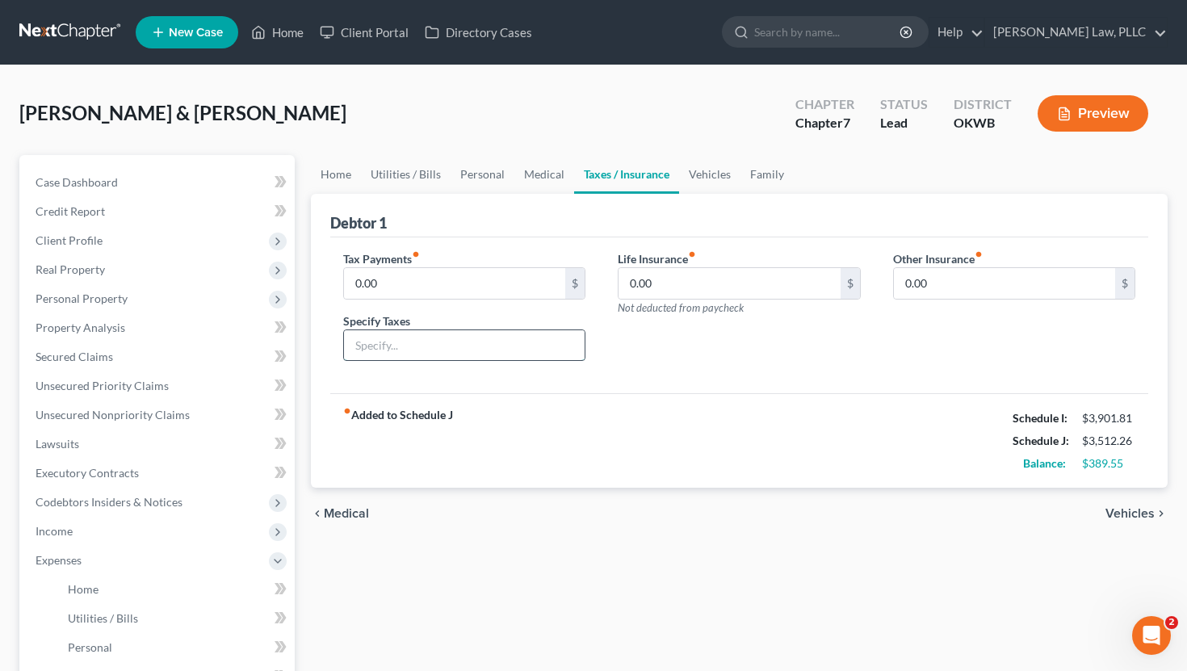
click at [443, 342] on input "text" at bounding box center [465, 345] width 242 height 31
click at [906, 285] on input "0.00" at bounding box center [1005, 283] width 222 height 31
type input "157.52"
click at [968, 343] on div "Other Insurance fiber_manual_record 157.52 $" at bounding box center [1014, 312] width 275 height 124
click at [968, 343] on div at bounding box center [1014, 329] width 243 height 32
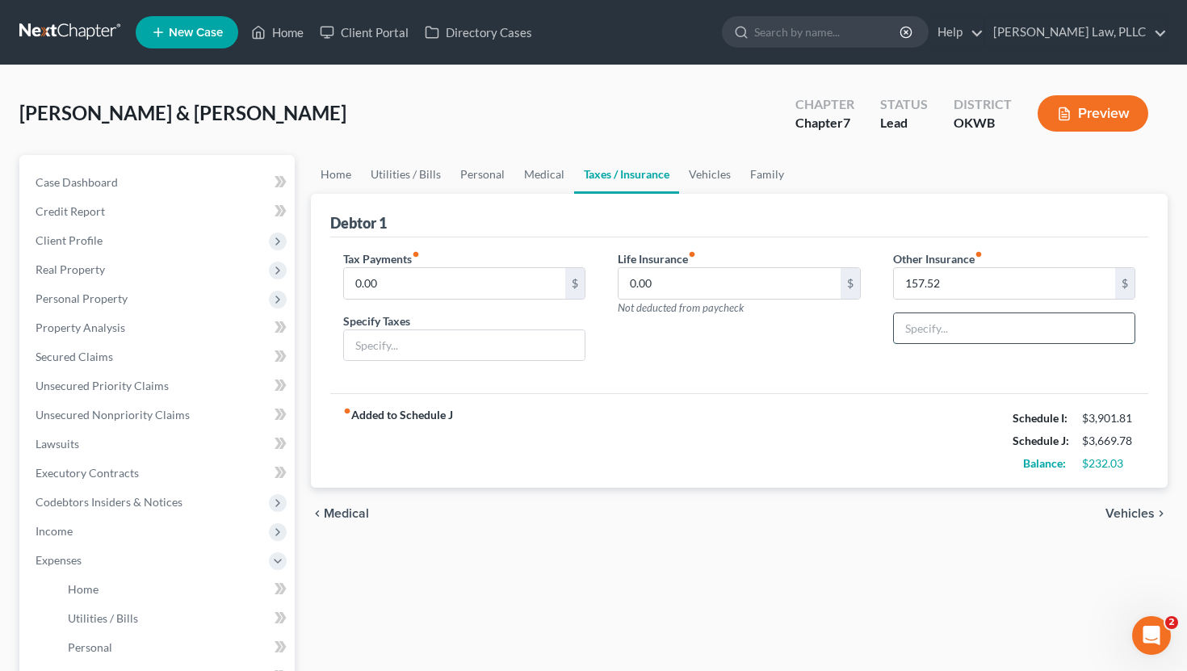
click at [977, 326] on input "text" at bounding box center [1015, 328] width 242 height 31
type input "Supplemental Insurance"
click at [705, 167] on link "Vehicles" at bounding box center [709, 174] width 61 height 39
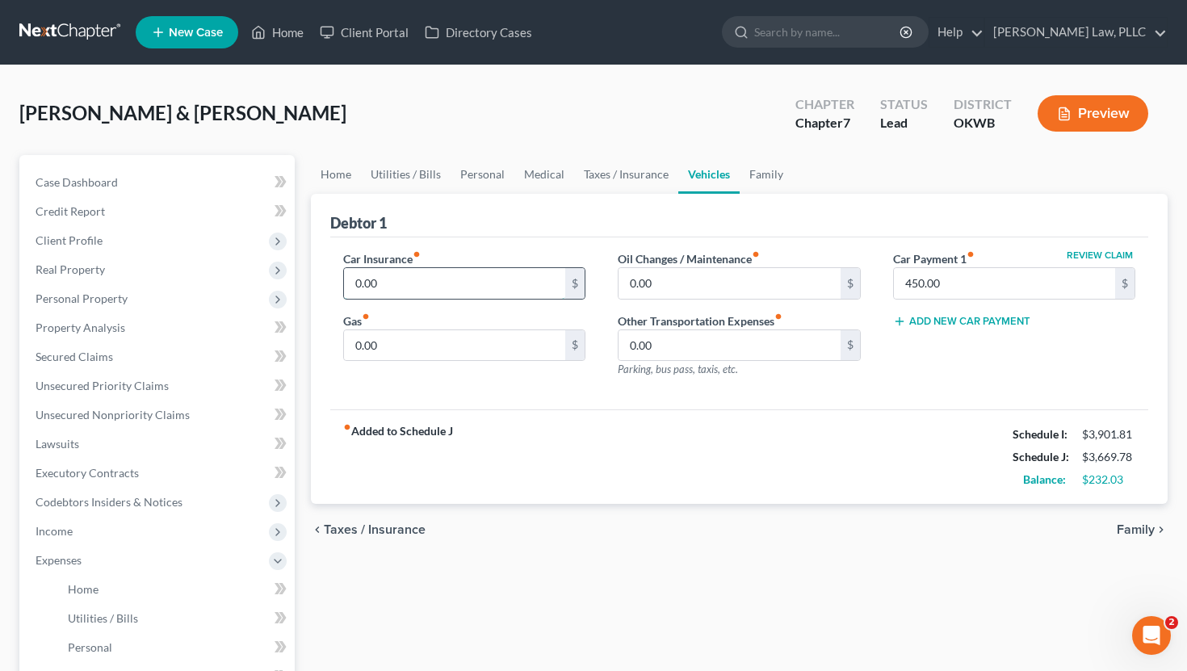
click at [457, 283] on input "0.00" at bounding box center [455, 283] width 222 height 31
type input "250"
click at [513, 454] on div "fiber_manual_record Added to Schedule J Schedule I: $3,901.81 Schedule J: $3,91…" at bounding box center [739, 457] width 819 height 95
click at [481, 323] on div "Gas fiber_manual_record 0.00 $" at bounding box center [464, 337] width 243 height 49
click at [481, 342] on input "0.00" at bounding box center [455, 345] width 222 height 31
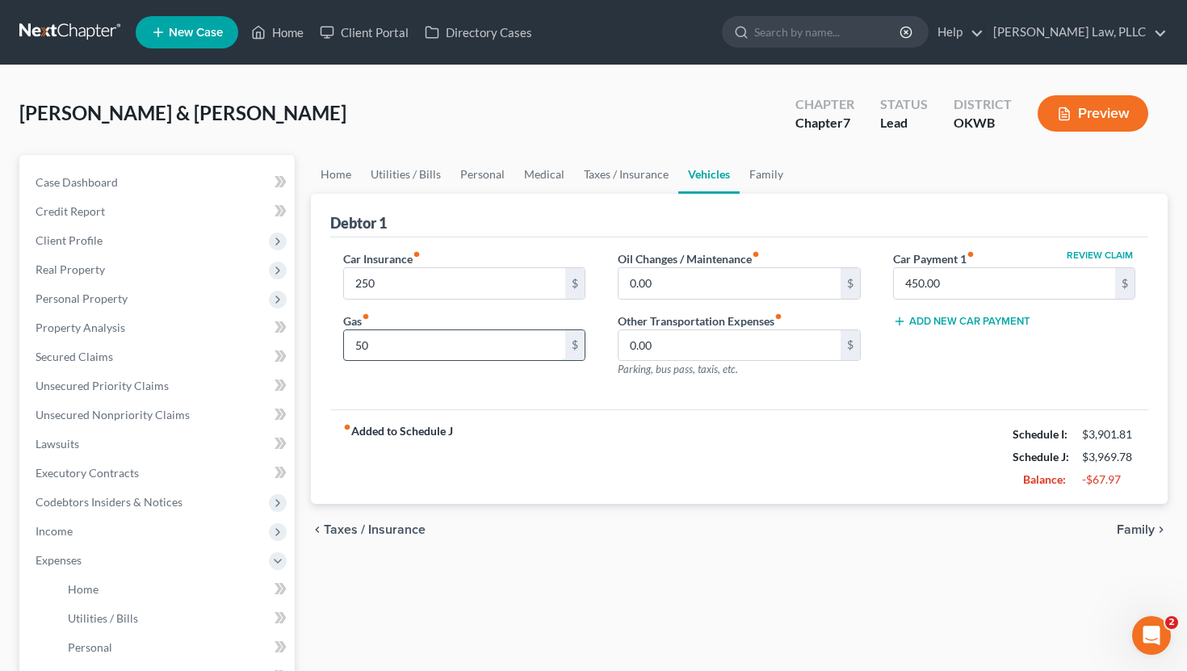
type input "5"
type input "60"
click at [679, 285] on input "0.00" at bounding box center [730, 283] width 222 height 31
type input "30"
click at [590, 183] on link "Taxes / Insurance" at bounding box center [626, 174] width 104 height 39
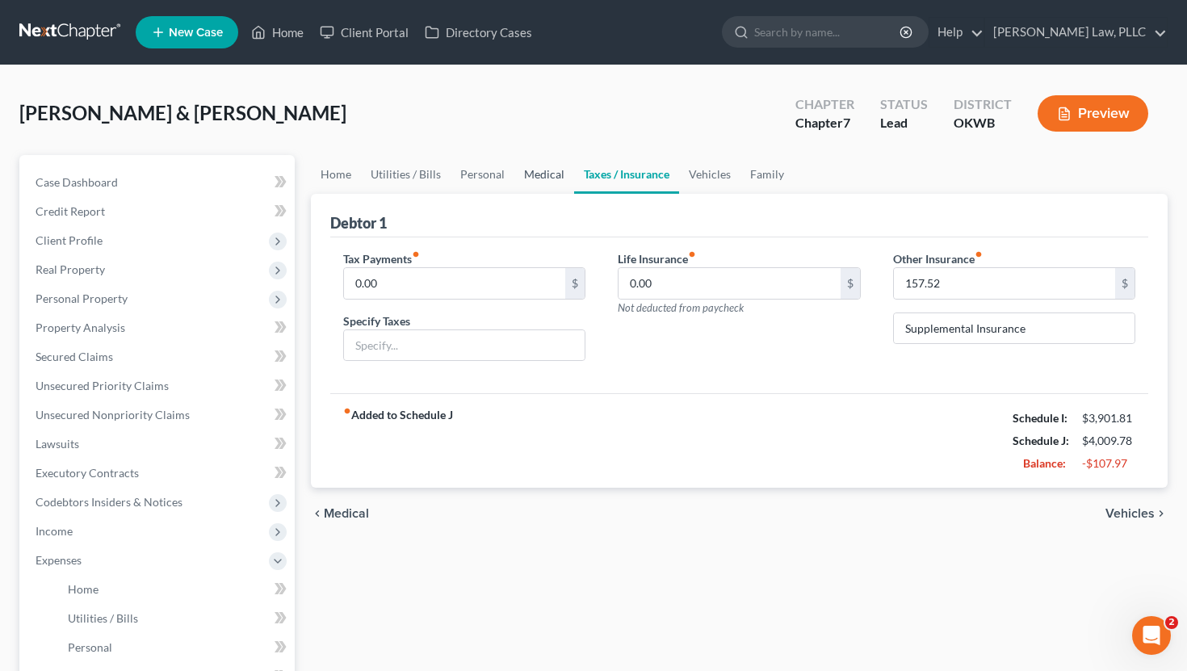
click at [544, 176] on link "Medical" at bounding box center [545, 174] width 60 height 39
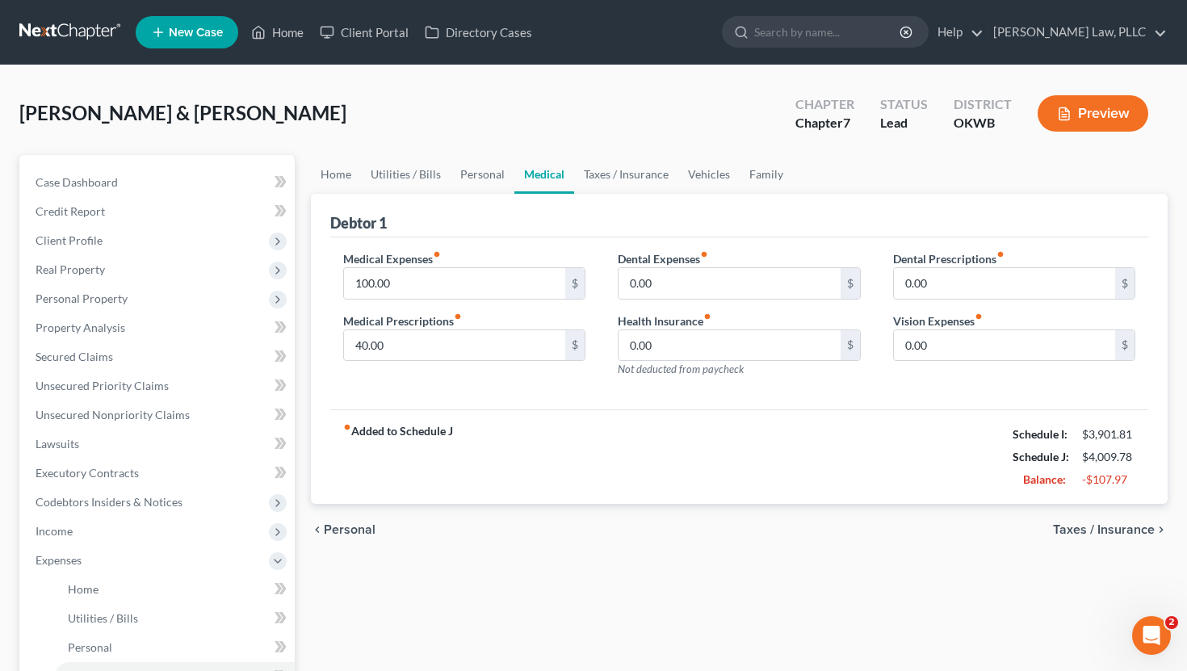
click at [458, 299] on div "Medical Expenses fiber_manual_record 100.00 $ Medical Prescriptions fiber_manua…" at bounding box center [464, 320] width 275 height 141
click at [464, 289] on input "100.00" at bounding box center [455, 283] width 222 height 31
type input "50"
click at [490, 472] on div "fiber_manual_record Added to Schedule J Schedule I: $3,901.81 Schedule J: $3,95…" at bounding box center [739, 457] width 819 height 95
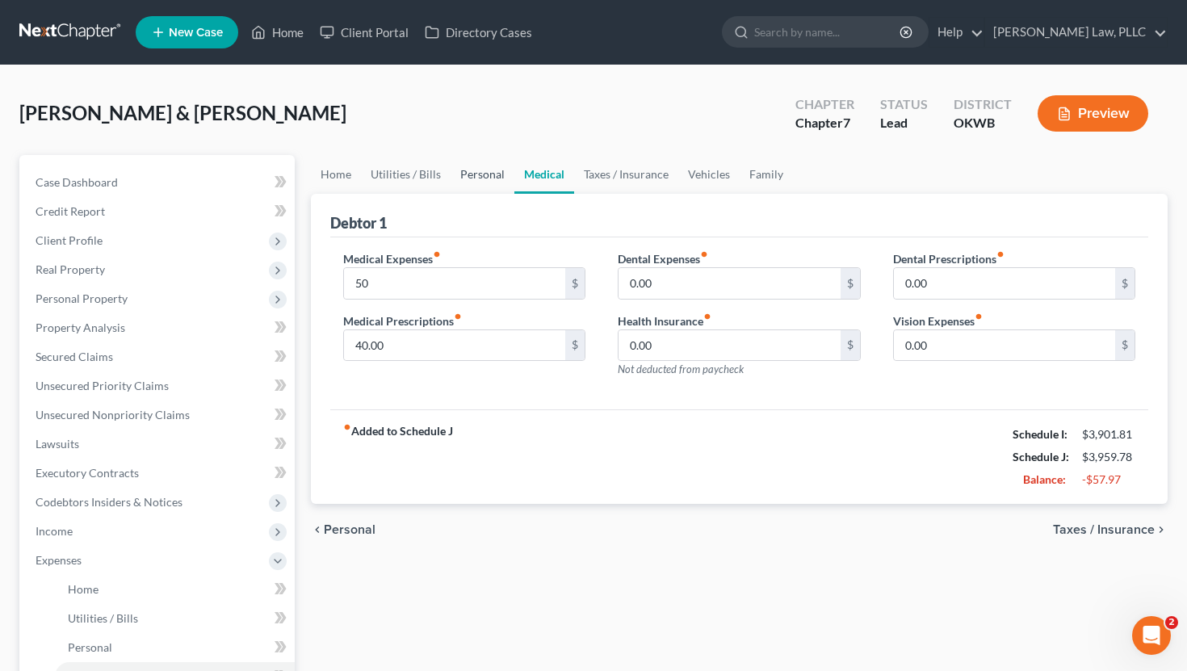
click at [487, 170] on link "Personal" at bounding box center [483, 174] width 64 height 39
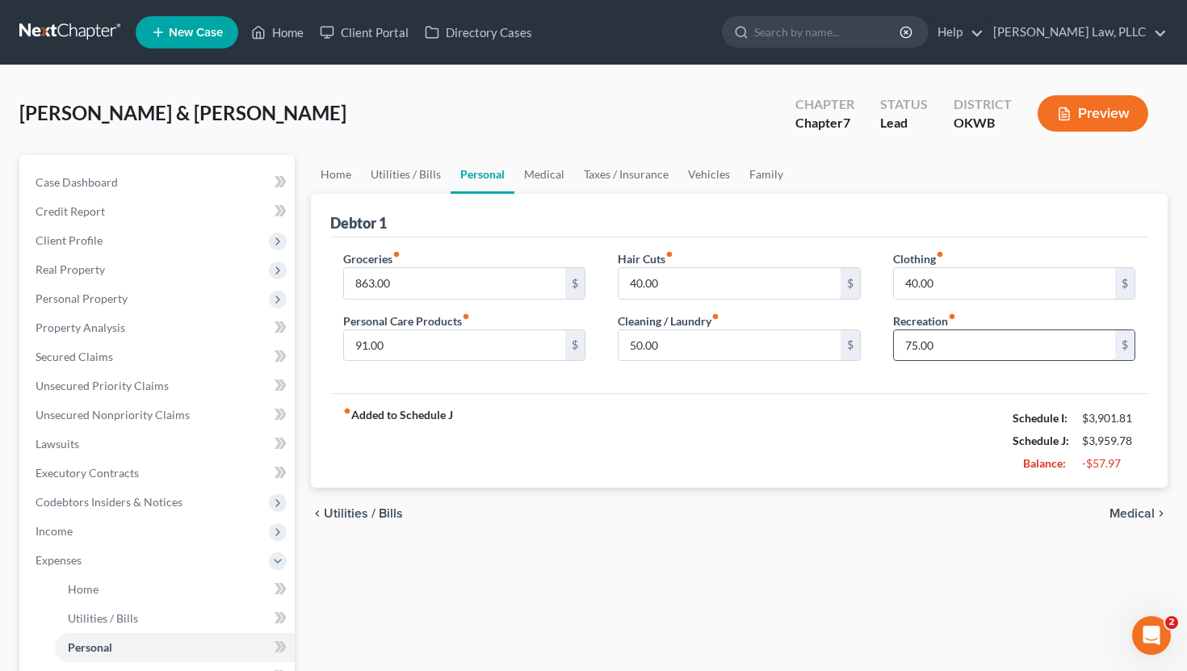
click at [931, 344] on input "75.00" at bounding box center [1005, 345] width 222 height 31
type input "50"
click at [891, 516] on div "chevron_left Utilities / Bills Medical chevron_right" at bounding box center [740, 514] width 858 height 52
click at [695, 171] on link "Vehicles" at bounding box center [709, 174] width 61 height 39
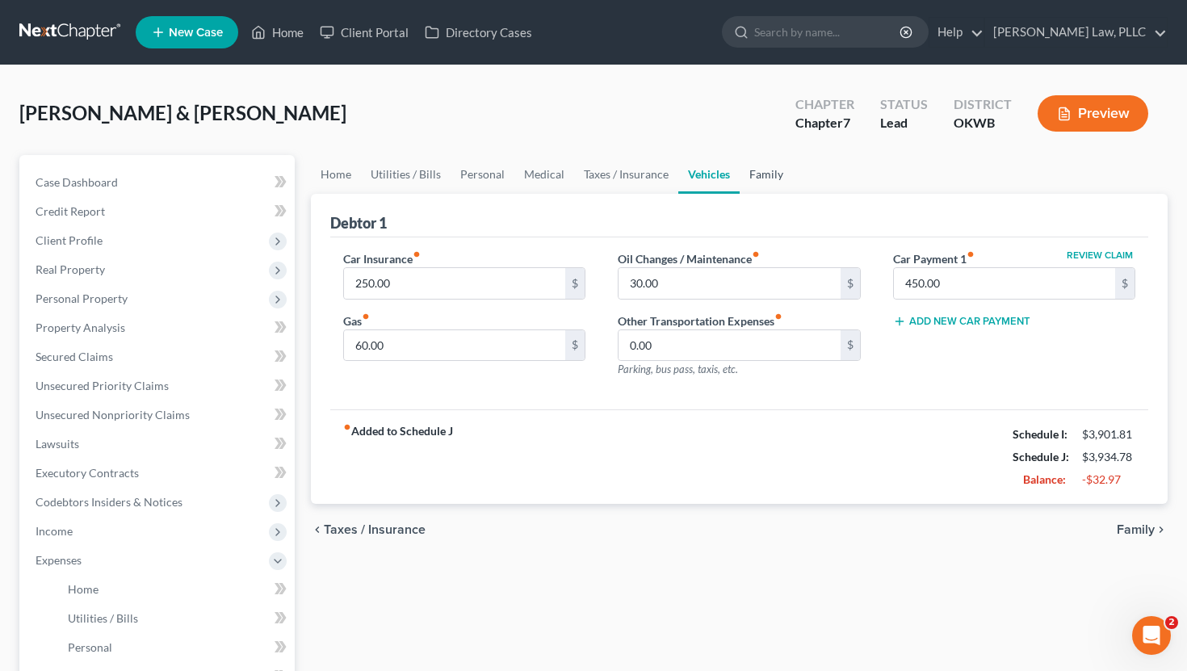
click at [779, 169] on link "Family" at bounding box center [766, 174] width 53 height 39
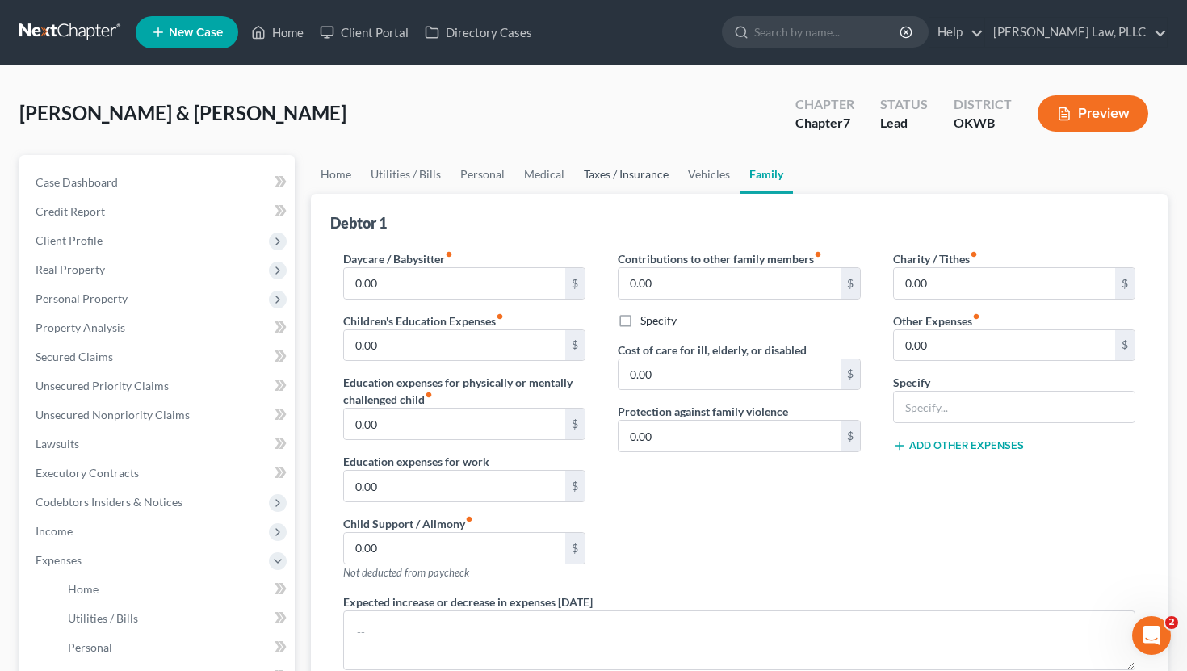
click at [628, 173] on link "Taxes / Insurance" at bounding box center [626, 174] width 104 height 39
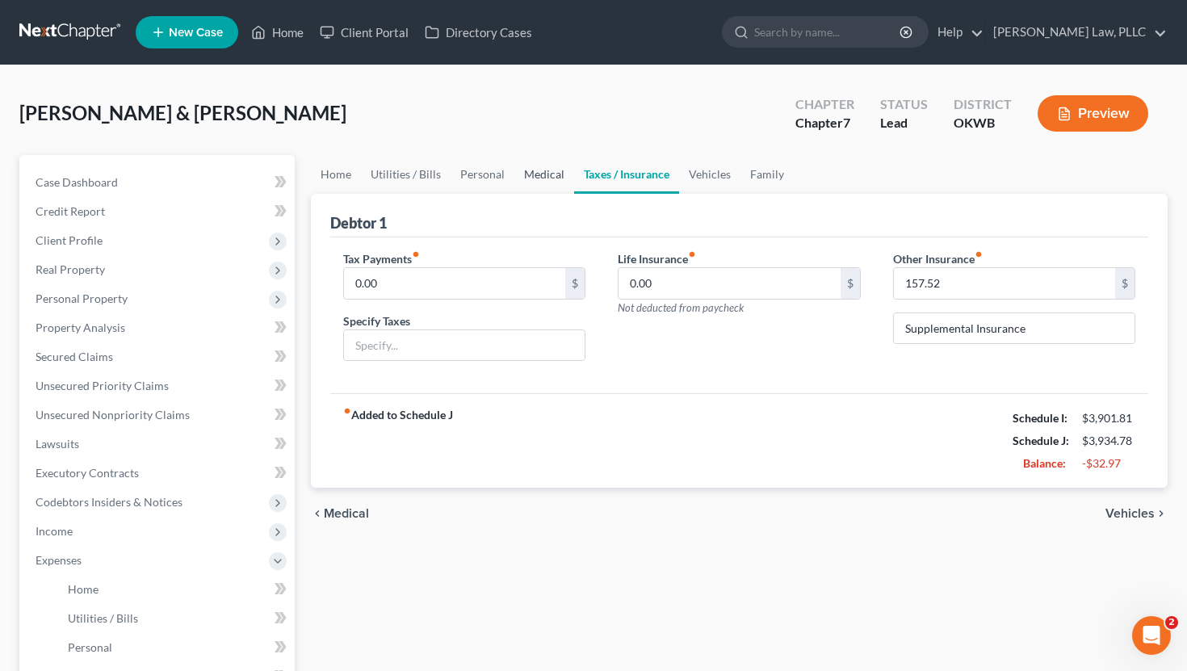
click at [523, 169] on link "Medical" at bounding box center [545, 174] width 60 height 39
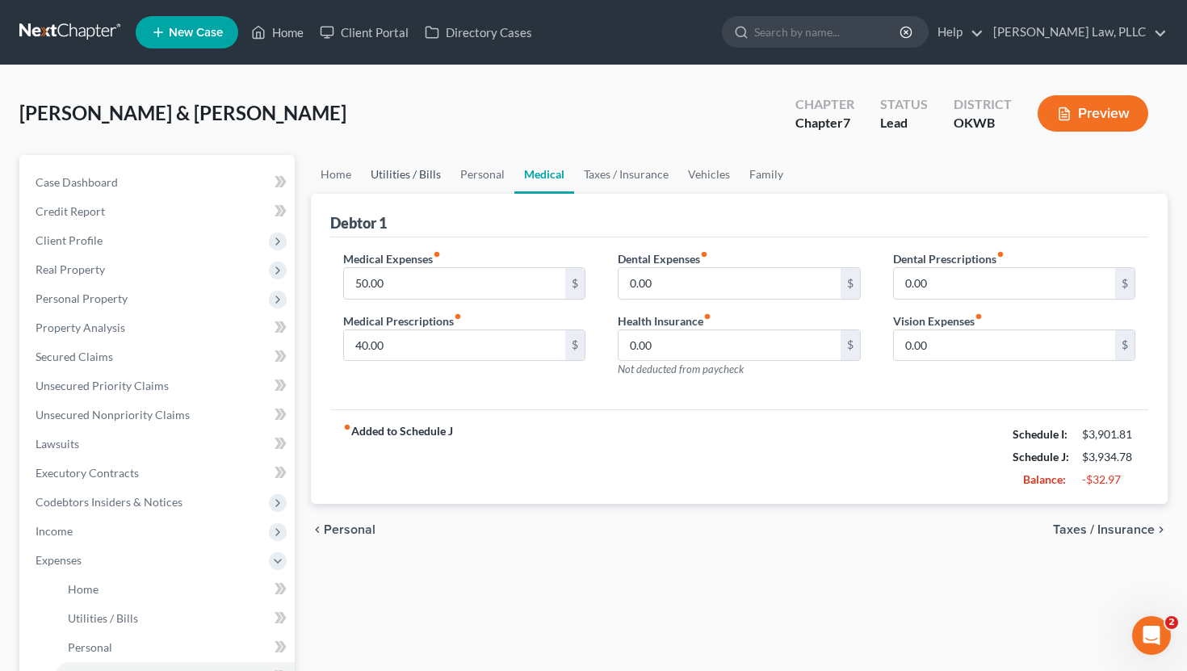
click at [445, 176] on link "Utilities / Bills" at bounding box center [406, 174] width 90 height 39
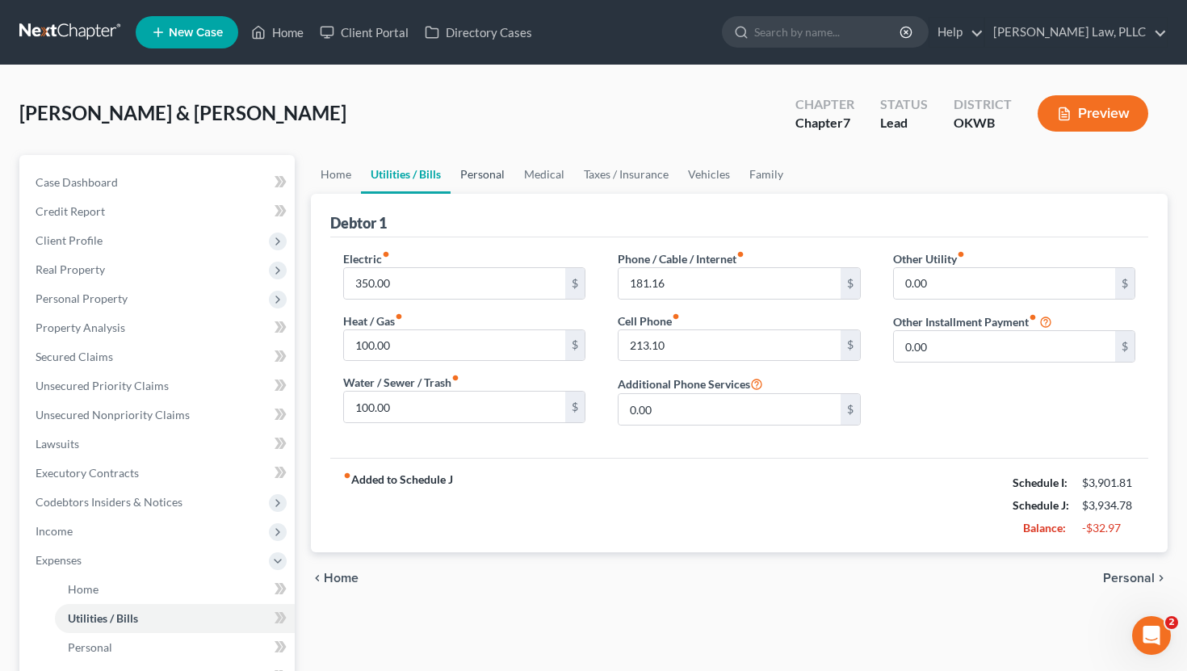
click at [474, 176] on link "Personal" at bounding box center [483, 174] width 64 height 39
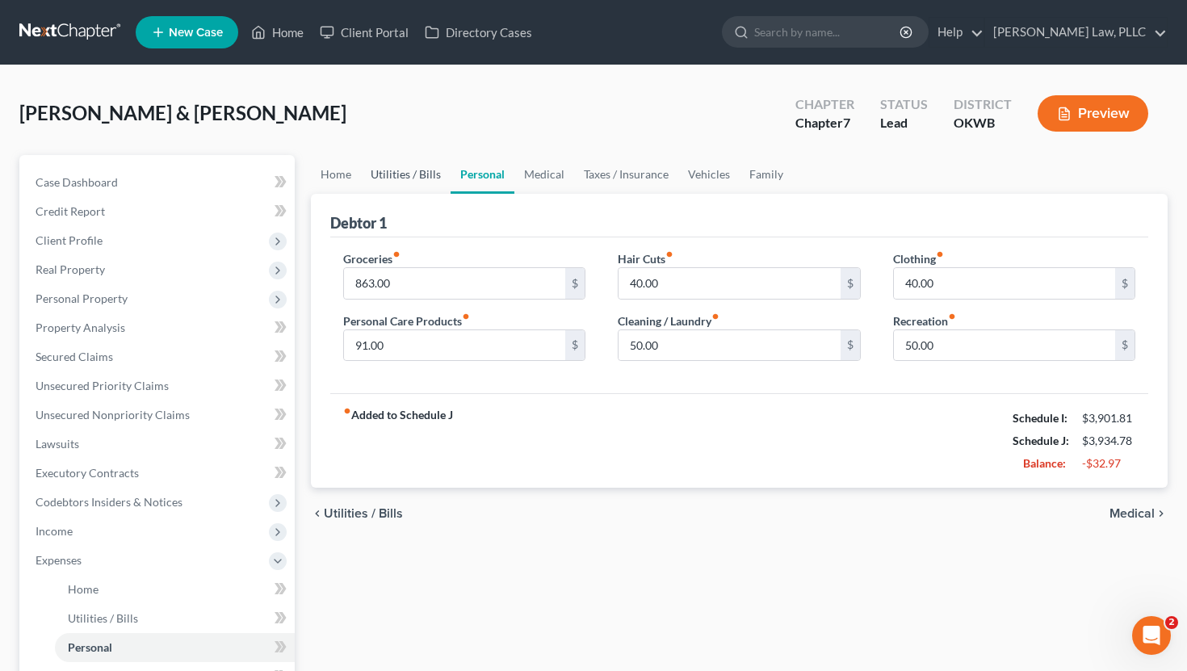
click at [431, 179] on link "Utilities / Bills" at bounding box center [406, 174] width 90 height 39
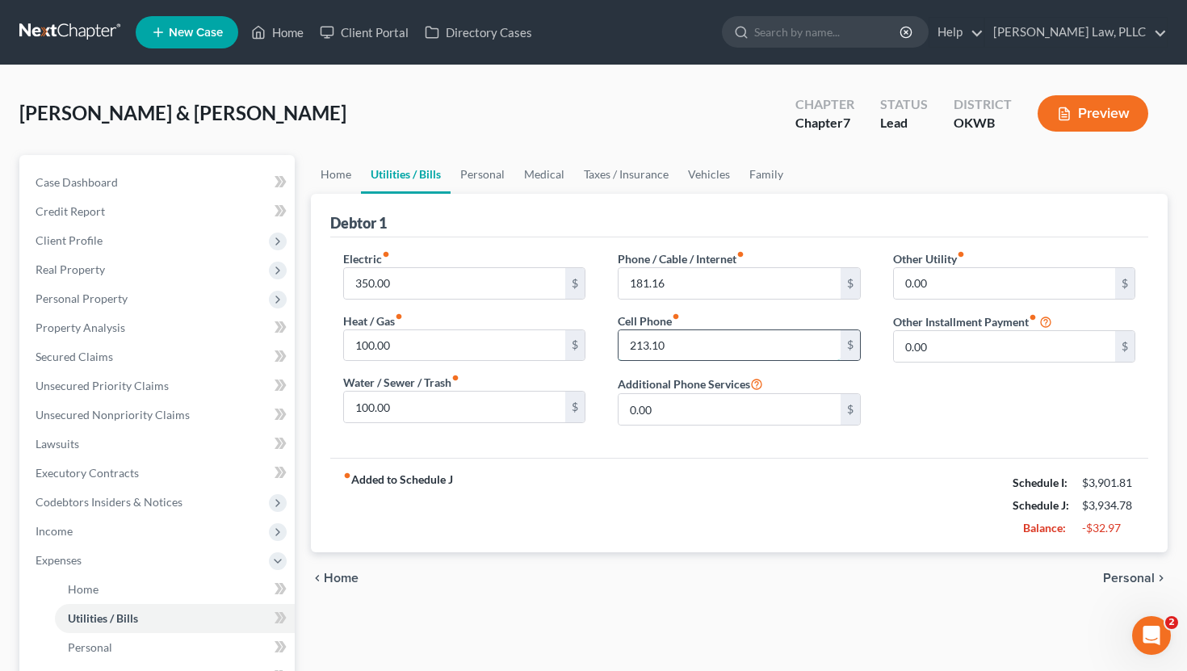
click at [674, 339] on input "213.10" at bounding box center [730, 345] width 222 height 31
click at [745, 569] on div "chevron_left Home Personal chevron_right" at bounding box center [740, 579] width 858 height 52
click at [159, 292] on span "Personal Property" at bounding box center [159, 298] width 272 height 29
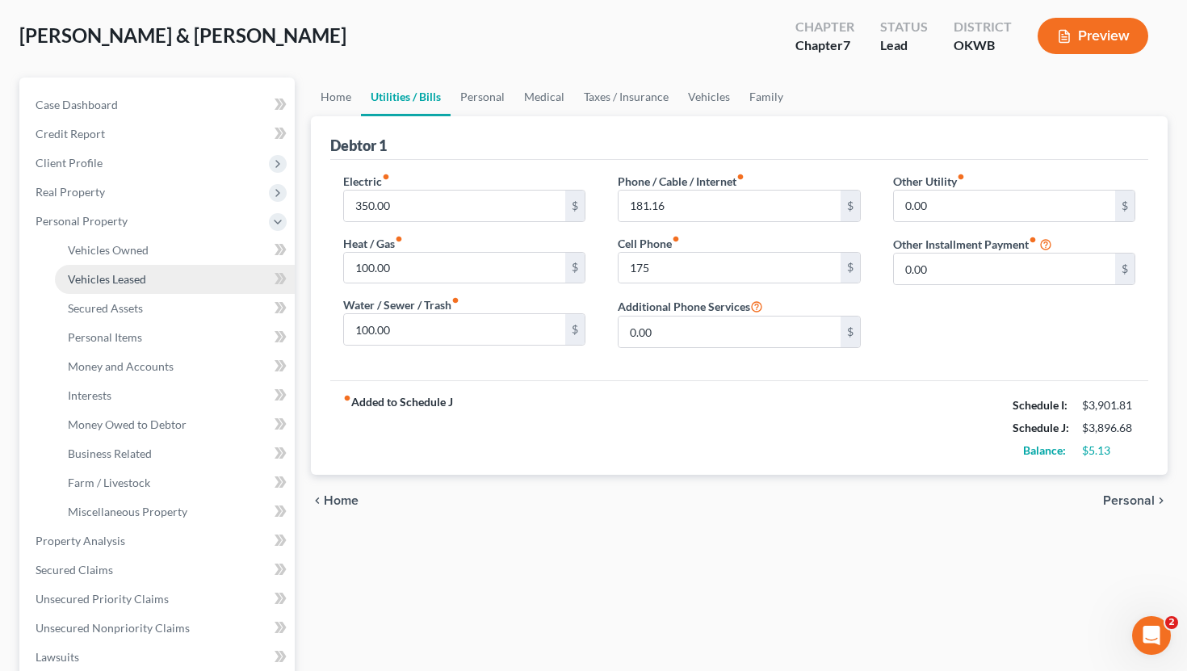
scroll to position [78, 0]
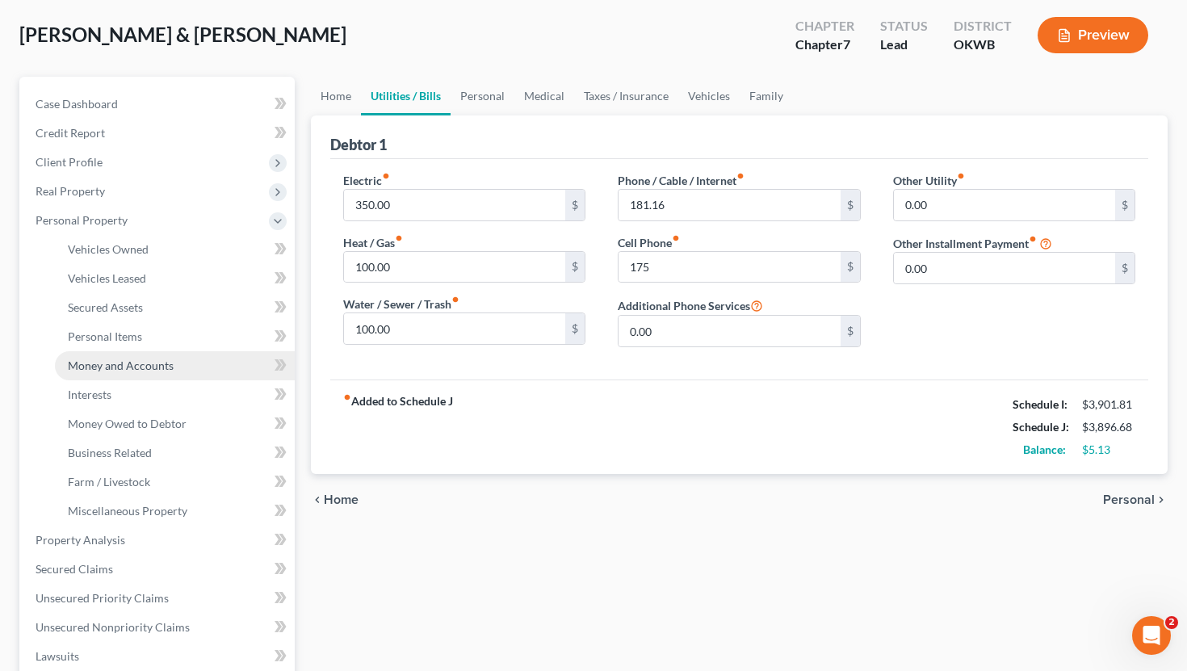
click at [152, 365] on span "Money and Accounts" at bounding box center [121, 366] width 106 height 14
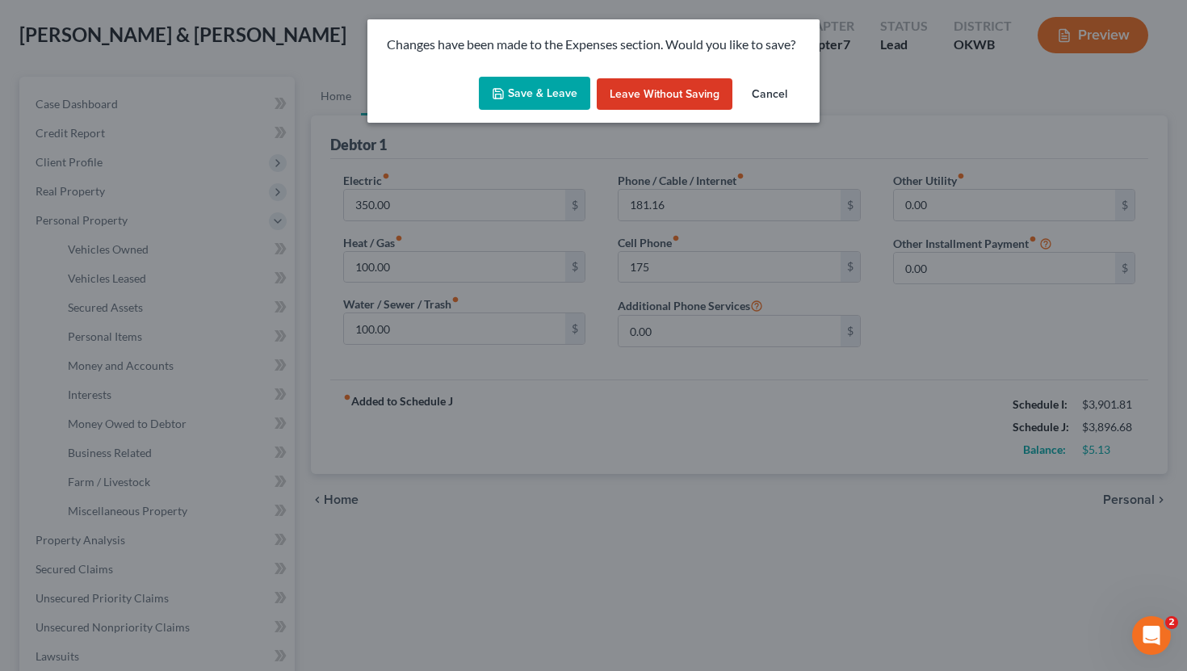
click at [514, 88] on button "Save & Leave" at bounding box center [534, 94] width 111 height 34
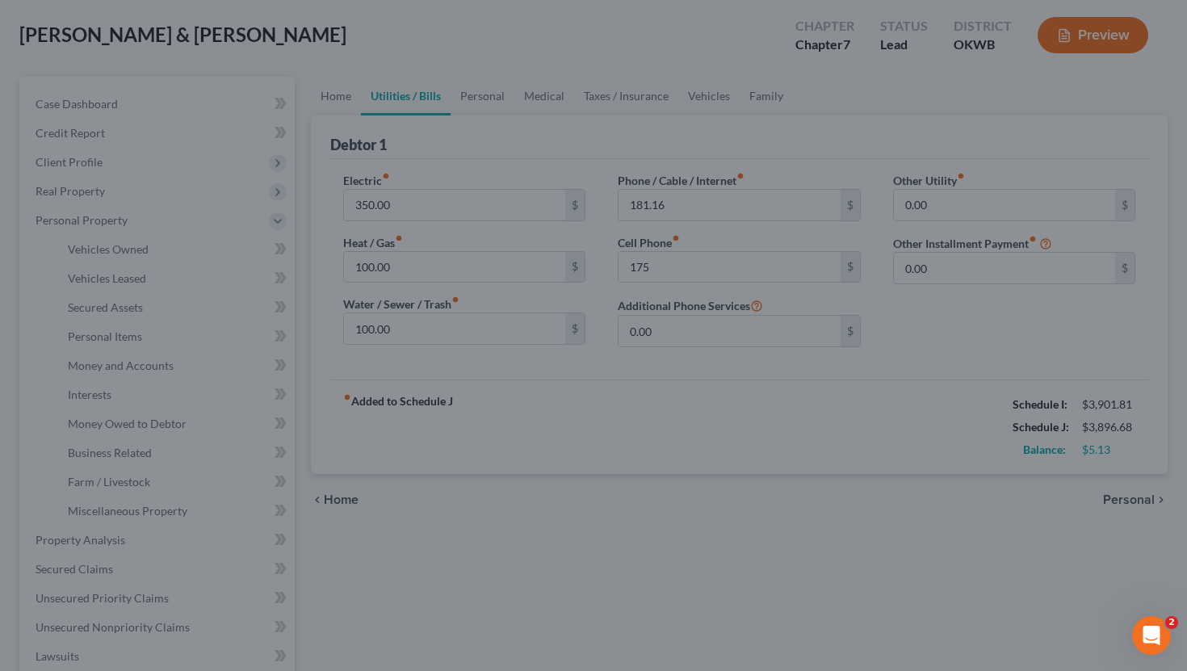
type input "175.00"
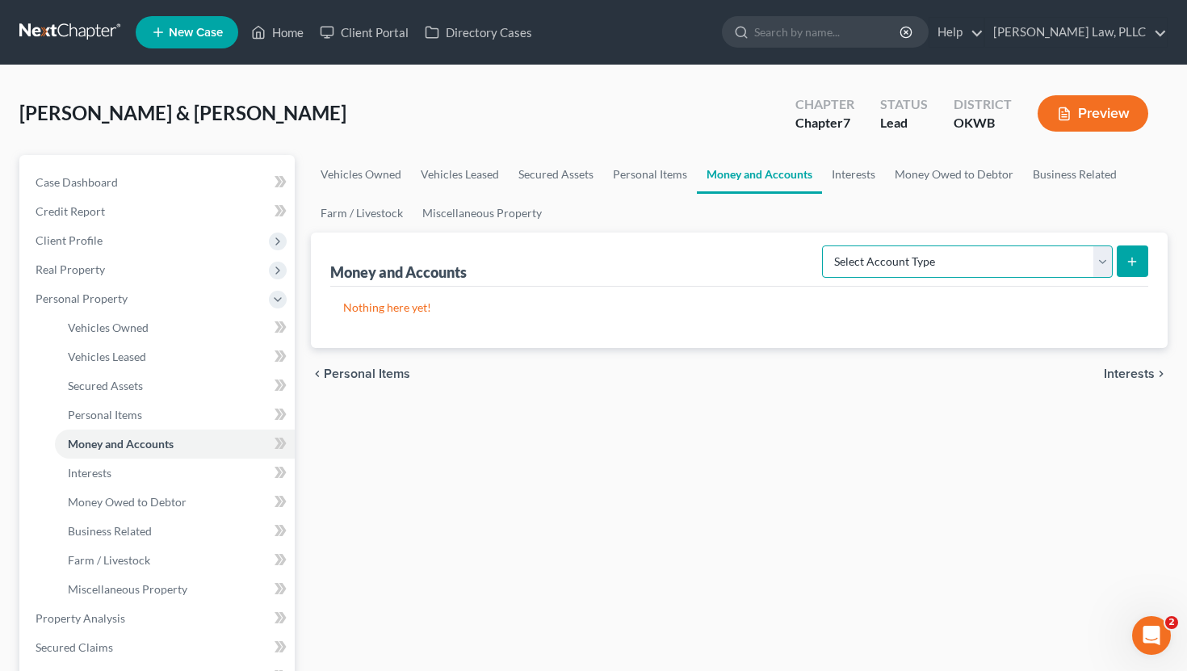
click at [1090, 258] on select "Select Account Type Brokerage Cash on Hand Certificates of Deposit Checking Acc…" at bounding box center [967, 262] width 291 height 32
select select "checking"
click at [826, 246] on select "Select Account Type Brokerage Cash on Hand Certificates of Deposit Checking Acc…" at bounding box center [967, 262] width 291 height 32
click at [1137, 265] on icon "submit" at bounding box center [1132, 261] width 13 height 13
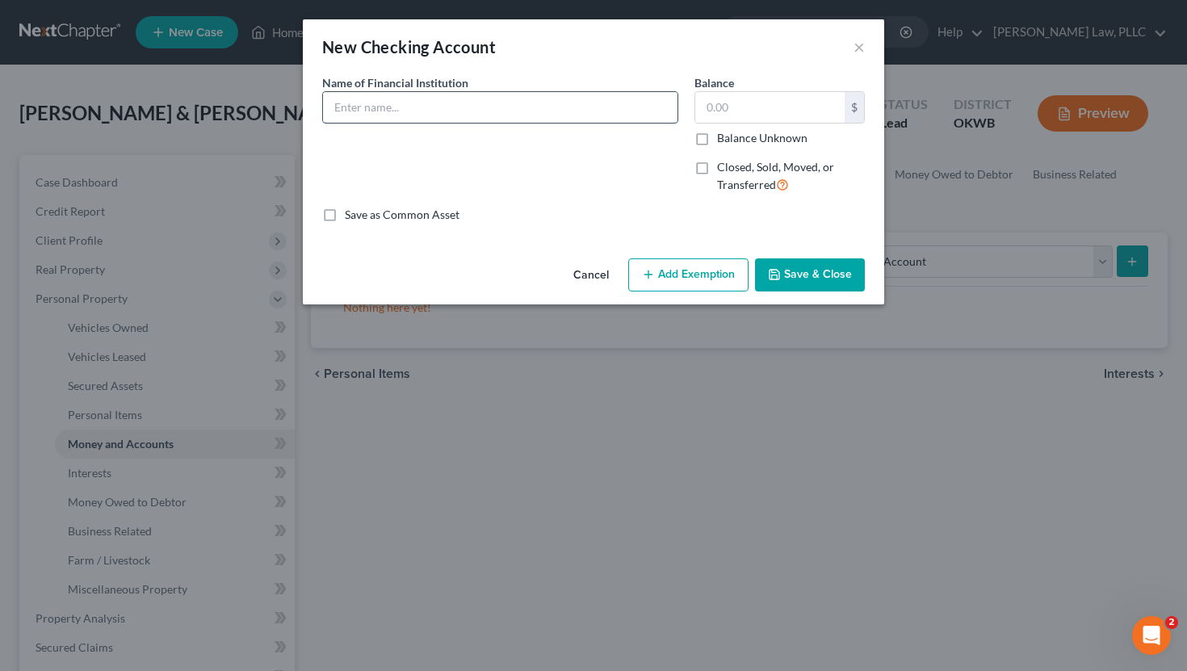
click at [578, 107] on input "text" at bounding box center [500, 107] width 355 height 31
type input "First National Bank"
click at [788, 279] on button "Save & Close" at bounding box center [810, 275] width 110 height 34
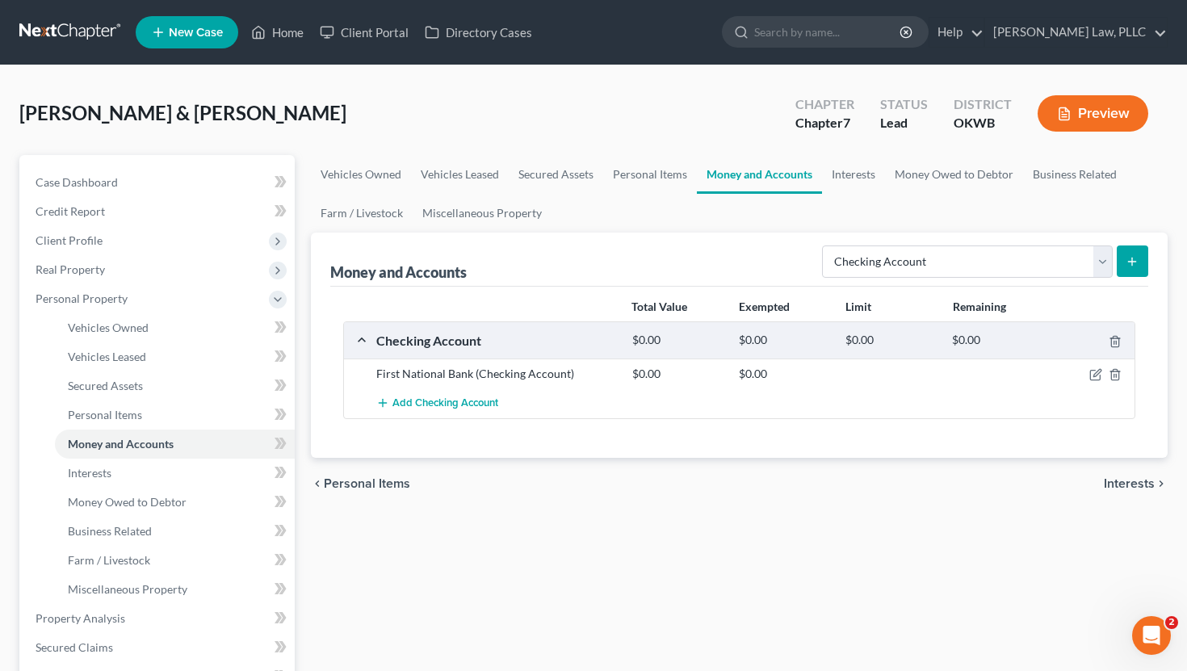
click at [456, 327] on div "Checking Account $0.00 $0.00 $0.00 $0.00" at bounding box center [736, 340] width 785 height 36
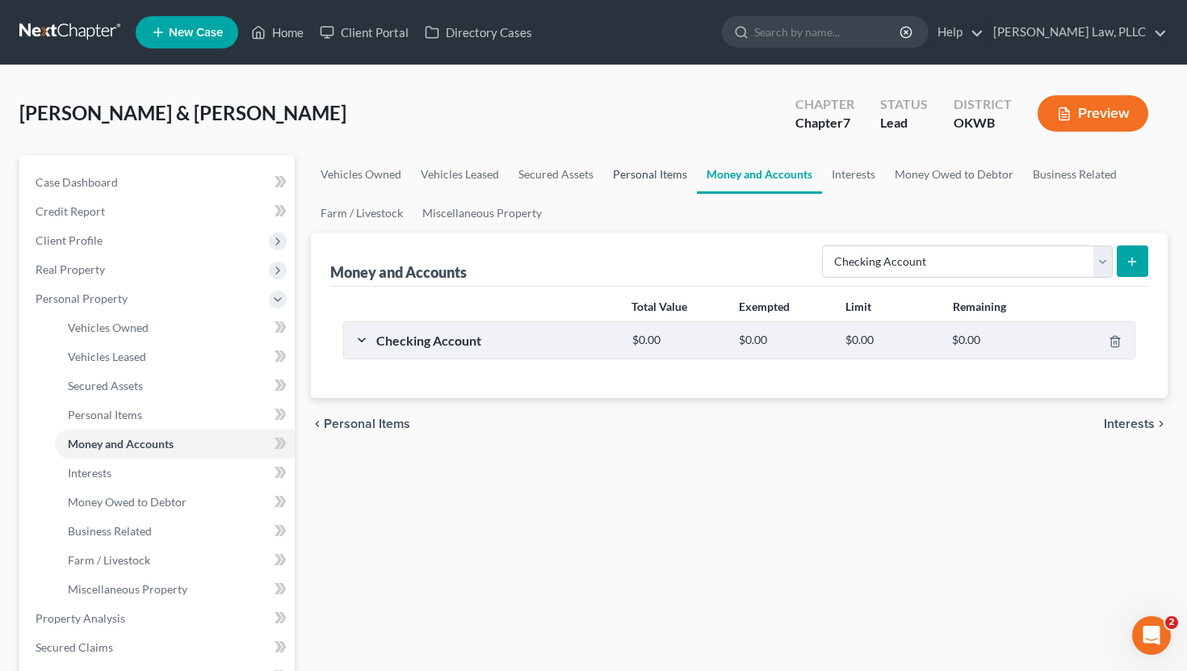
click at [636, 175] on link "Personal Items" at bounding box center [650, 174] width 94 height 39
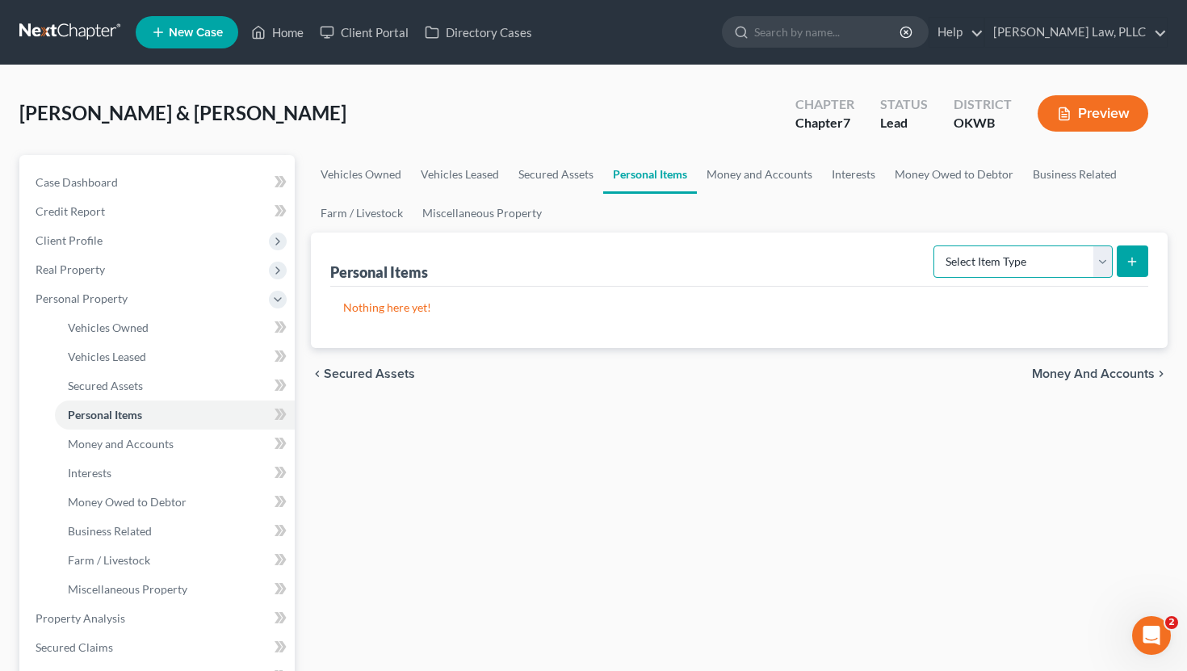
click at [949, 268] on select "Select Item Type Clothing Collectibles Of Value Electronics Firearms Household …" at bounding box center [1023, 262] width 179 height 32
select select "household_goods"
click at [935, 246] on select "Select Item Type Clothing Collectibles Of Value Electronics Firearms Household …" at bounding box center [1023, 262] width 179 height 32
click at [1141, 261] on button "submit" at bounding box center [1133, 262] width 32 height 32
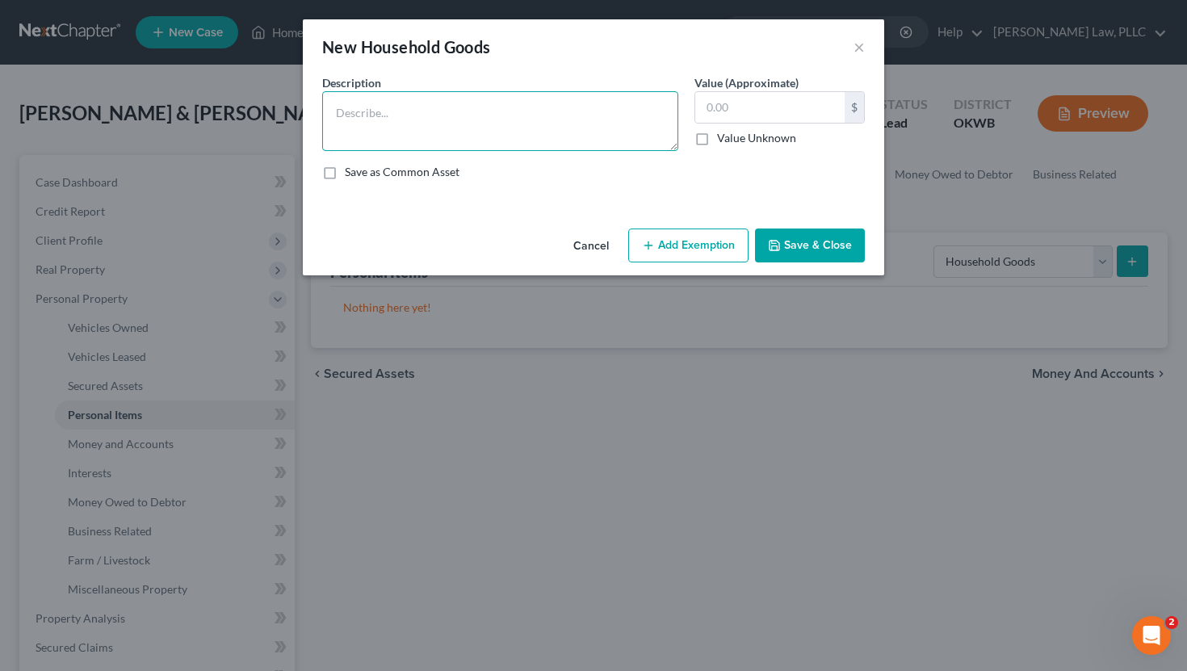
click at [440, 135] on textarea at bounding box center [500, 121] width 356 height 60
type textarea "Beds, couches, recliner, tables, drawers, miscellaneous household furnishings"
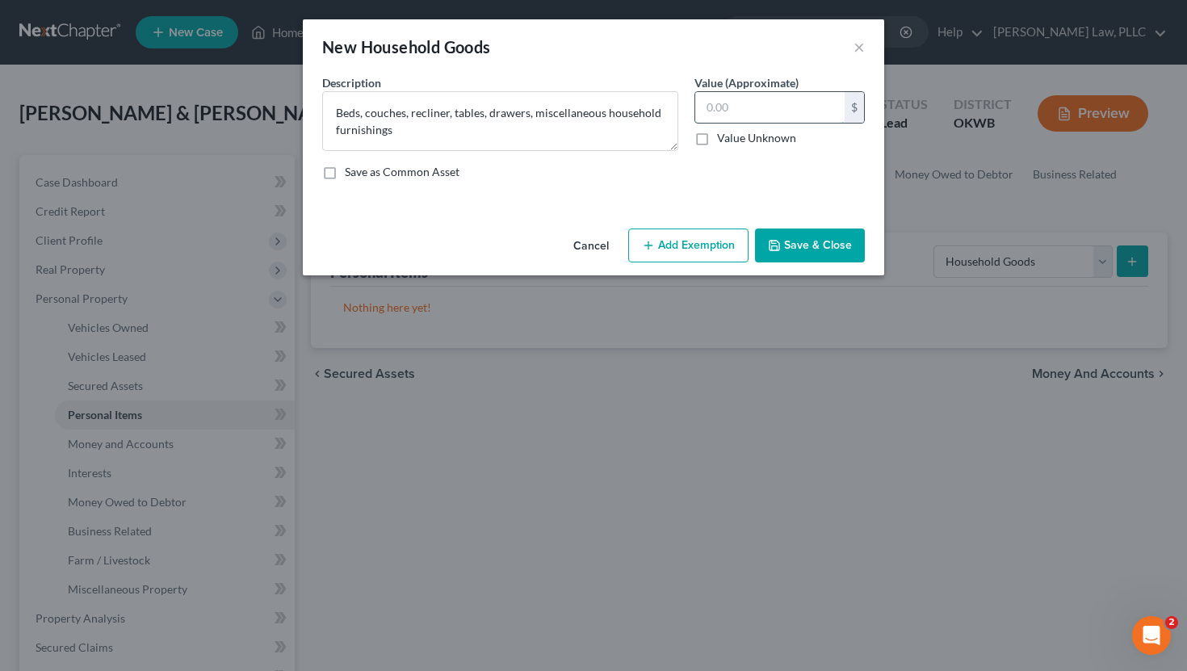
click at [733, 112] on input "text" at bounding box center [769, 107] width 149 height 31
type input "2,500"
click at [701, 267] on div "Cancel Add Exemption Save & Close" at bounding box center [594, 248] width 582 height 53
click at [711, 257] on button "Add Exemption" at bounding box center [688, 246] width 120 height 34
select select "2"
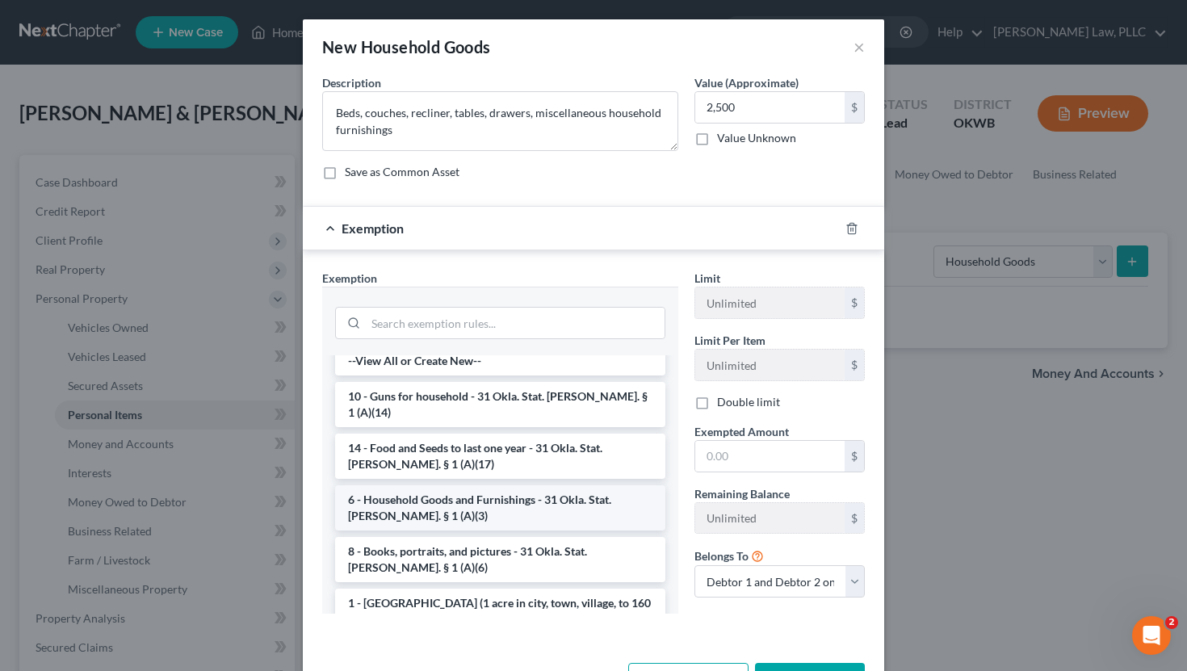
scroll to position [14, 0]
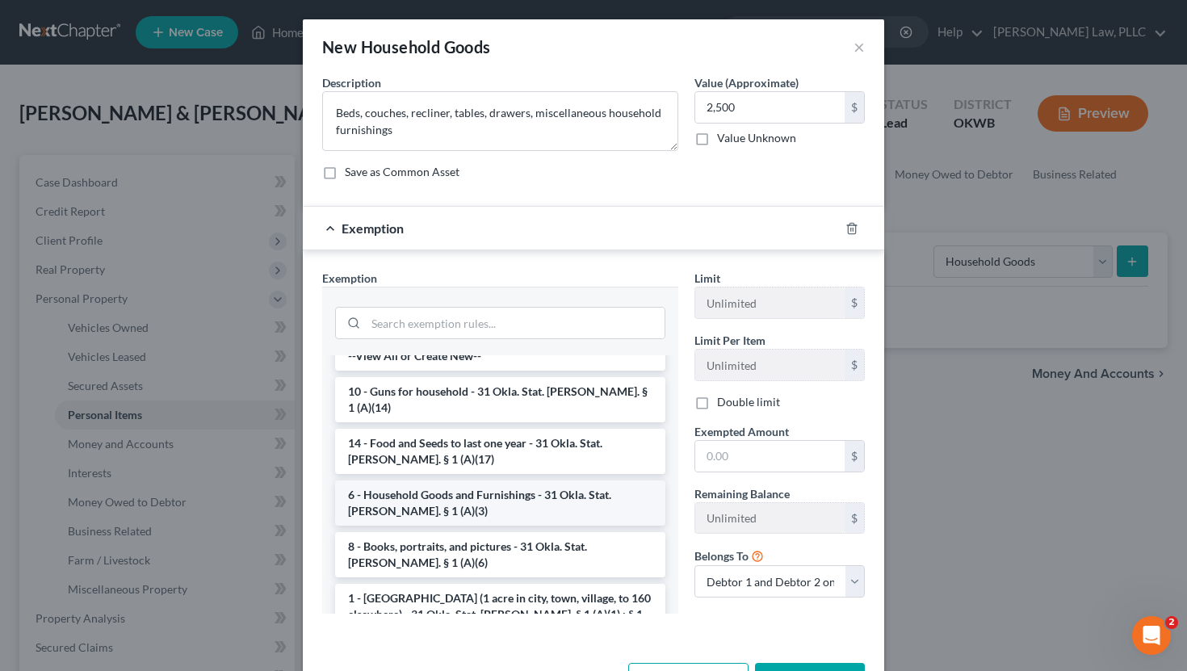
click at [565, 491] on li "6 - Household Goods and Furnishings - 31 Okla. Stat. Ann. § 1 (A)(3)" at bounding box center [500, 503] width 330 height 45
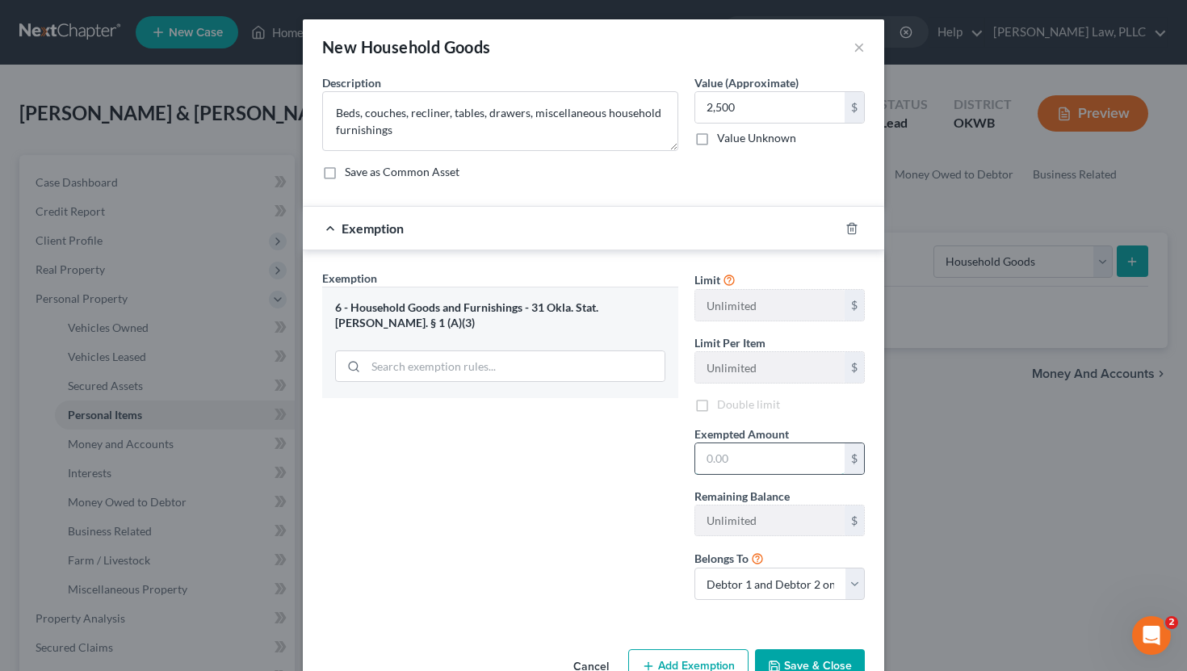
click at [776, 459] on input "text" at bounding box center [769, 458] width 149 height 31
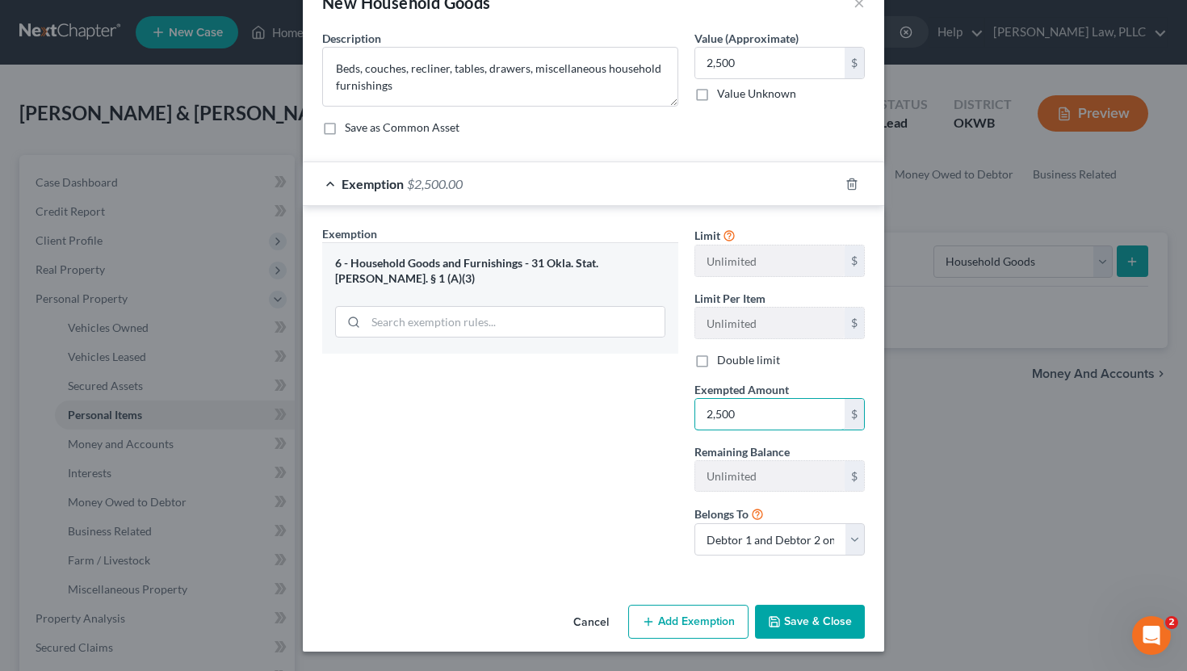
type input "2,500"
click at [831, 614] on button "Save & Close" at bounding box center [810, 622] width 110 height 34
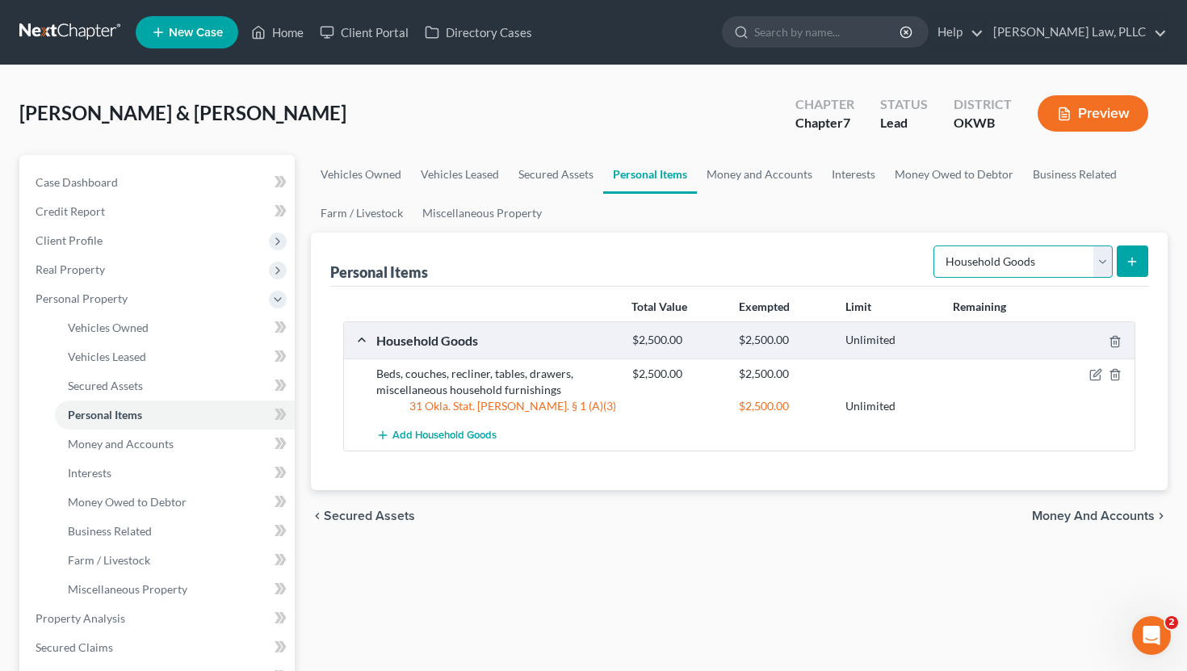
click at [1037, 272] on select "Select Item Type Clothing Collectibles Of Value Electronics Firearms Household …" at bounding box center [1023, 262] width 179 height 32
select select "clothing"
click at [935, 246] on select "Select Item Type Clothing Collectibles Of Value Electronics Firearms Household …" at bounding box center [1023, 262] width 179 height 32
click at [1126, 255] on icon "submit" at bounding box center [1132, 261] width 13 height 13
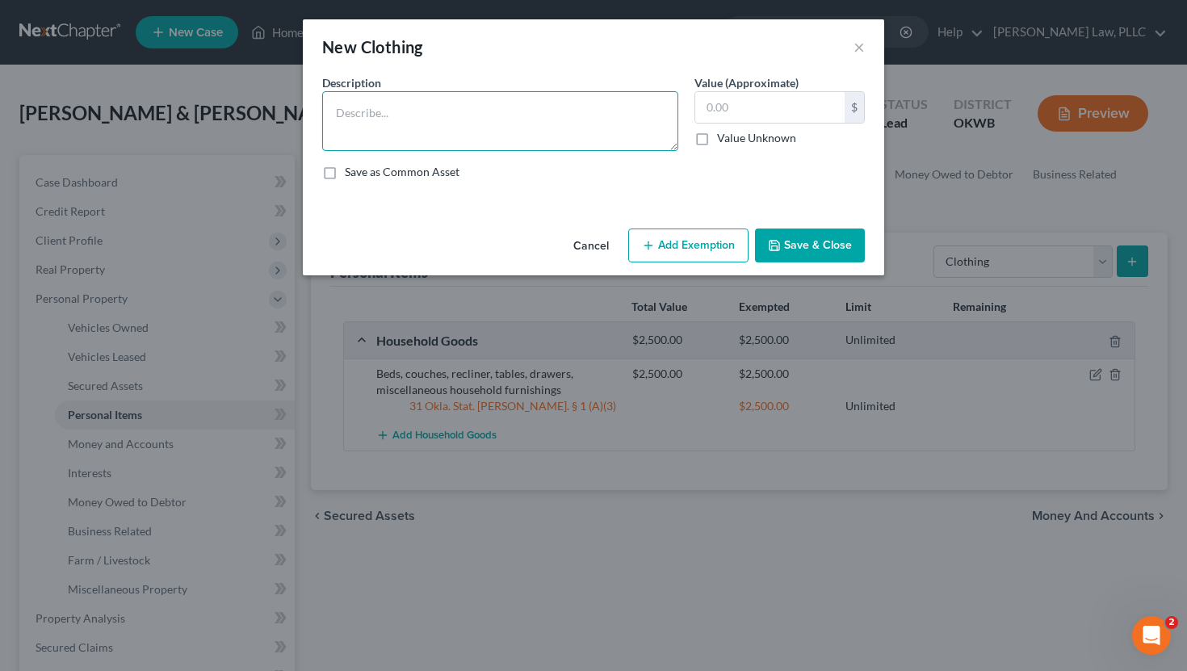
click at [593, 107] on textarea at bounding box center [500, 121] width 356 height 60
type textarea "Miscellaneous wearing apparel"
click at [742, 113] on input "text" at bounding box center [769, 107] width 149 height 31
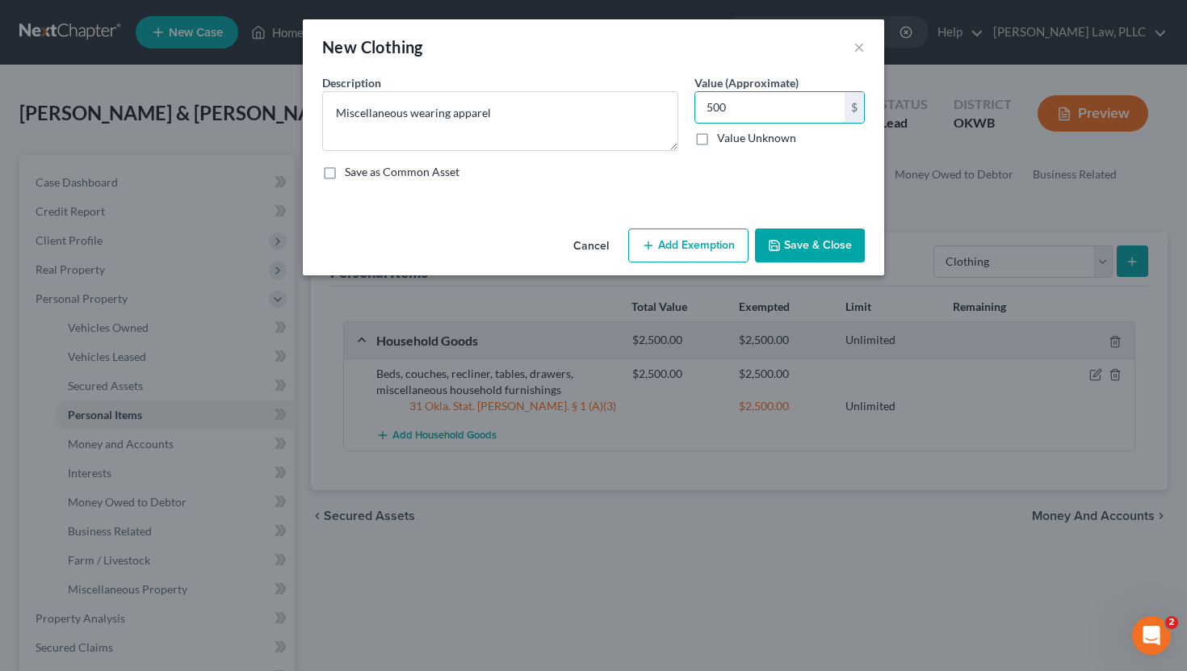
type input "500"
click at [694, 244] on button "Add Exemption" at bounding box center [688, 246] width 120 height 34
select select "2"
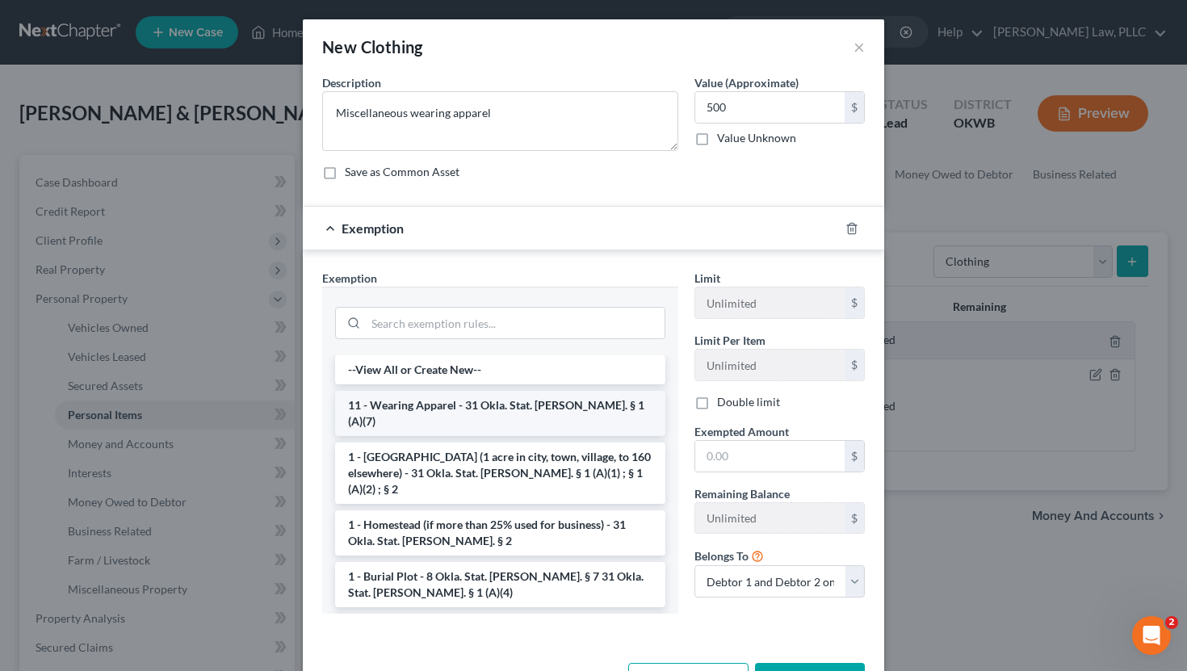
click at [545, 410] on li "11 - Wearing Apparel - 31 Okla. Stat. Ann. § 1 (A)(7)" at bounding box center [500, 413] width 330 height 45
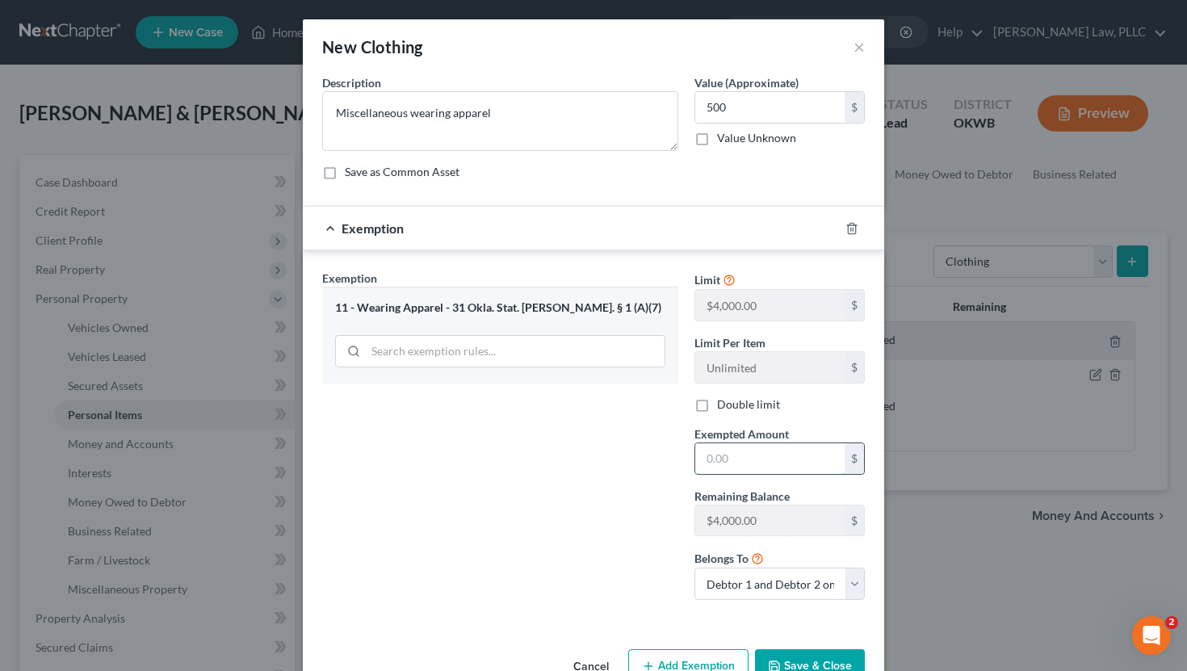
click at [743, 447] on input "text" at bounding box center [769, 458] width 149 height 31
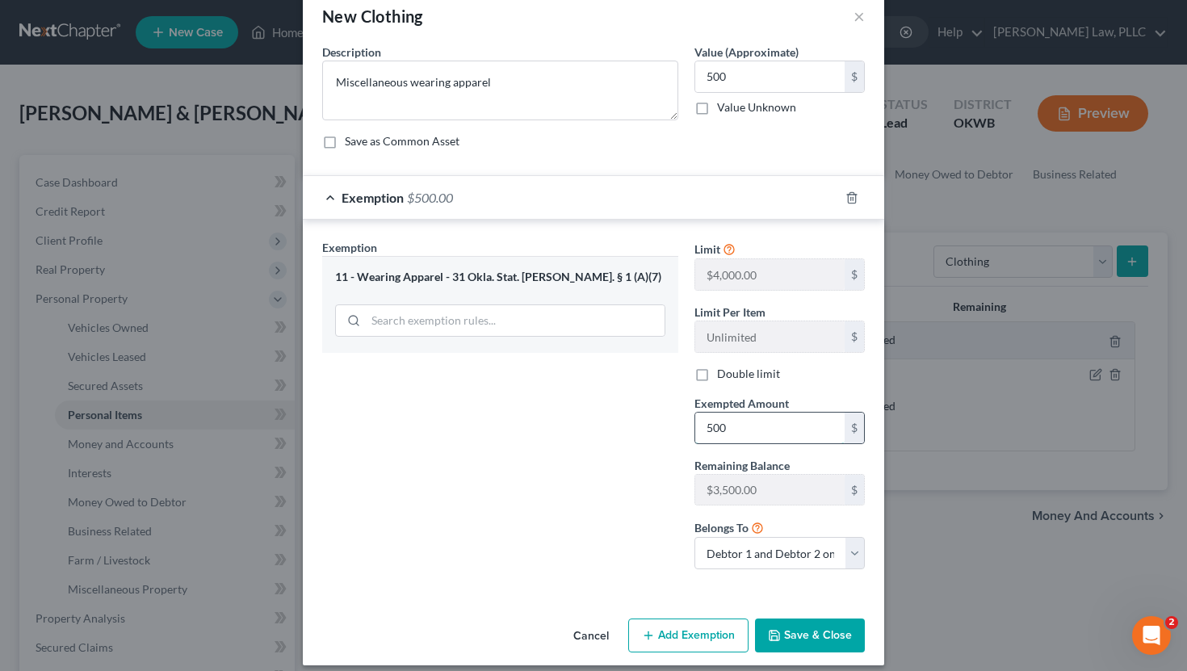
scroll to position [39, 0]
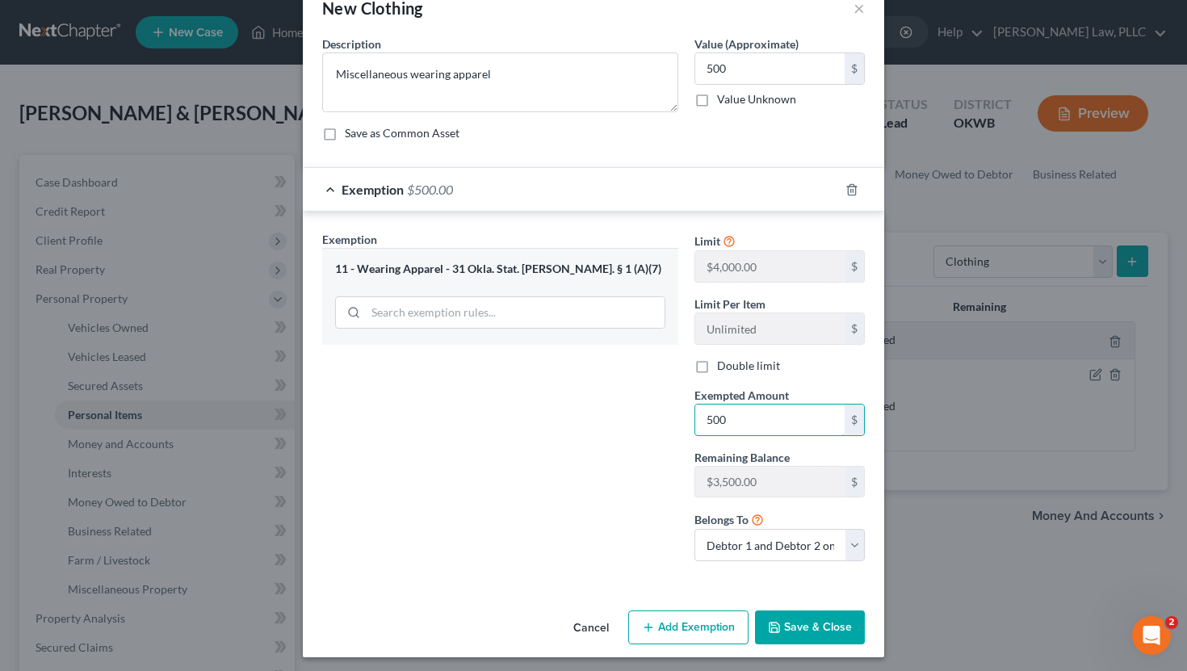
type input "500"
click at [802, 611] on button "Save & Close" at bounding box center [810, 628] width 110 height 34
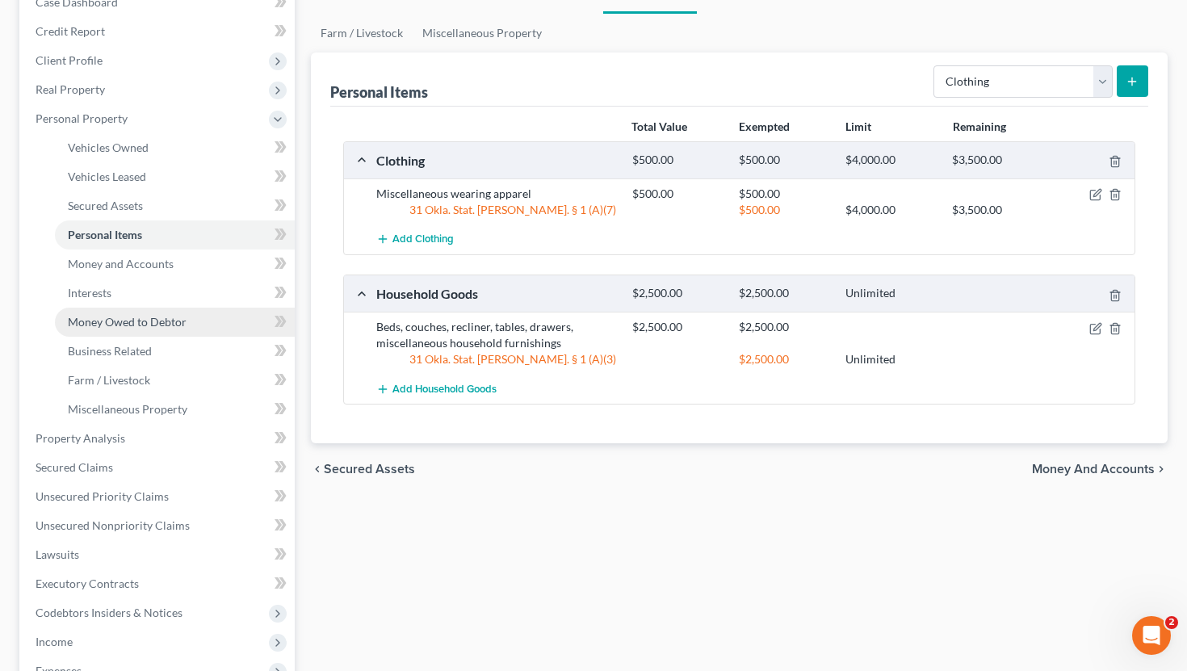
scroll to position [200, 0]
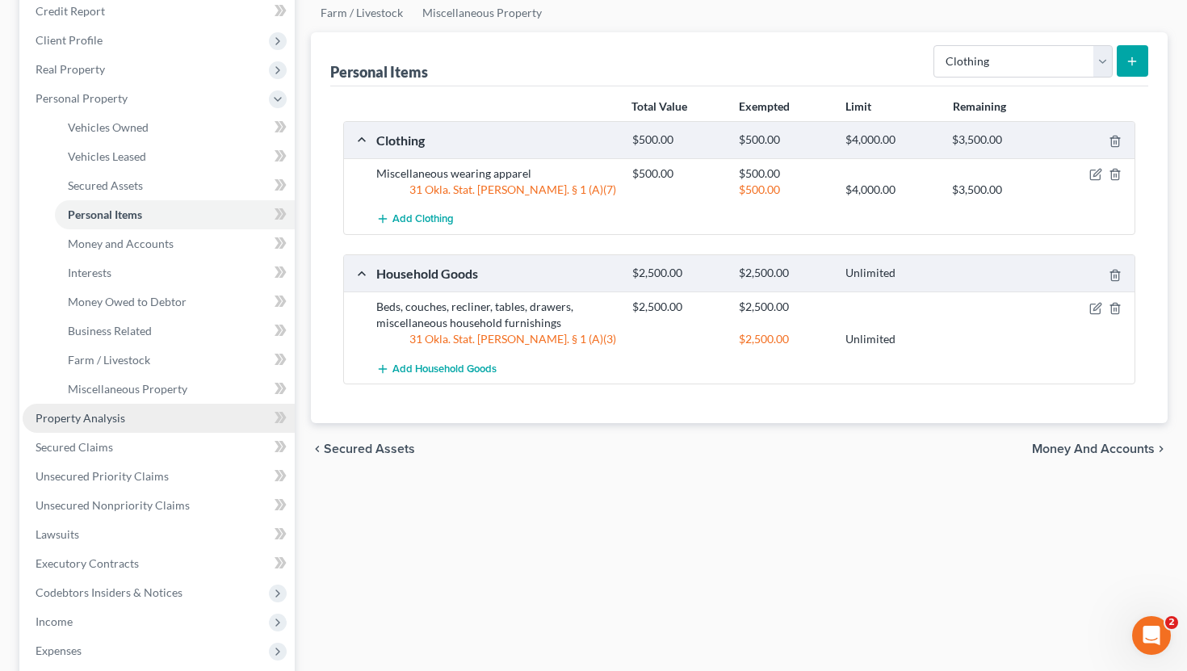
click at [178, 422] on link "Property Analysis" at bounding box center [159, 418] width 272 height 29
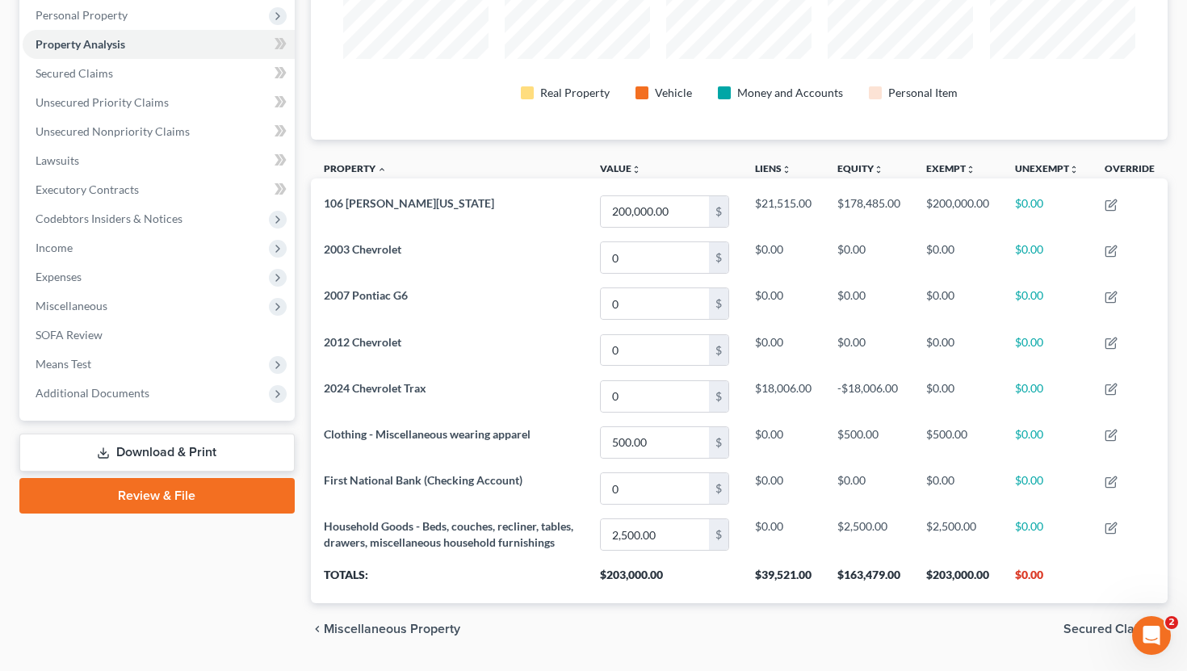
scroll to position [280, 0]
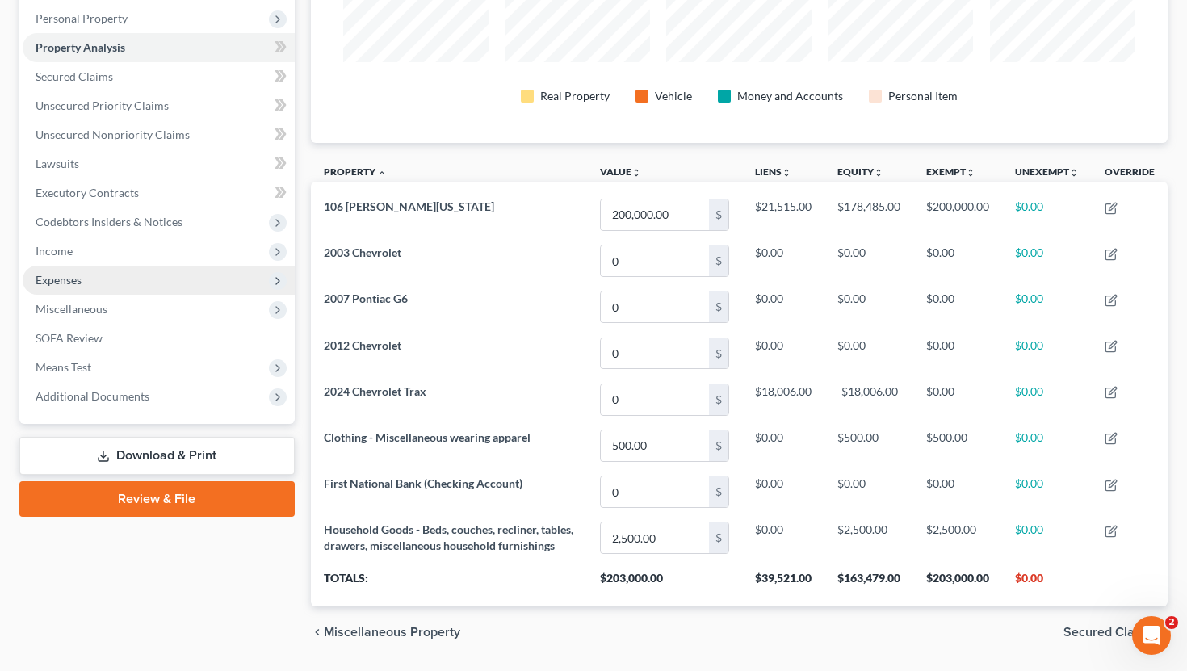
click at [154, 281] on span "Expenses" at bounding box center [159, 280] width 272 height 29
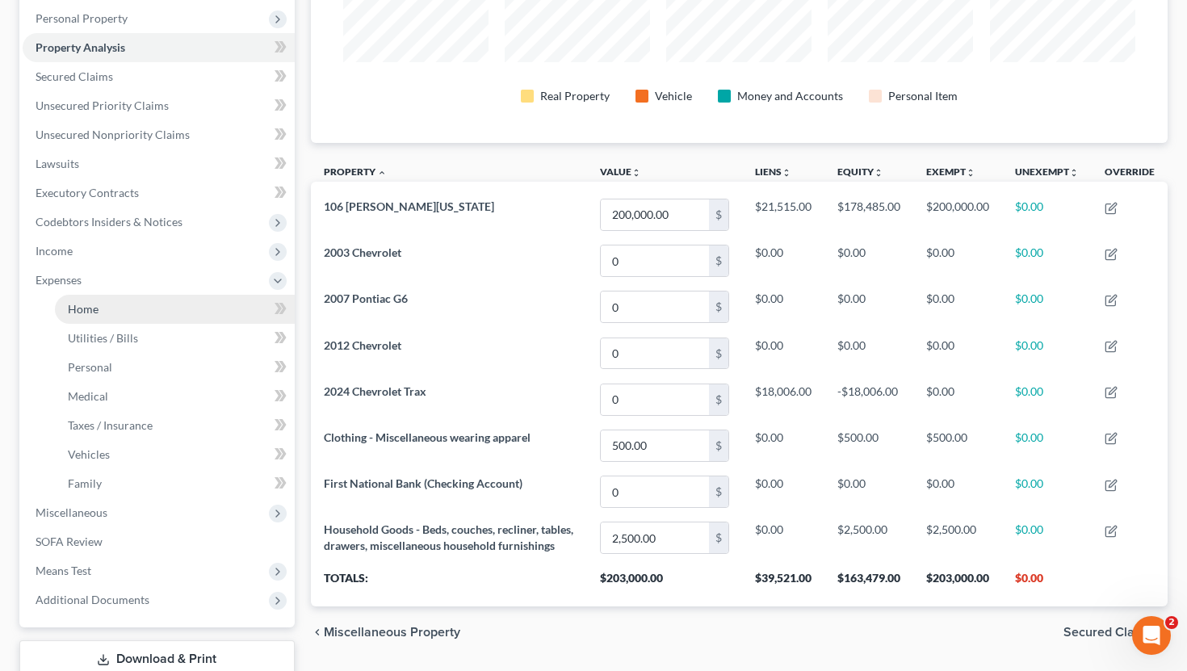
click at [143, 298] on link "Home" at bounding box center [175, 309] width 240 height 29
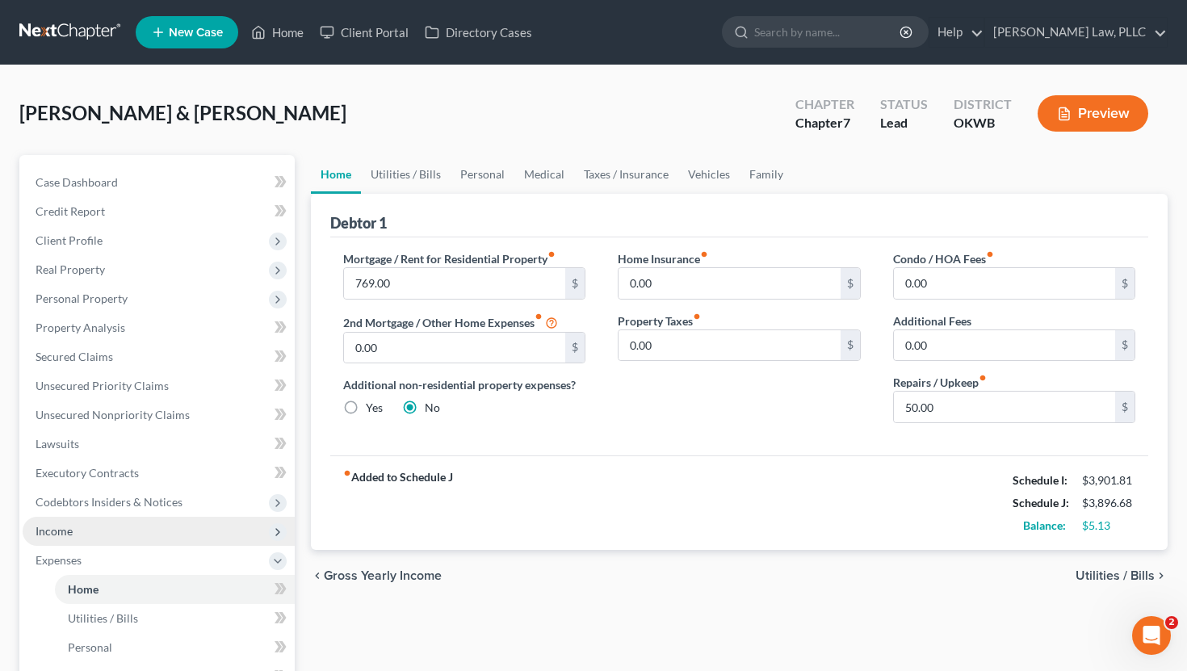
click at [152, 521] on span "Income" at bounding box center [159, 531] width 272 height 29
click at [143, 590] on span "Non Employment Income" at bounding box center [132, 589] width 128 height 14
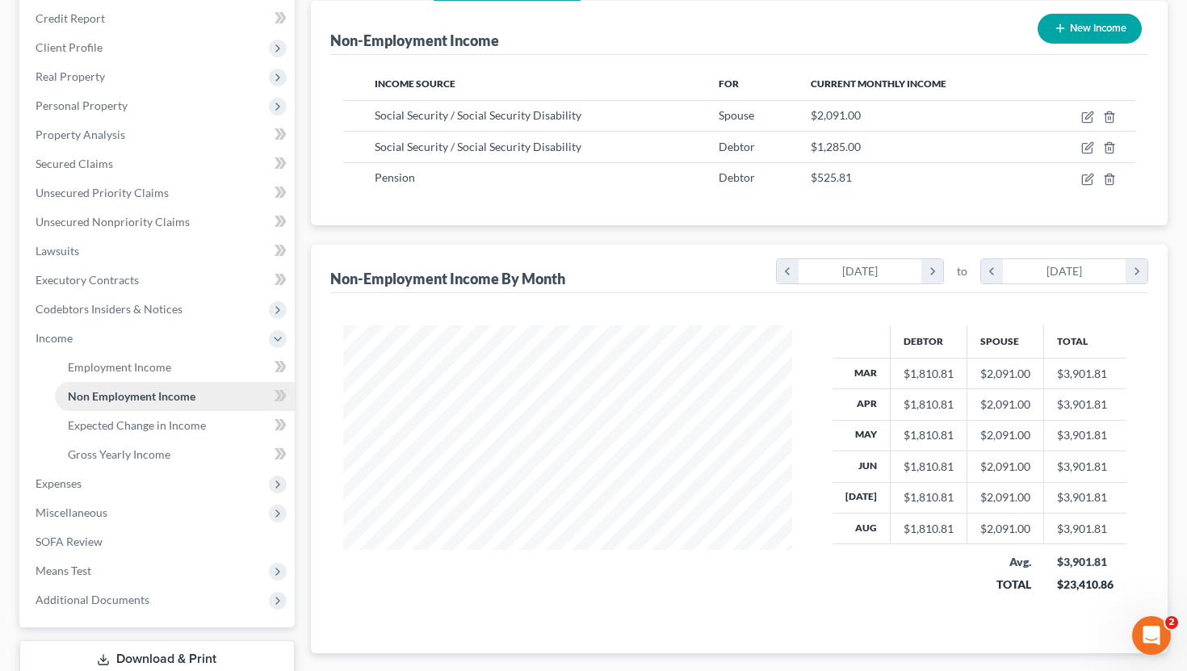
scroll to position [302, 0]
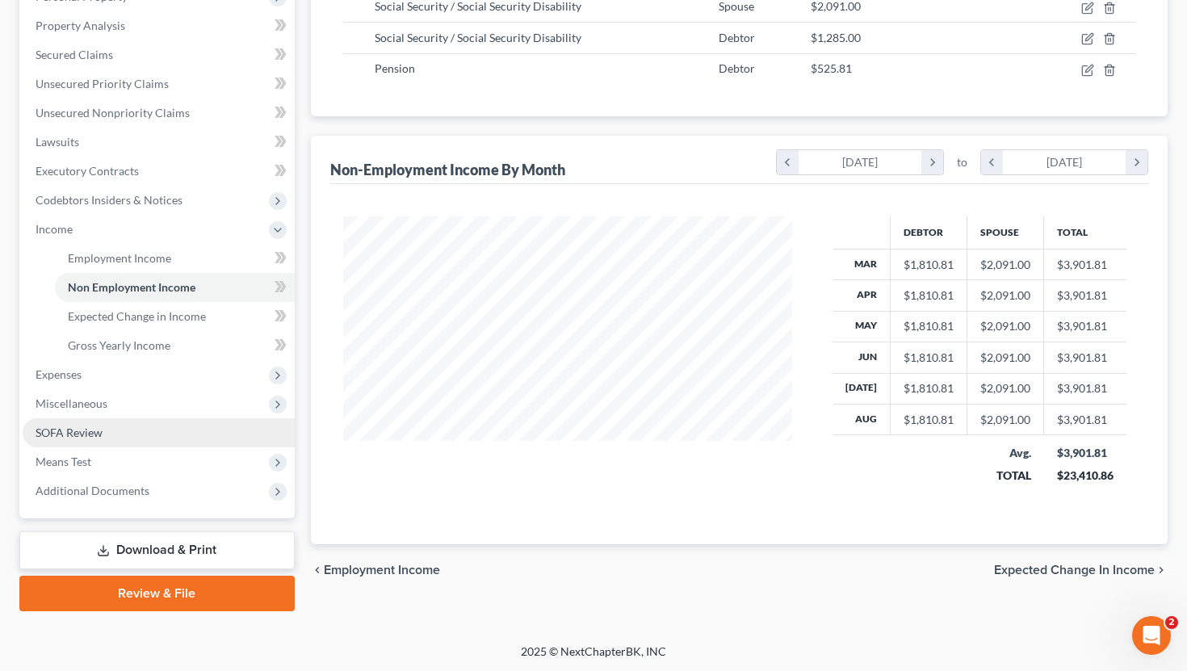
click at [141, 435] on link "SOFA Review" at bounding box center [159, 432] width 272 height 29
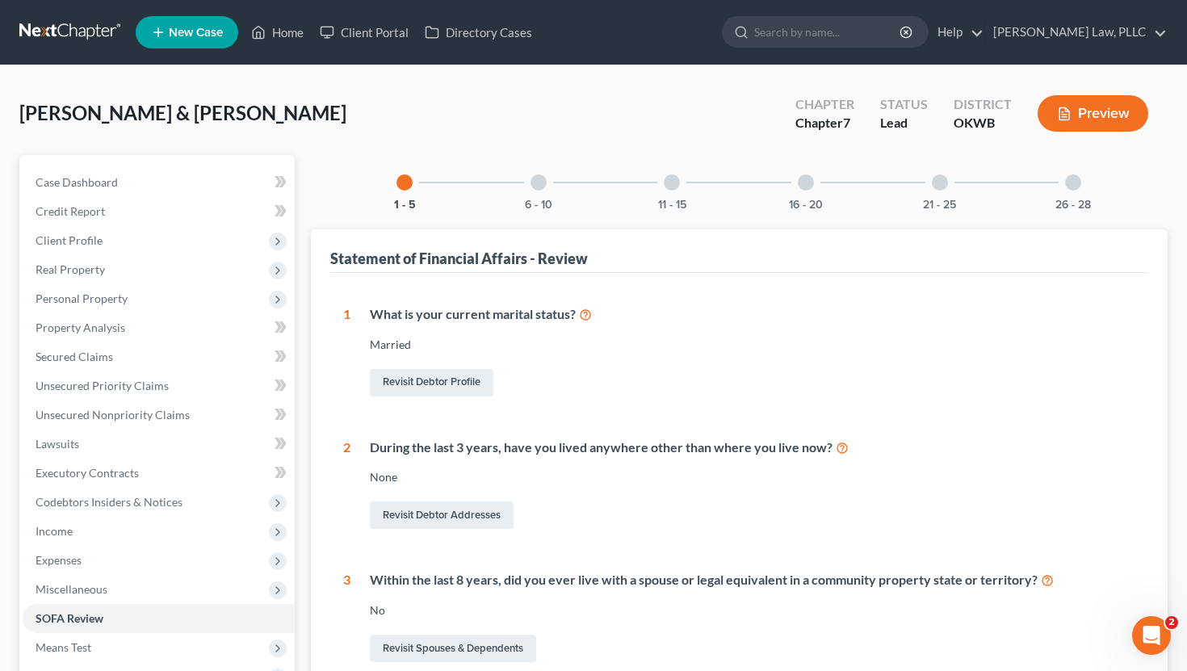
click at [547, 190] on div "6 - 10" at bounding box center [538, 182] width 55 height 55
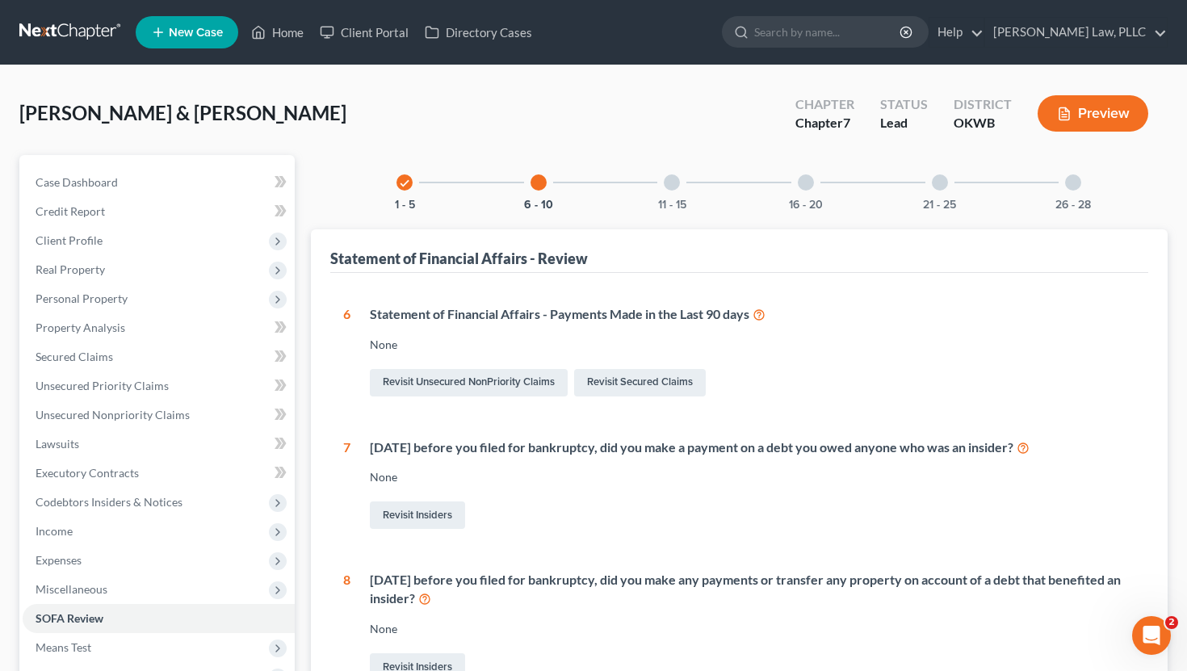
click at [666, 192] on div "11 - 15" at bounding box center [672, 182] width 55 height 55
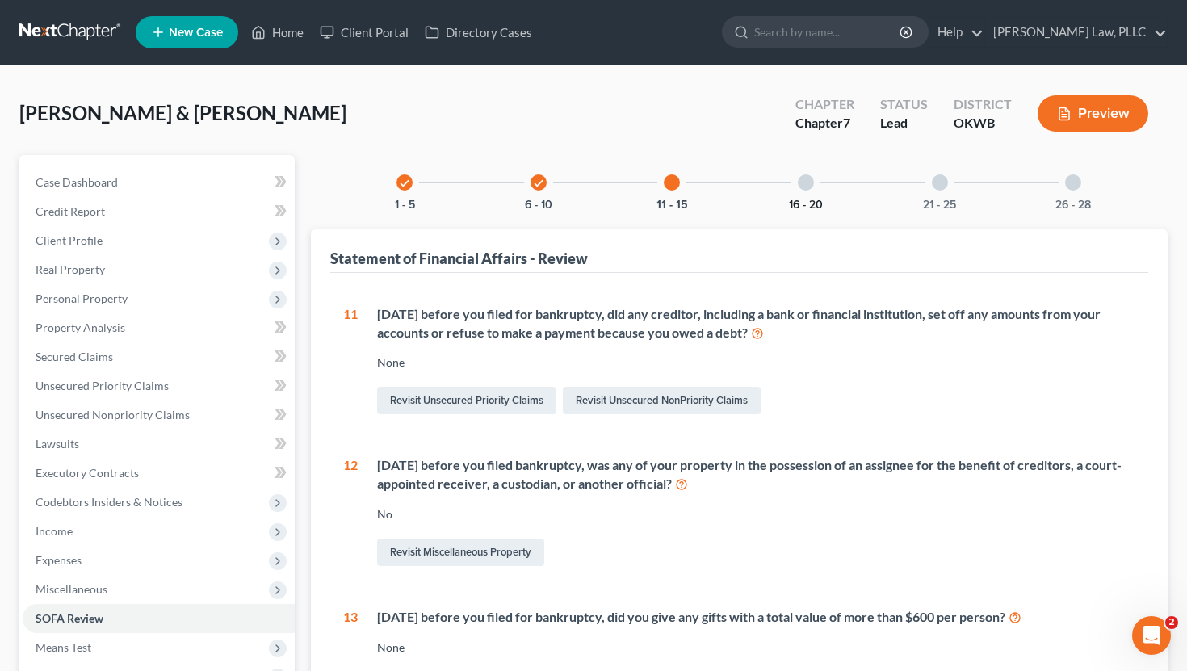
click at [813, 208] on button "16 - 20" at bounding box center [806, 205] width 34 height 11
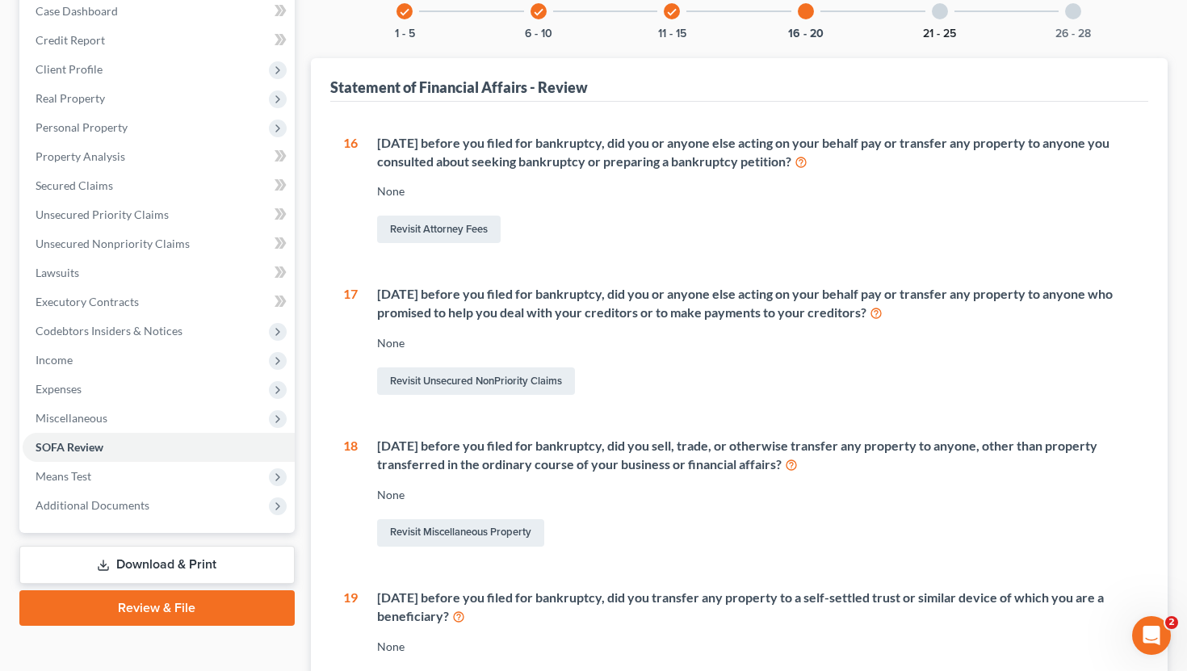
click at [942, 36] on button "21 - 25" at bounding box center [939, 33] width 33 height 11
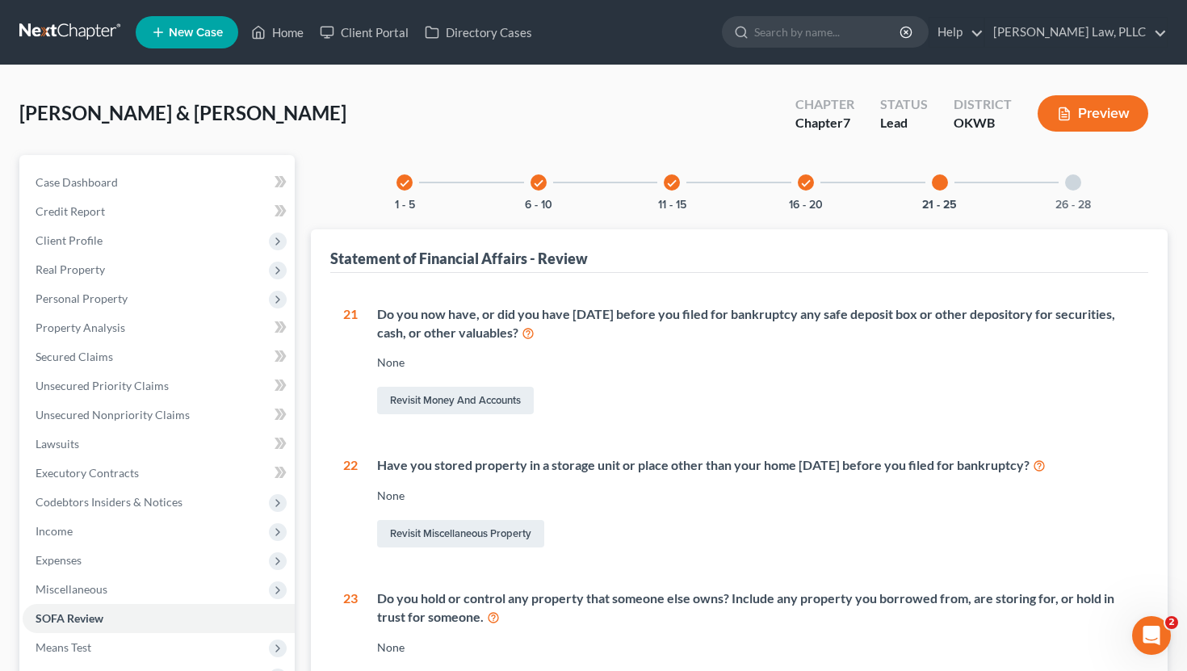
click at [1069, 187] on div at bounding box center [1073, 182] width 16 height 16
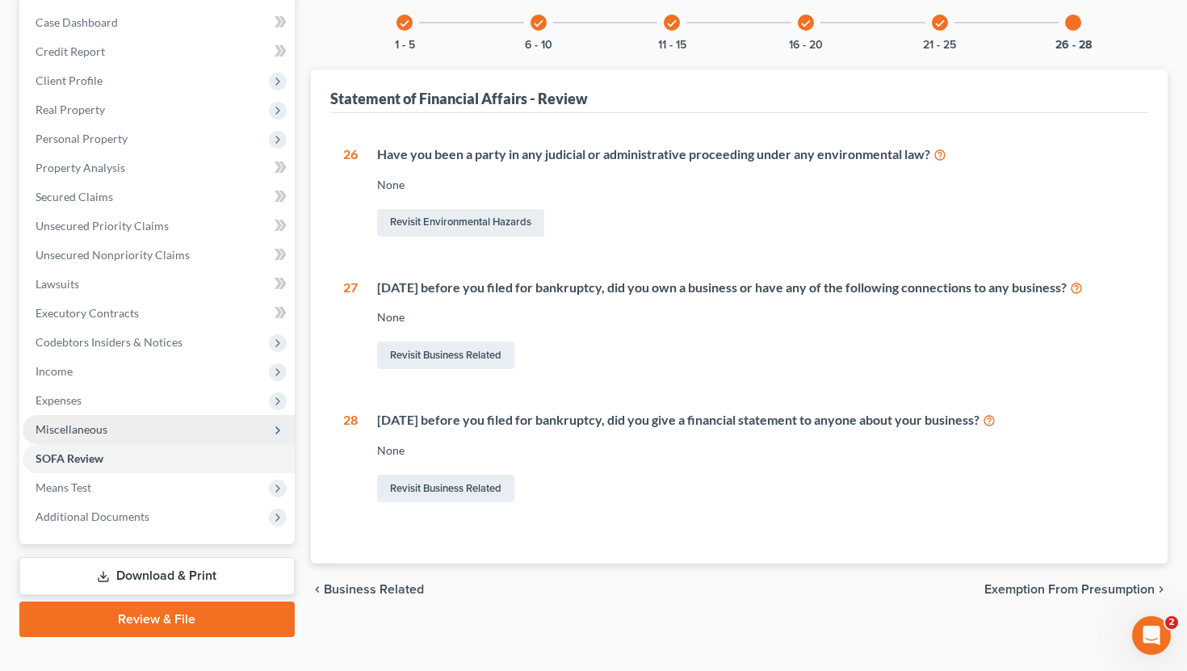
click at [132, 419] on span "Miscellaneous" at bounding box center [159, 429] width 272 height 29
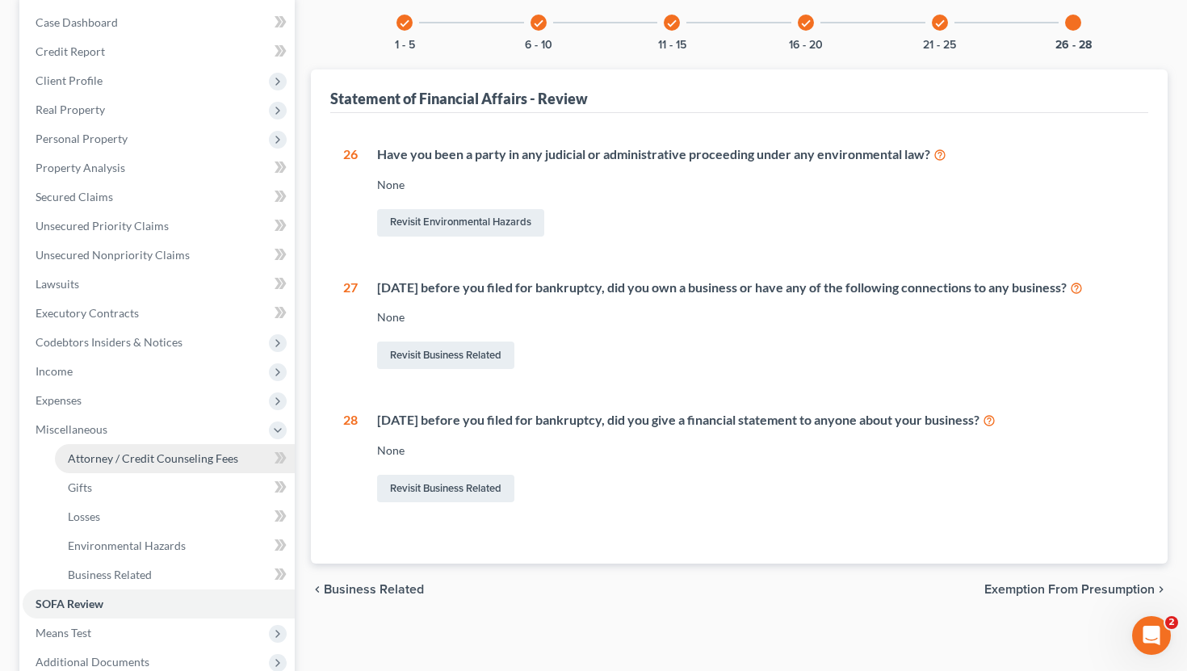
click at [122, 454] on span "Attorney / Credit Counseling Fees" at bounding box center [153, 459] width 170 height 14
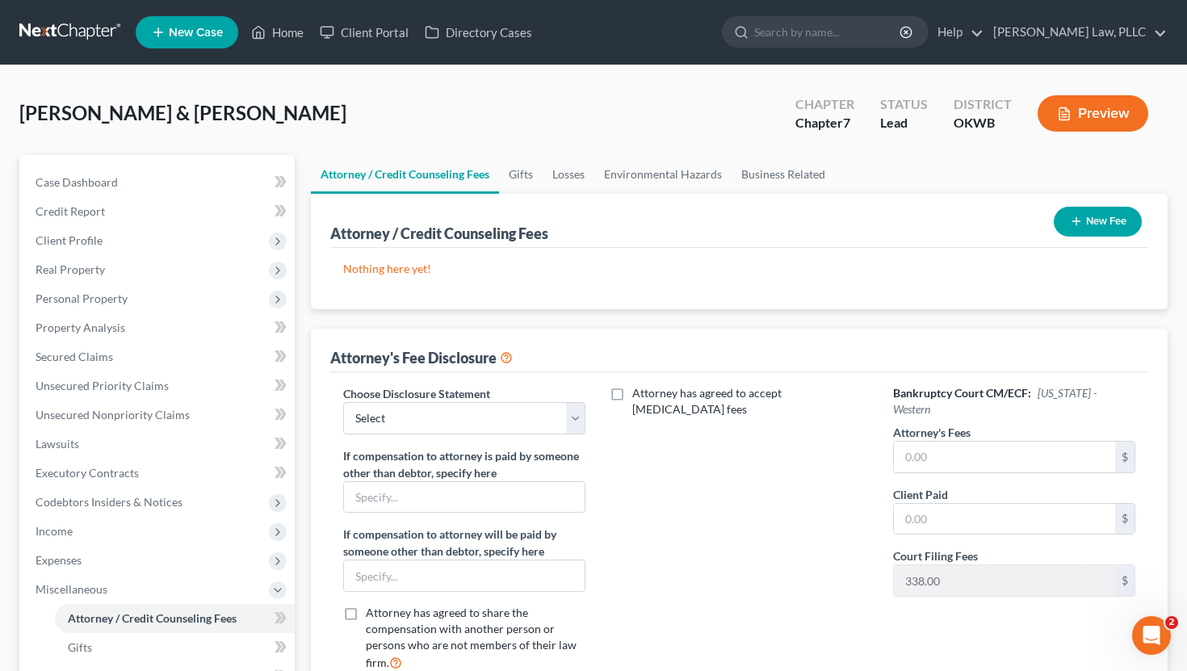
click at [1064, 226] on button "New Fee" at bounding box center [1098, 222] width 88 height 30
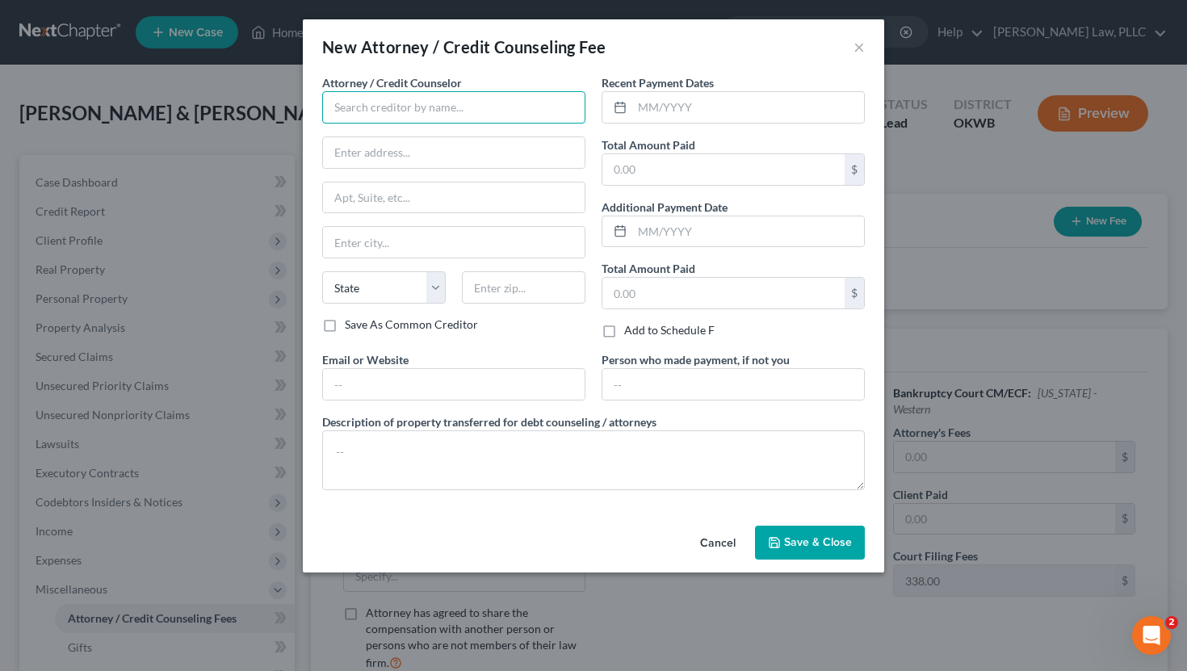
click at [492, 97] on input "text" at bounding box center [453, 107] width 263 height 32
type input "Semrad Law"
type input "121 W. Maple Ave."
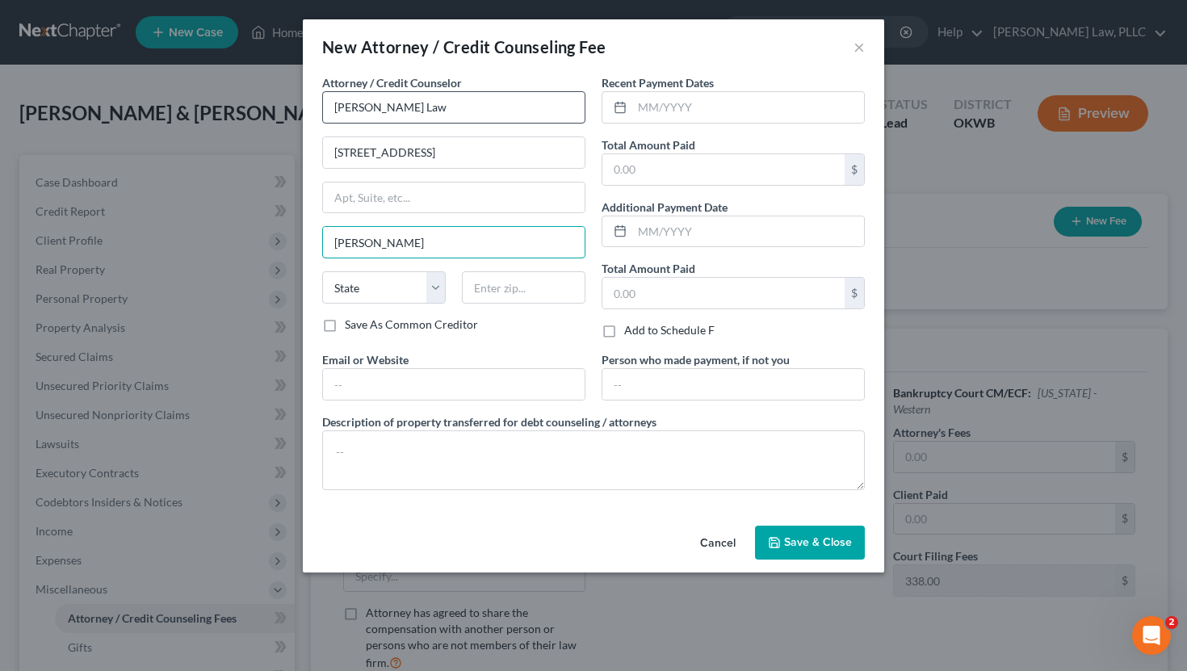
type input "Enid"
select select "37"
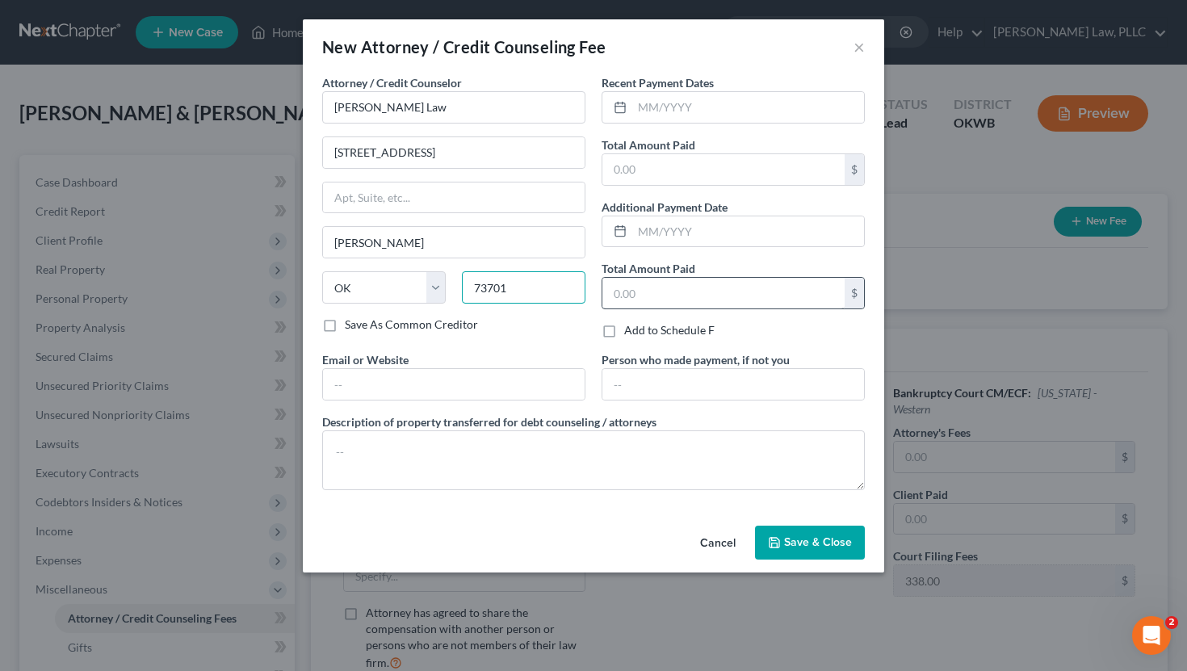
type input "73701"
click at [669, 296] on input "text" at bounding box center [724, 293] width 242 height 31
type input "2,500"
click at [519, 387] on input "text" at bounding box center [454, 384] width 262 height 31
type input "[EMAIL_ADDRESS][DOMAIN_NAME]"
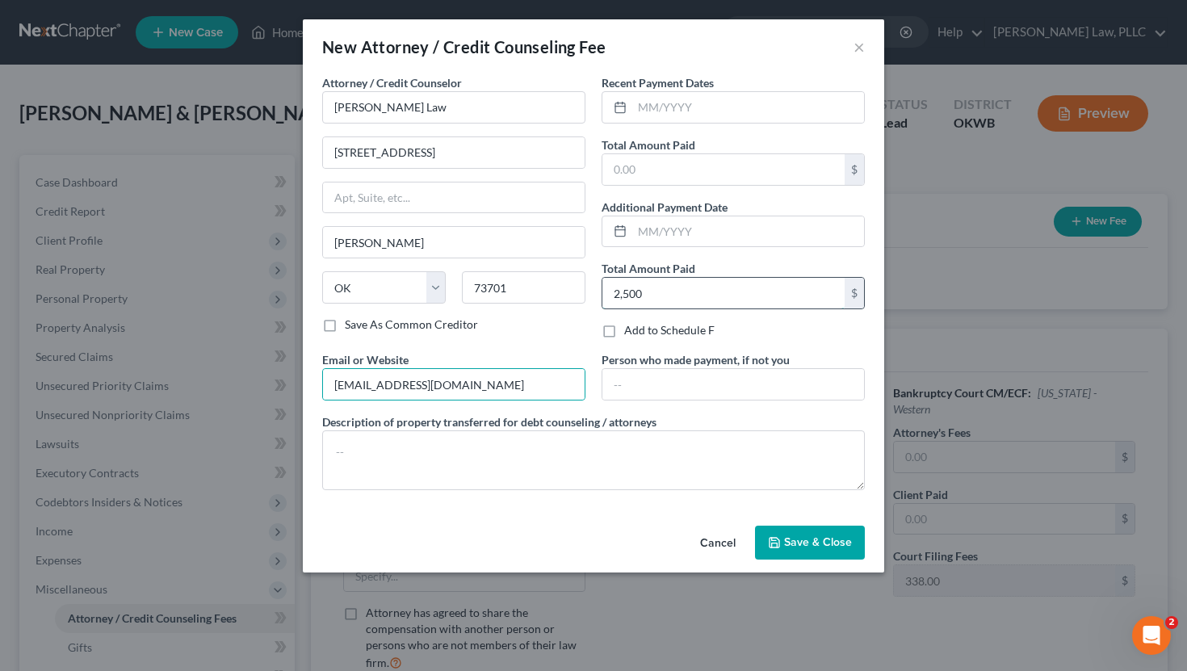
click at [678, 298] on input "2,500" at bounding box center [724, 293] width 242 height 31
click at [726, 99] on input "text" at bounding box center [748, 107] width 232 height 31
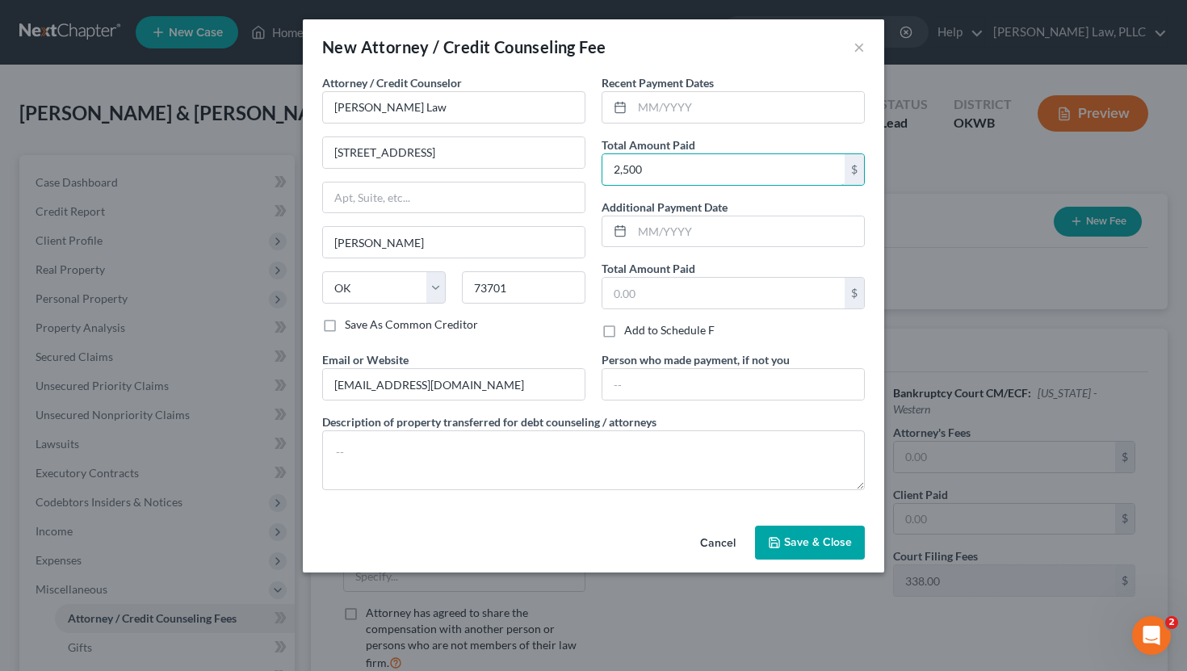
type input "2,500"
click at [789, 553] on button "Save & Close" at bounding box center [810, 543] width 110 height 34
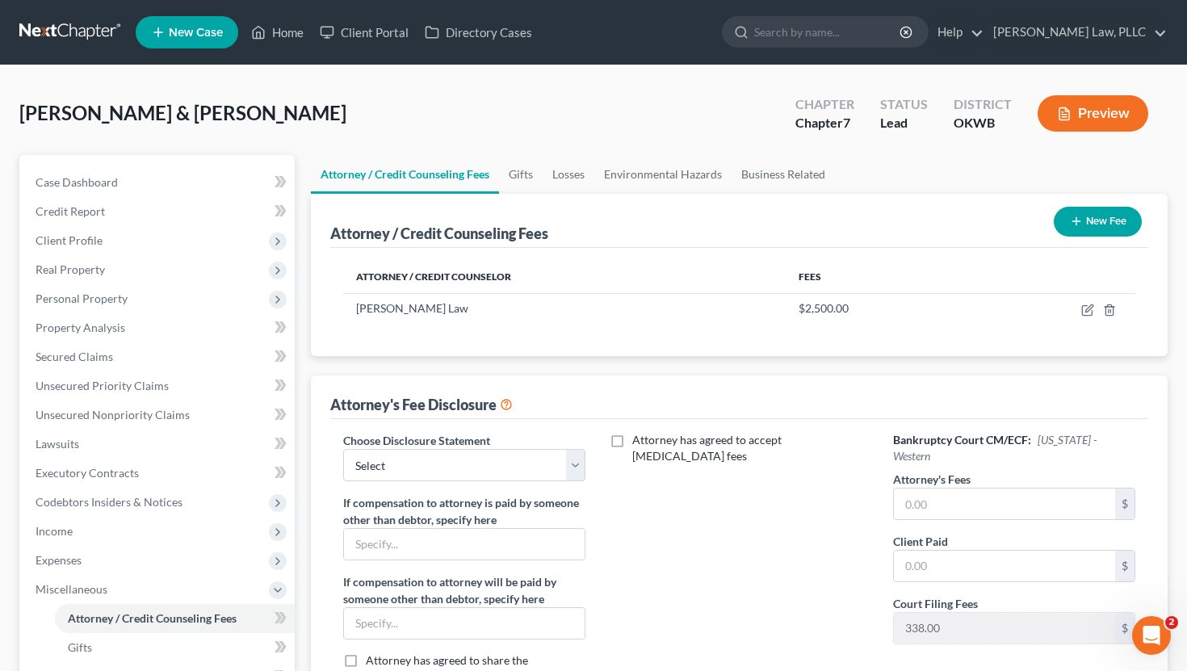
scroll to position [64, 0]
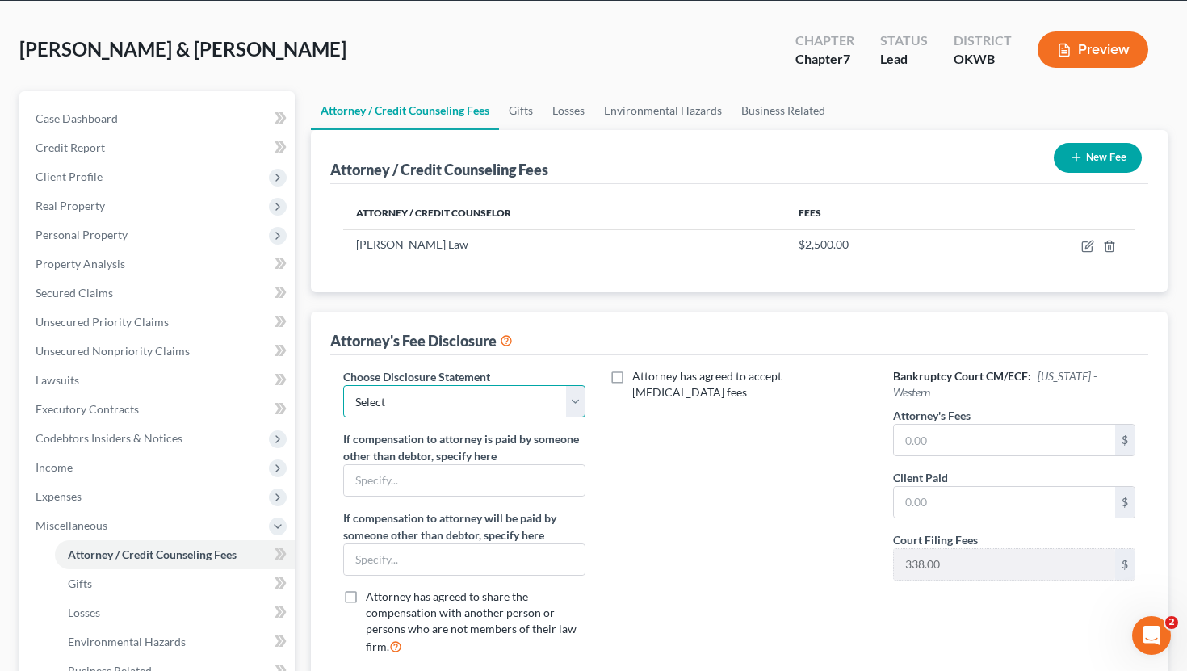
click at [519, 404] on select "Select Disclosure" at bounding box center [464, 401] width 243 height 32
select select "0"
click at [343, 385] on select "Select Disclosure" at bounding box center [464, 401] width 243 height 32
click at [798, 510] on div "Attorney has agreed to accept retainer fees" at bounding box center [739, 518] width 275 height 300
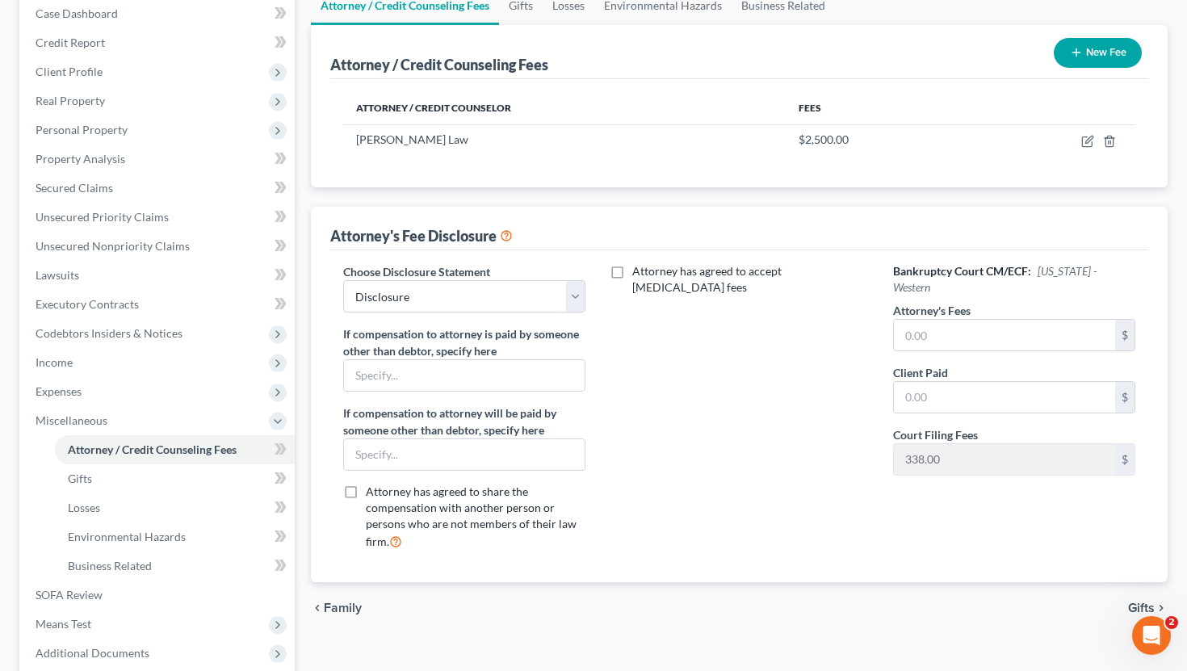
scroll to position [172, 0]
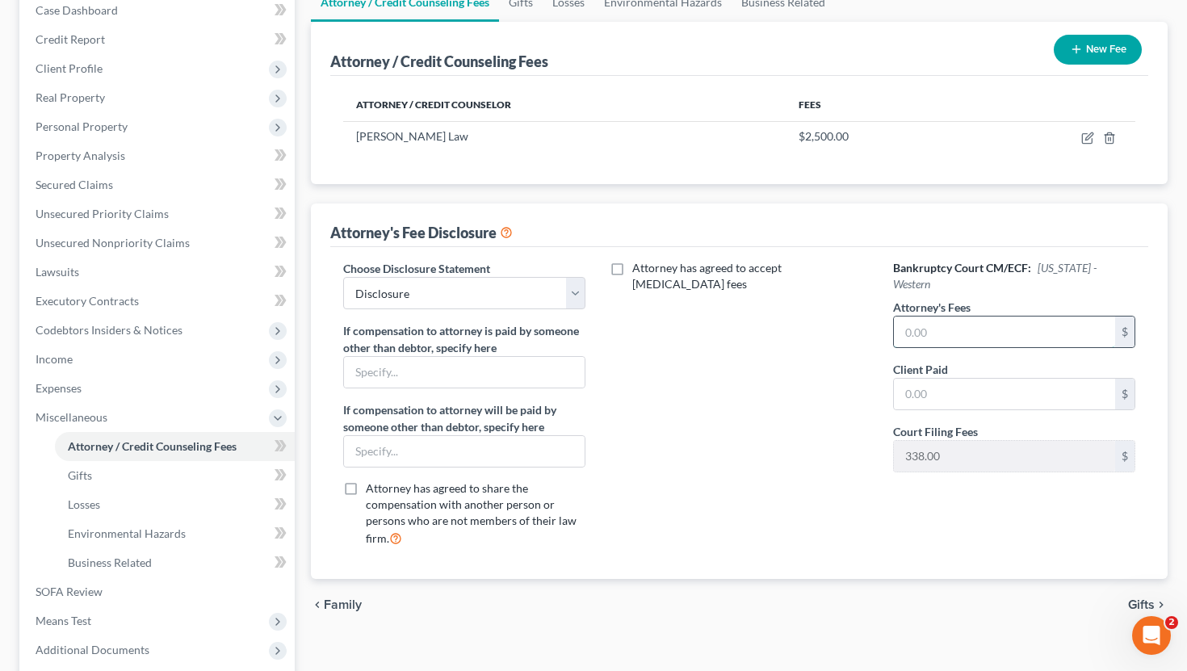
click at [930, 317] on input "text" at bounding box center [1005, 332] width 222 height 31
type input "2,500"
click at [873, 387] on div "Attorney has agreed to accept retainer fees" at bounding box center [739, 410] width 275 height 300
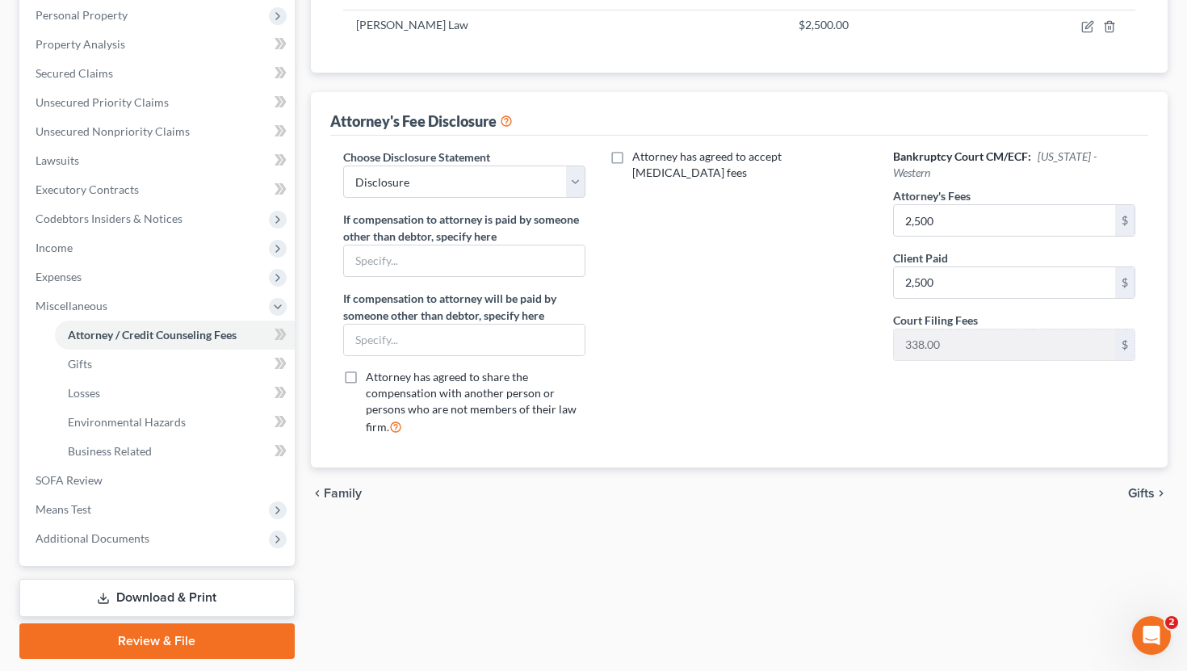
scroll to position [287, 0]
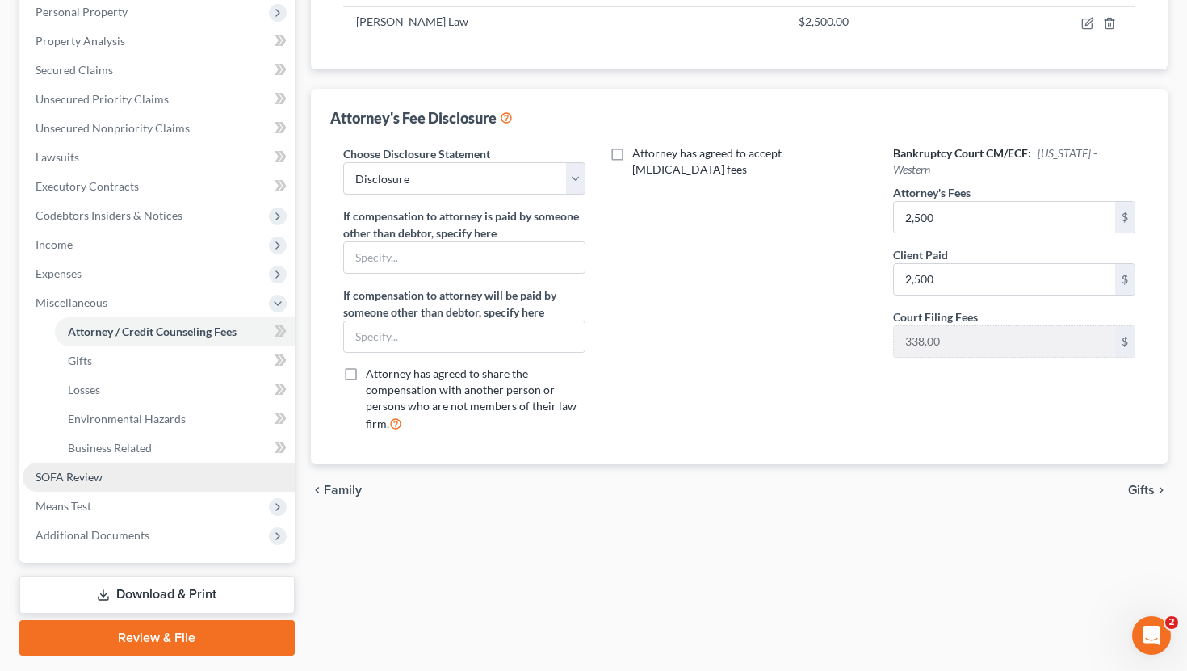
click at [124, 477] on link "SOFA Review" at bounding box center [159, 477] width 272 height 29
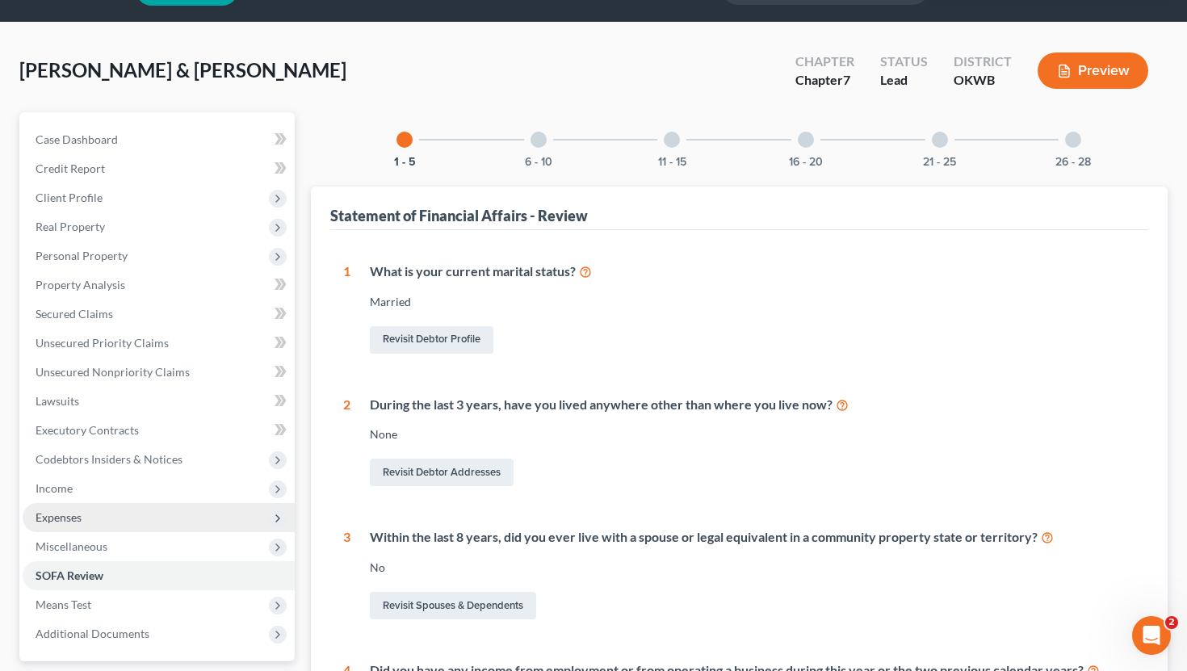
scroll to position [45, 0]
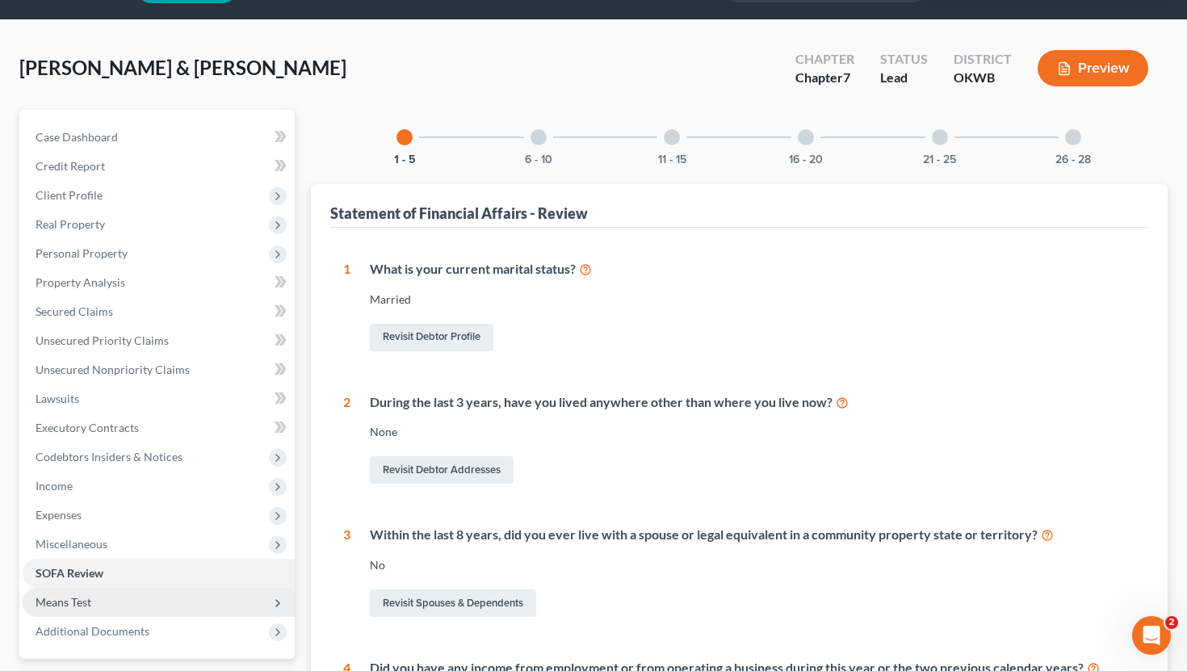
click at [153, 598] on span "Means Test" at bounding box center [159, 602] width 272 height 29
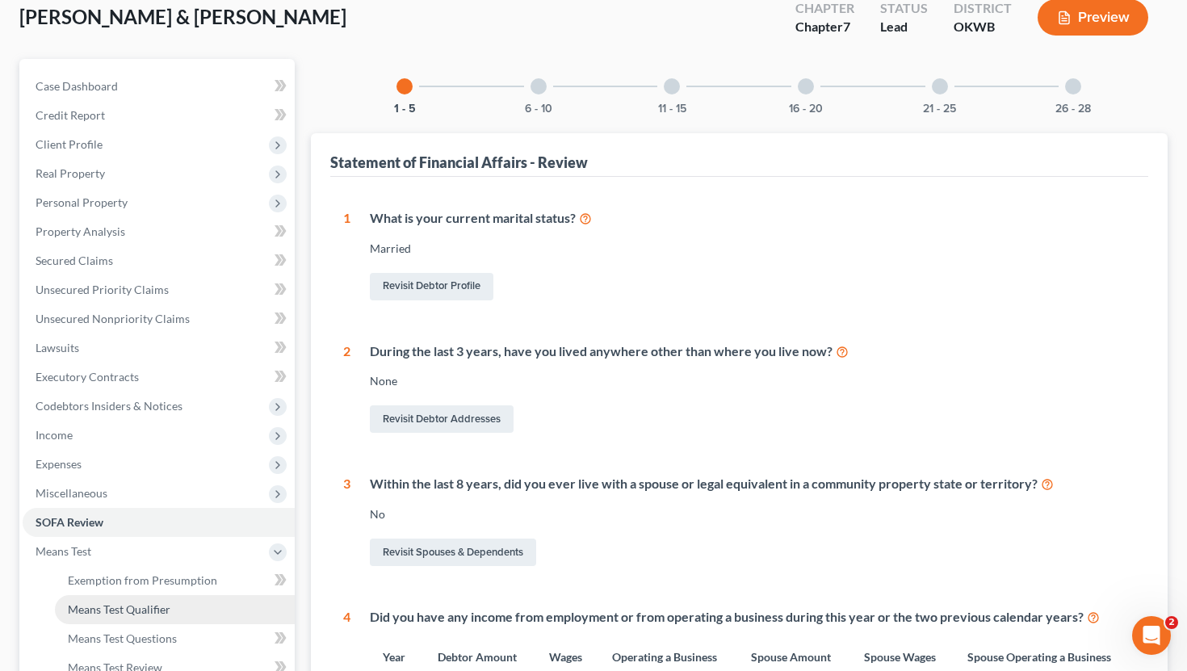
click at [149, 607] on span "Means Test Qualifier" at bounding box center [119, 610] width 103 height 14
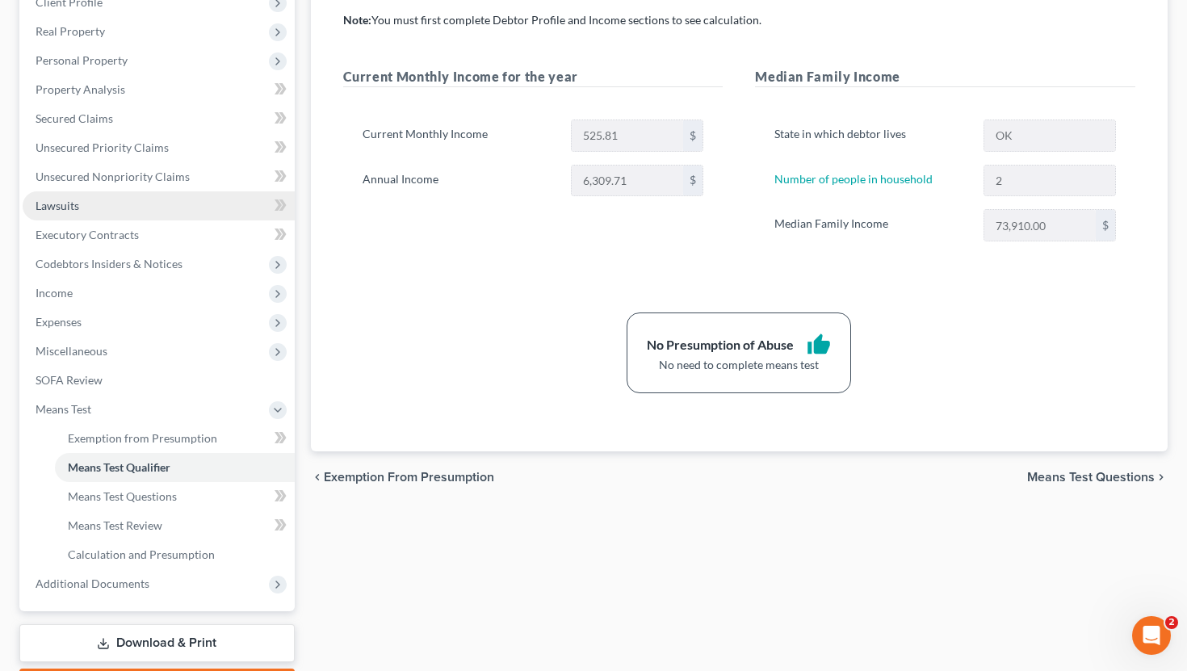
scroll to position [319, 0]
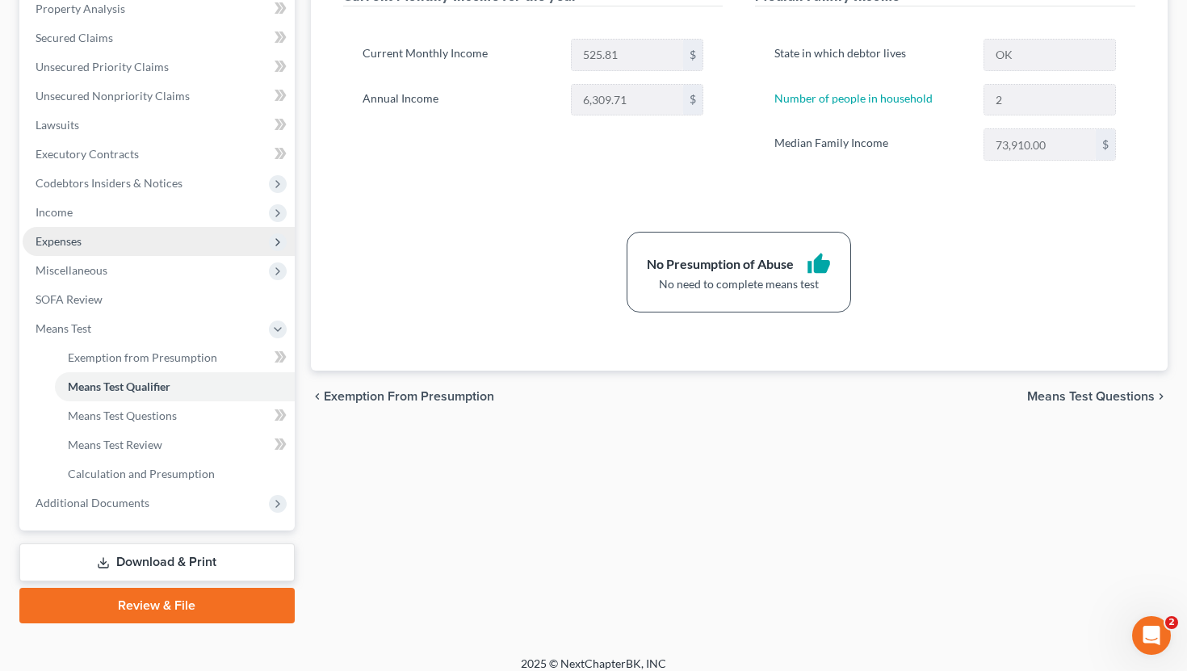
click at [95, 252] on span "Expenses" at bounding box center [159, 241] width 272 height 29
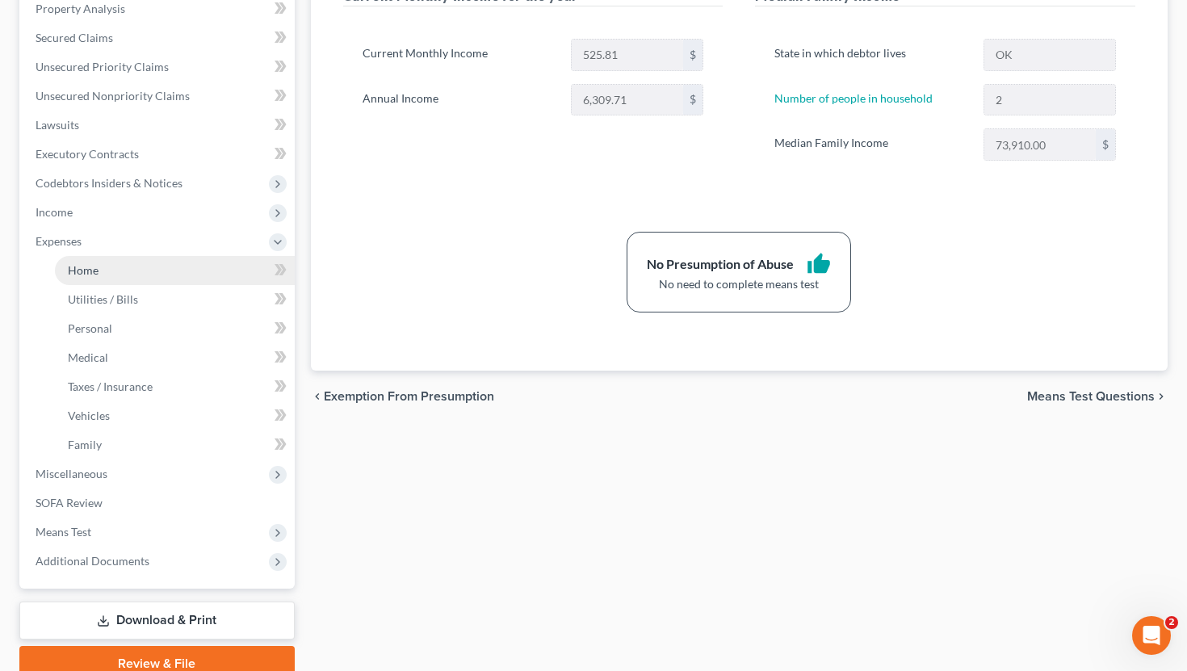
click at [111, 279] on link "Home" at bounding box center [175, 270] width 240 height 29
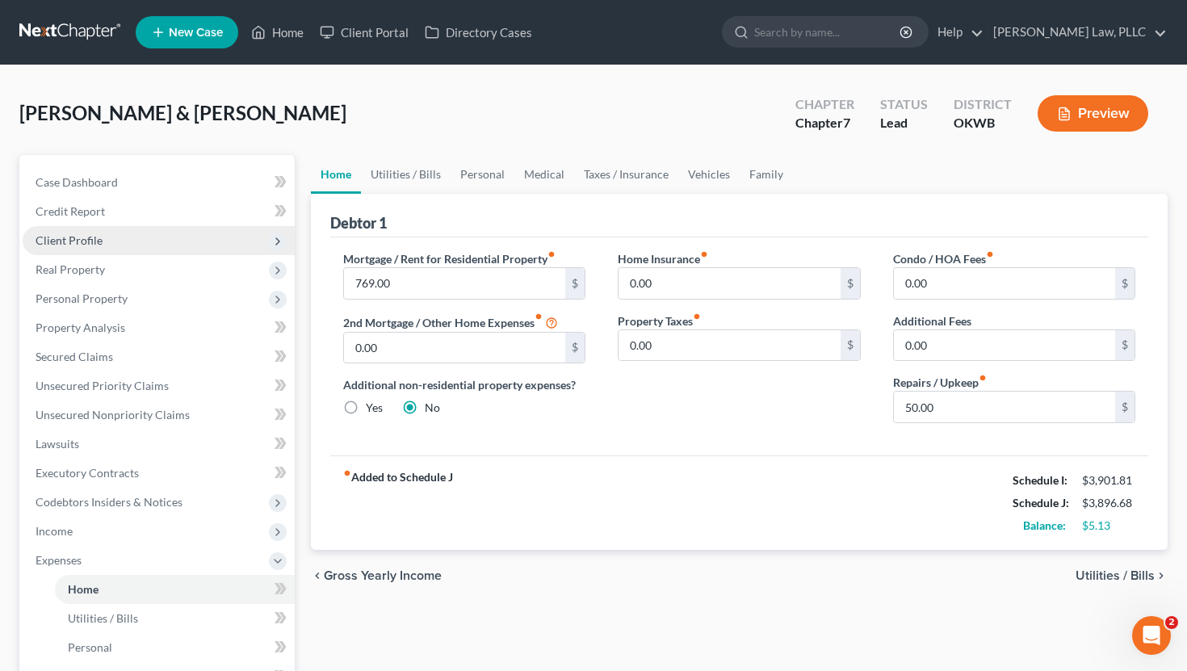
click at [113, 234] on span "Client Profile" at bounding box center [159, 240] width 272 height 29
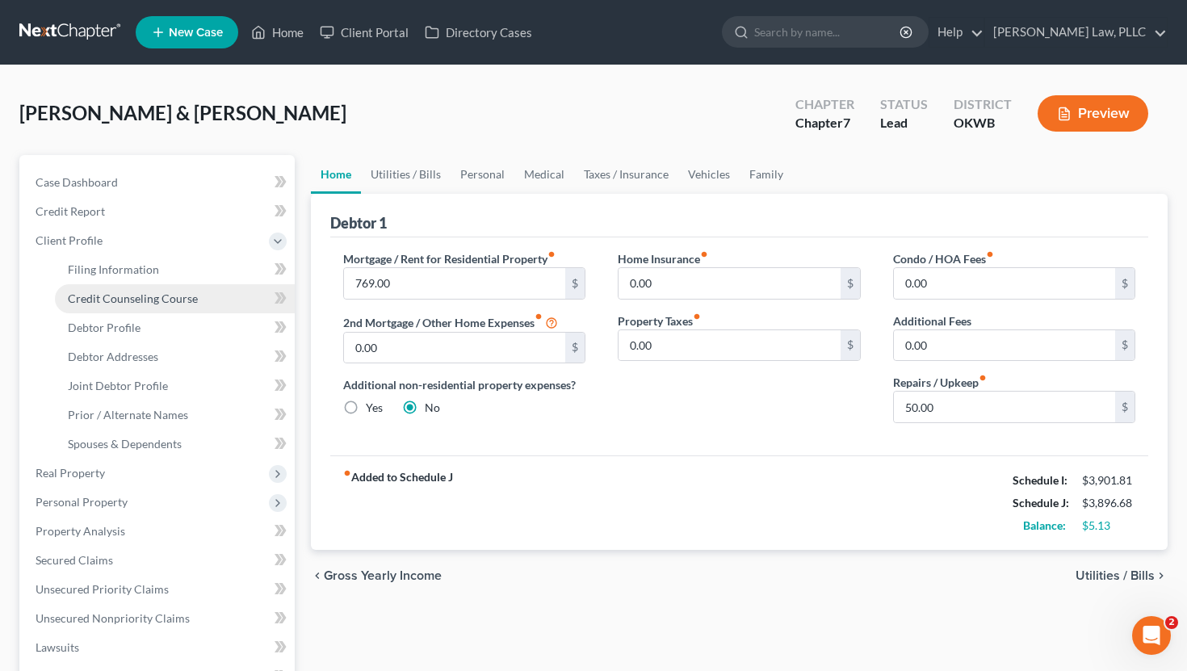
click at [204, 299] on link "Credit Counseling Course" at bounding box center [175, 298] width 240 height 29
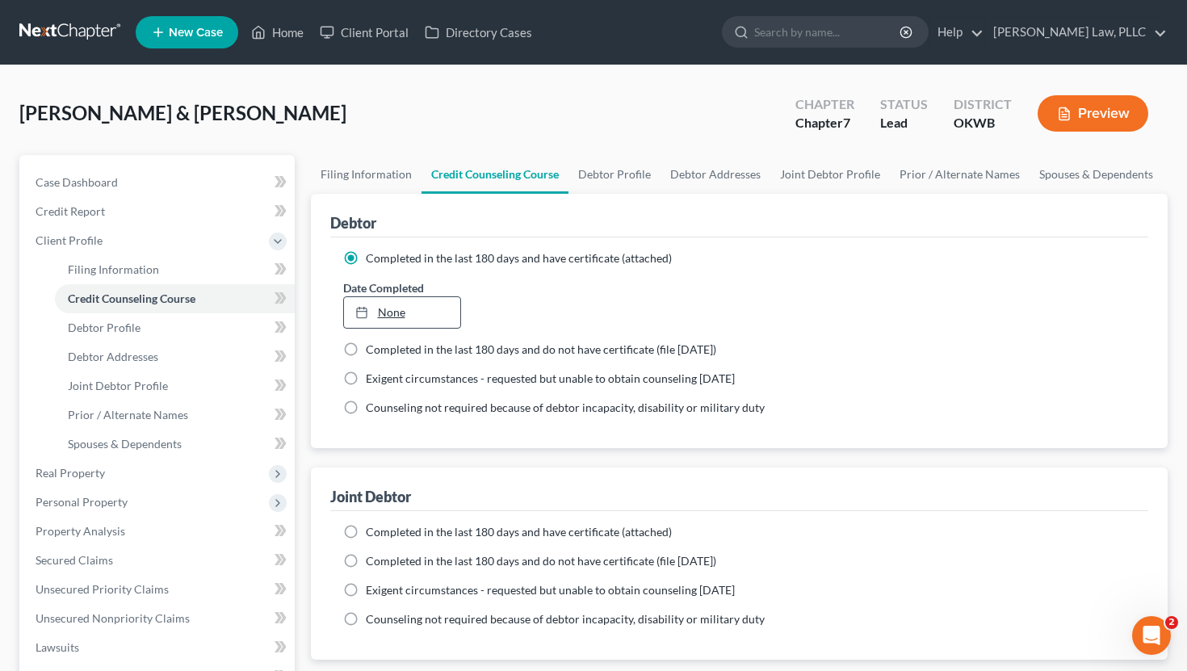
type input "9/5/2025"
click at [423, 317] on link "None" at bounding box center [402, 312] width 117 height 31
click at [883, 401] on div "Counseling not required because of debtor incapacity, disability or military du…" at bounding box center [739, 408] width 793 height 16
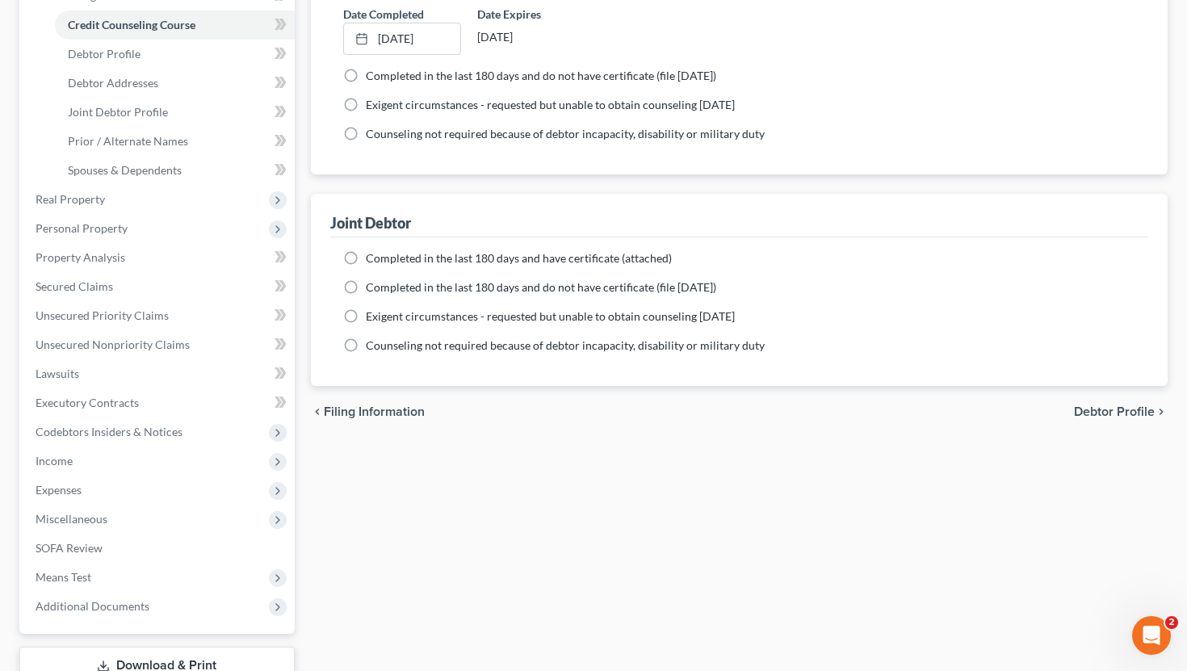
scroll to position [275, 0]
click at [558, 255] on span "Completed in the last 180 days and have certificate (attached)" at bounding box center [519, 257] width 306 height 14
click at [383, 255] on input "Completed in the last 180 days and have certificate (attached)" at bounding box center [377, 255] width 11 height 11
radio input "true"
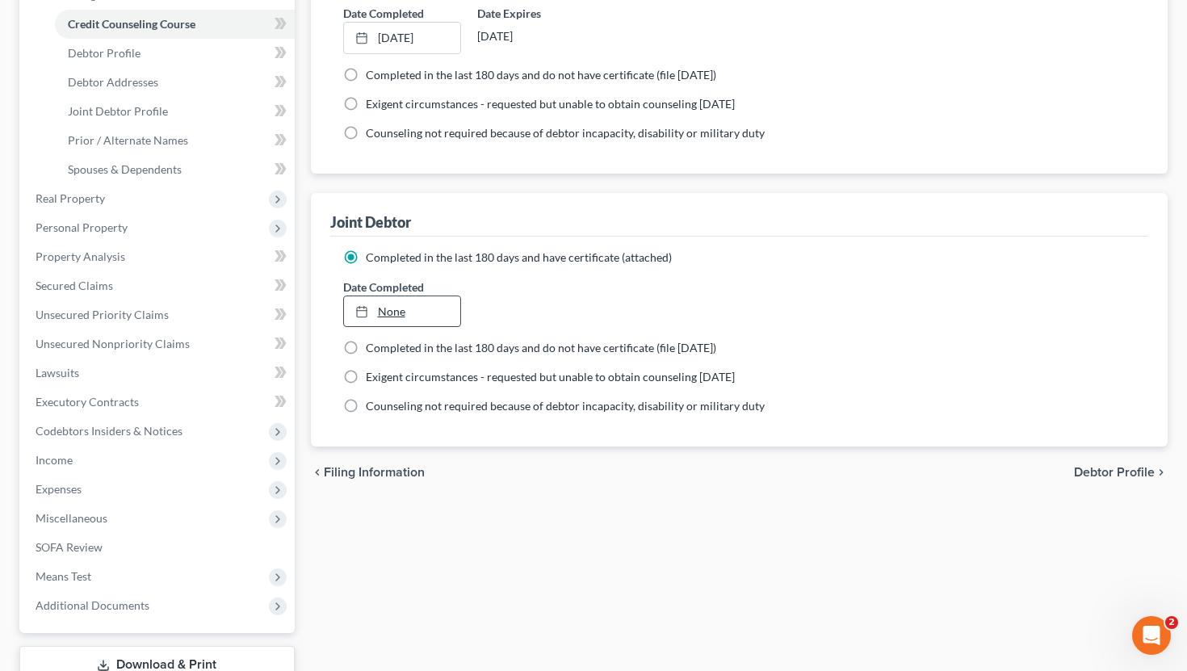
type input "9/5/2025"
click at [397, 306] on link "9/5/2025" at bounding box center [402, 311] width 117 height 31
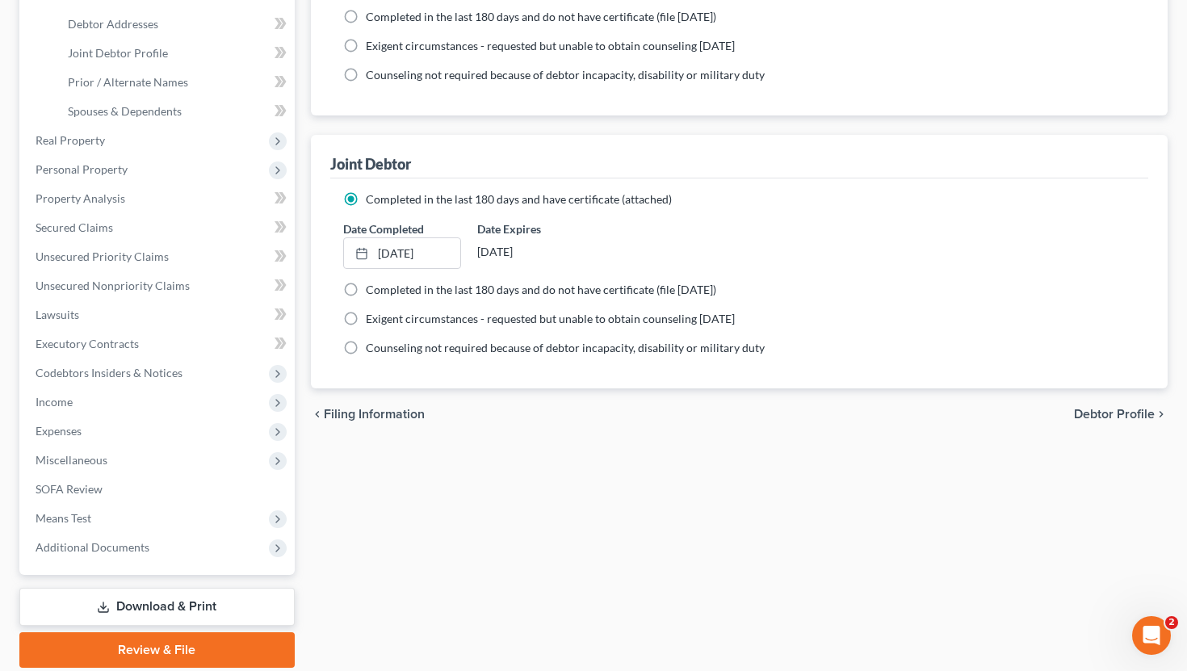
click at [1102, 415] on span "Debtor Profile" at bounding box center [1114, 414] width 81 height 13
select select "1"
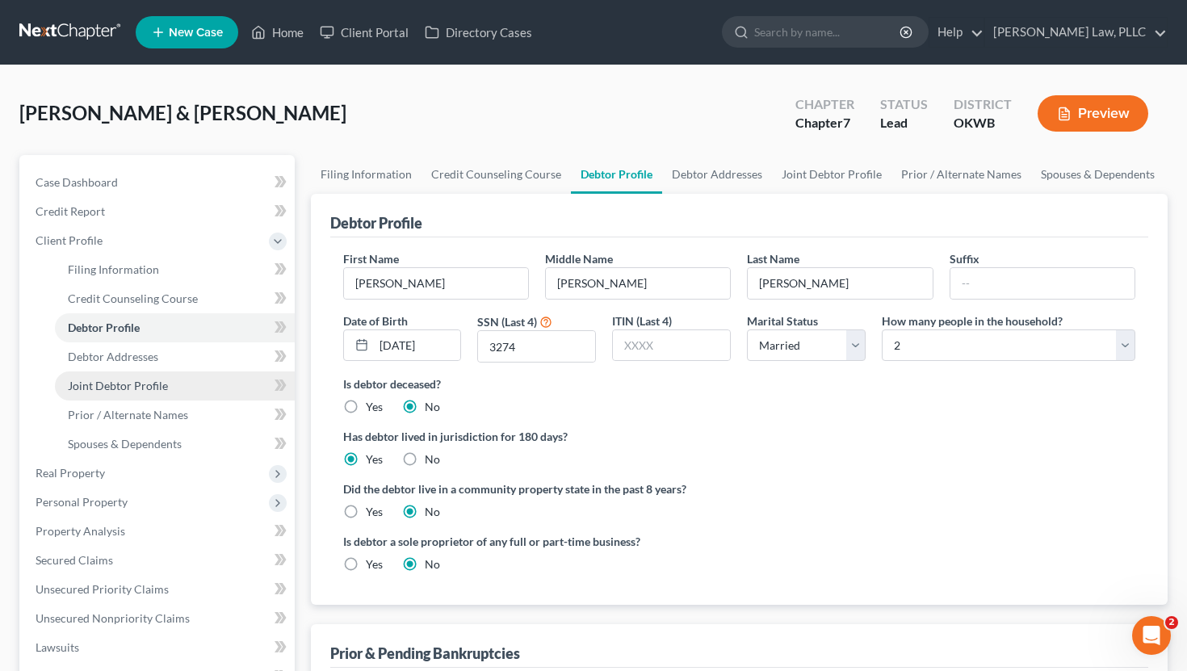
scroll to position [47, 0]
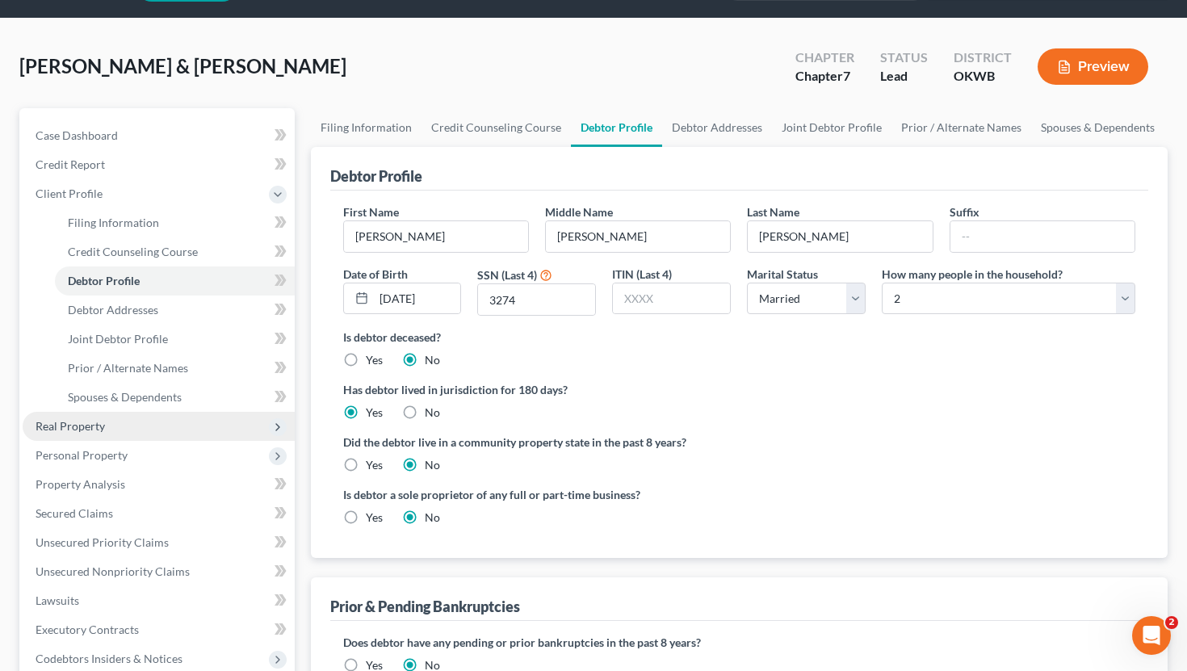
click at [129, 424] on span "Real Property" at bounding box center [159, 426] width 272 height 29
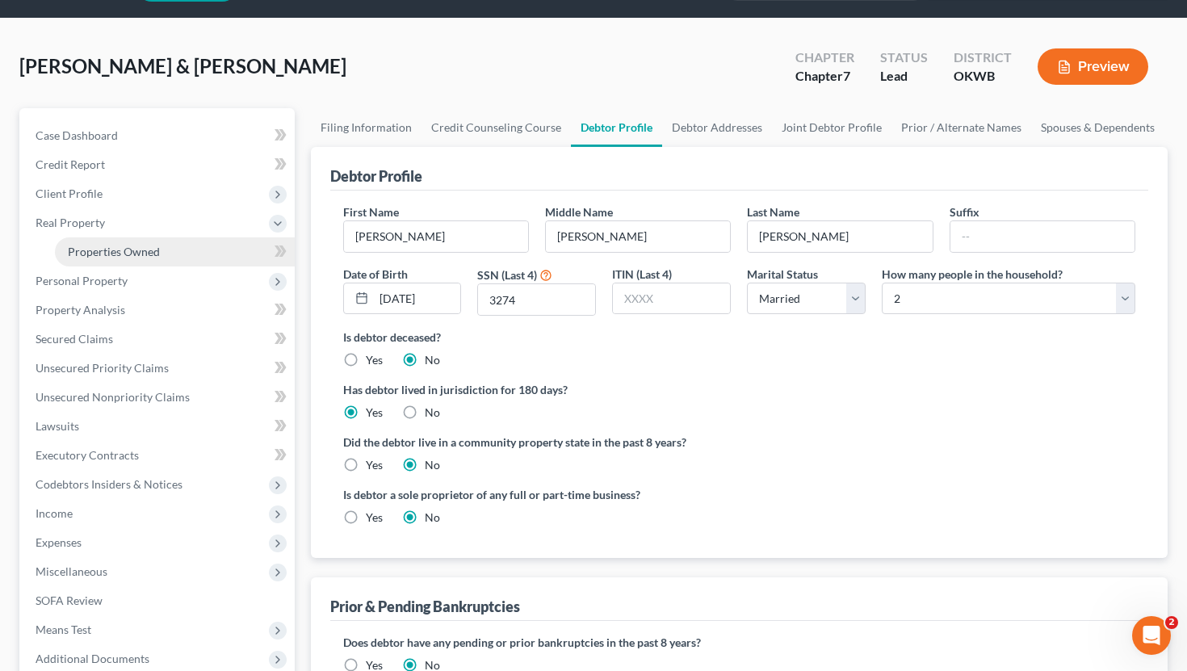
click at [162, 255] on link "Properties Owned" at bounding box center [175, 251] width 240 height 29
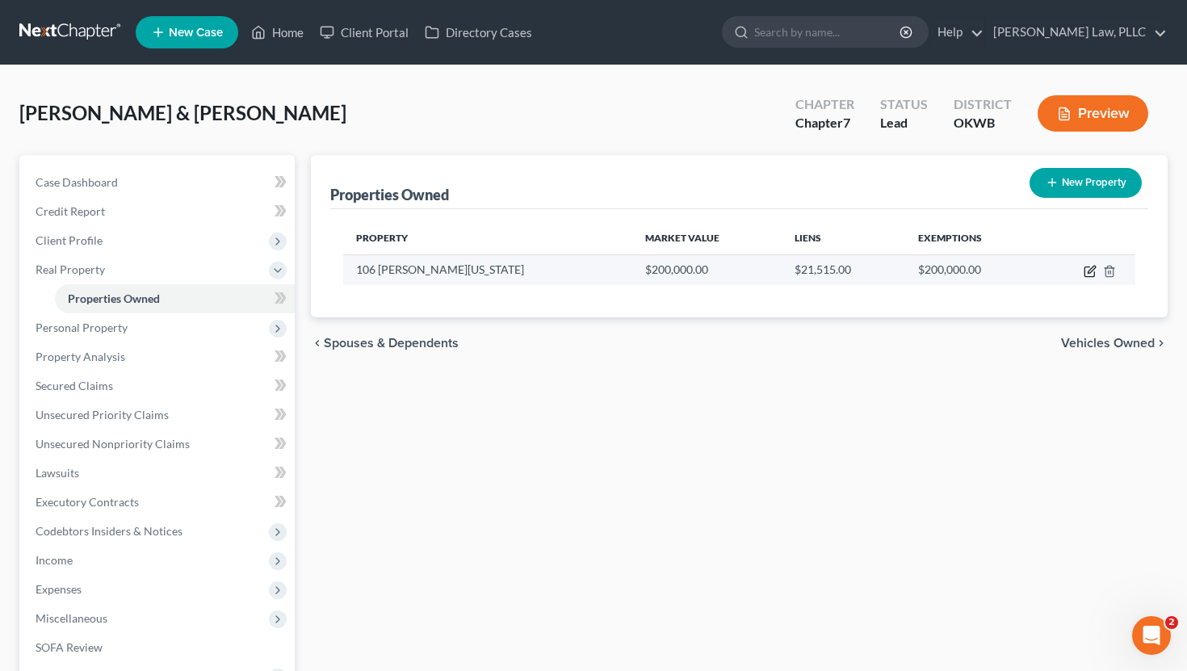
click at [1090, 271] on icon "button" at bounding box center [1090, 271] width 13 height 13
select select "37"
select select "69"
select select "2"
select select "0"
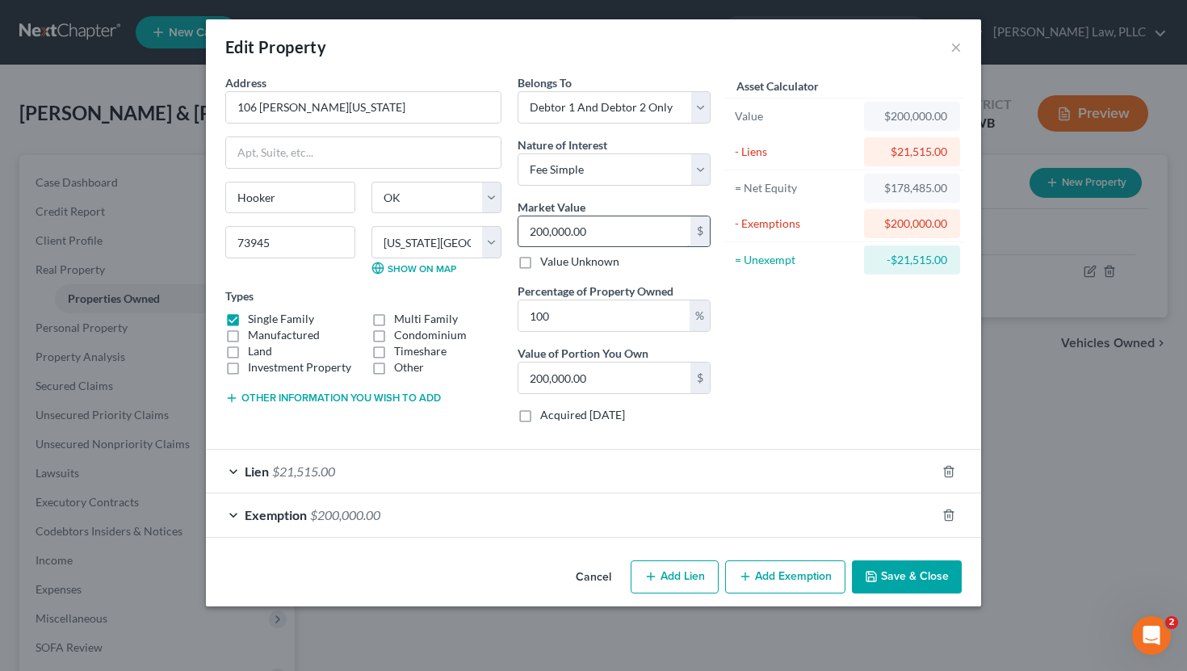
click at [574, 230] on input "200,000.00" at bounding box center [605, 231] width 172 height 31
type input "1"
type input "1.00"
type input "18"
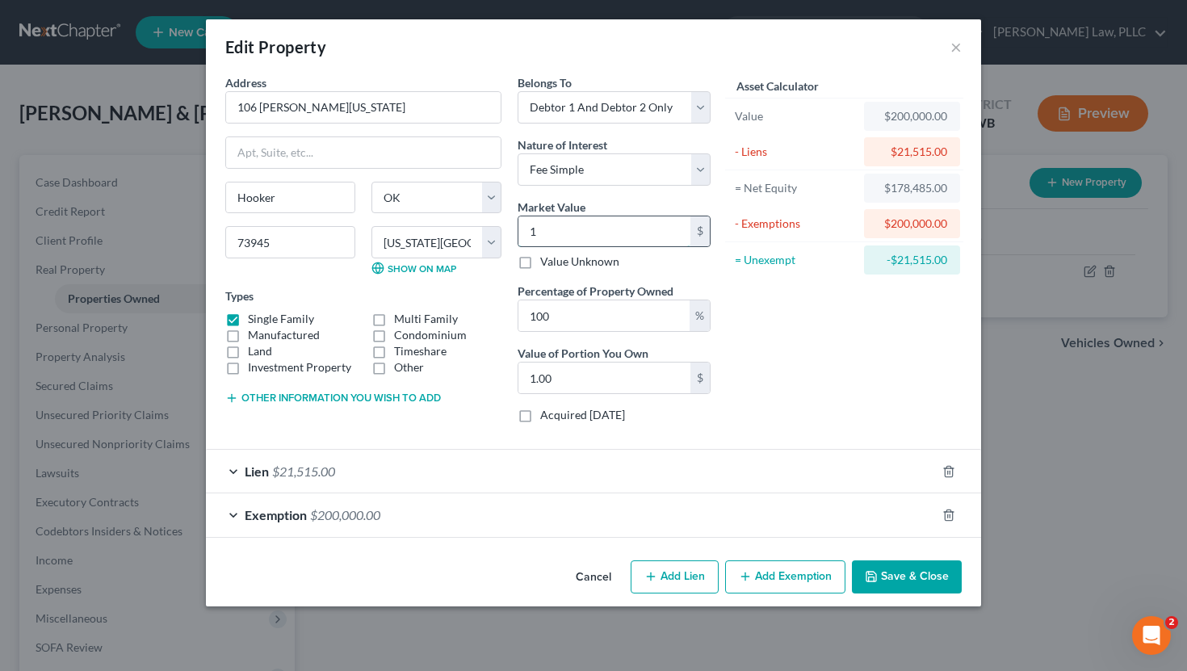
type input "18.00"
type input "185"
type input "185.00"
type input "1850"
type input "1,850.00"
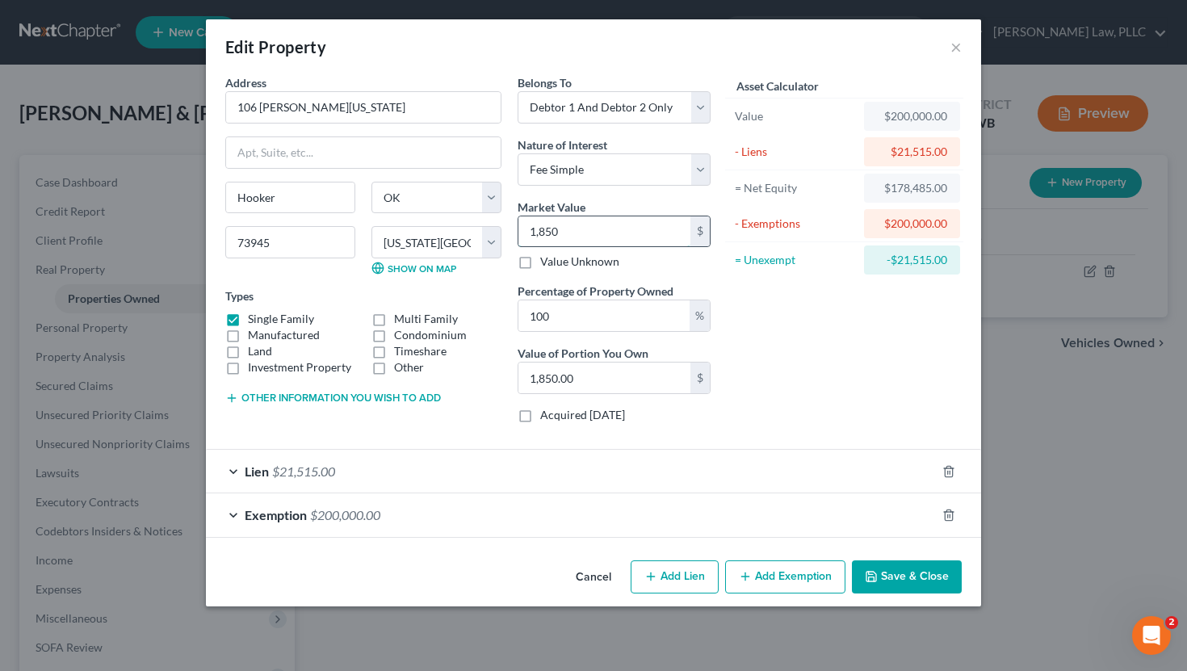
type input "1,8500"
type input "18,500.00"
type input "18,5000"
type input "185,000.00"
type input "185,000"
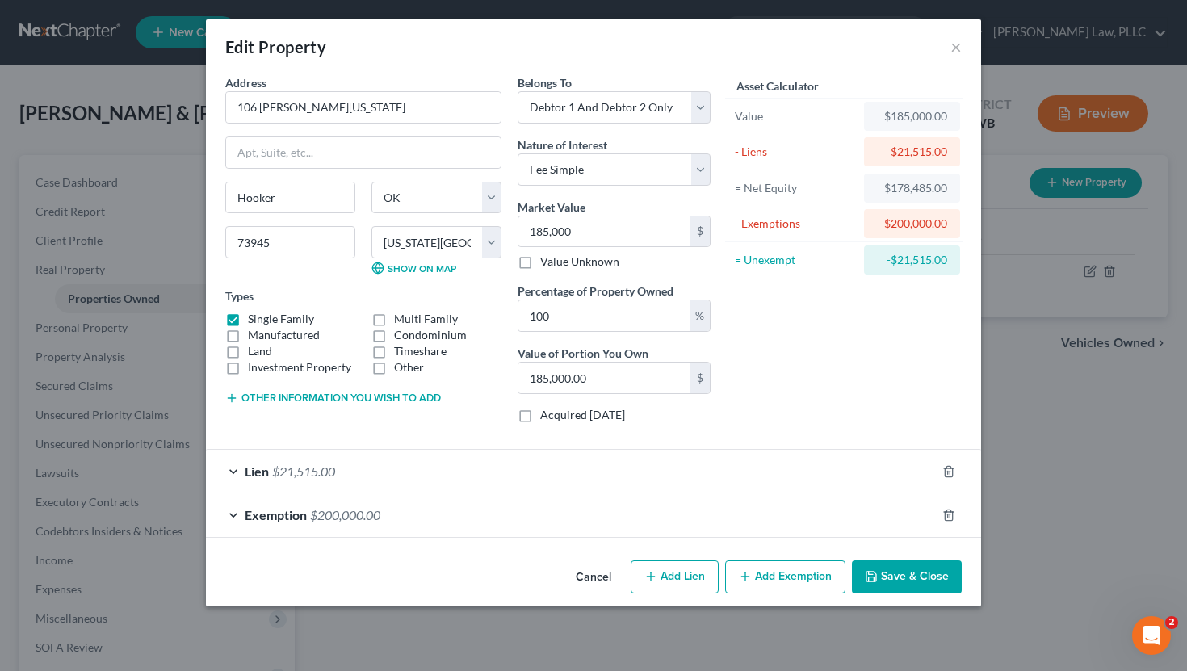
click at [915, 576] on button "Save & Close" at bounding box center [907, 578] width 110 height 34
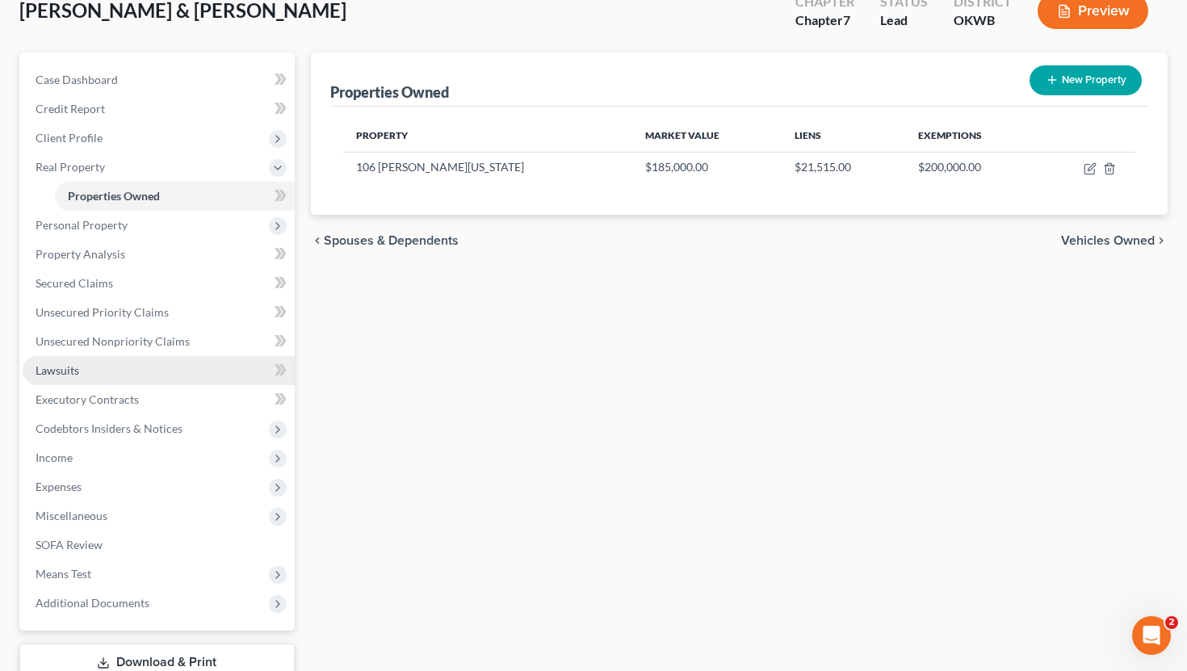
scroll to position [193, 0]
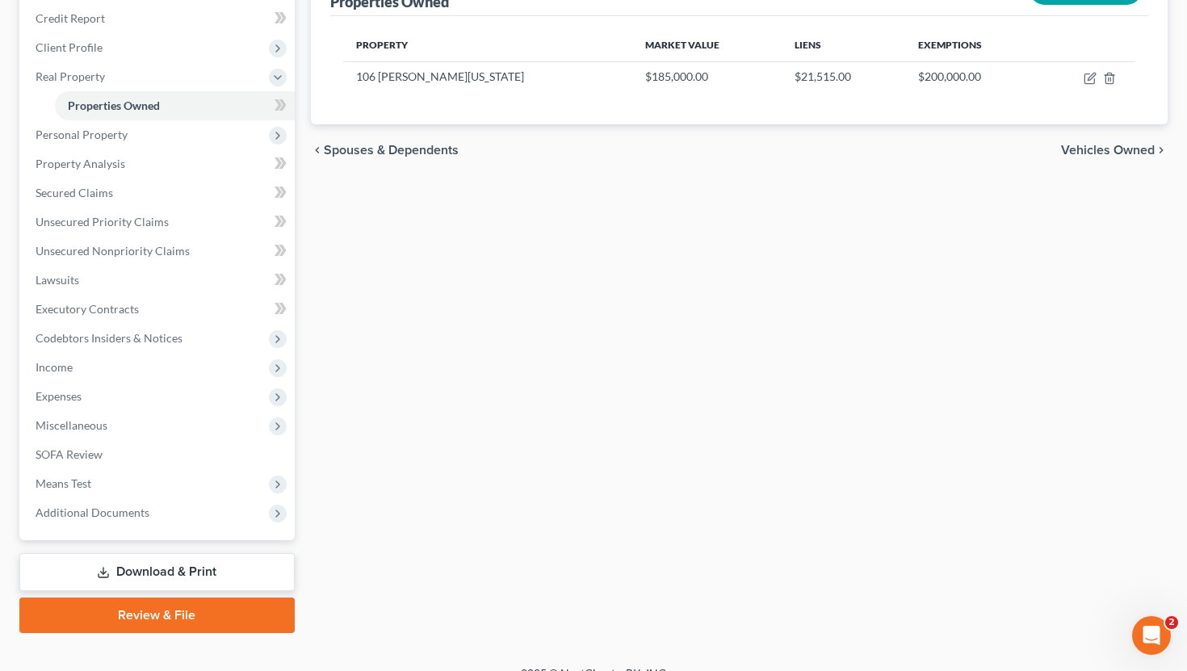
click at [156, 576] on link "Download & Print" at bounding box center [156, 572] width 275 height 38
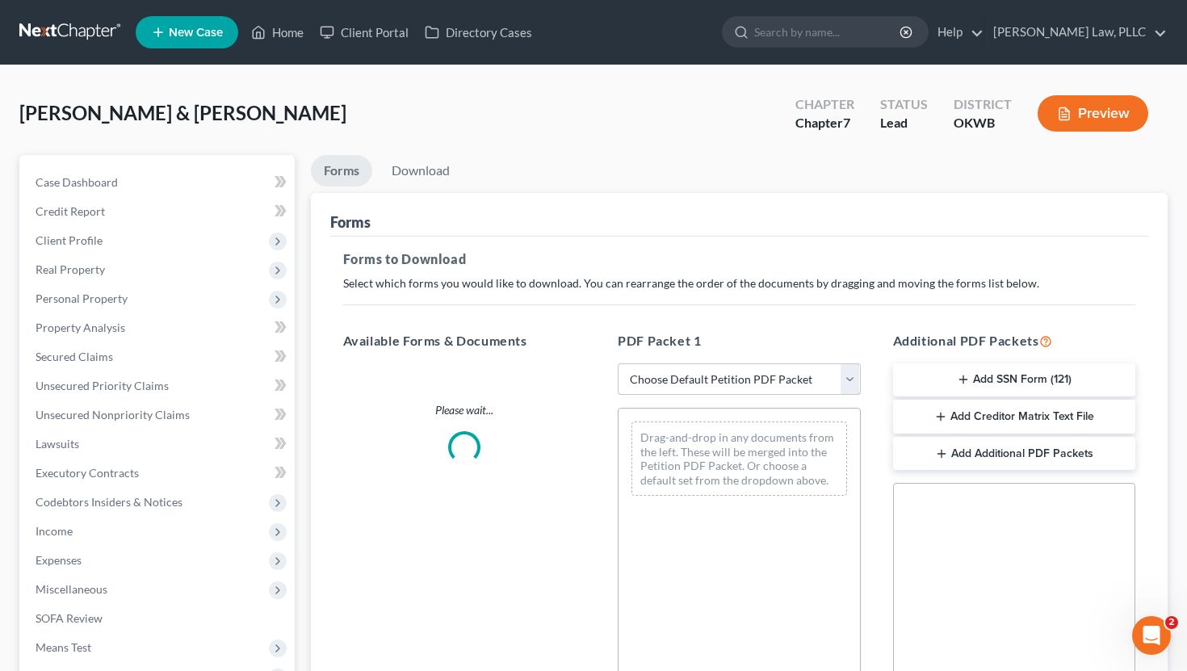
click at [716, 372] on select "Choose Default Petition PDF Packet Complete Bankruptcy Petition (all forms and …" at bounding box center [739, 379] width 243 height 32
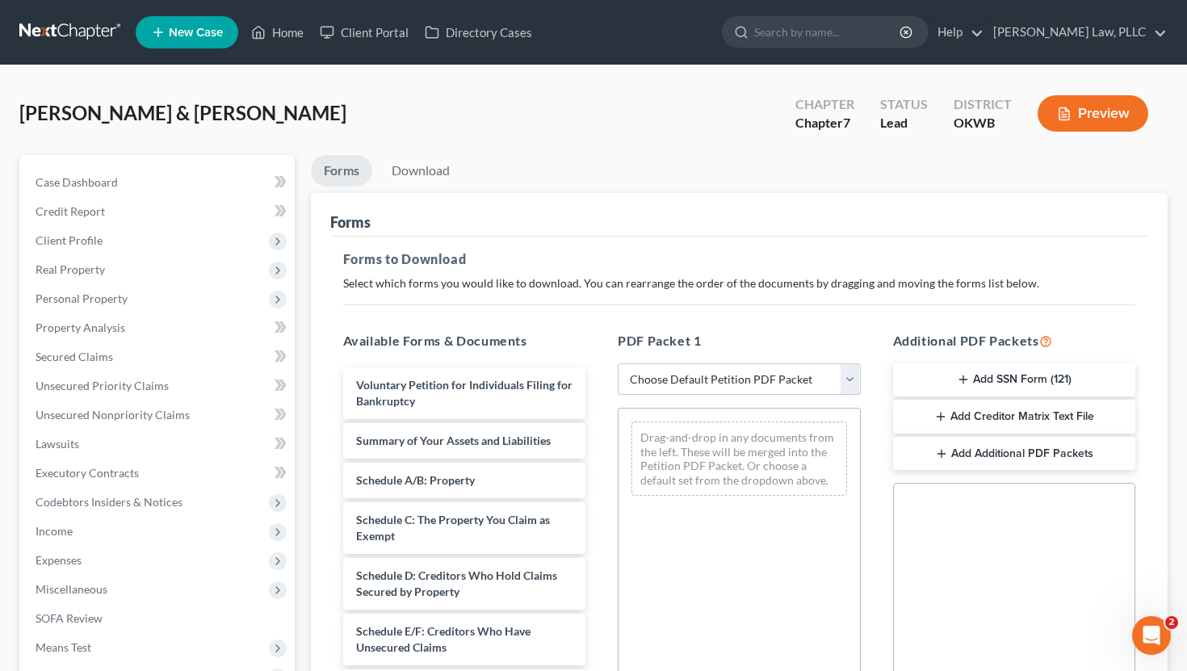
select select "0"
click at [618, 363] on select "Choose Default Petition PDF Packet Complete Bankruptcy Petition (all forms and …" at bounding box center [739, 379] width 243 height 32
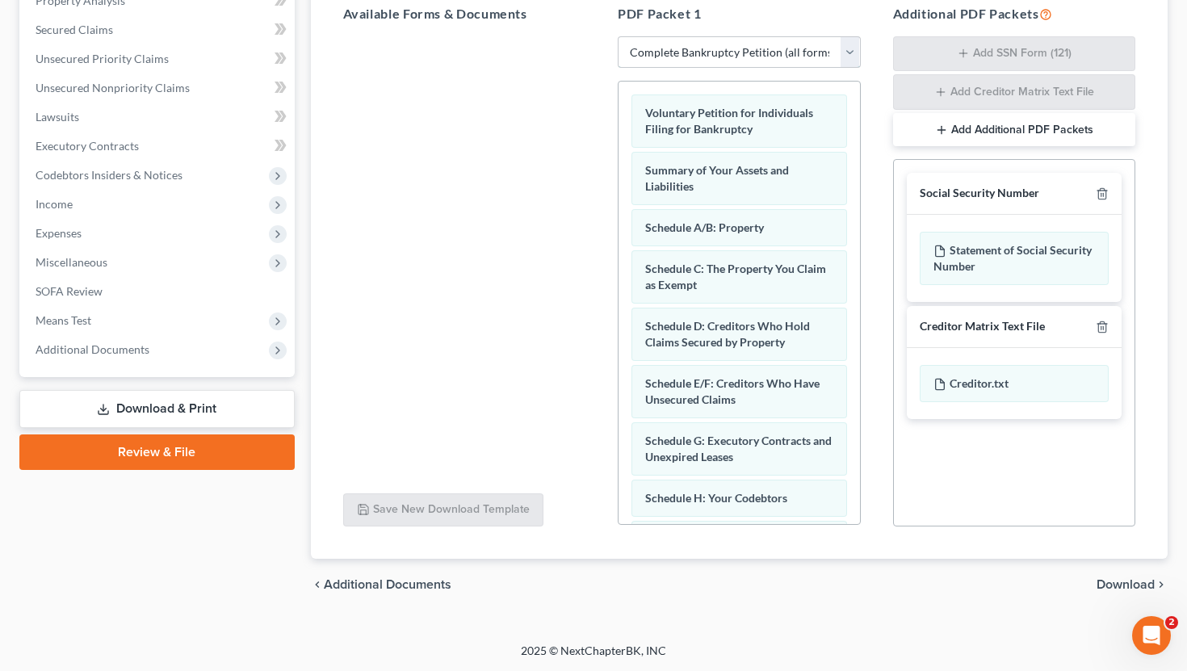
scroll to position [318, 0]
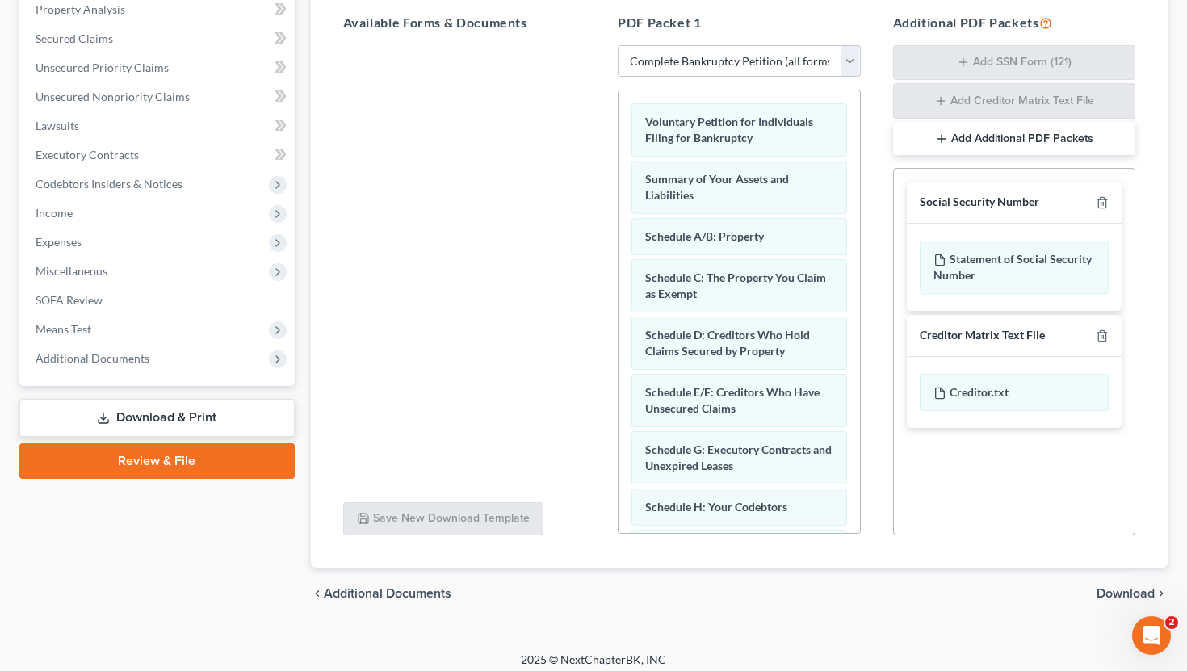
click at [1116, 592] on span "Download" at bounding box center [1126, 593] width 58 height 13
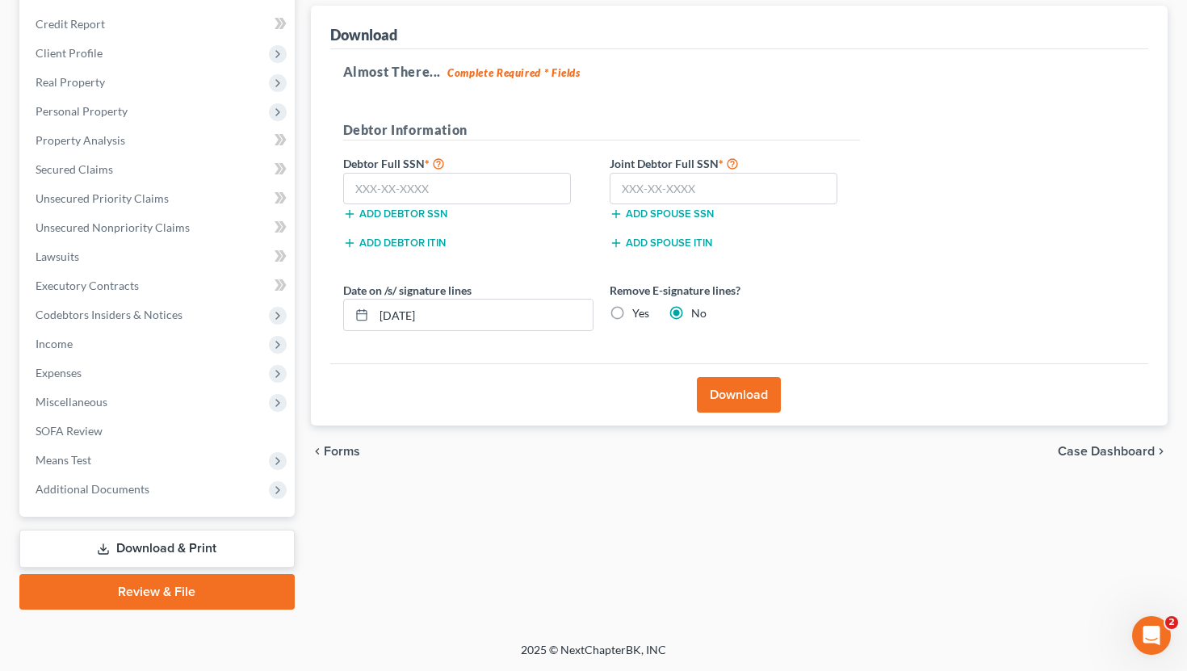
scroll to position [186, 0]
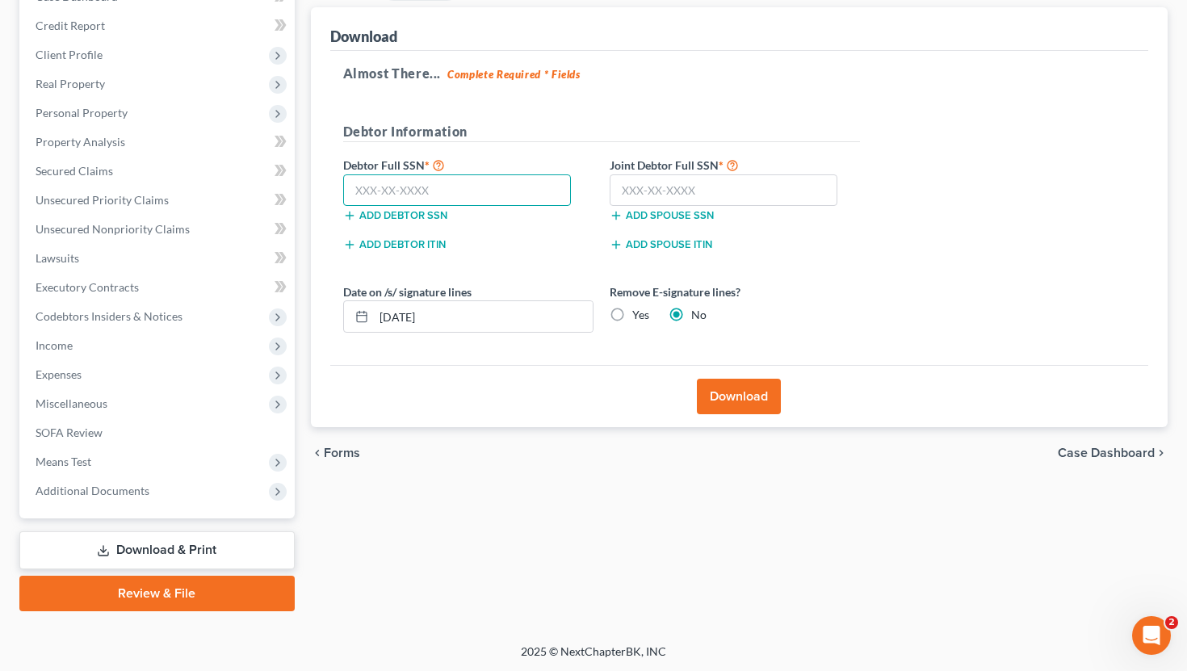
click at [445, 188] on input "text" at bounding box center [457, 190] width 229 height 32
type input "441-68-3274"
type input "455-92-9261"
click at [733, 388] on button "Download" at bounding box center [739, 397] width 84 height 36
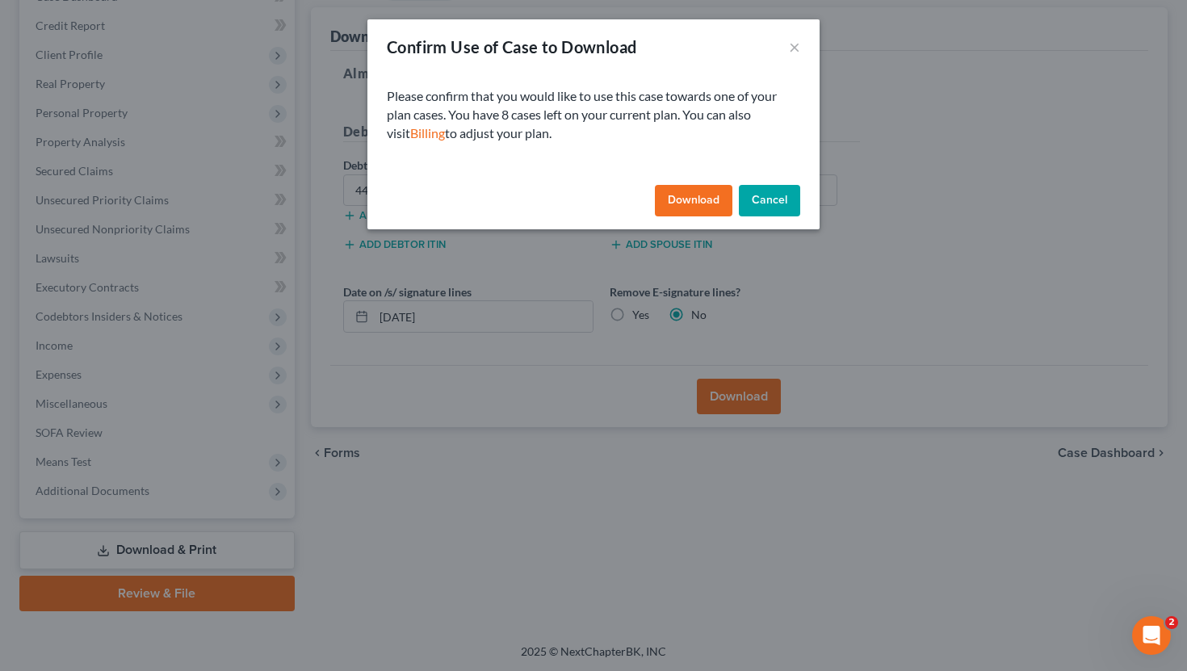
click at [692, 200] on button "Download" at bounding box center [694, 201] width 78 height 32
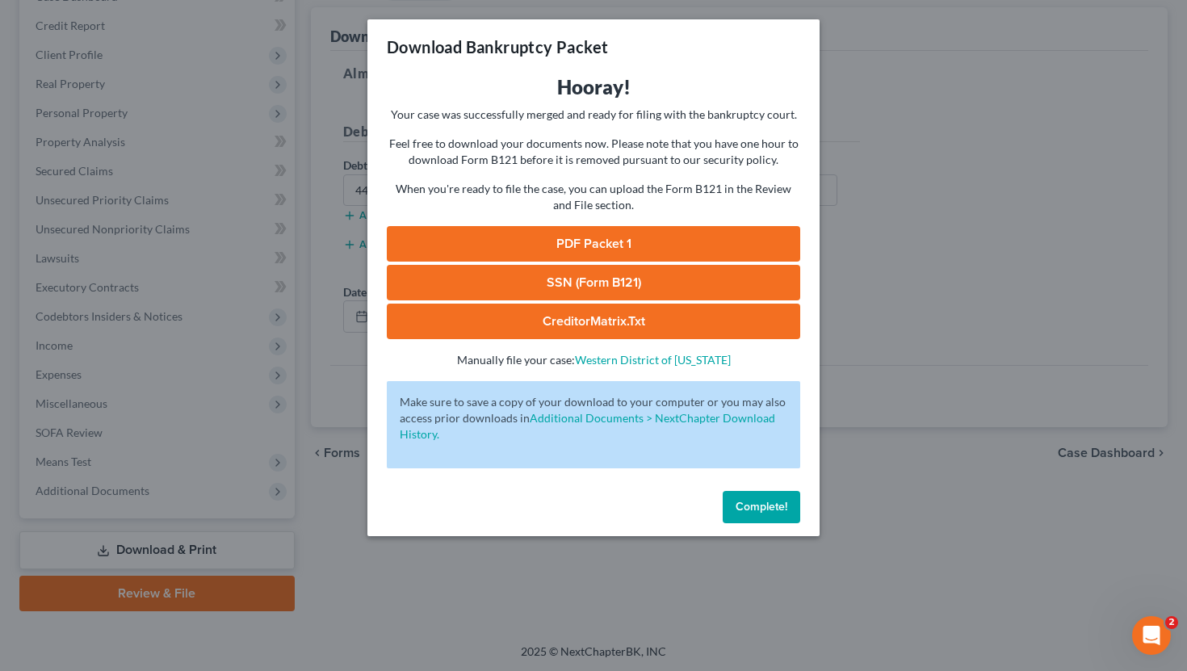
click at [592, 243] on link "PDF Packet 1" at bounding box center [594, 244] width 414 height 36
click at [610, 283] on link "SSN (Form B121)" at bounding box center [594, 283] width 414 height 36
